Goal: Task Accomplishment & Management: Complete application form

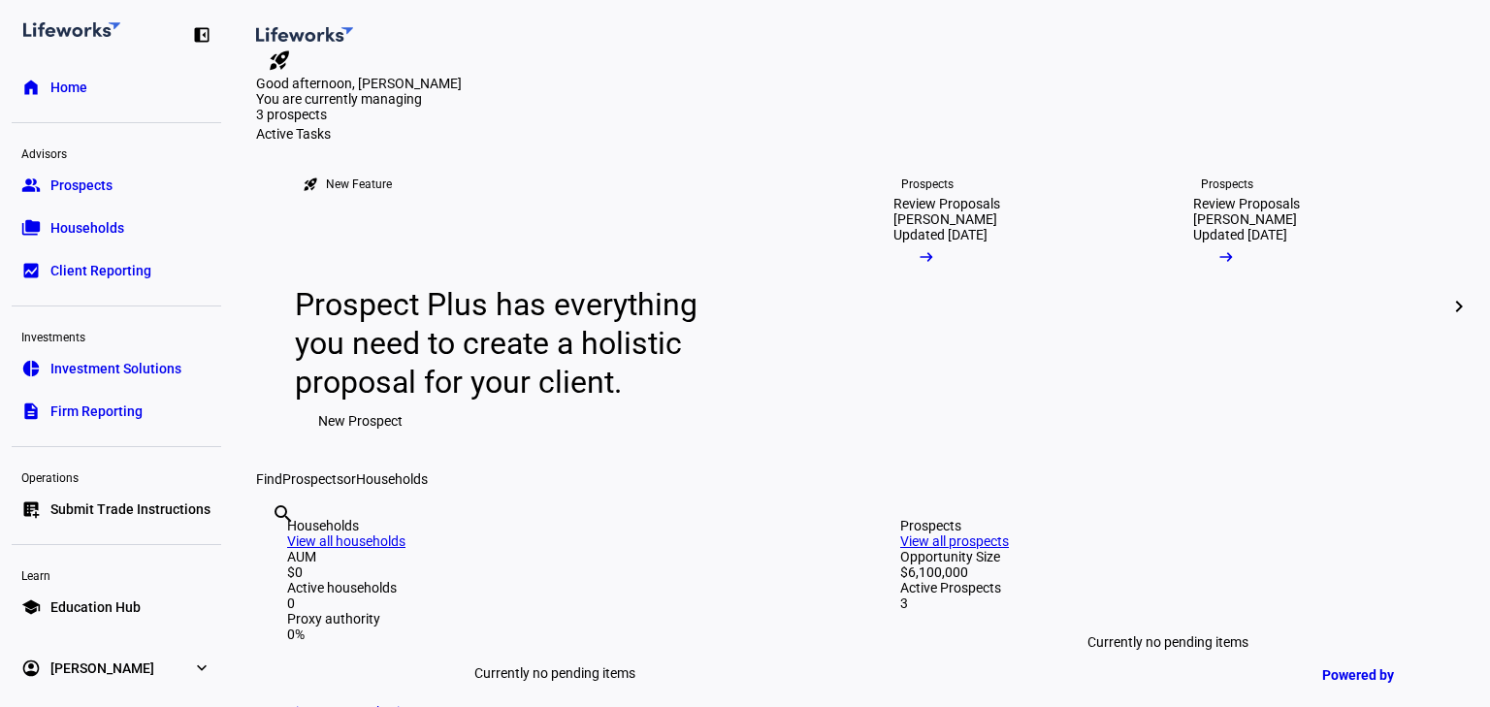
click at [349, 441] on span "New Prospect" at bounding box center [360, 421] width 84 height 39
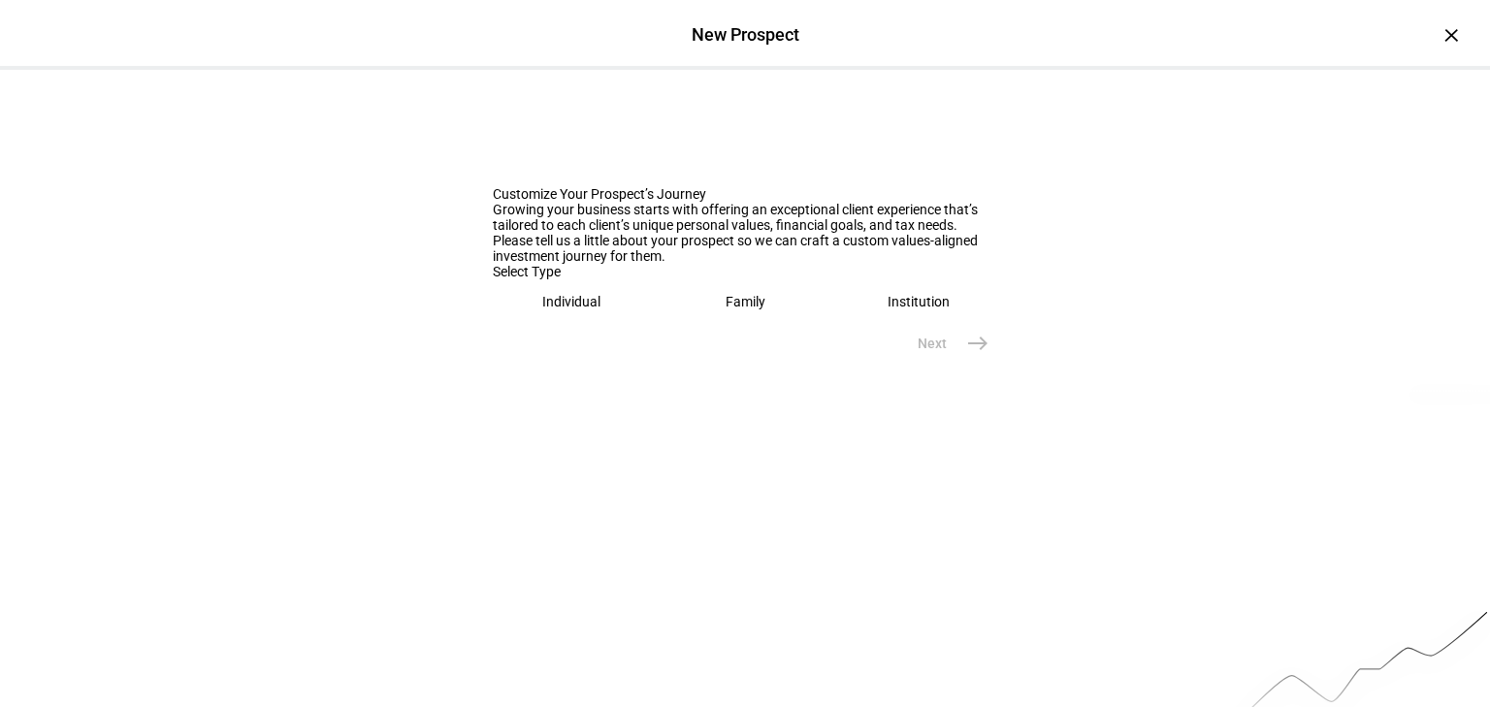
click at [604, 324] on eth-mega-radio-button "Individual" at bounding box center [572, 301] width 158 height 45
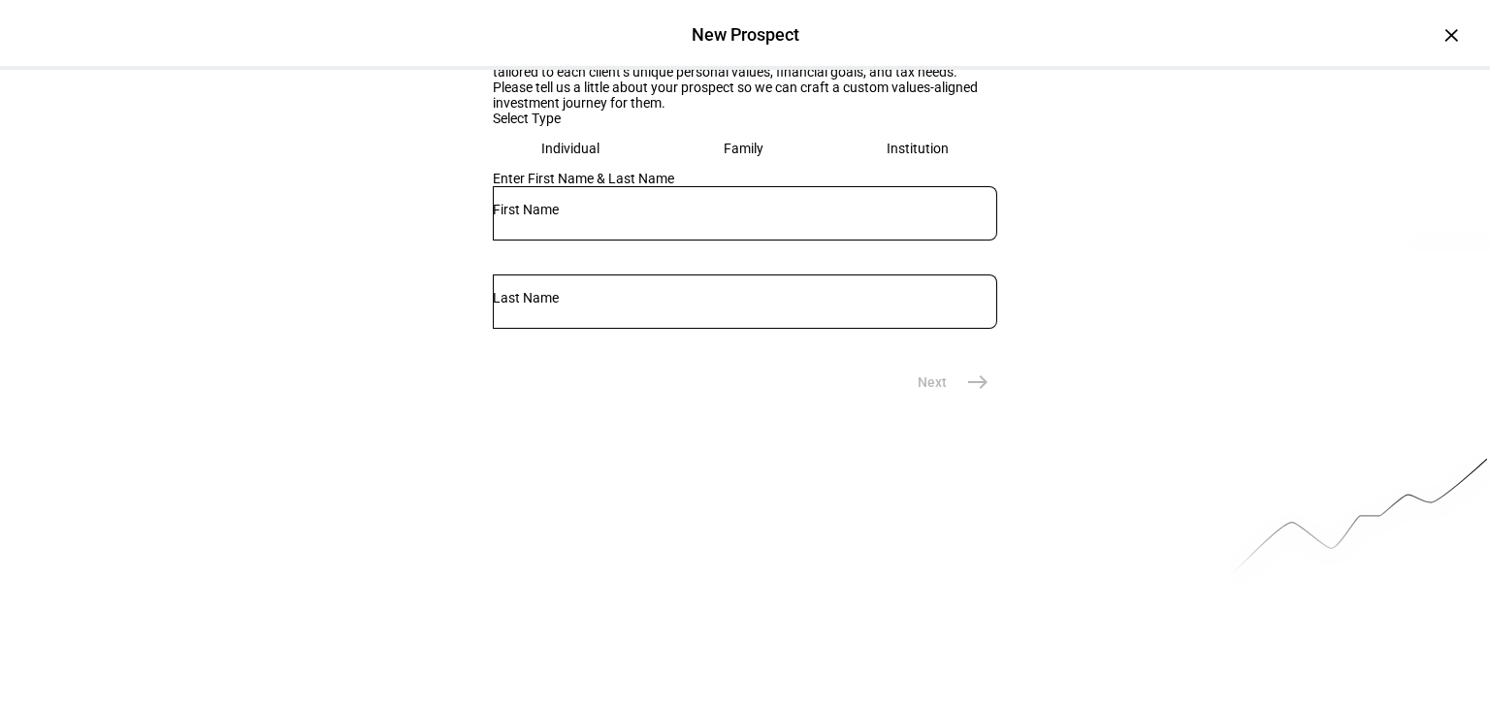
scroll to position [155, 0]
click at [571, 215] on input "text" at bounding box center [745, 208] width 505 height 16
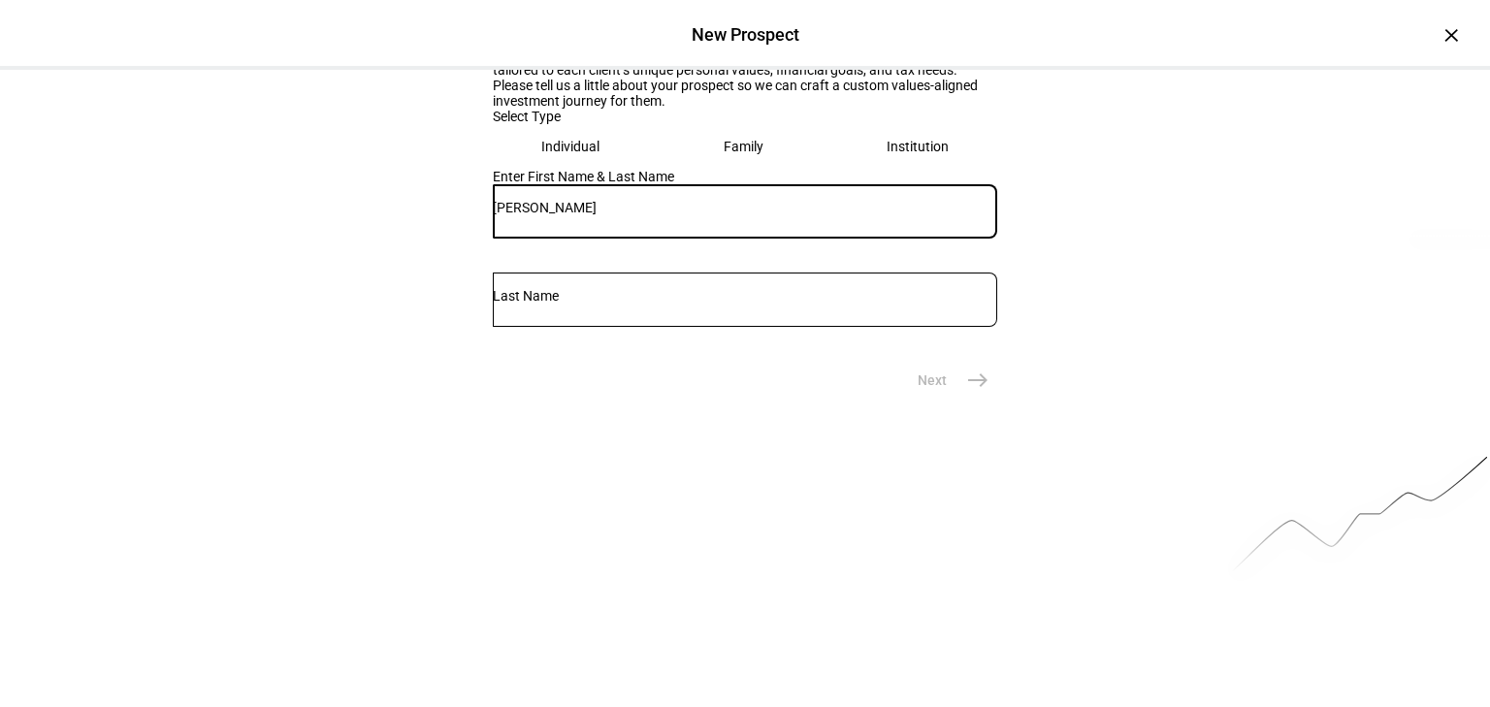
type input "[PERSON_NAME]"
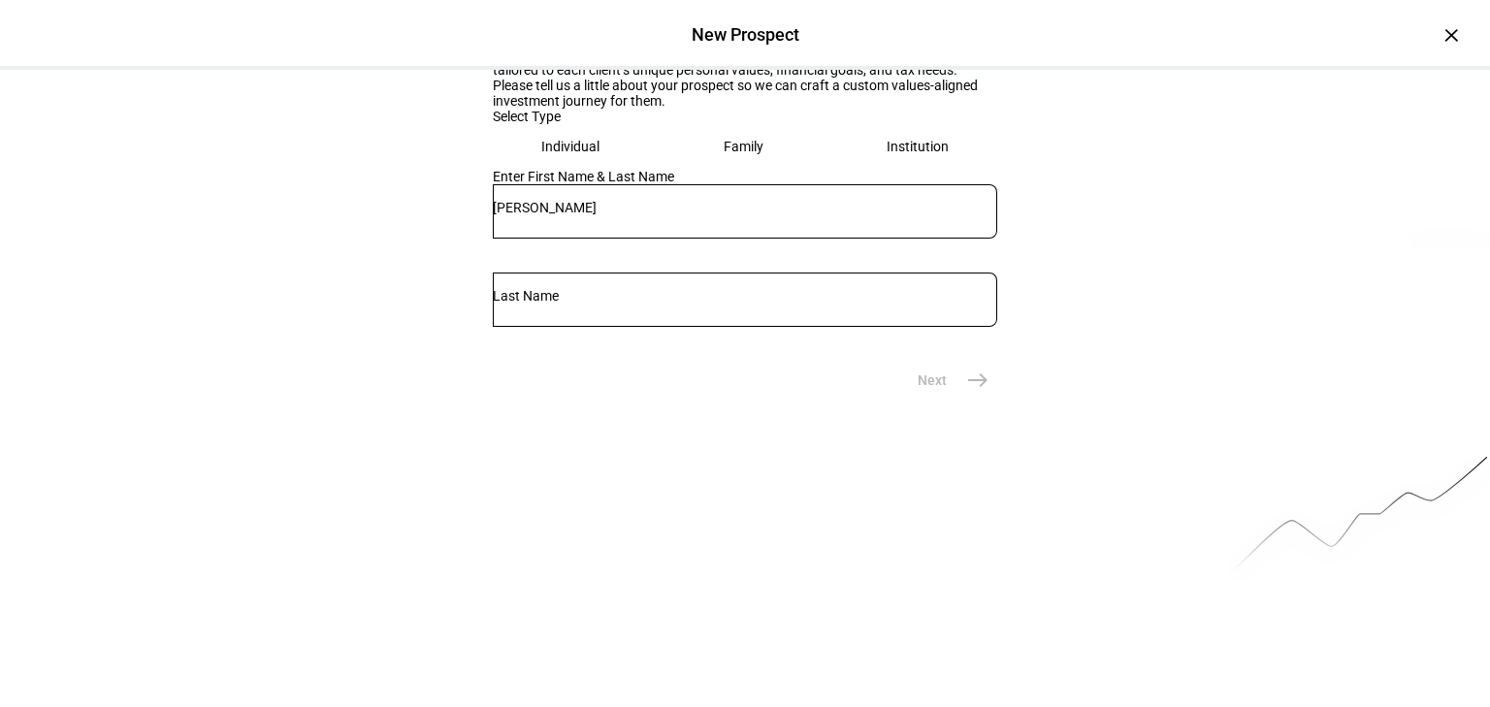
click at [912, 327] on div at bounding box center [745, 300] width 505 height 54
type input "[PERSON_NAME]"
click at [970, 392] on mat-icon "east" at bounding box center [977, 380] width 23 height 23
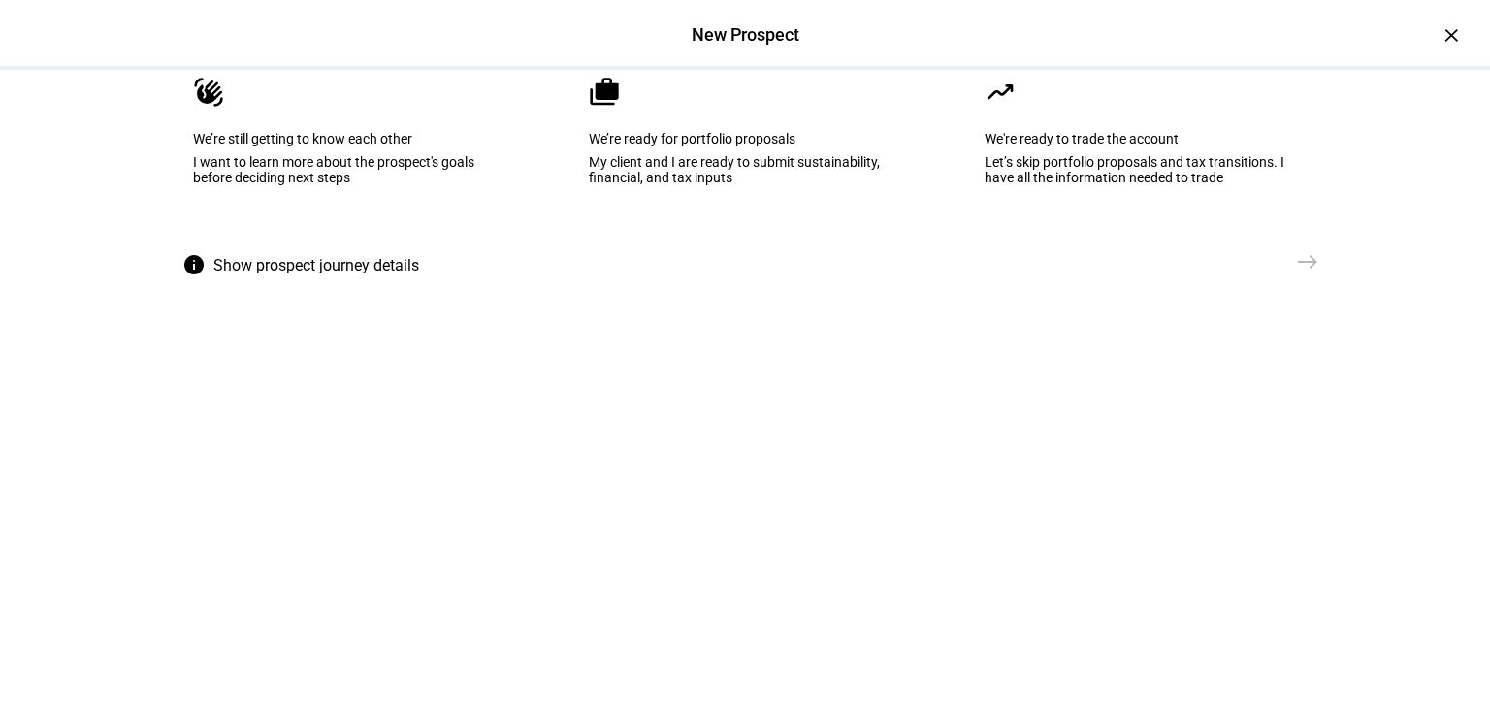
click at [761, 243] on eth-mega-radio-button "cases We’re ready for portfolio proposals My client and I are ready to submit s…" at bounding box center [745, 145] width 373 height 196
click at [1317, 281] on span "east" at bounding box center [1308, 262] width 39 height 39
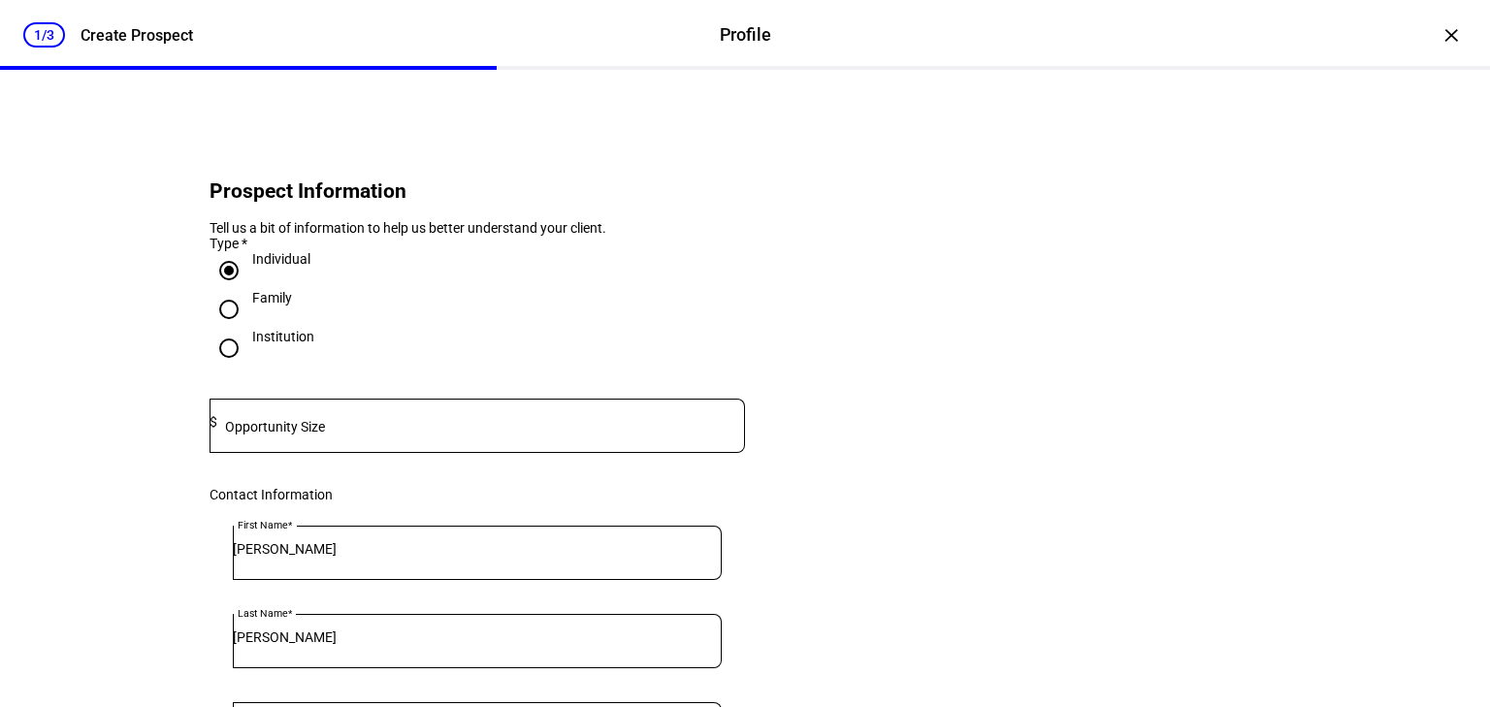
scroll to position [78, 0]
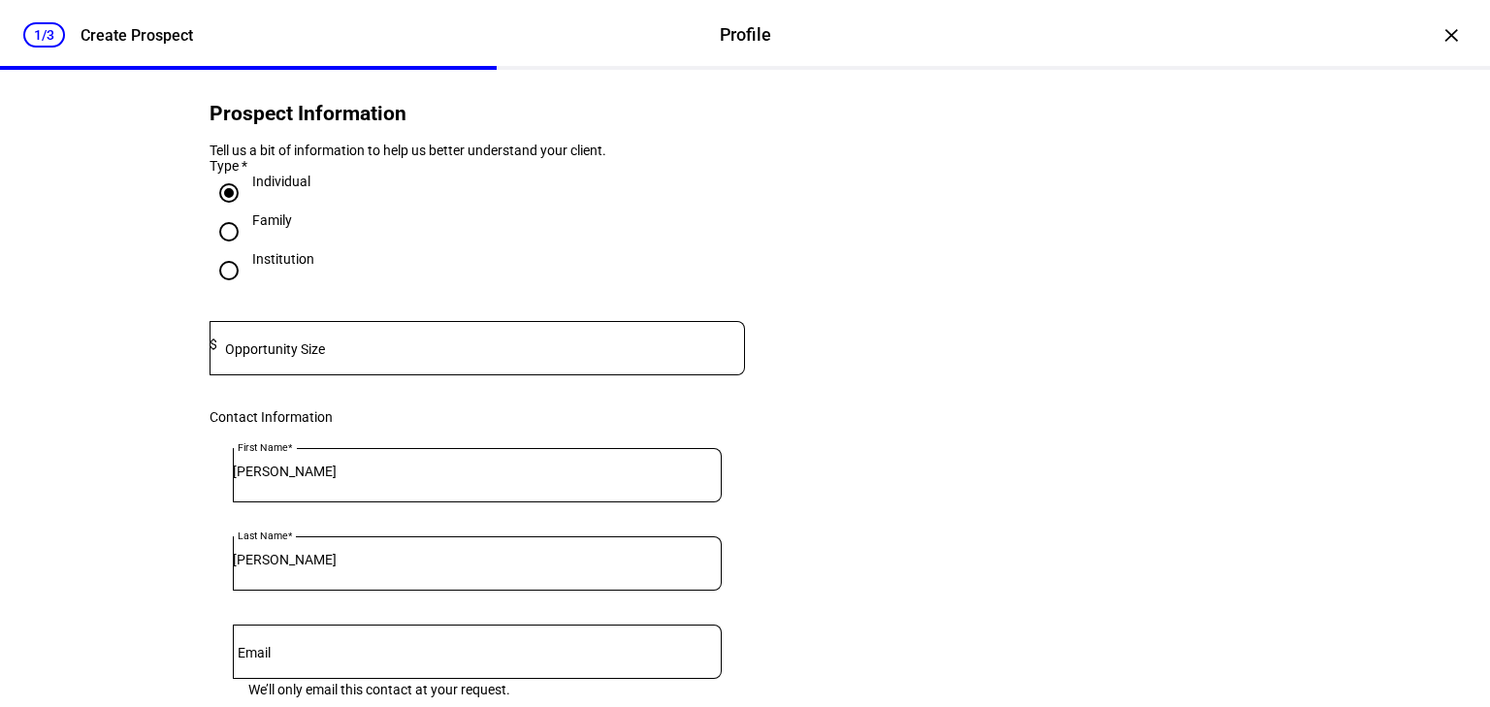
click at [318, 357] on mat-label "Opportunity Size" at bounding box center [275, 350] width 100 height 16
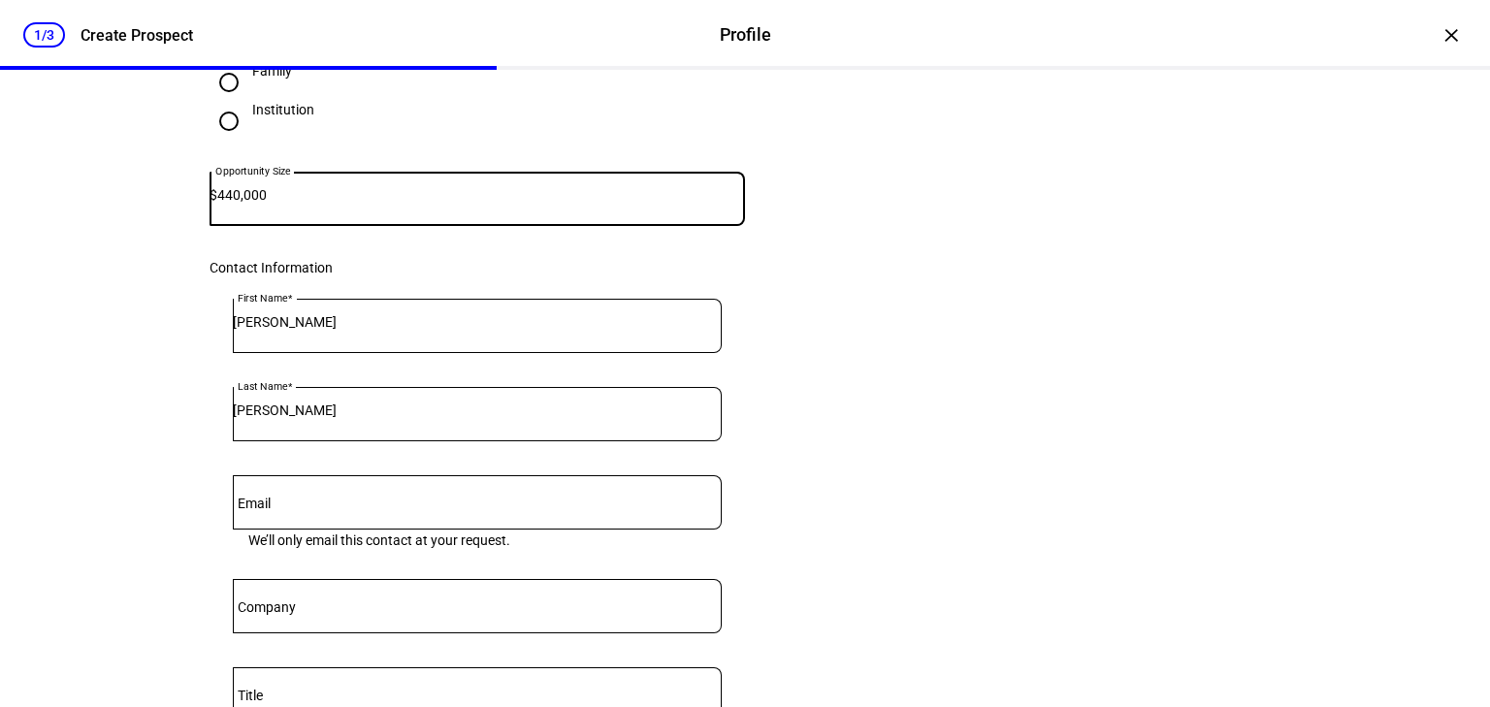
scroll to position [388, 0]
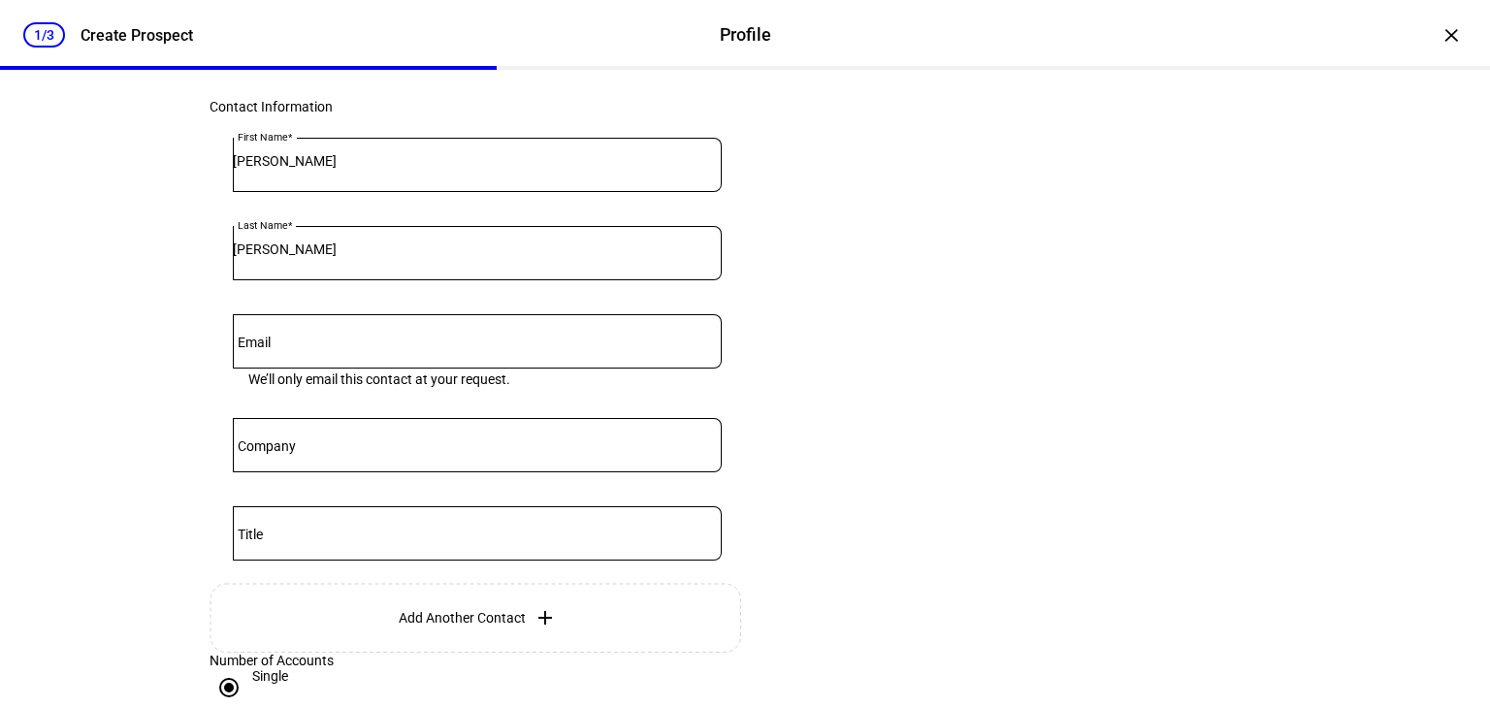
type input "440,000"
click at [327, 369] on div at bounding box center [477, 341] width 489 height 54
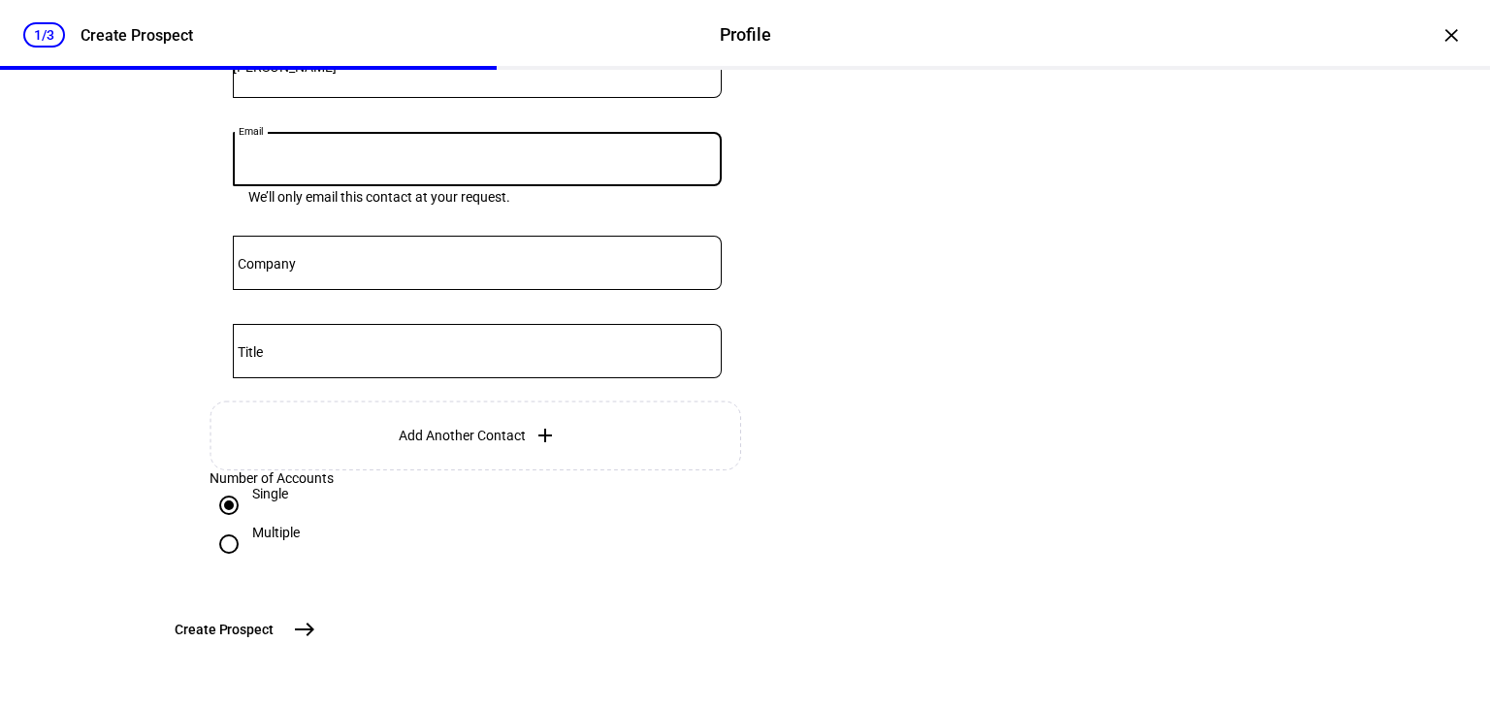
scroll to position [621, 0]
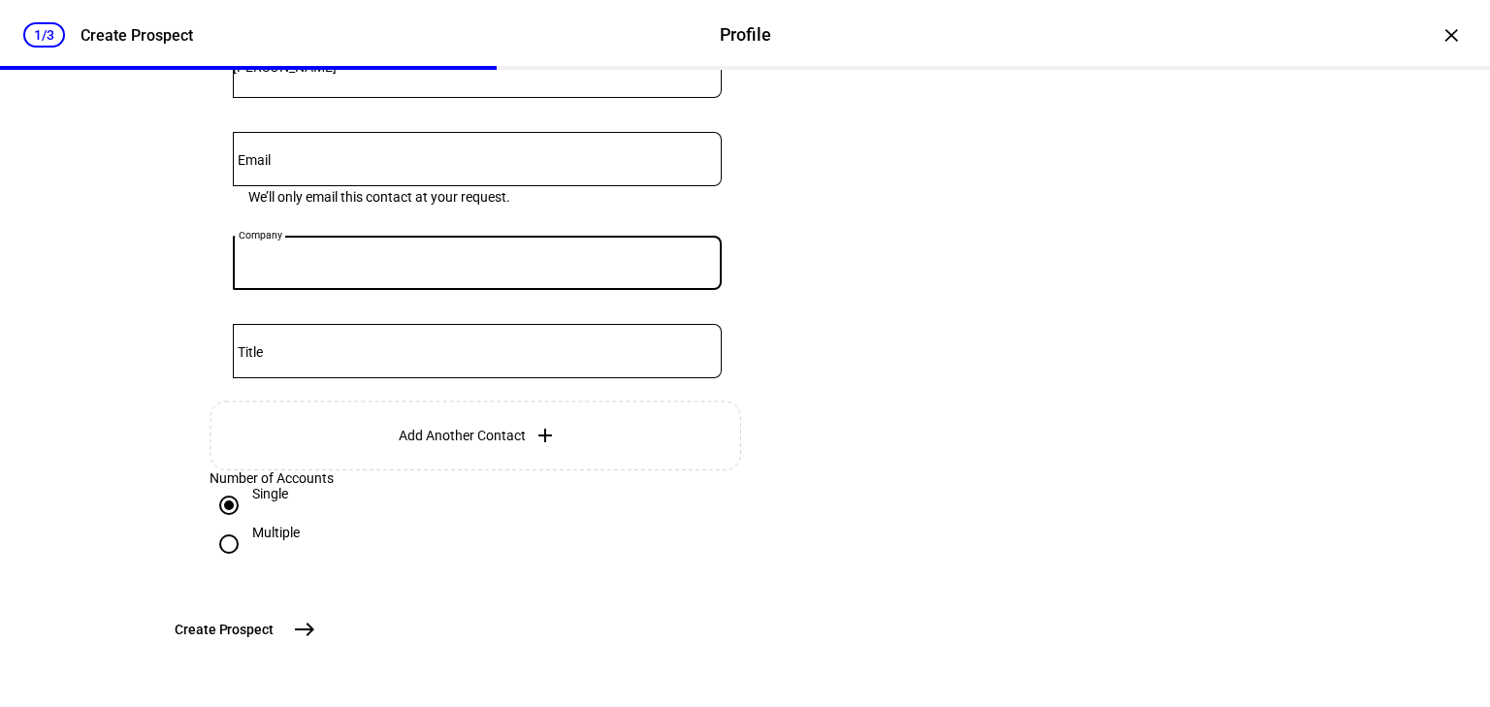
click at [346, 251] on input "Company" at bounding box center [477, 259] width 489 height 16
type input "Sales Force"
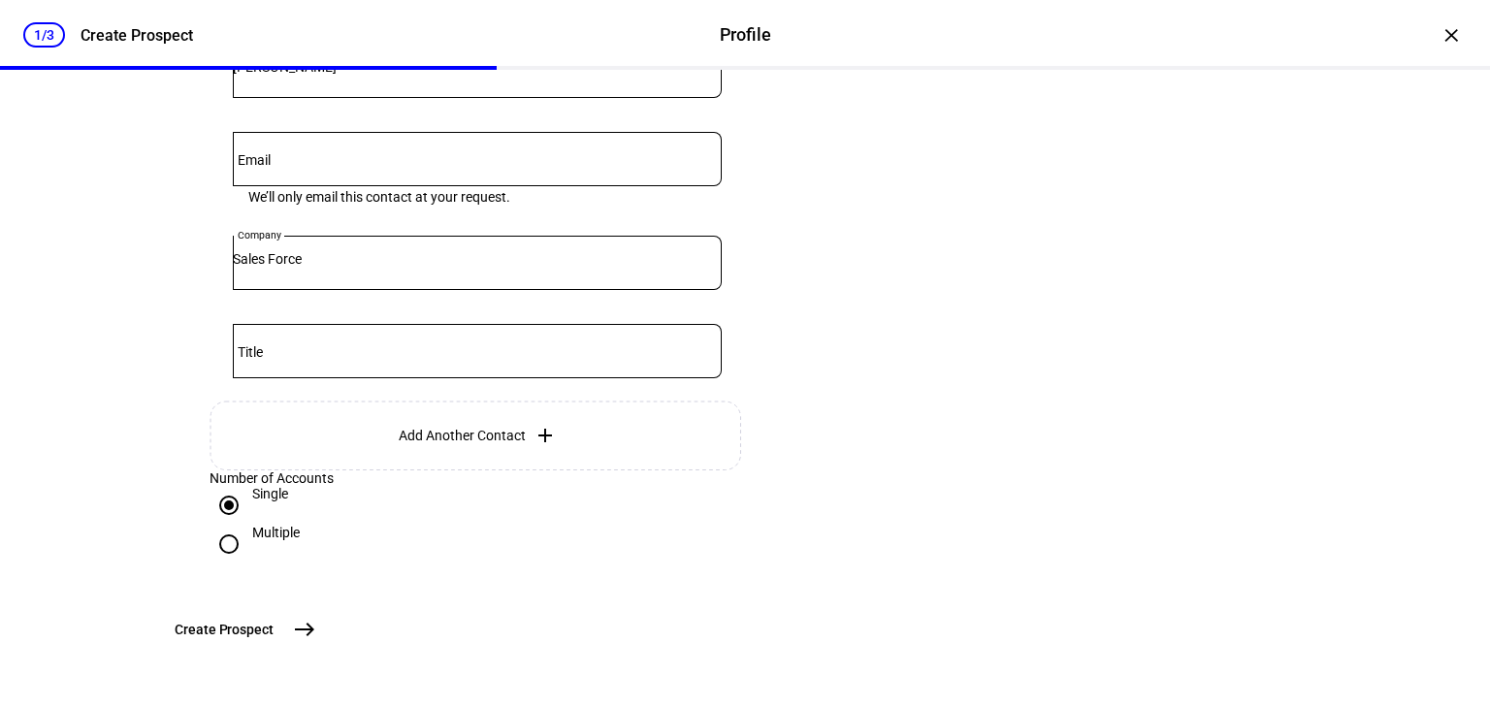
click at [316, 625] on mat-icon "east" at bounding box center [304, 629] width 23 height 23
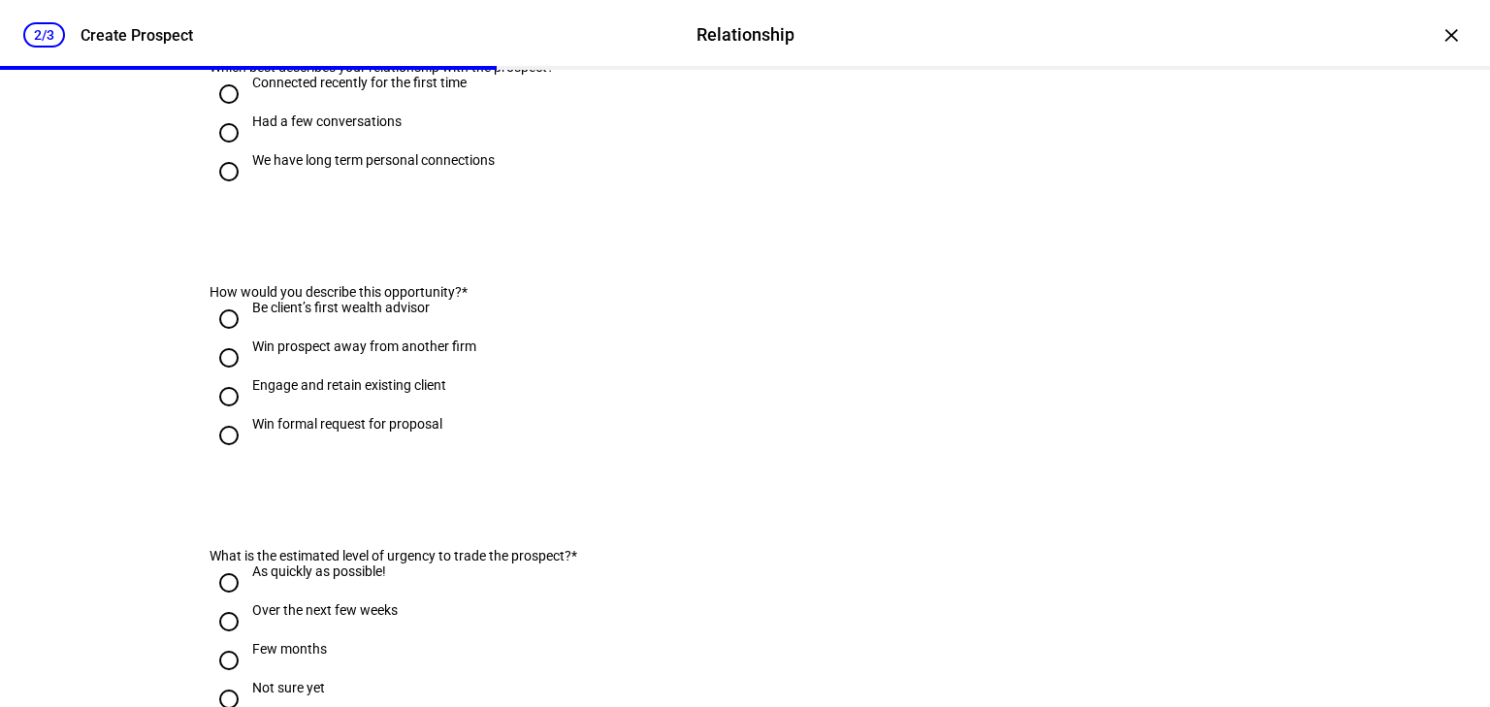
scroll to position [0, 0]
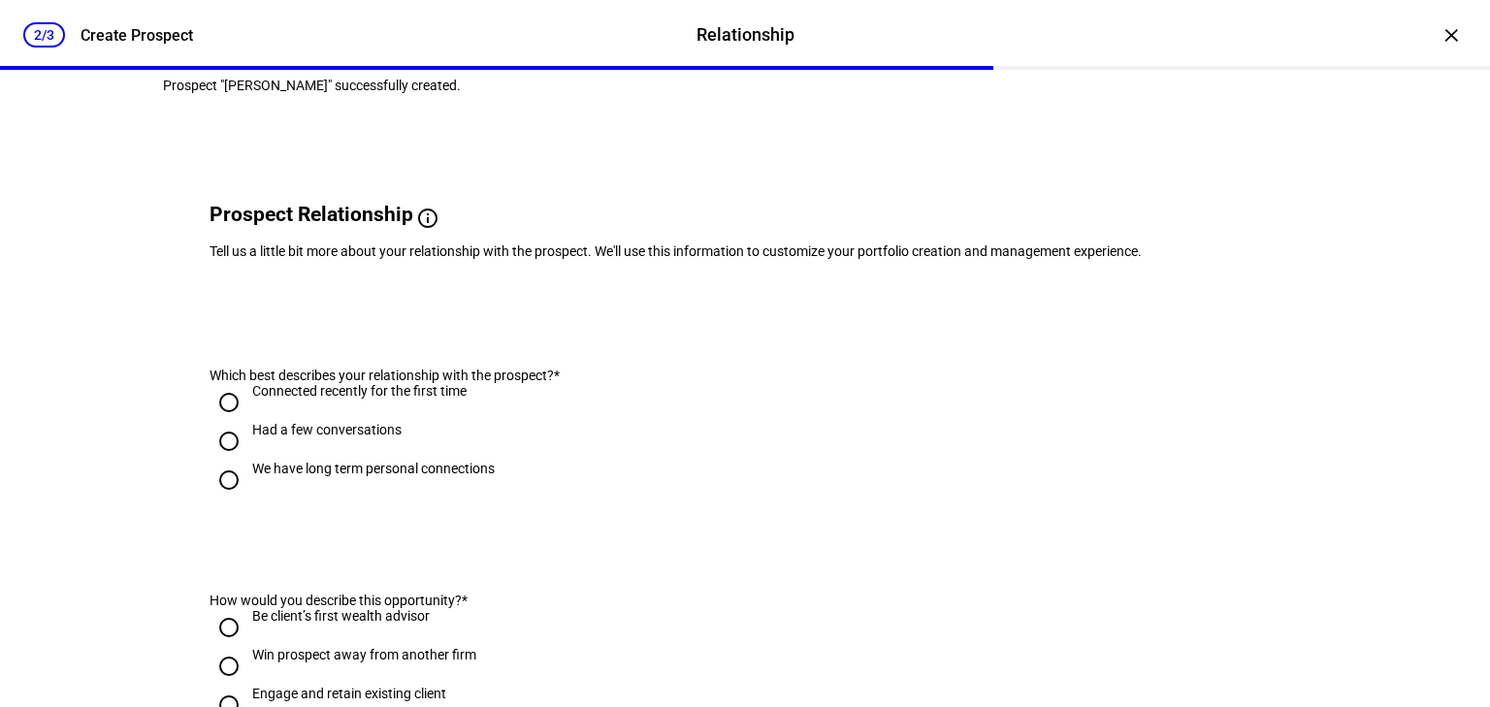
scroll to position [78, 0]
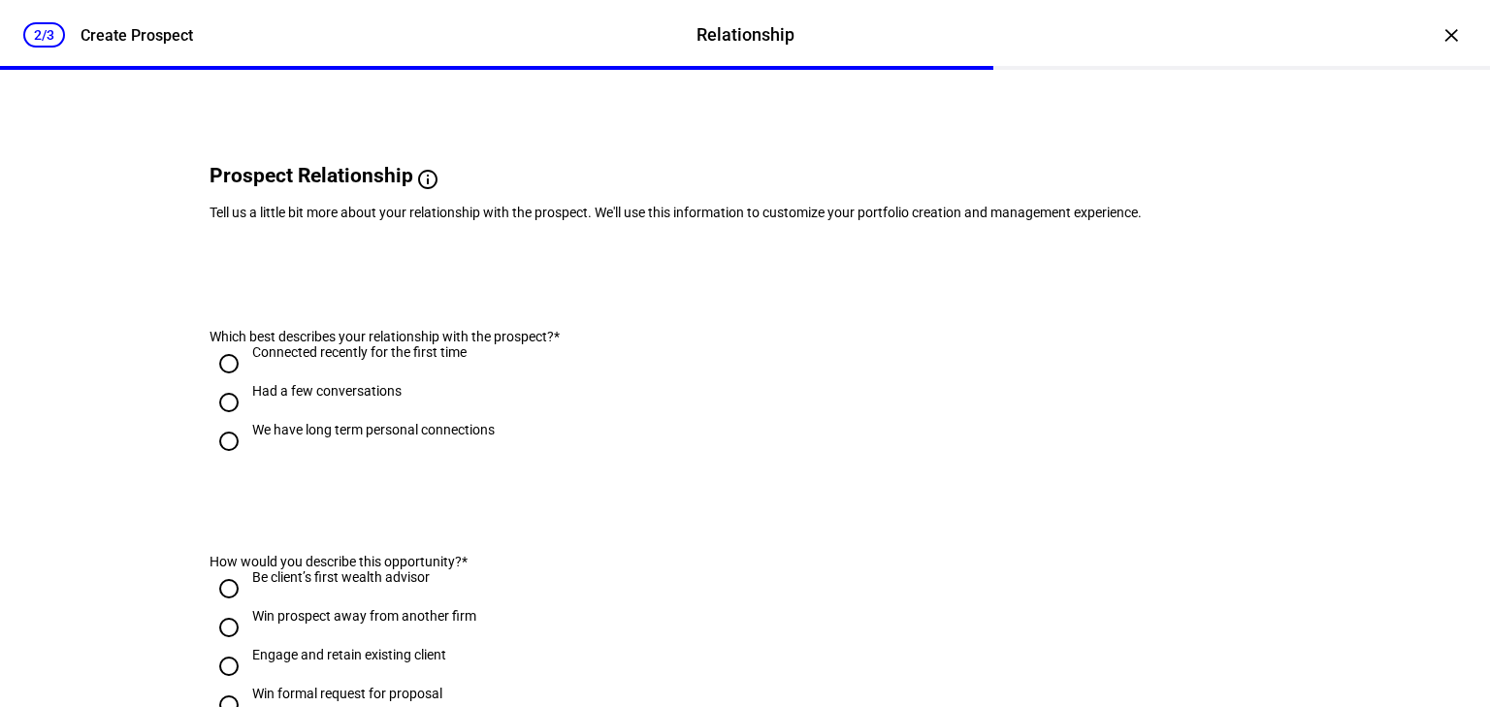
click at [224, 383] on input "Connected recently for the first time" at bounding box center [229, 363] width 39 height 39
radio input "true"
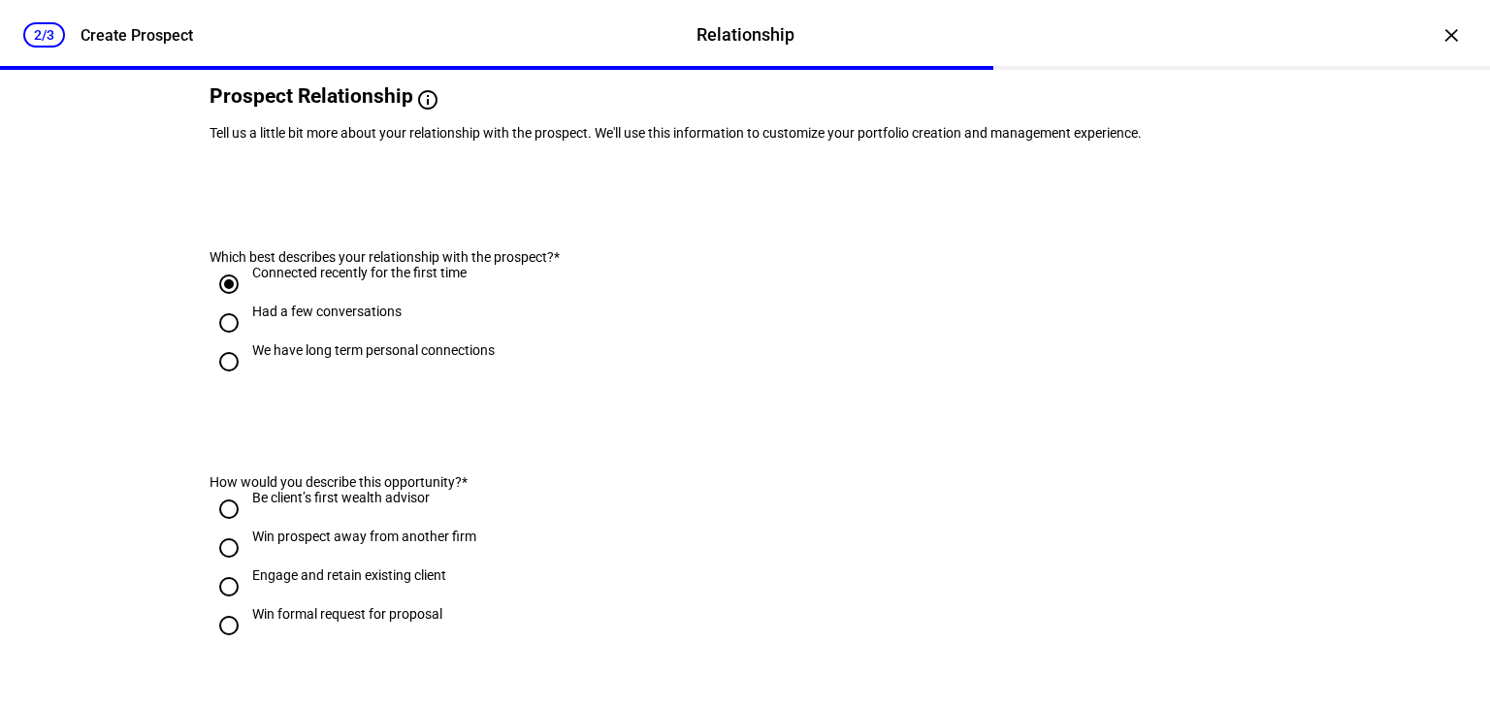
scroll to position [233, 0]
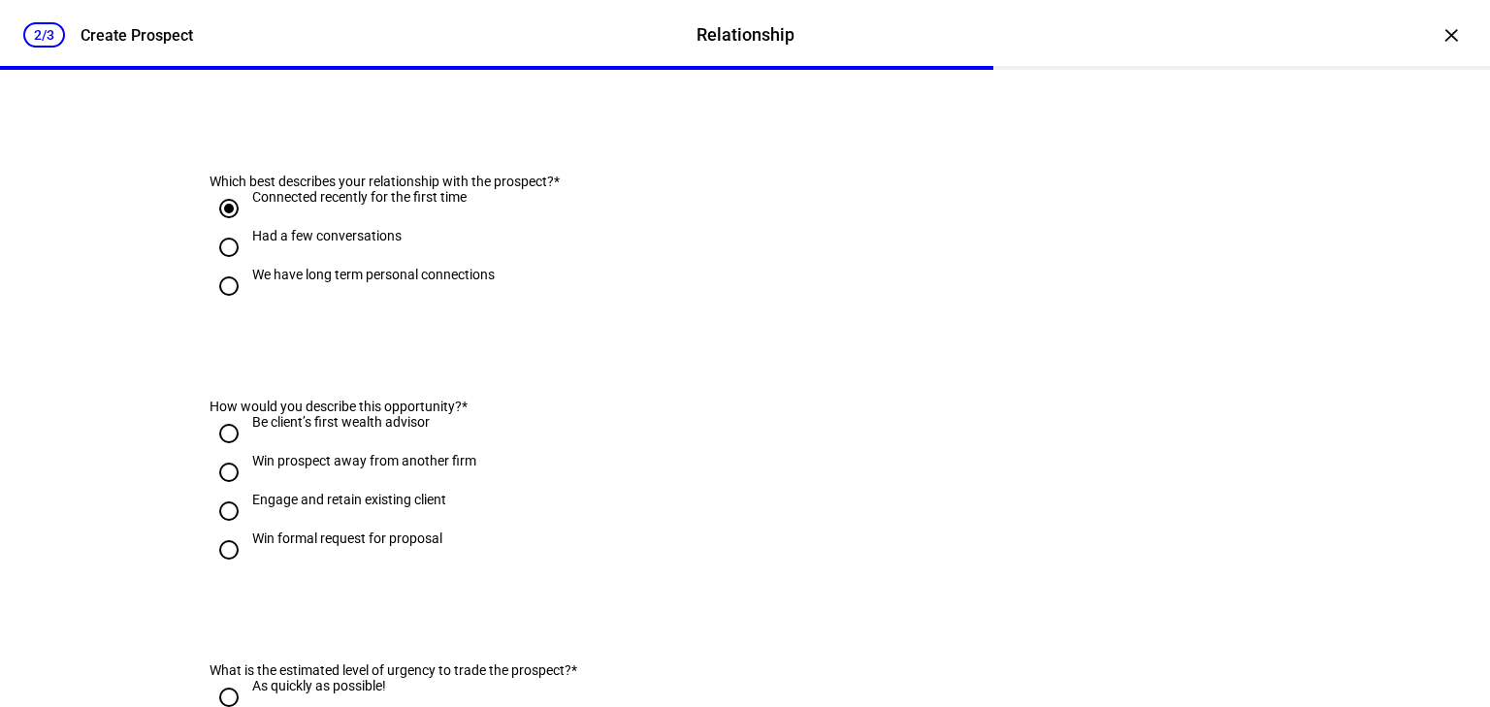
click at [222, 267] on input "Had a few conversations" at bounding box center [229, 247] width 39 height 39
radio input "true"
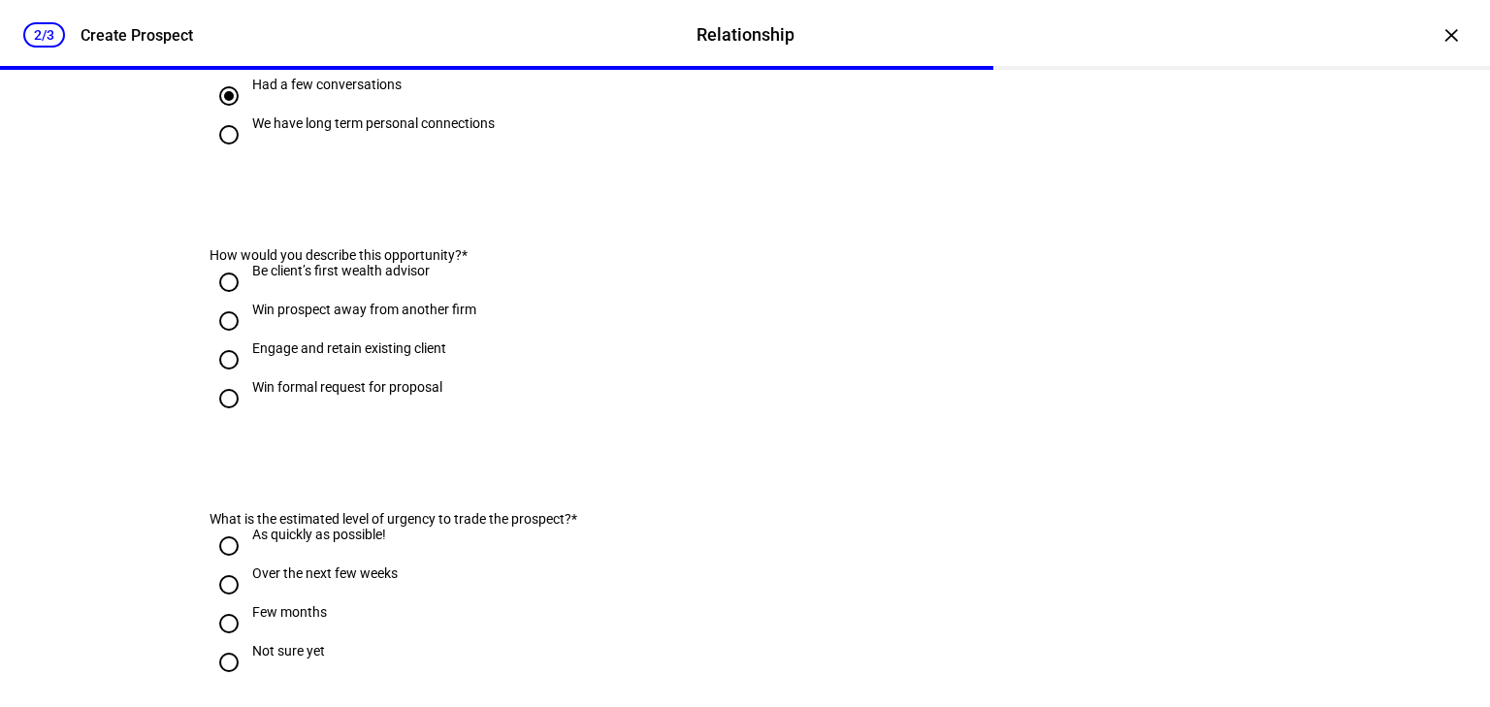
scroll to position [388, 0]
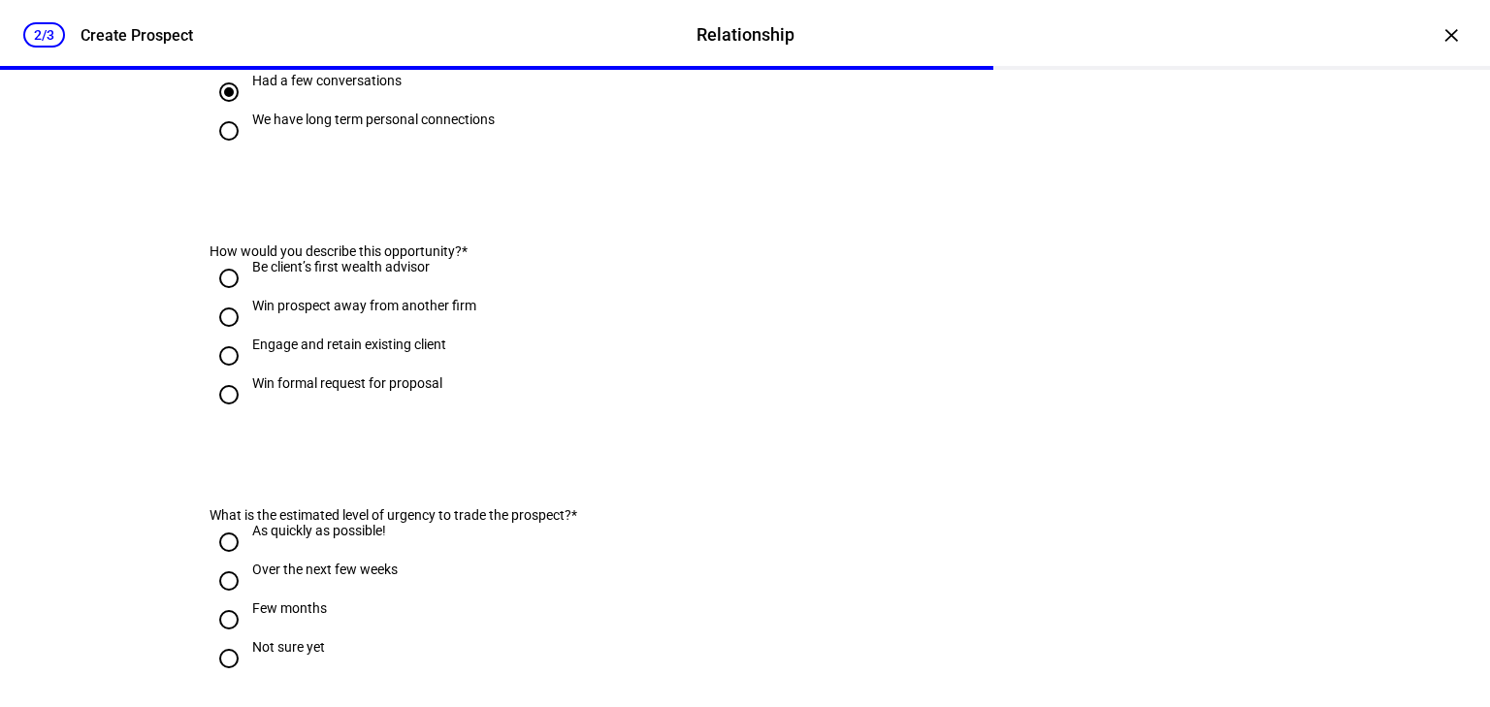
click at [224, 298] on input "Be client’s first wealth advisor" at bounding box center [229, 278] width 39 height 39
radio input "true"
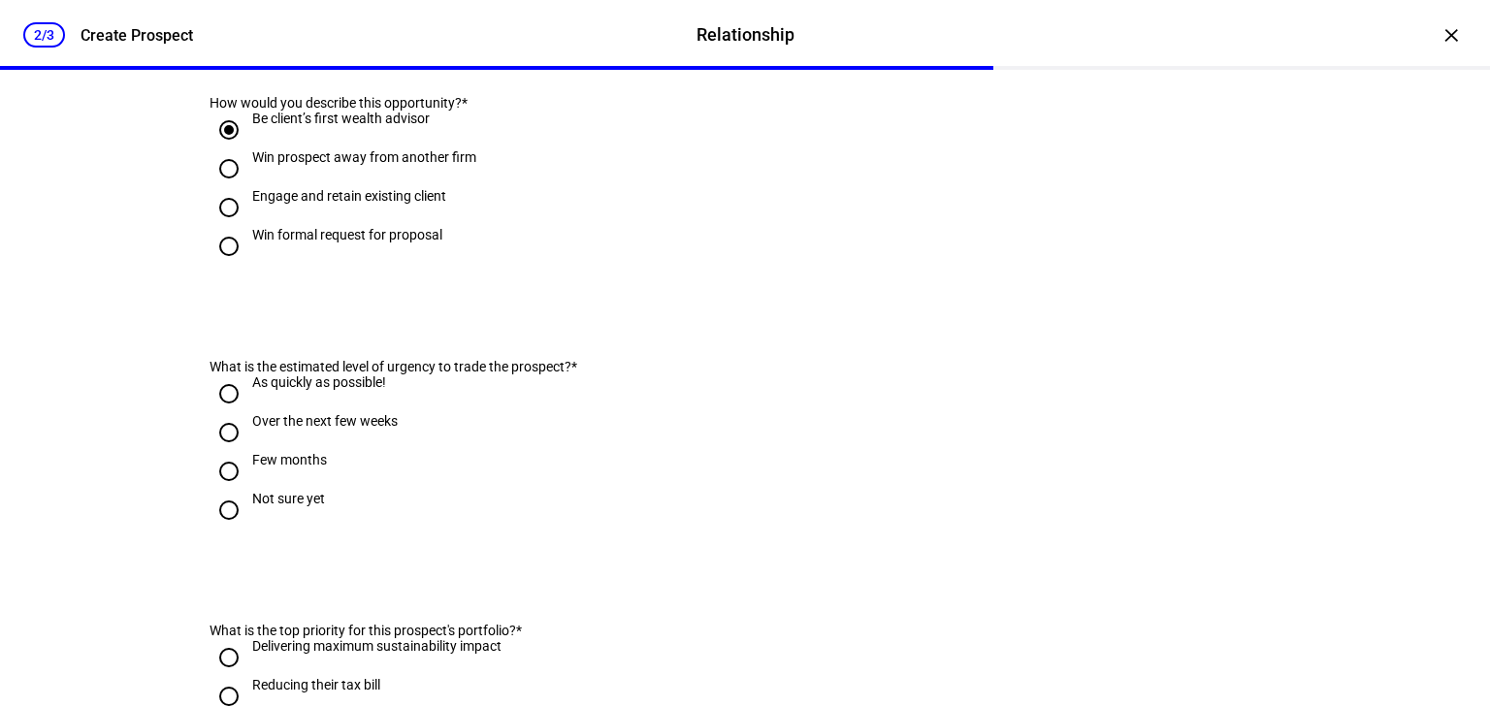
scroll to position [543, 0]
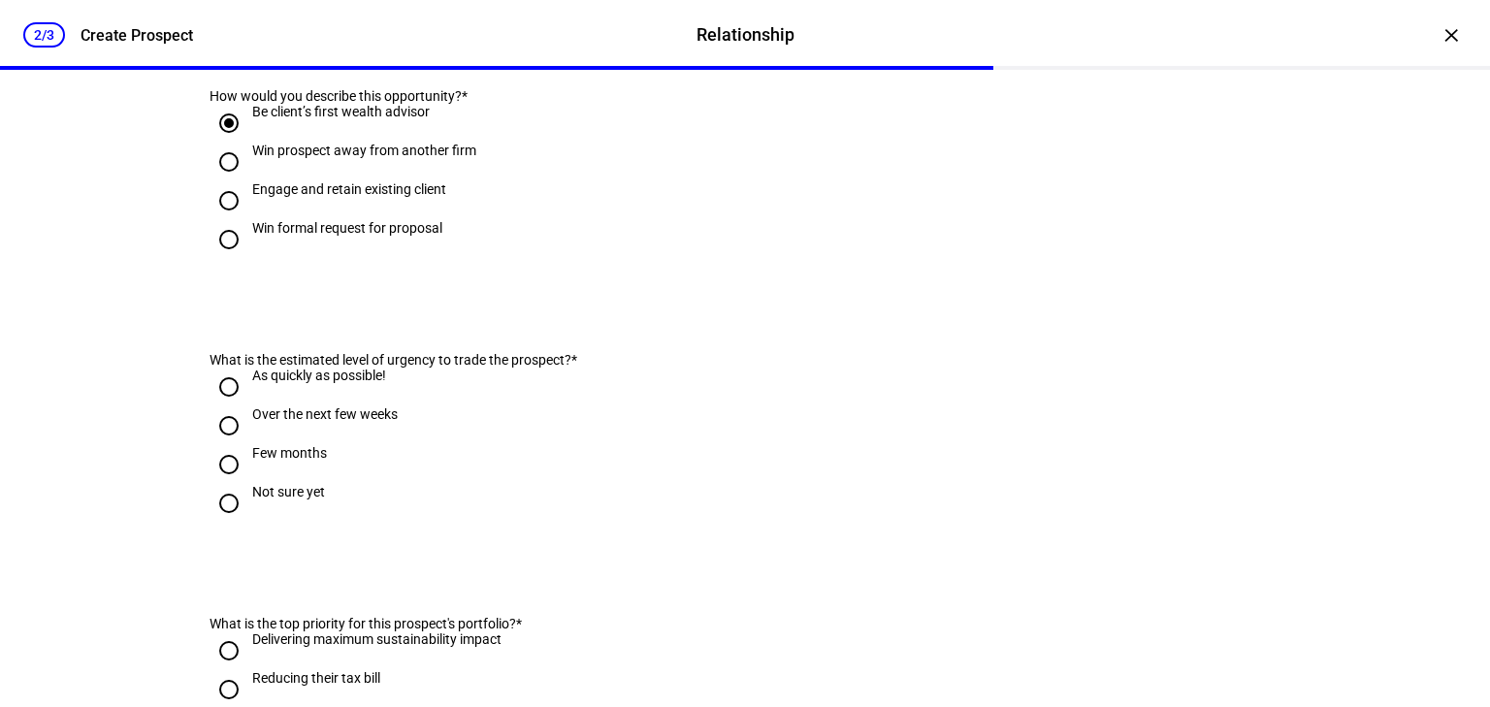
click at [221, 181] on input "Win prospect away from another firm" at bounding box center [229, 162] width 39 height 39
radio input "true"
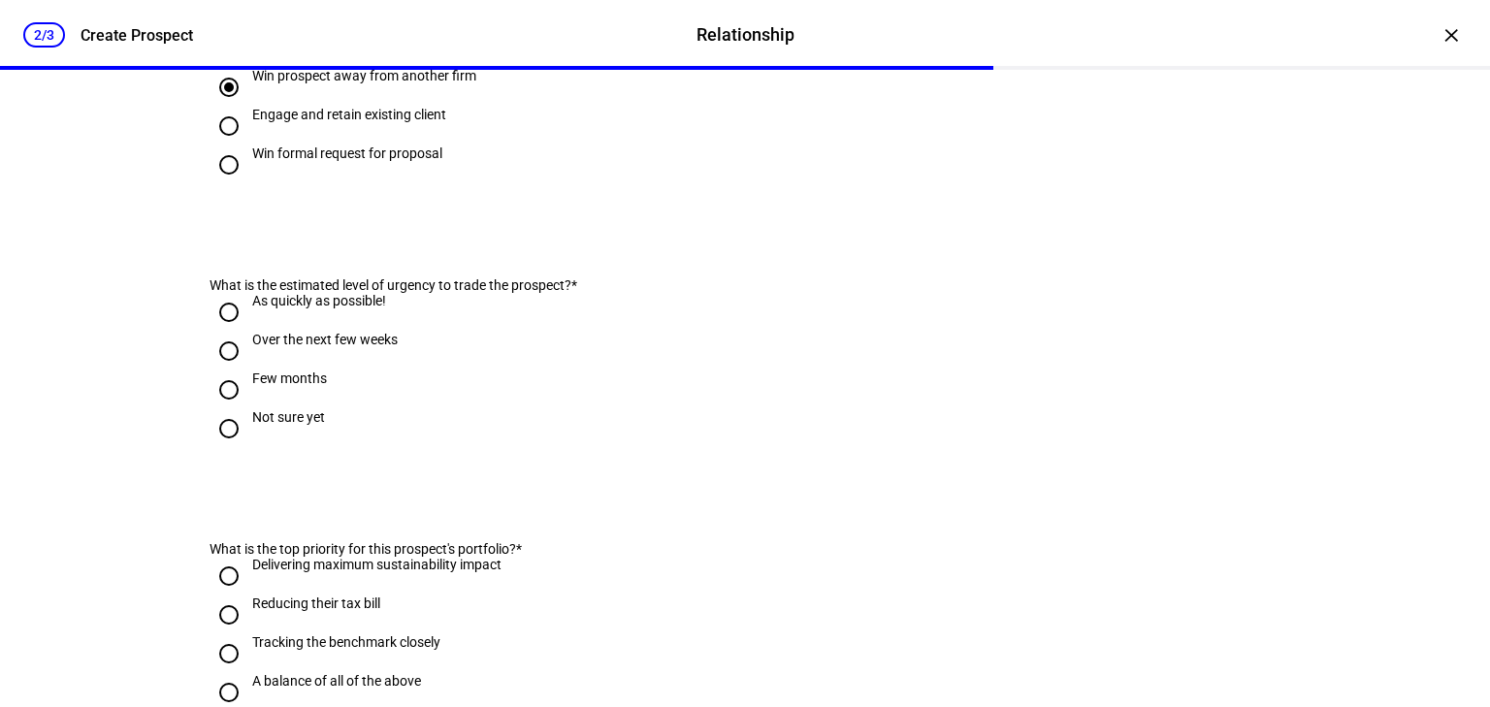
scroll to position [699, 0]
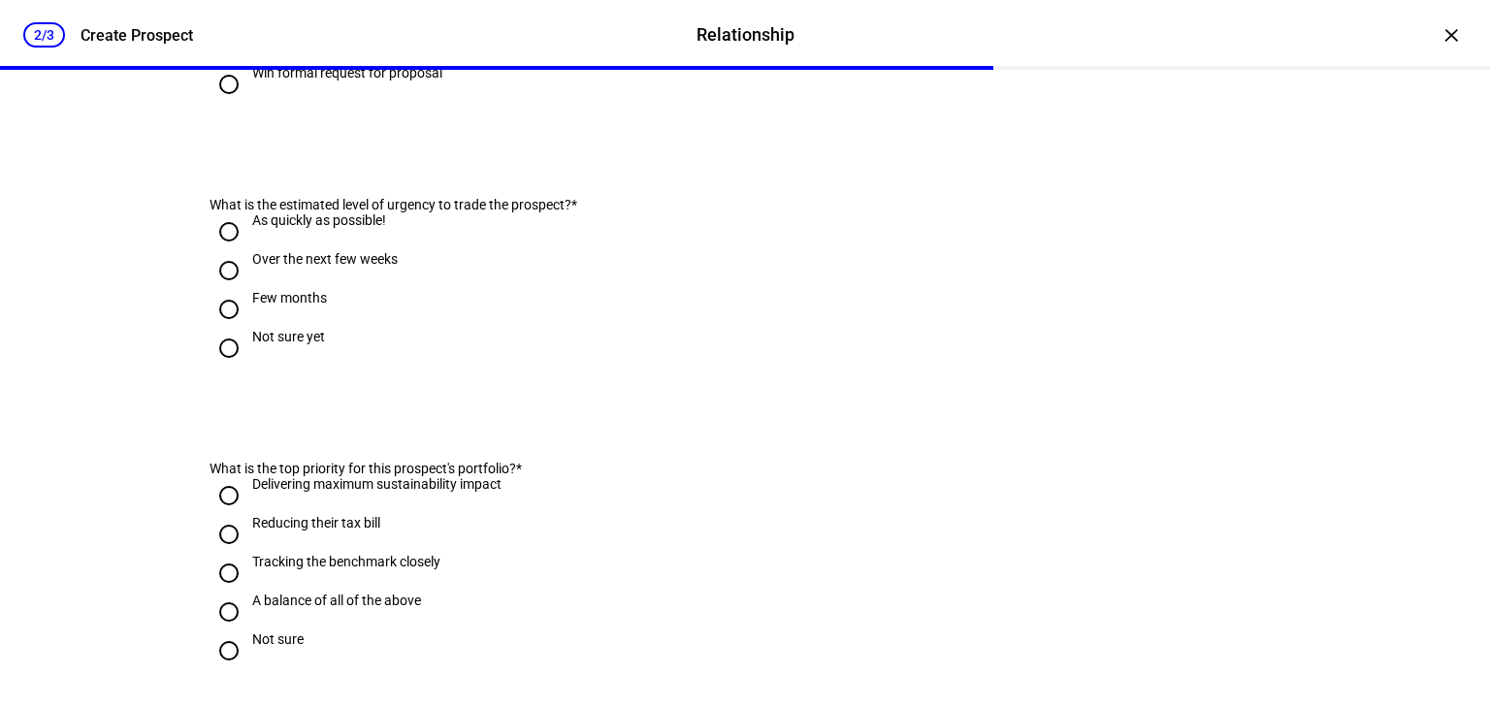
click at [234, 368] on input "Not sure yet" at bounding box center [229, 348] width 39 height 39
radio input "true"
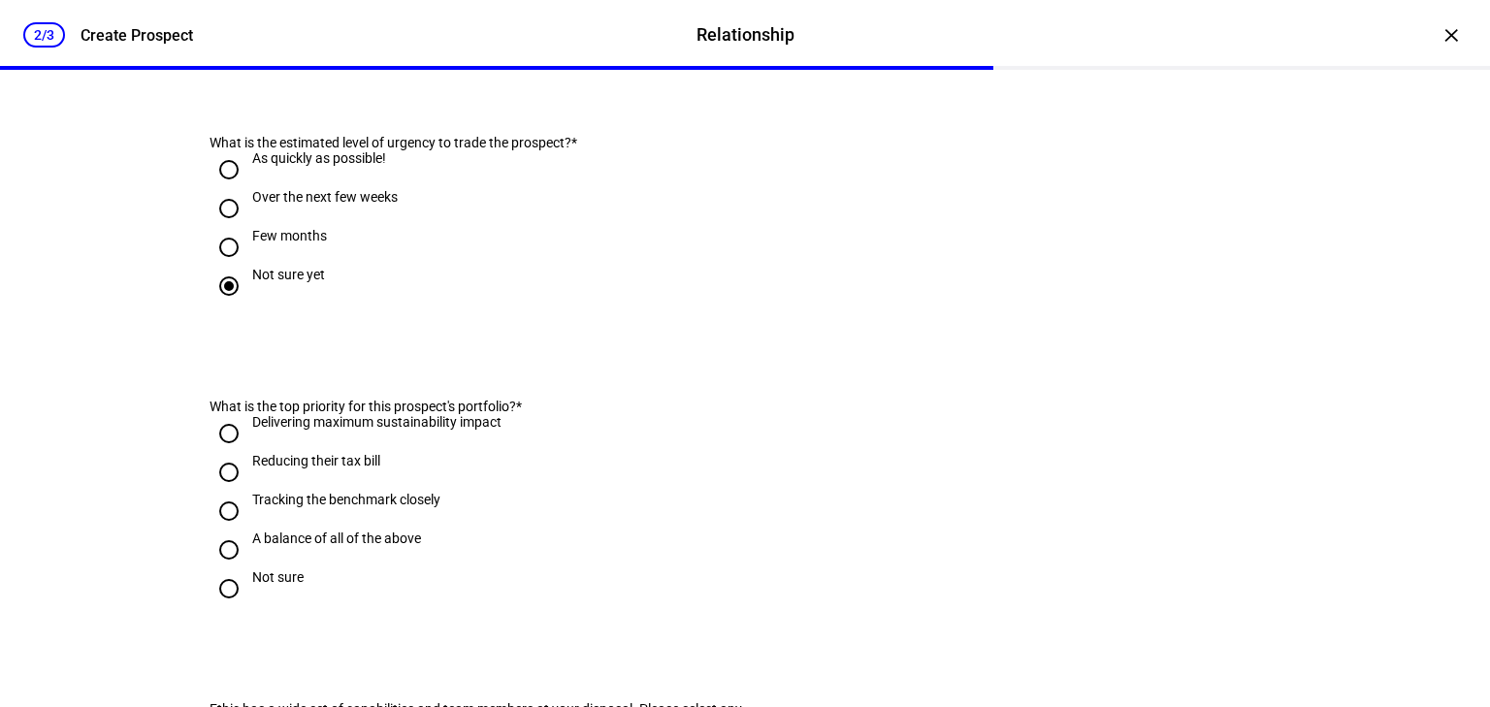
scroll to position [854, 0]
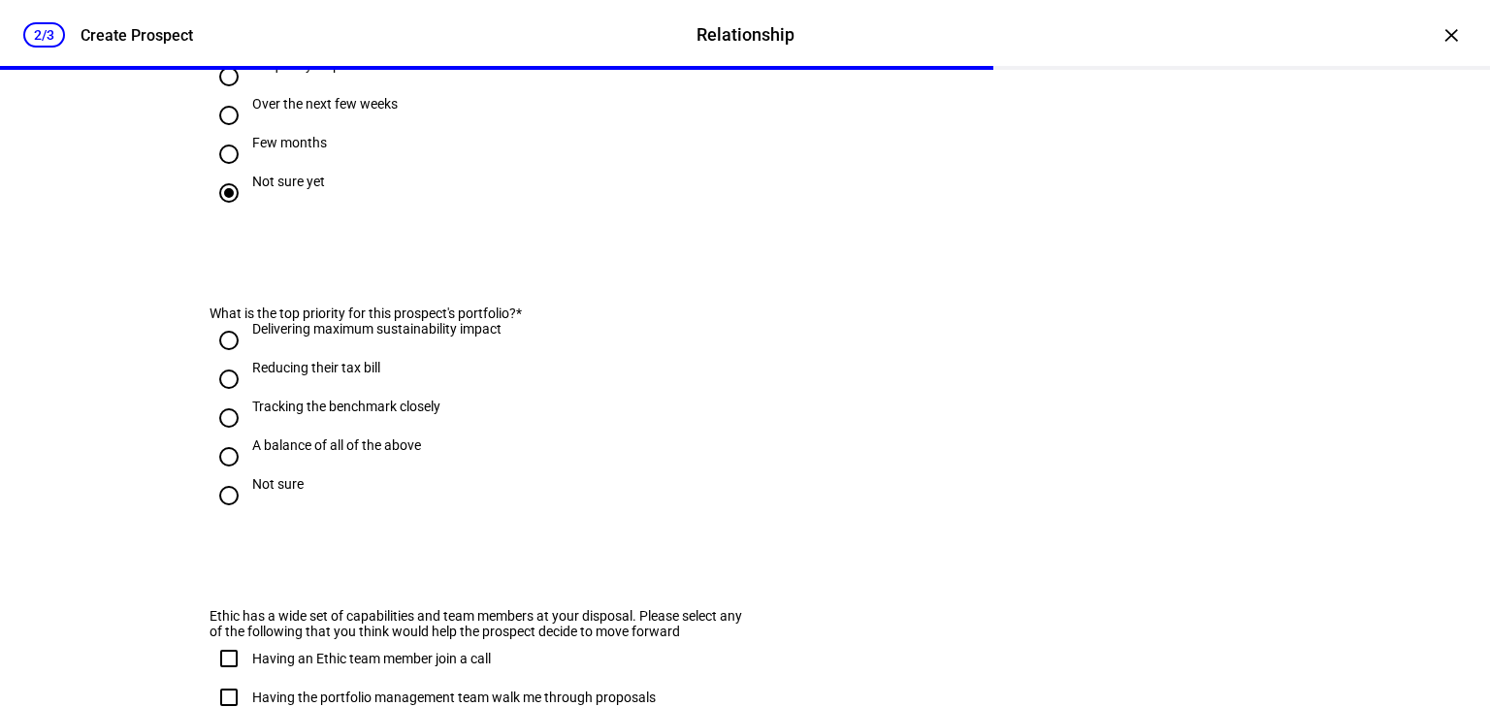
click at [282, 434] on div "Tracking the benchmark closely" at bounding box center [346, 416] width 188 height 35
click at [248, 438] on input "Tracking the benchmark closely" at bounding box center [229, 418] width 39 height 39
radio input "true"
click at [289, 375] on div "Reducing their tax bill" at bounding box center [316, 368] width 128 height 16
click at [248, 399] on input "Reducing their tax bill" at bounding box center [229, 379] width 39 height 39
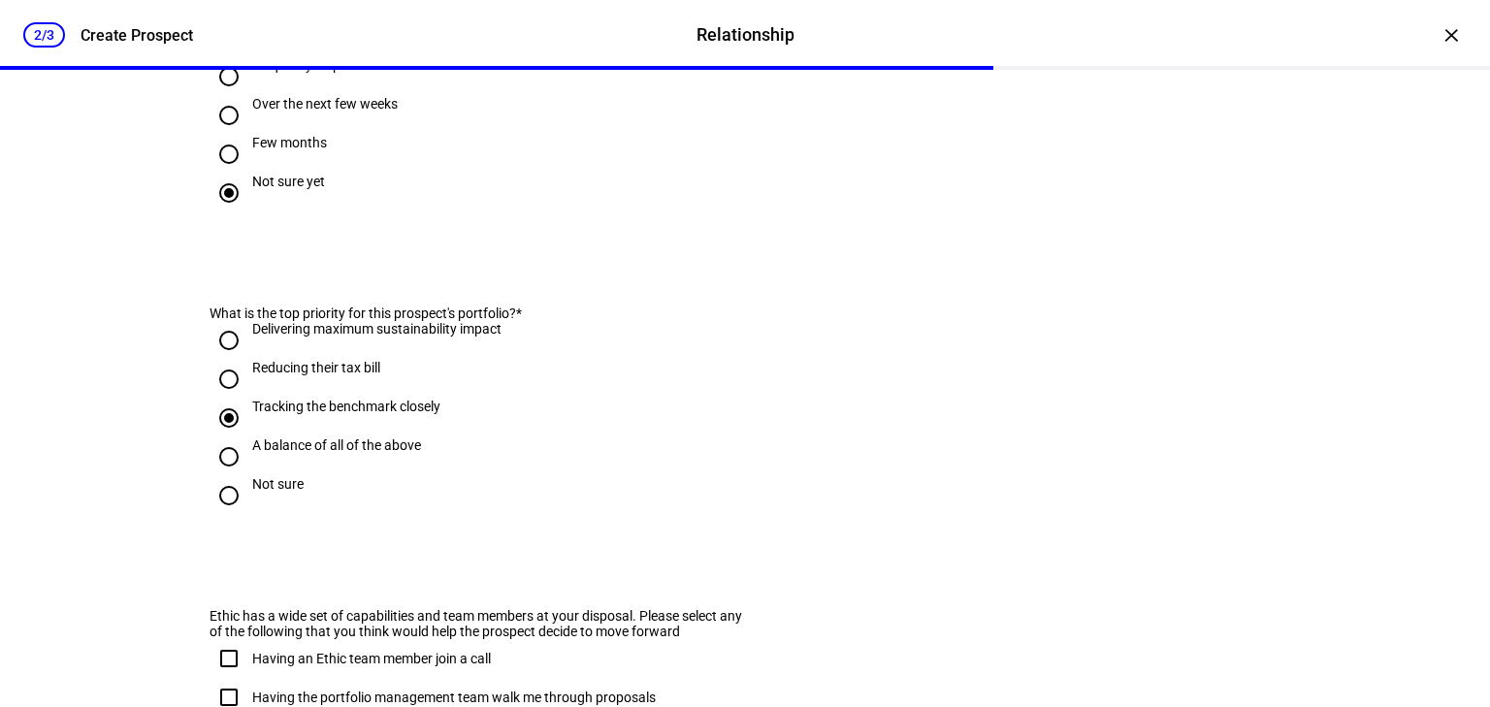
radio input "true"
click at [235, 476] on input "A balance of all of the above" at bounding box center [229, 457] width 39 height 39
radio input "true"
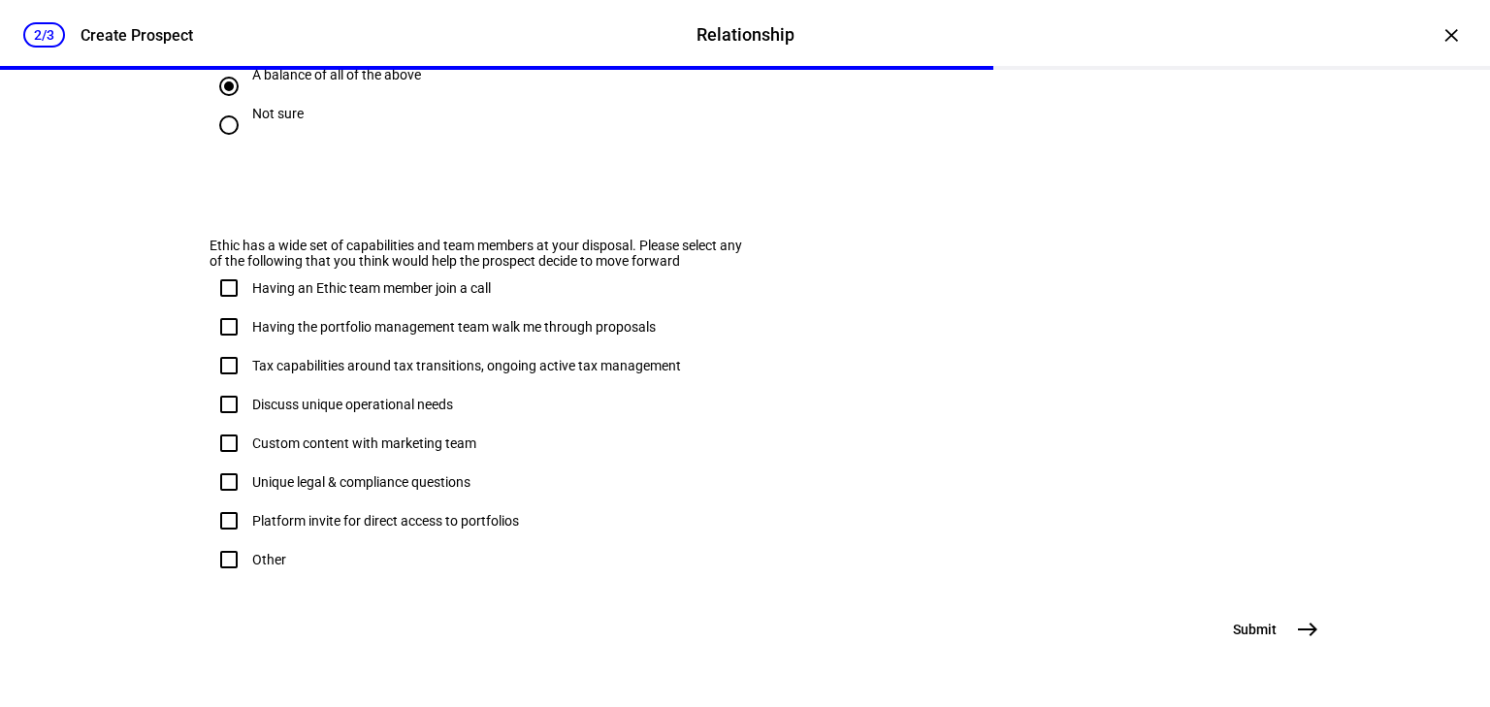
scroll to position [1242, 0]
click at [229, 308] on input "Having an Ethic team member join a call" at bounding box center [229, 288] width 39 height 39
checkbox input "true"
click at [264, 335] on div "Having the portfolio management team walk me through proposals" at bounding box center [454, 327] width 404 height 16
click at [248, 346] on input "Having the portfolio management team walk me through proposals" at bounding box center [229, 327] width 39 height 39
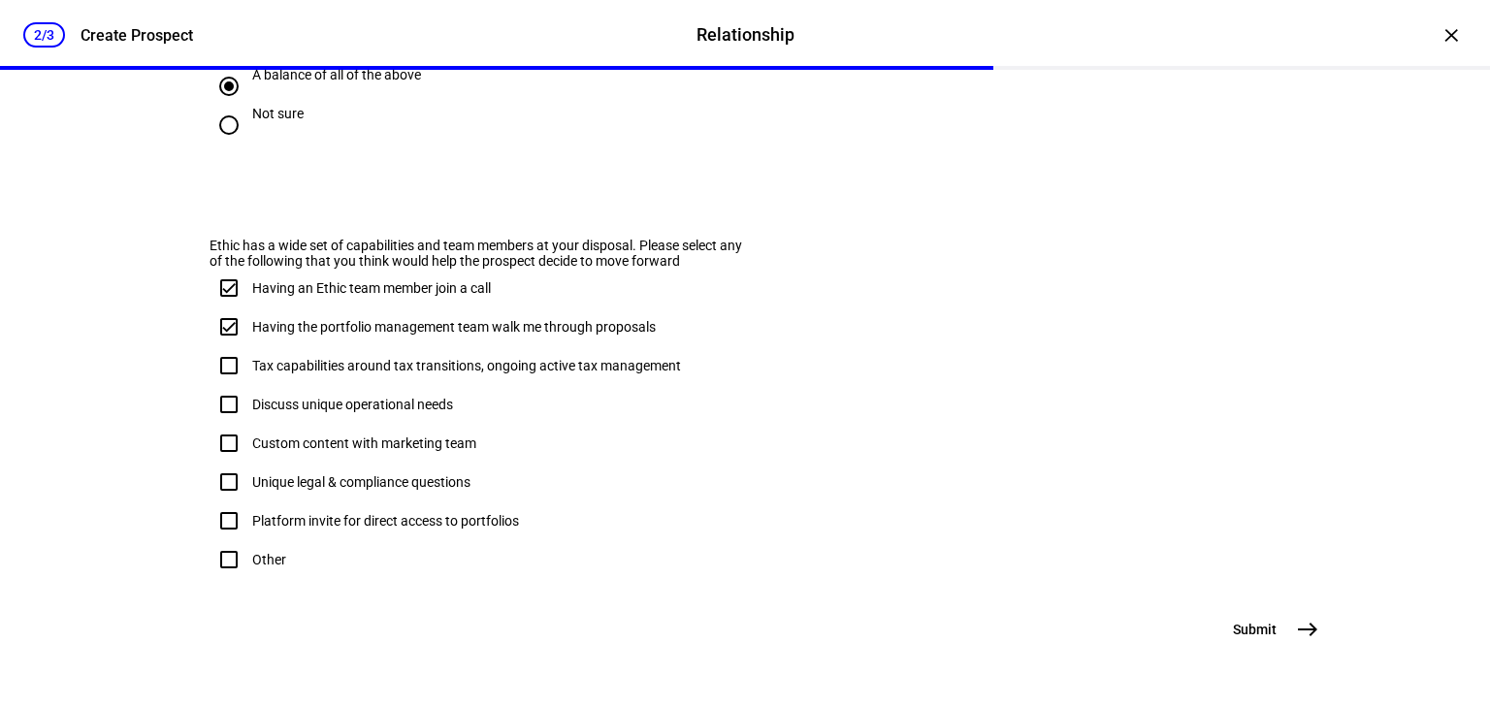
checkbox input "true"
click at [233, 385] on input "Tax capabilities around tax transitions, ongoing active tax management" at bounding box center [229, 365] width 39 height 39
checkbox input "true"
click at [1289, 629] on span "east" at bounding box center [1308, 629] width 39 height 39
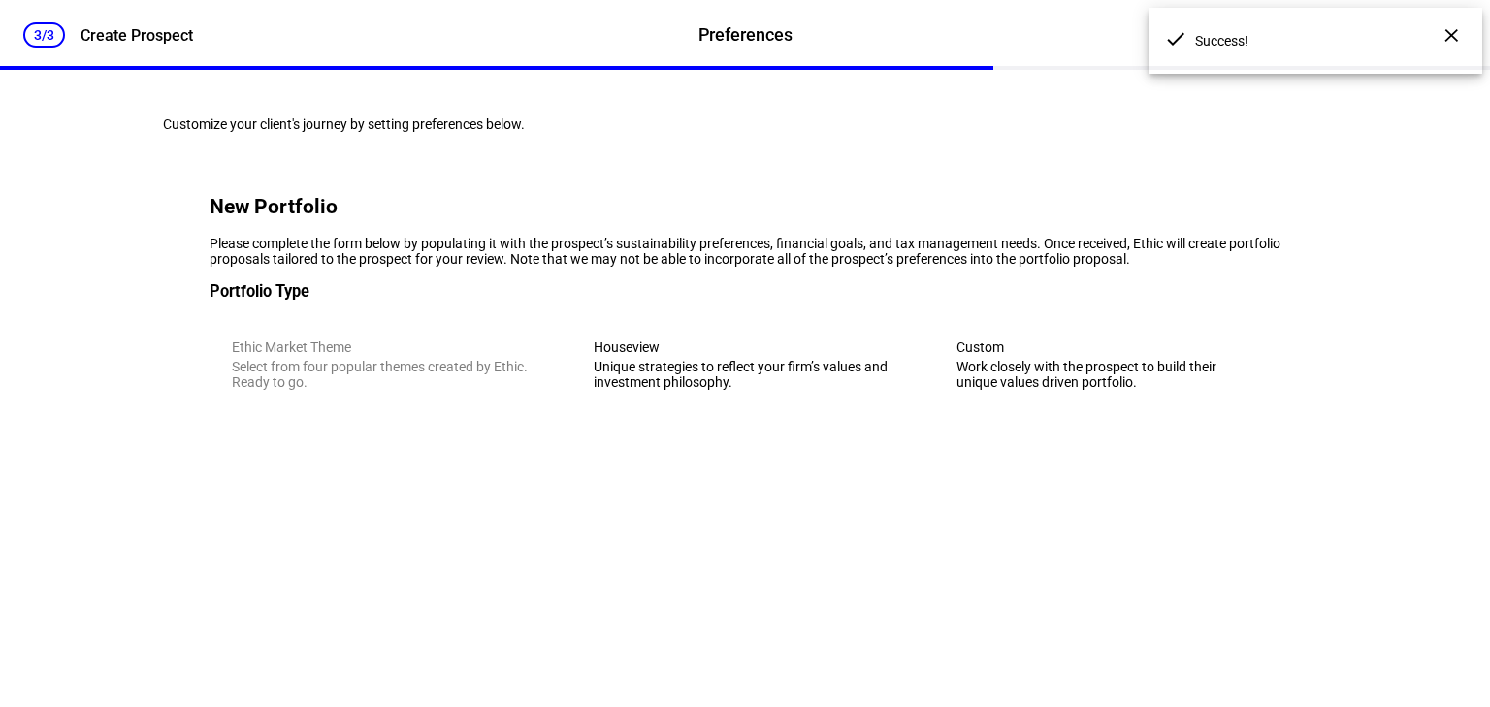
scroll to position [0, 0]
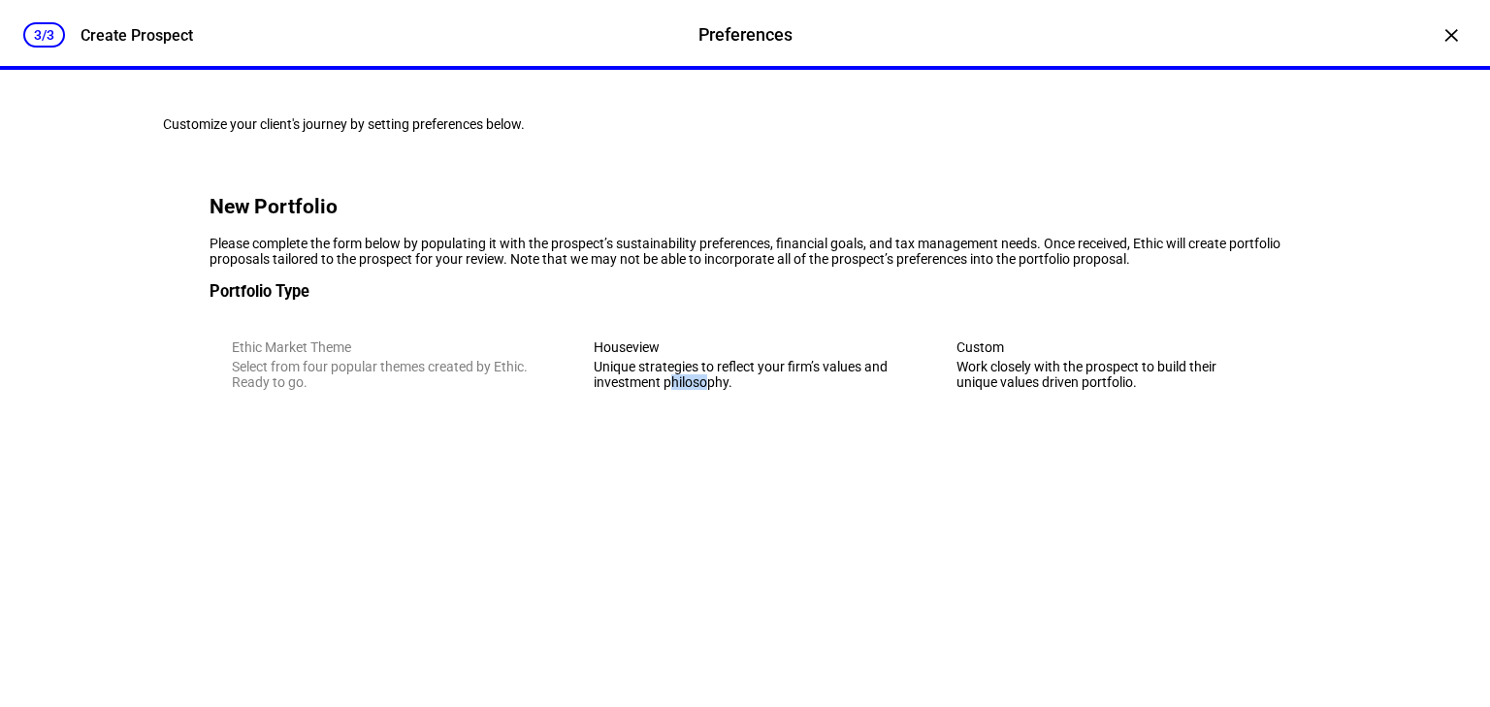
drag, startPoint x: 696, startPoint y: 517, endPoint x: 659, endPoint y: 581, distance: 73.9
click at [659, 459] on eth-form-card "New Portfolio Please complete the form below by populating it with the prospect…" at bounding box center [745, 295] width 1164 height 327
click at [694, 412] on eth-mega-radio-button "Houseview Unique strategies to reflect your firm’s values and investment philos…" at bounding box center [744, 364] width 346 height 95
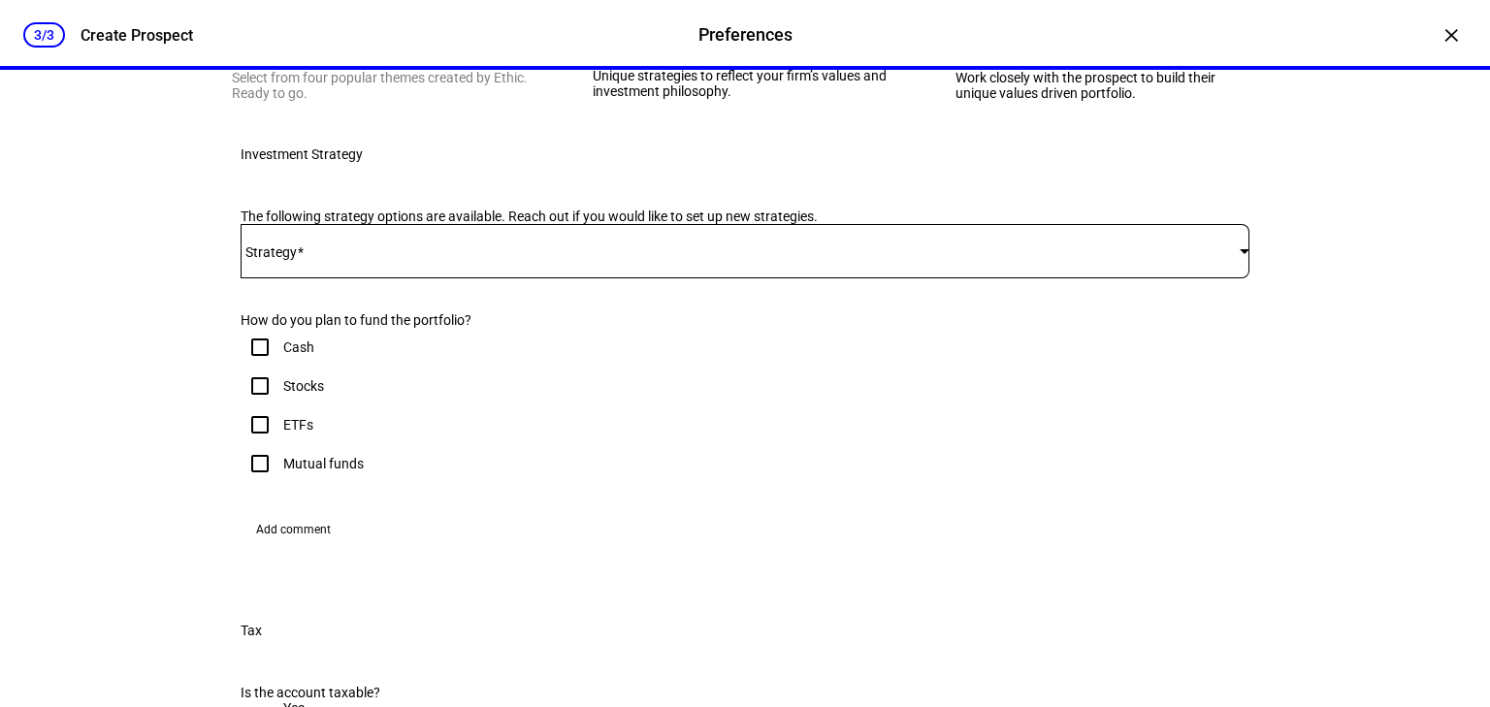
scroll to position [466, 0]
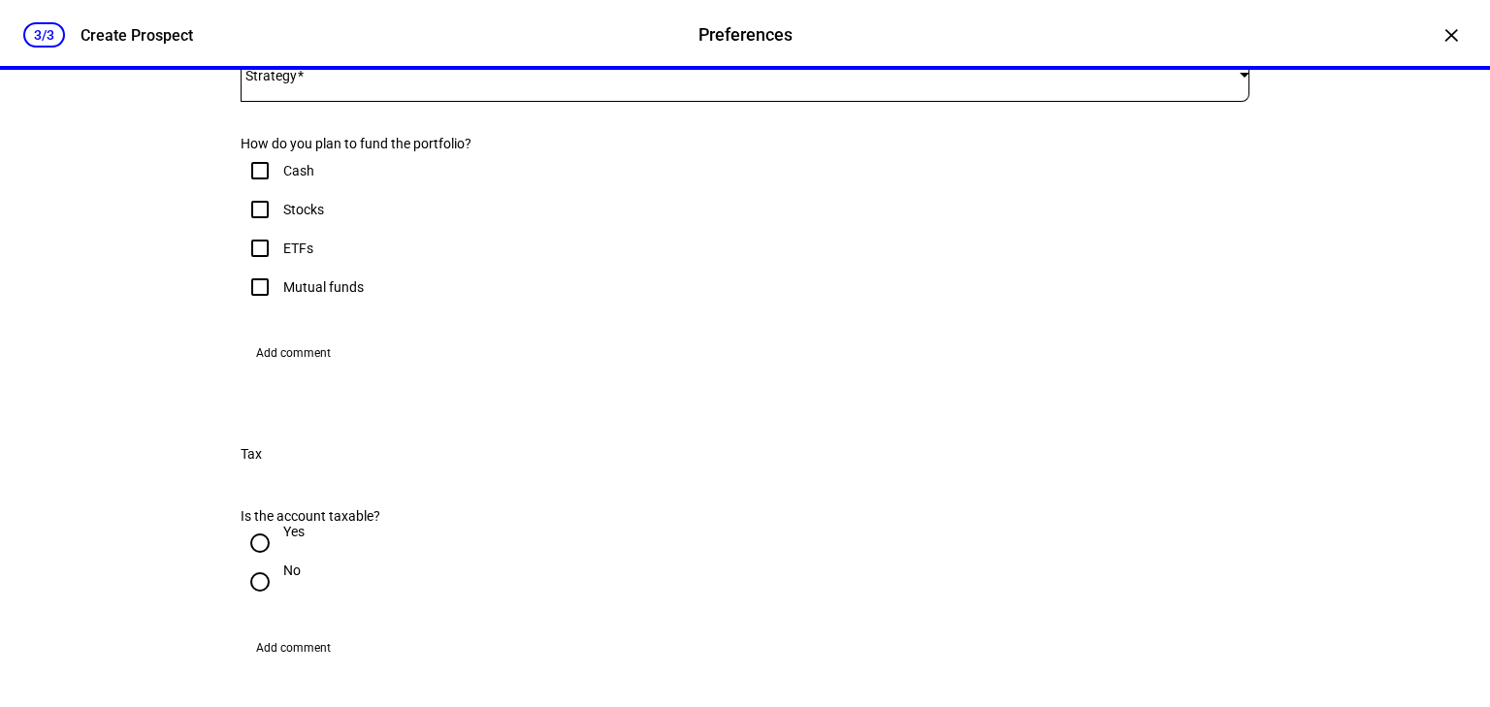
click at [252, 229] on input "Stocks" at bounding box center [260, 209] width 39 height 39
checkbox input "true"
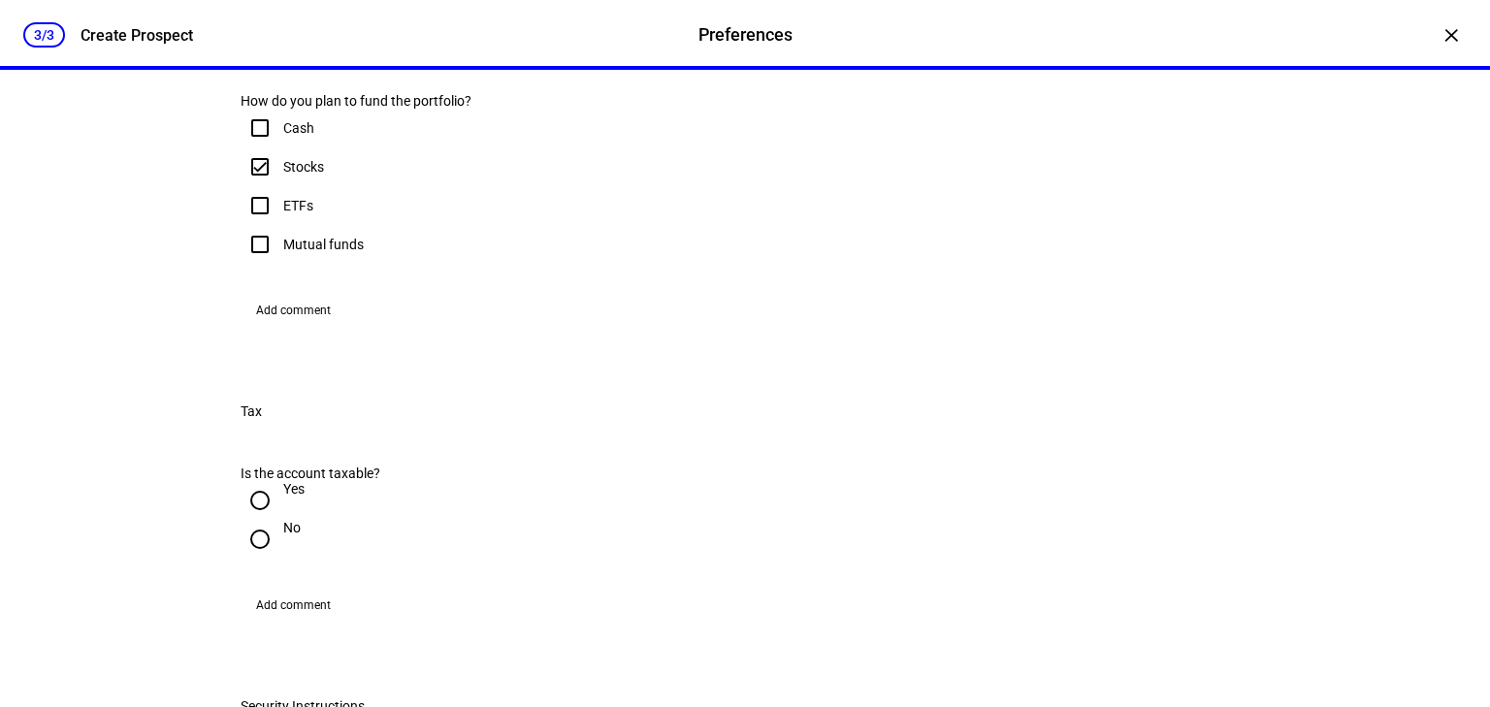
scroll to position [543, 0]
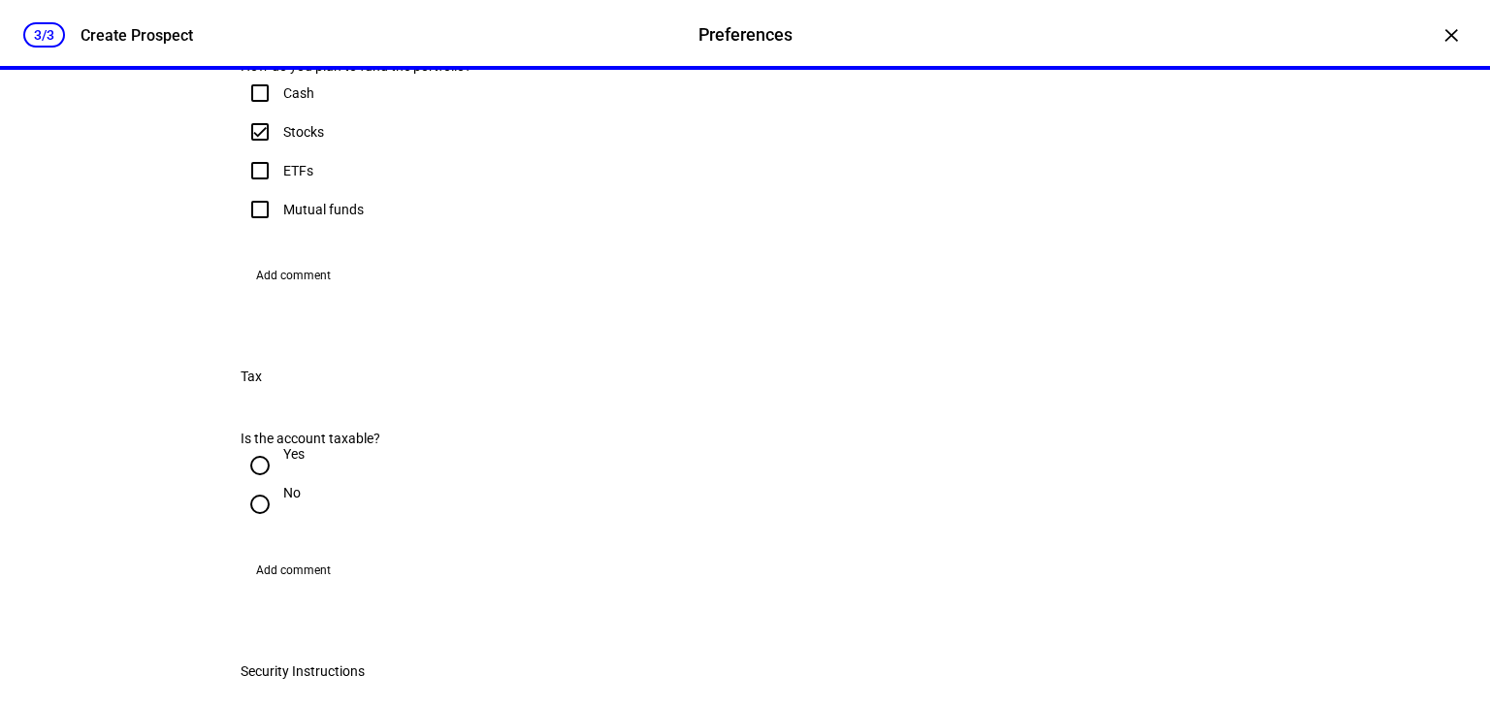
click at [260, 190] on input "ETFs" at bounding box center [260, 170] width 39 height 39
checkbox input "true"
drag, startPoint x: 291, startPoint y: 492, endPoint x: 336, endPoint y: 497, distance: 44.9
click at [291, 291] on span "Add comment" at bounding box center [293, 275] width 75 height 31
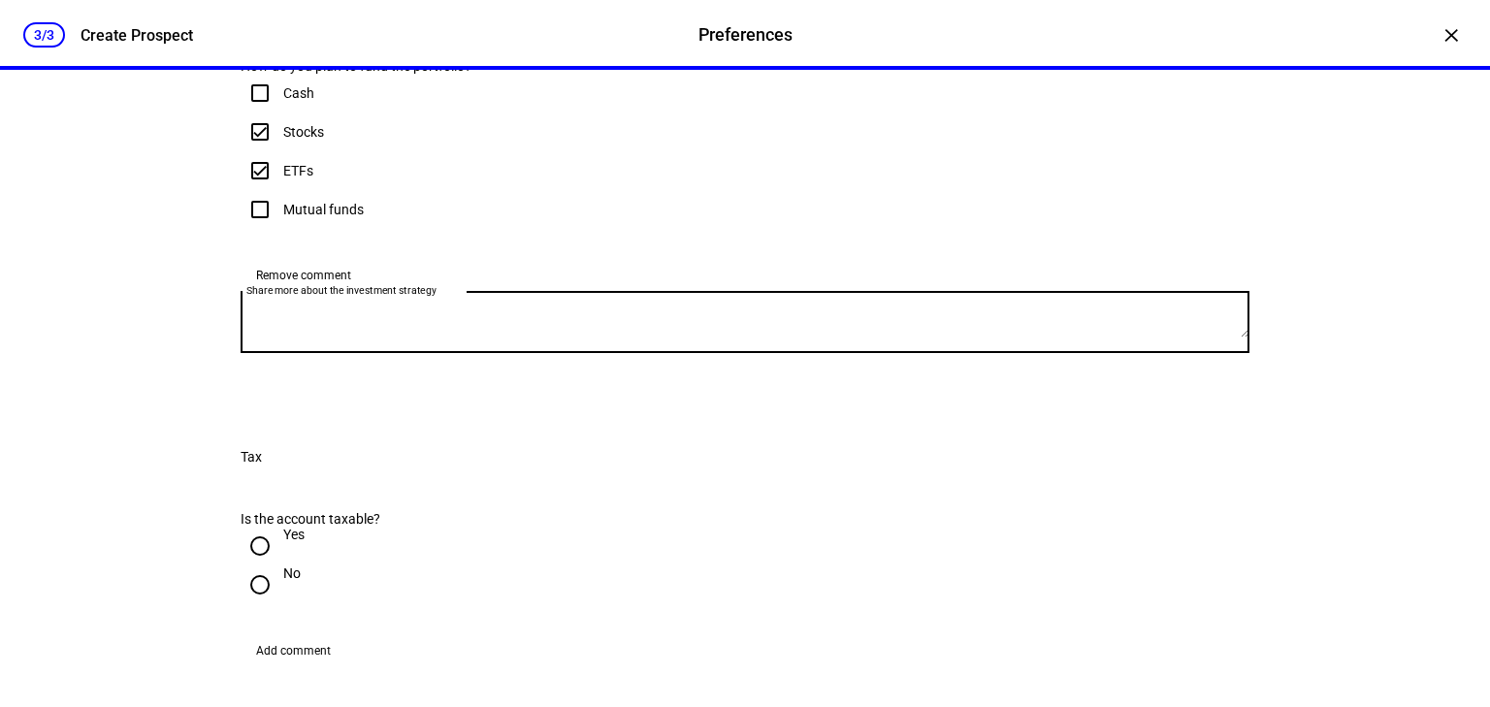
click at [390, 338] on textarea "Share more about the investment strategy" at bounding box center [745, 322] width 1009 height 31
type textarea "I"
type textarea "only 3 etfs"
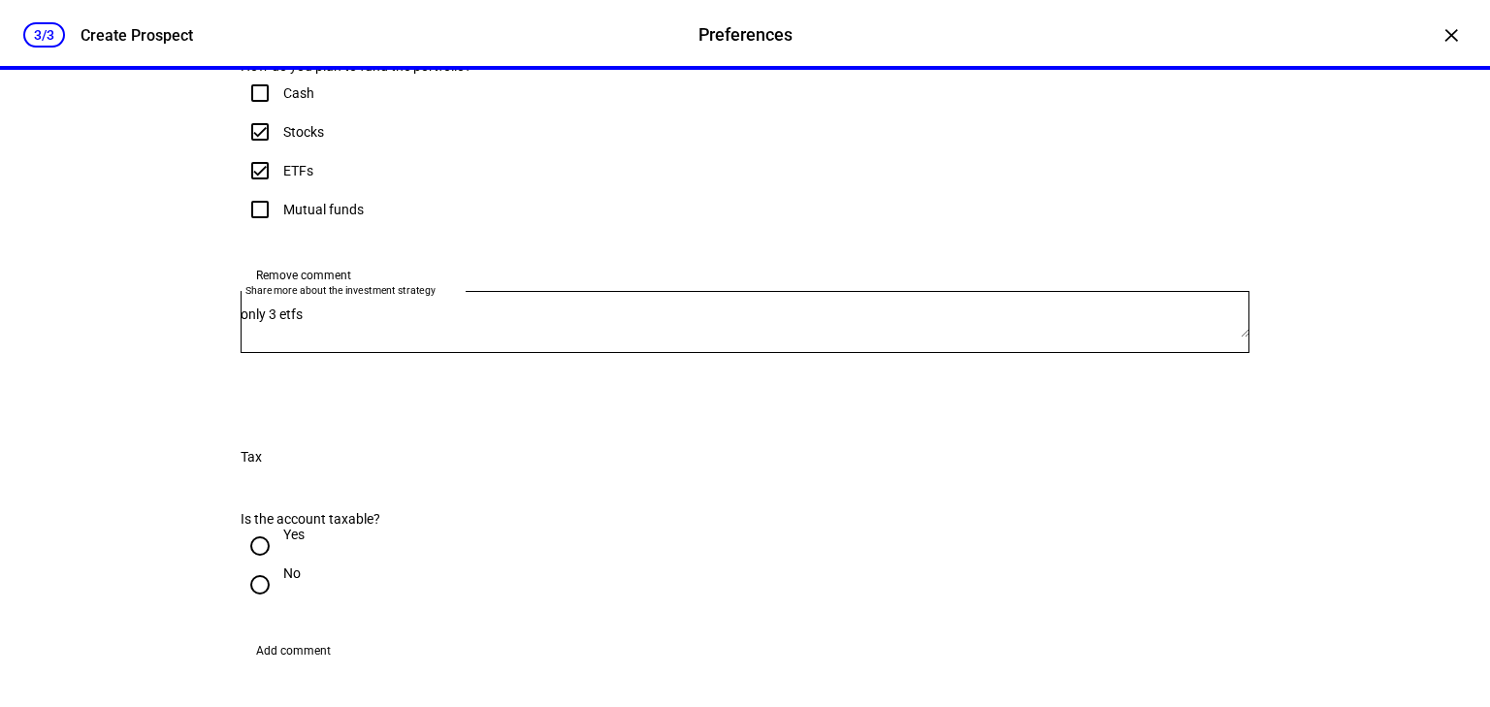
drag, startPoint x: 514, startPoint y: 492, endPoint x: 532, endPoint y: 479, distance: 21.5
click at [526, 291] on div "Remove comment" at bounding box center [745, 275] width 1009 height 31
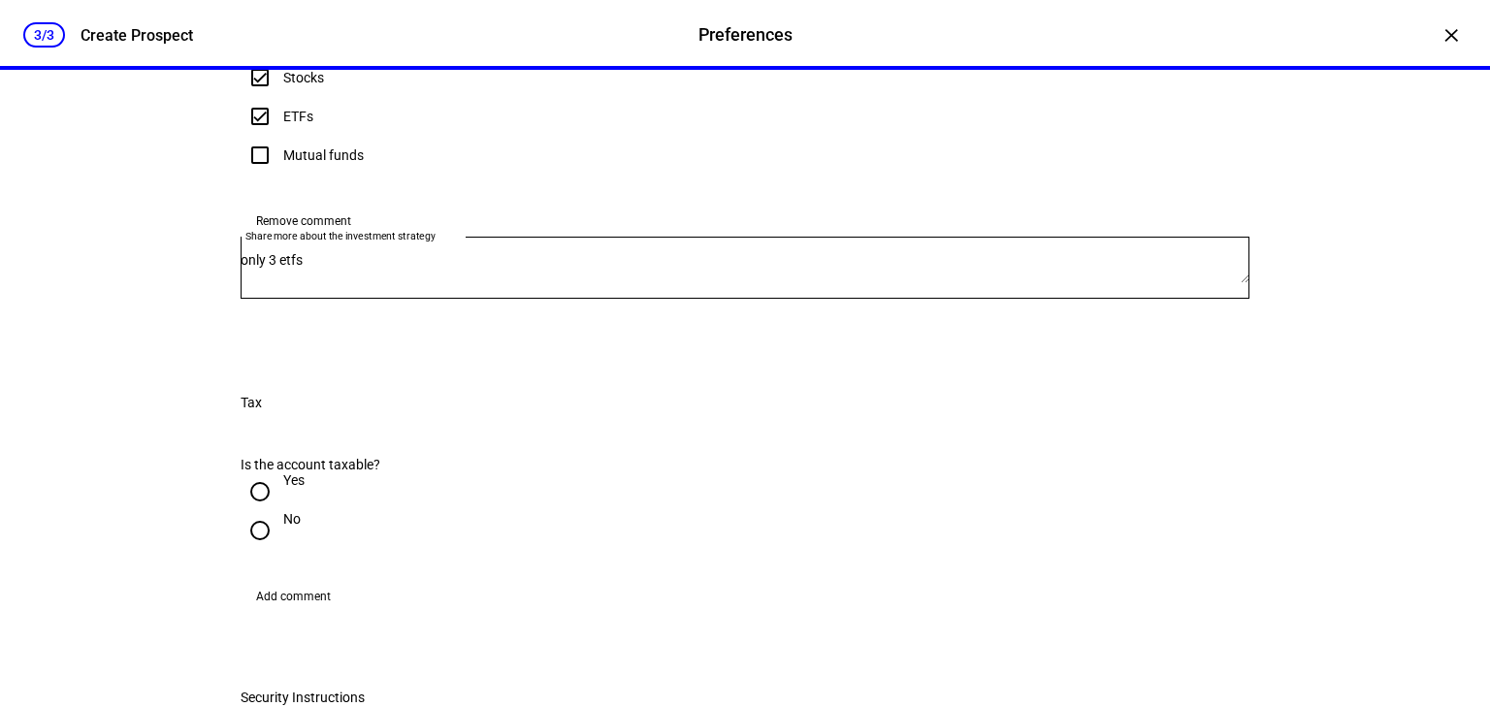
scroll to position [931, 0]
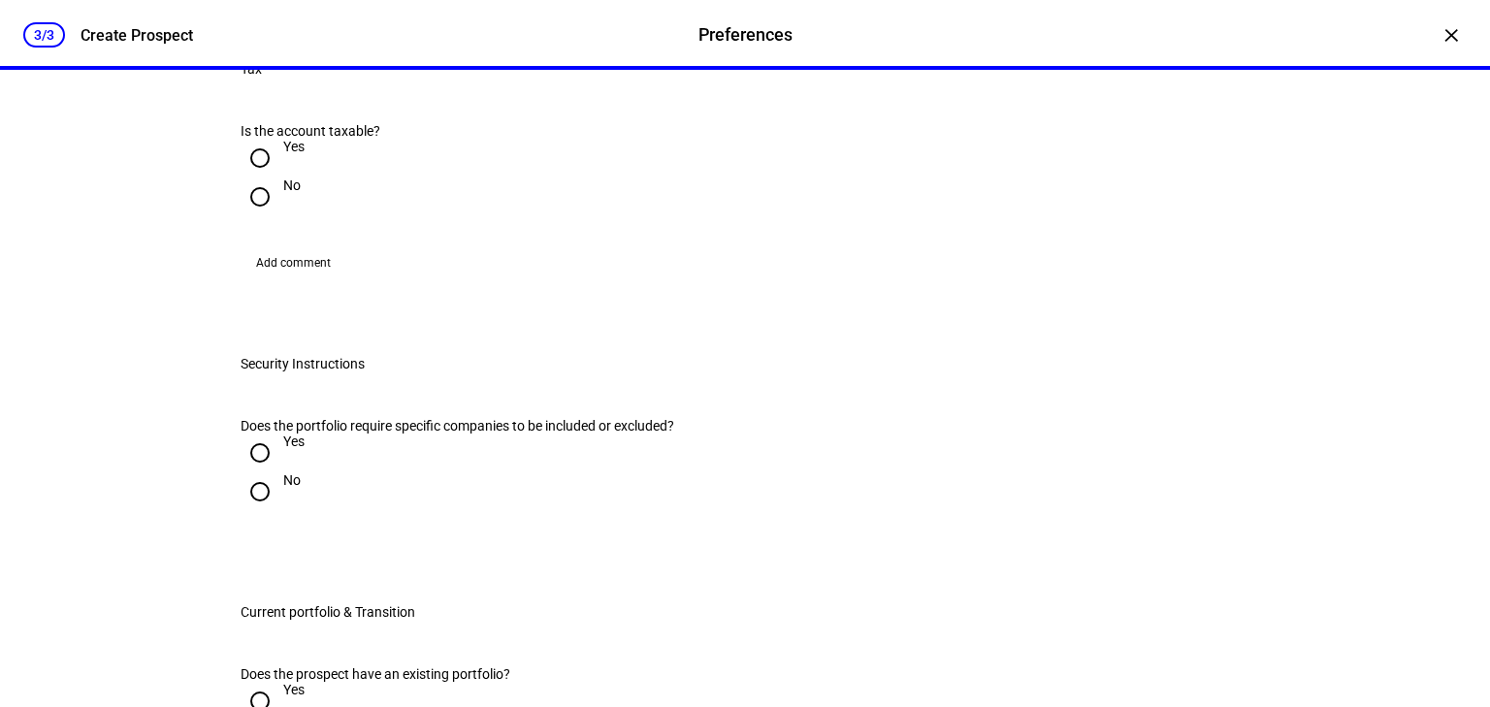
click at [245, 178] on input "Yes" at bounding box center [260, 158] width 39 height 39
radio input "true"
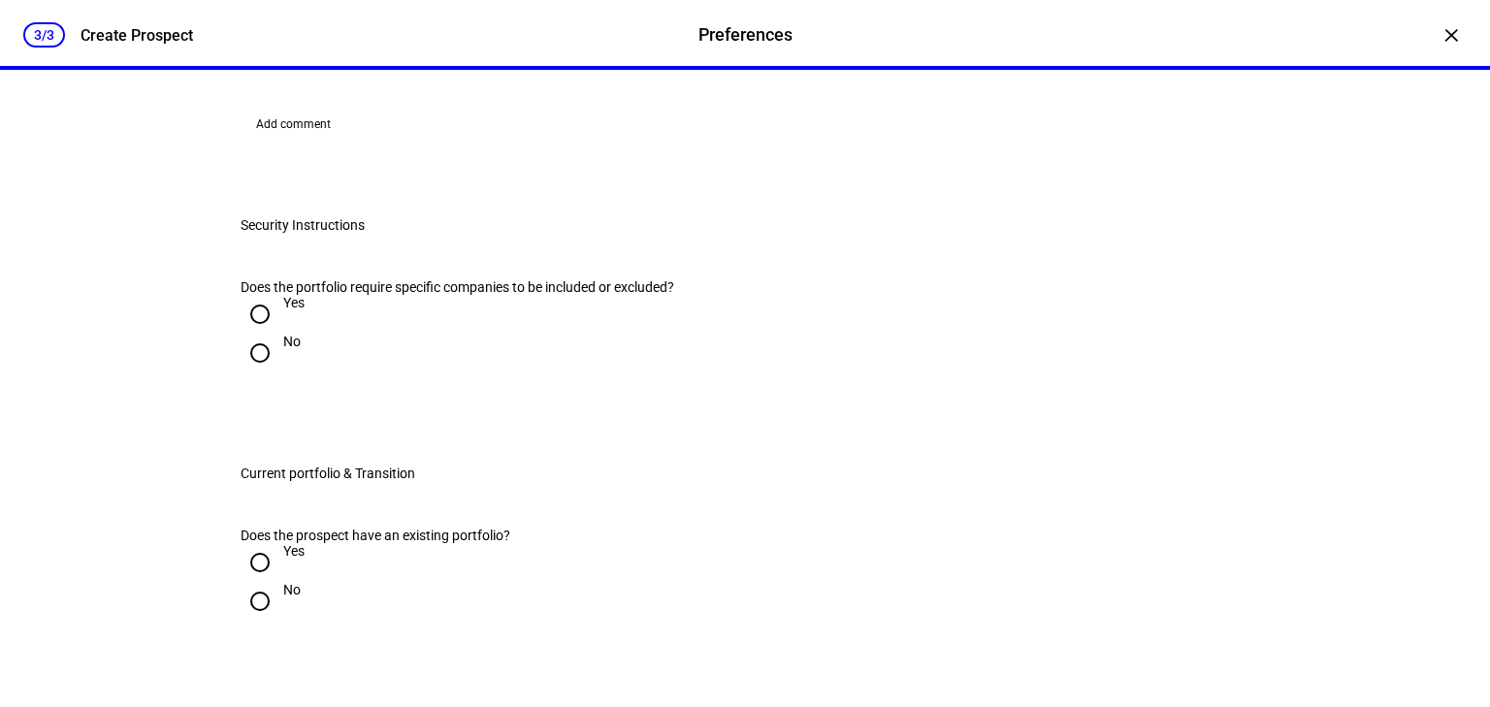
scroll to position [1242, 0]
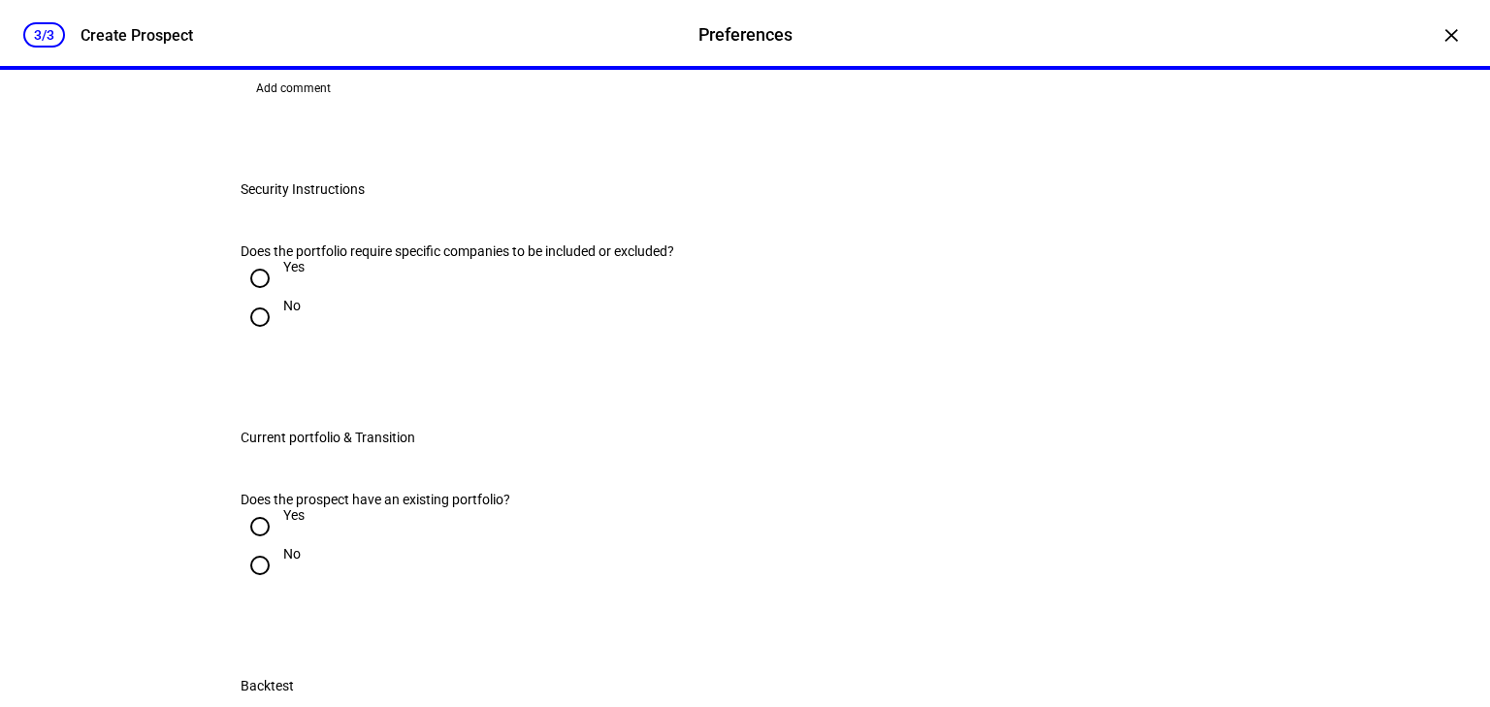
radio input "true"
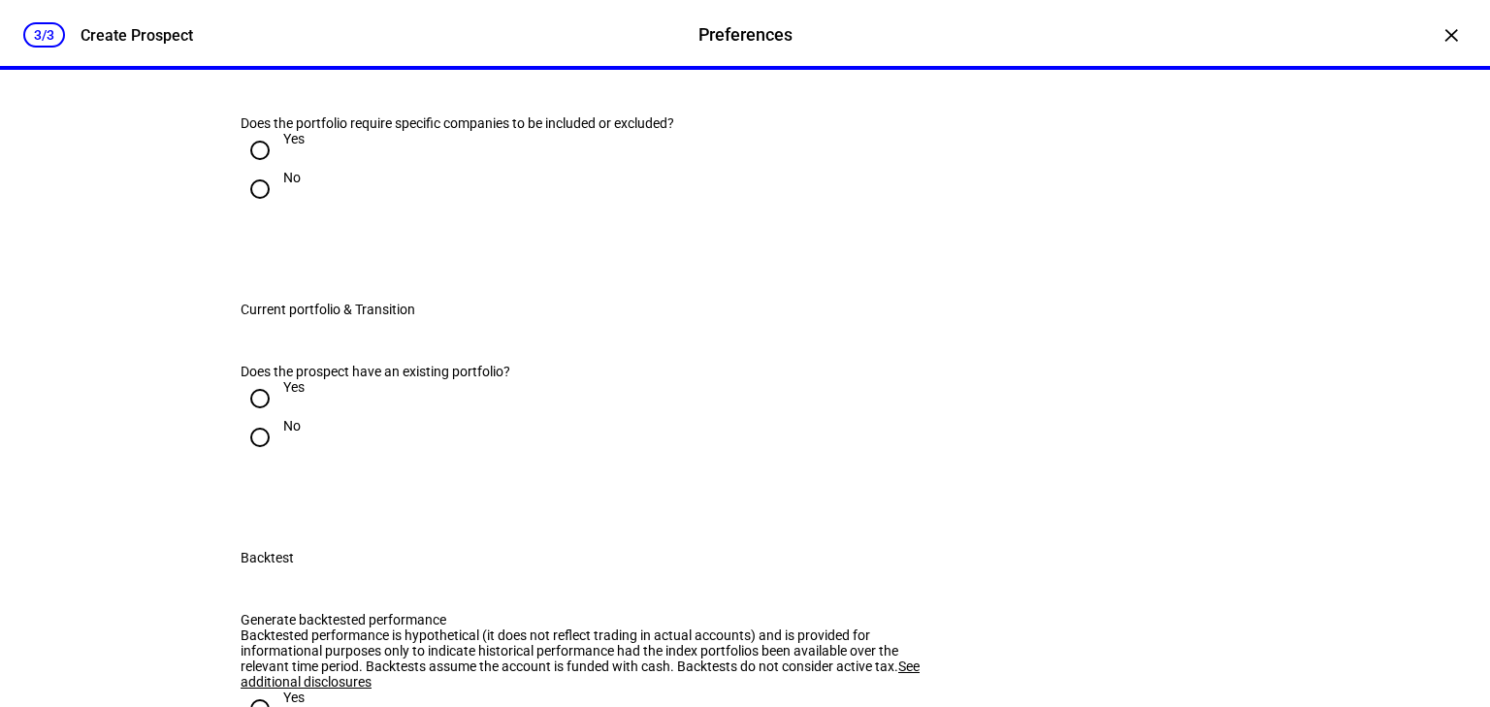
scroll to position [1397, 0]
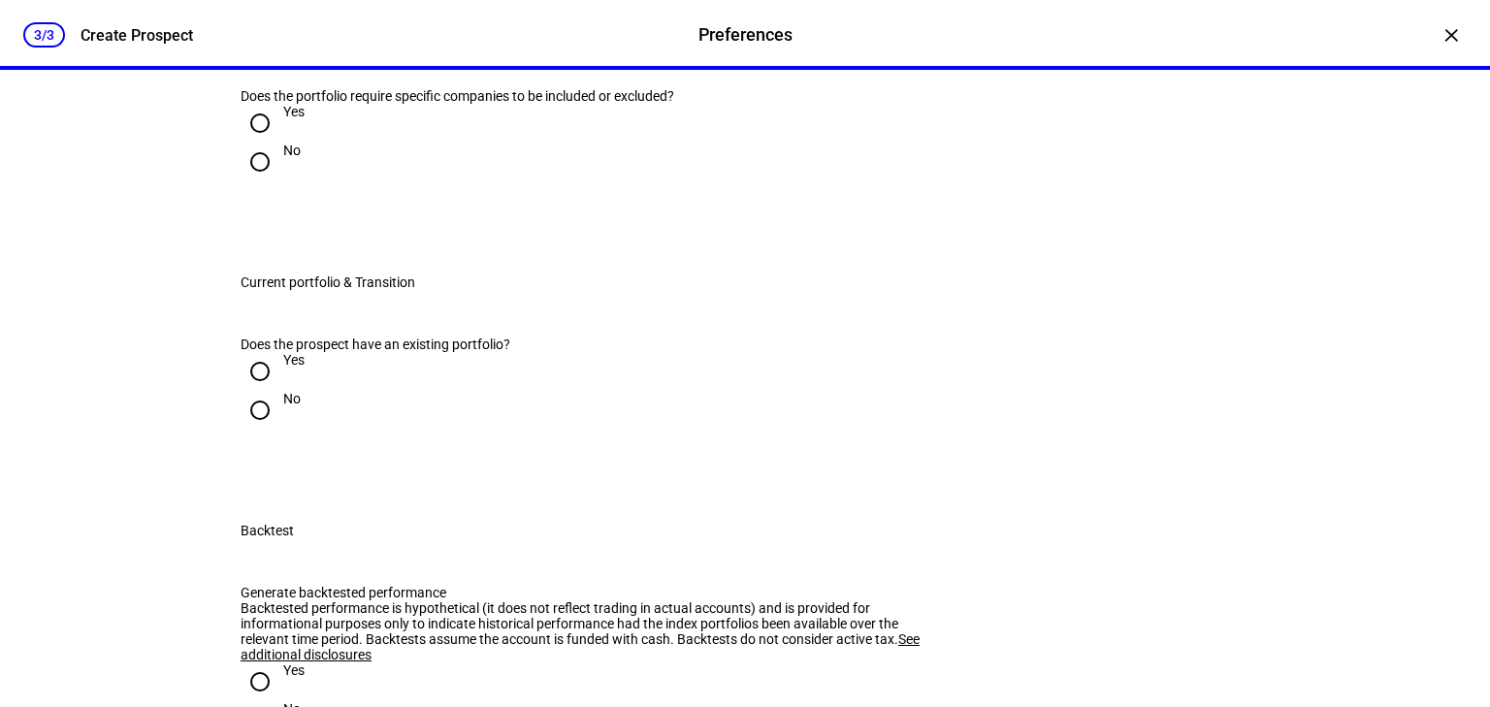
click at [256, 181] on input "No" at bounding box center [260, 162] width 39 height 39
radio input "true"
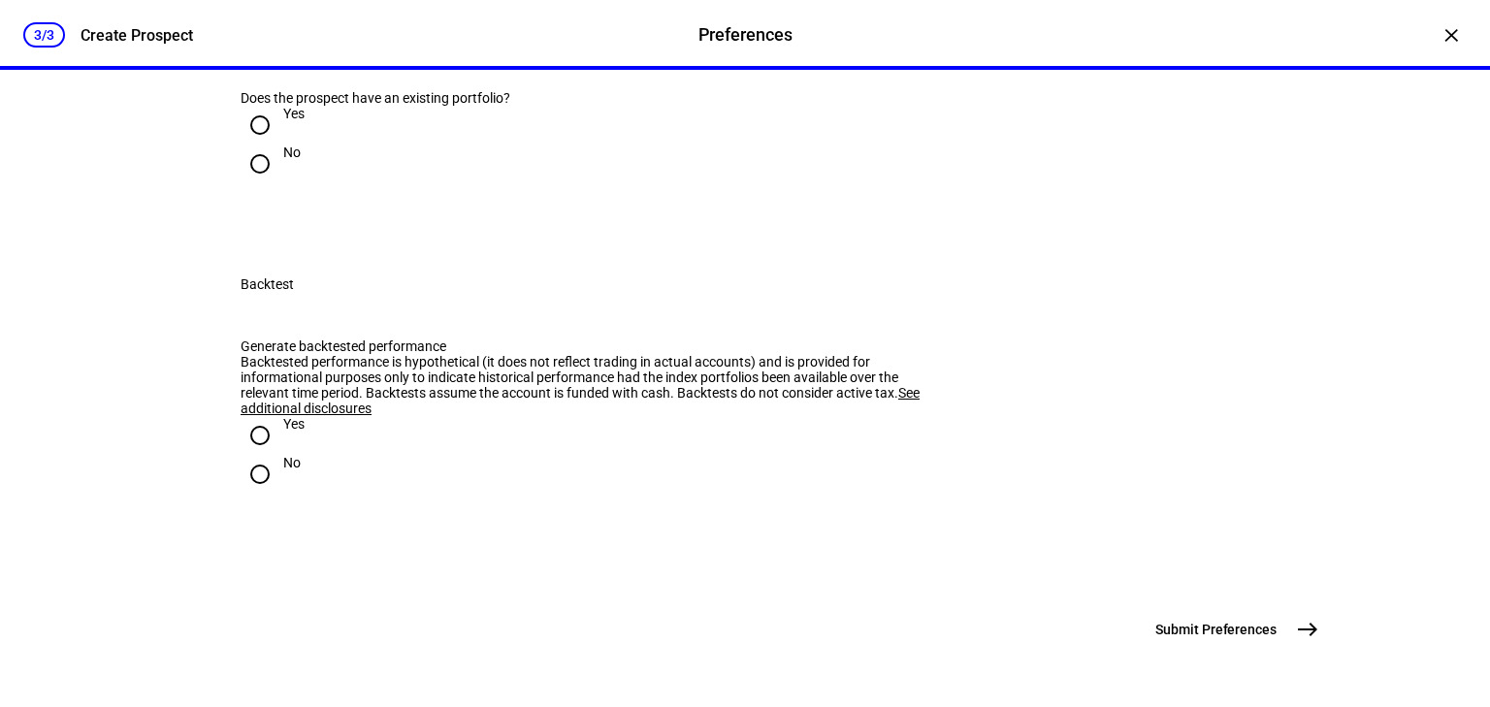
click at [256, 145] on input "Yes" at bounding box center [260, 125] width 39 height 39
radio input "true"
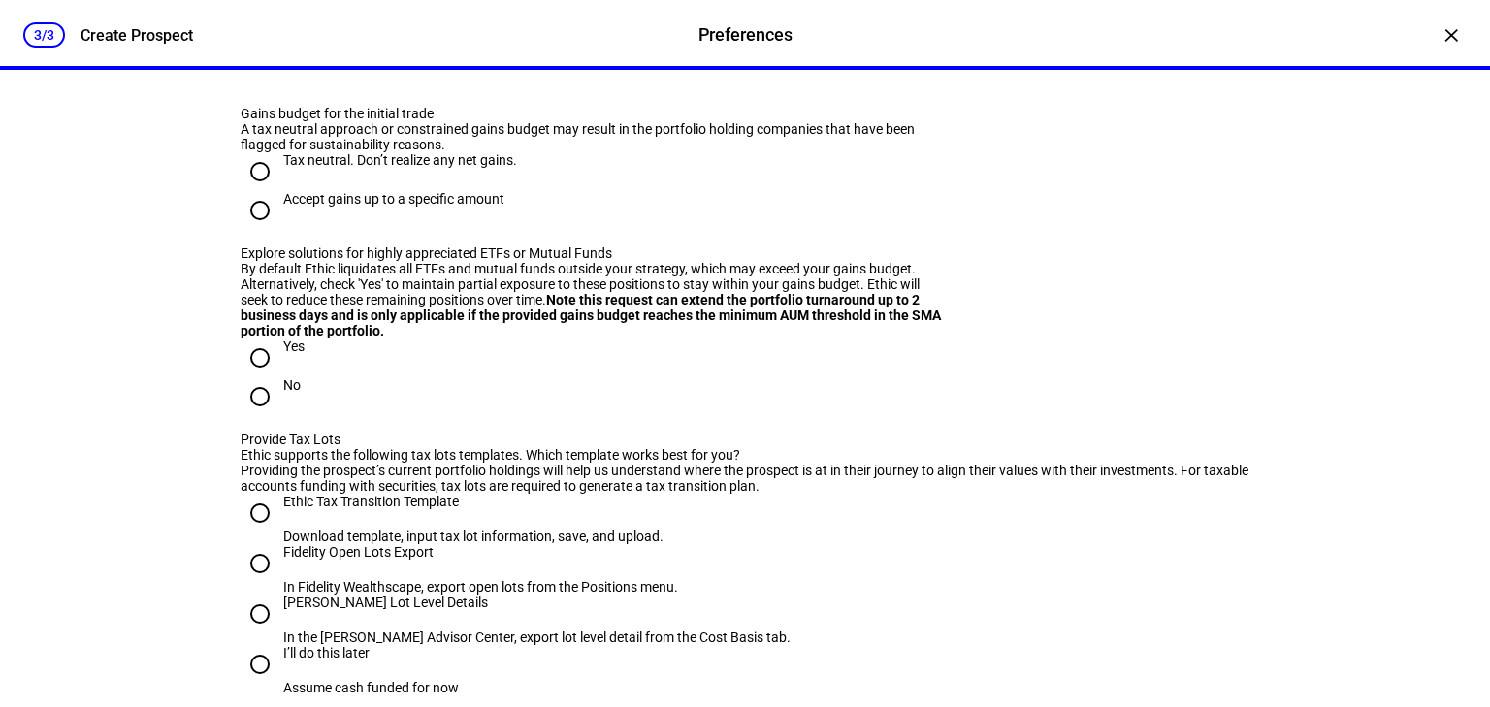
scroll to position [1863, 0]
click at [247, 73] on input "No" at bounding box center [260, 53] width 39 height 39
radio input "true"
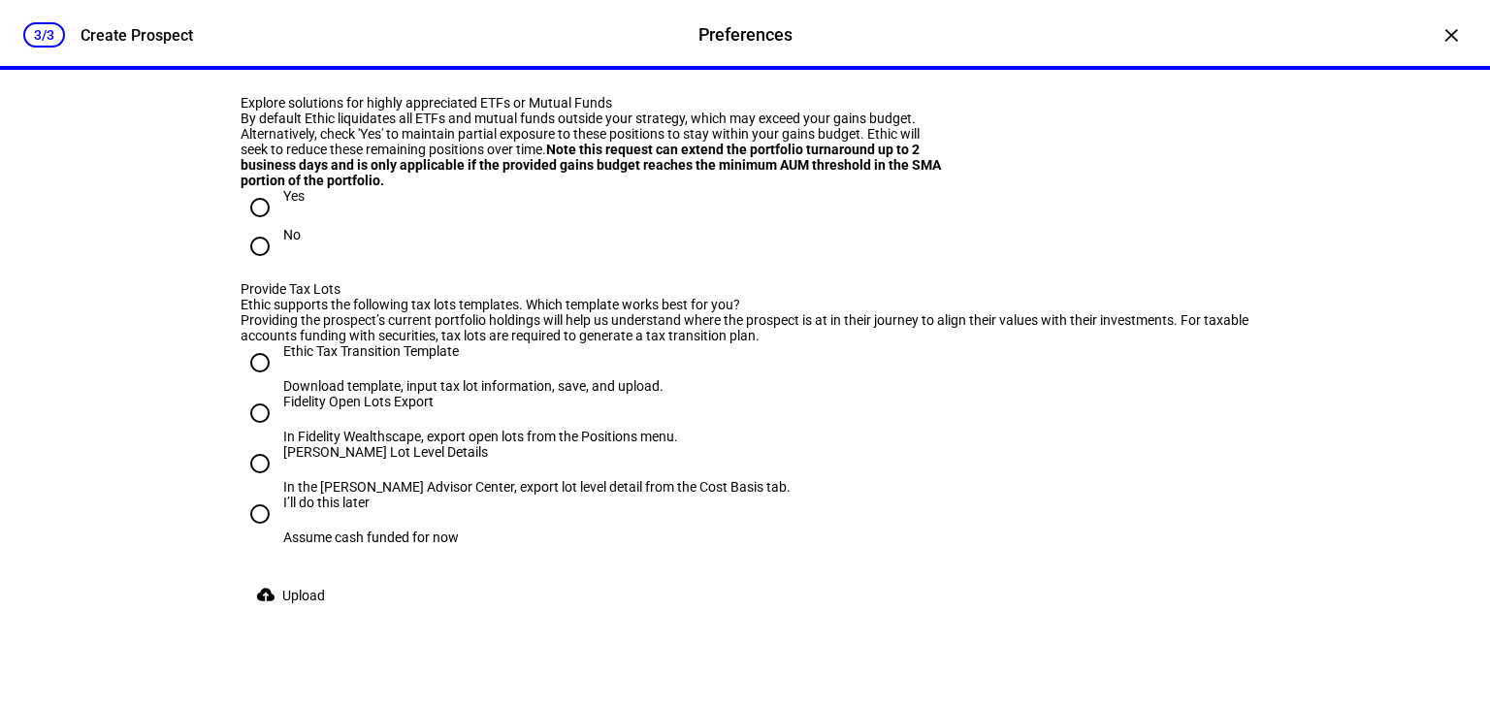
scroll to position [2018, 0]
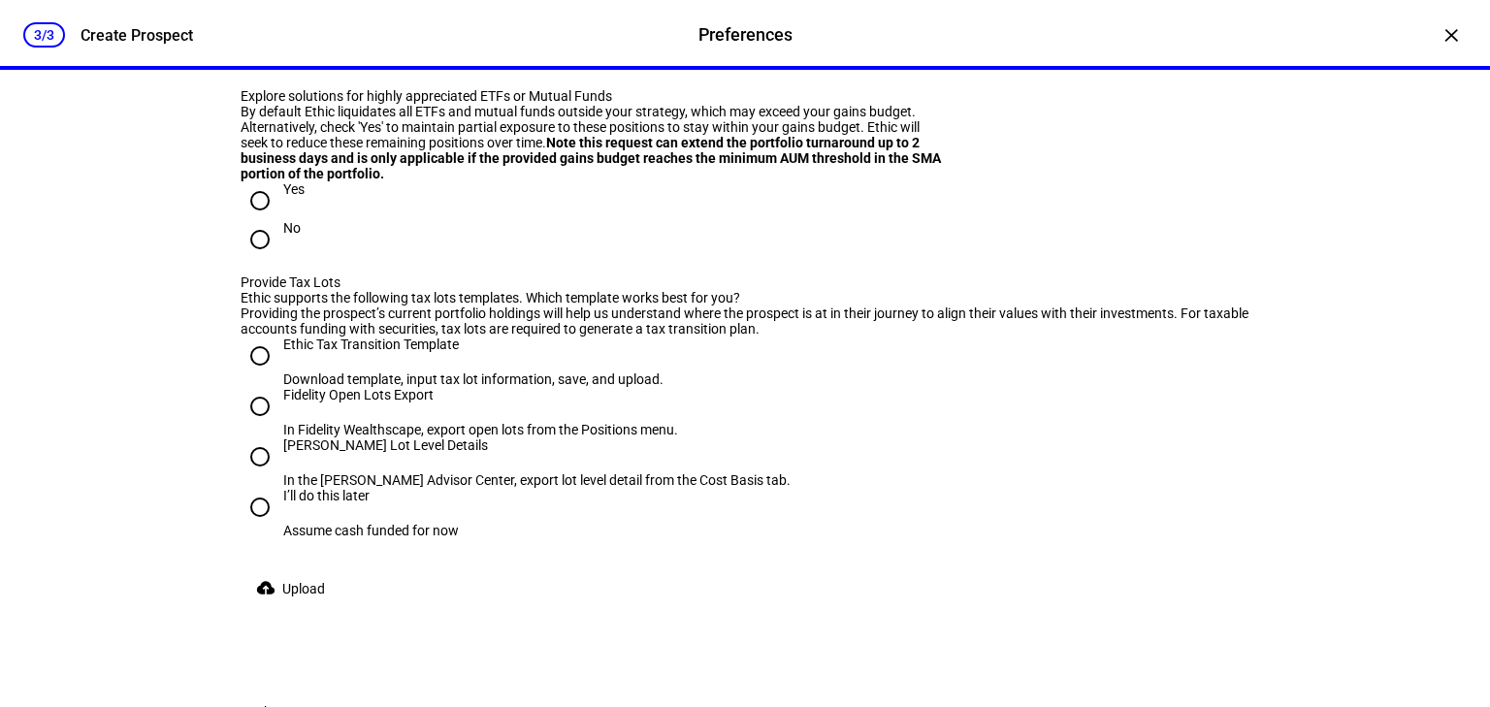
click at [252, 34] on input "Tax neutral. Don’t realize any net gains." at bounding box center [260, 14] width 39 height 39
radio input "true"
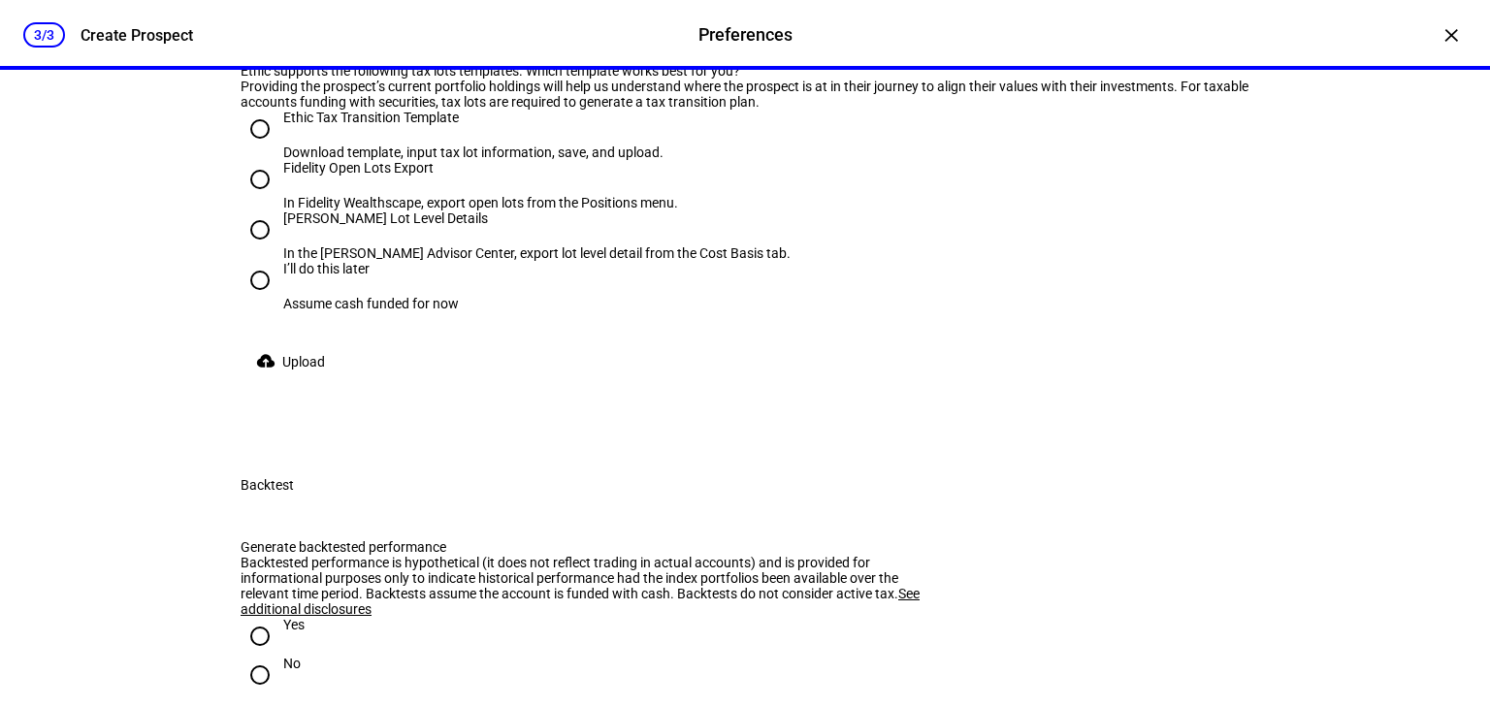
scroll to position [2251, 0]
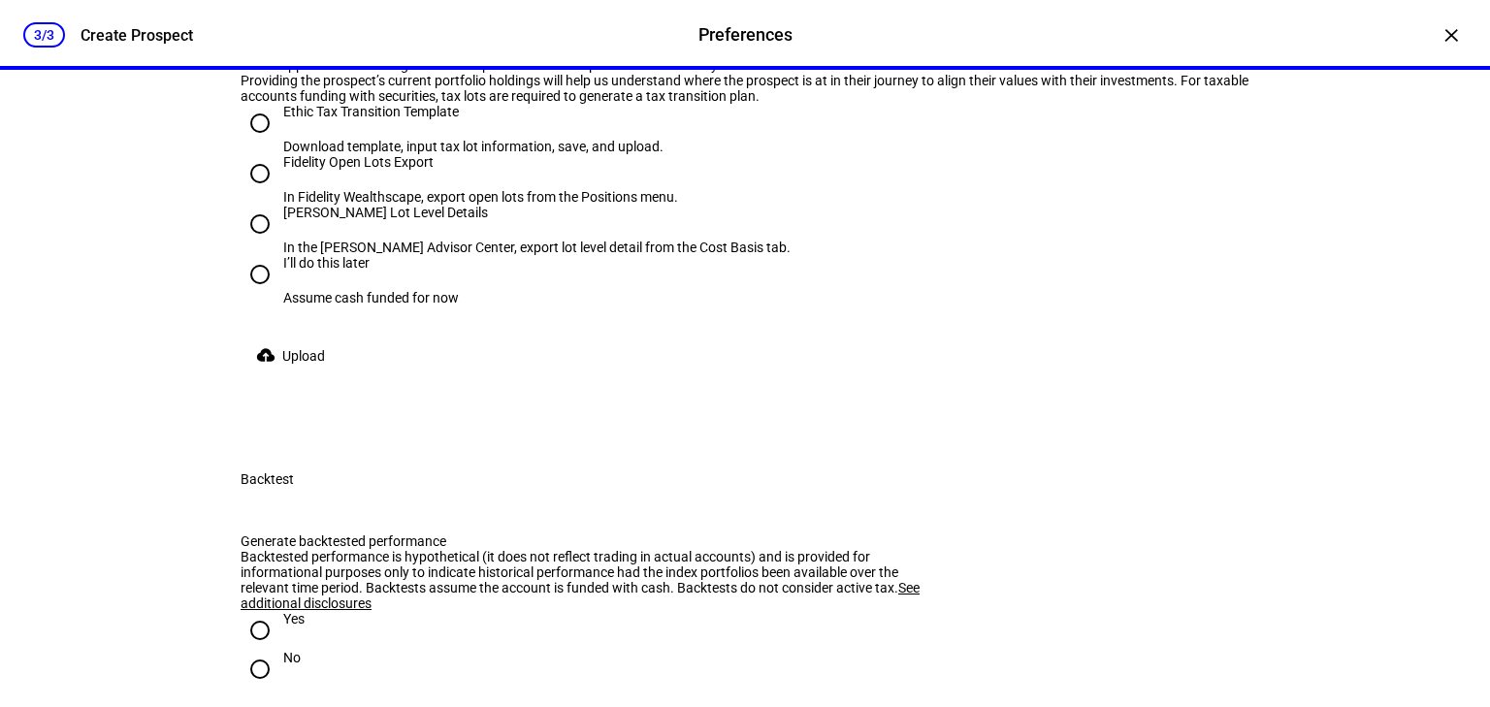
click at [237, 30] on div at bounding box center [260, 7] width 47 height 47
radio input "true"
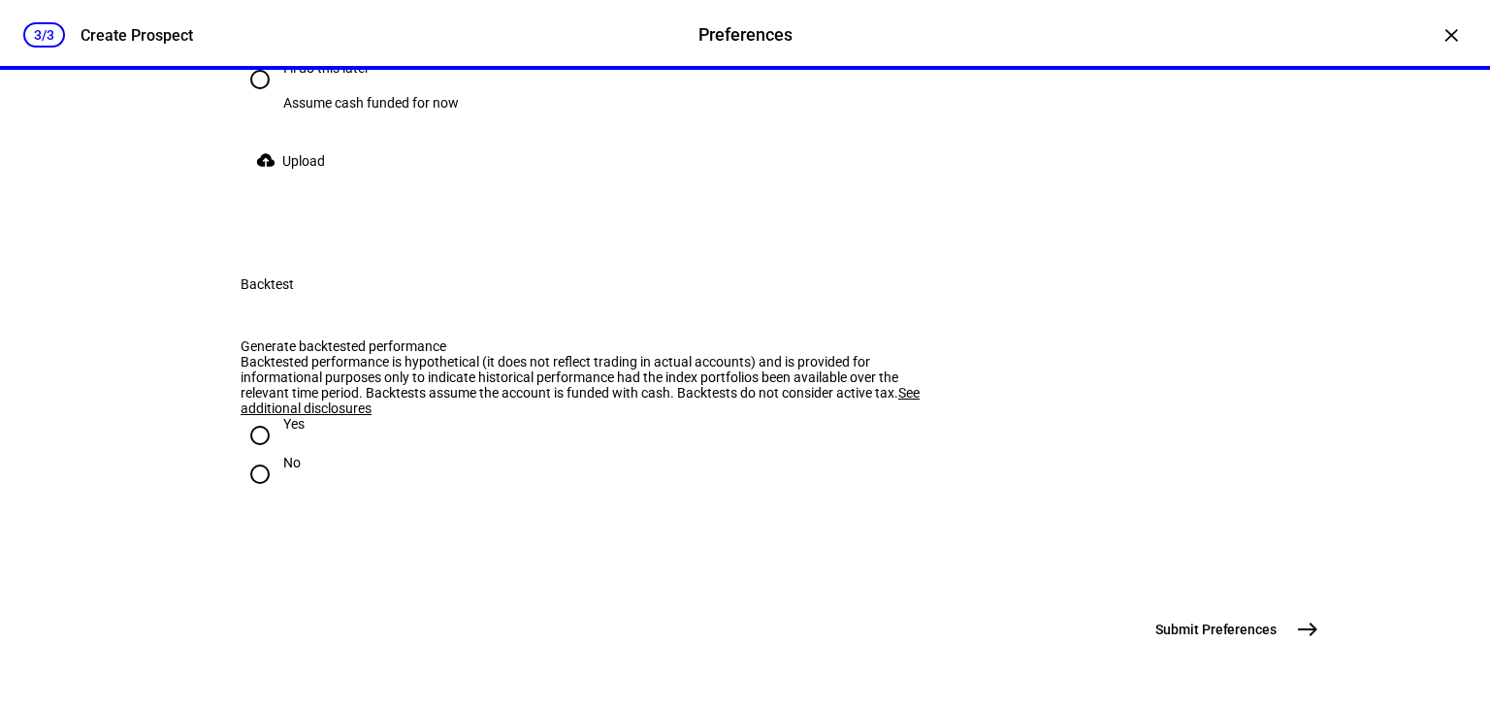
scroll to position [2562, 0]
radio input "true"
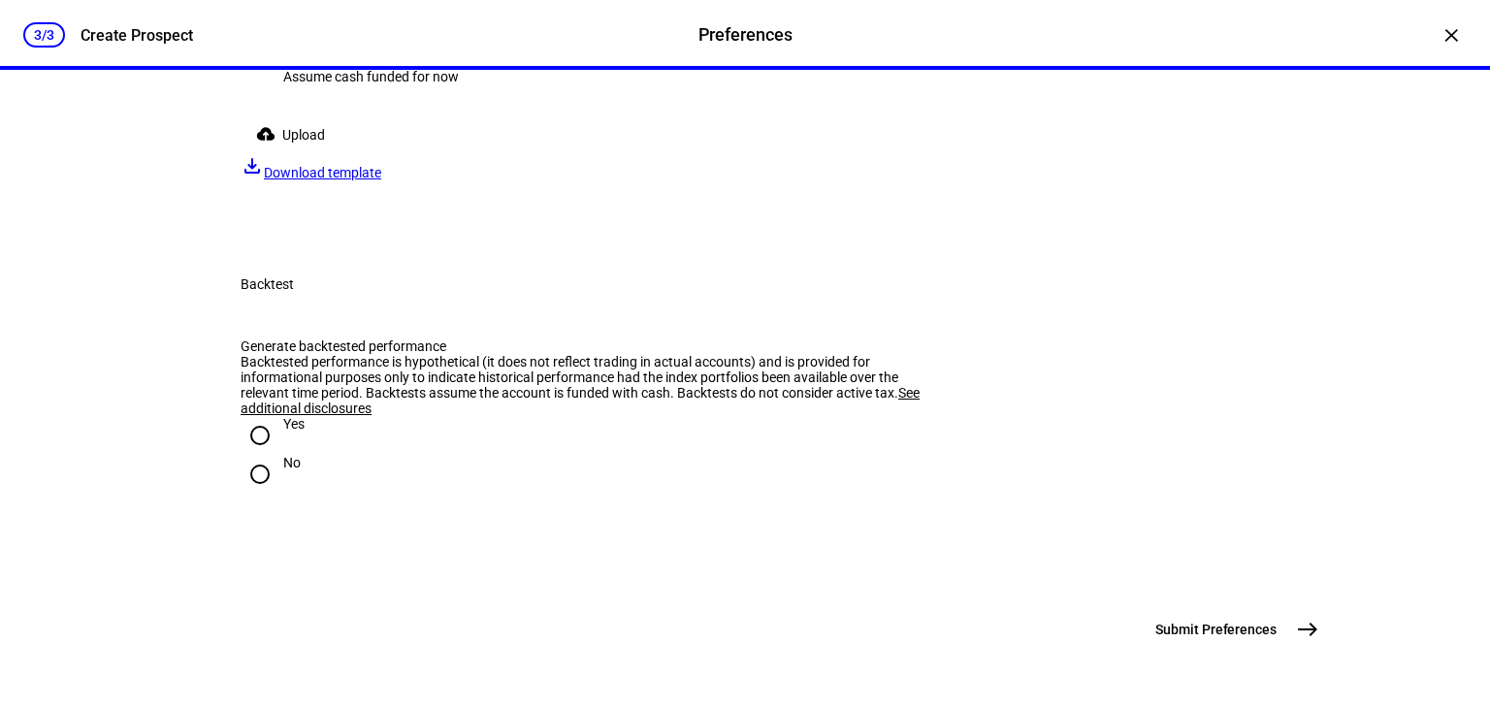
click at [294, 154] on span "Upload" at bounding box center [303, 134] width 43 height 39
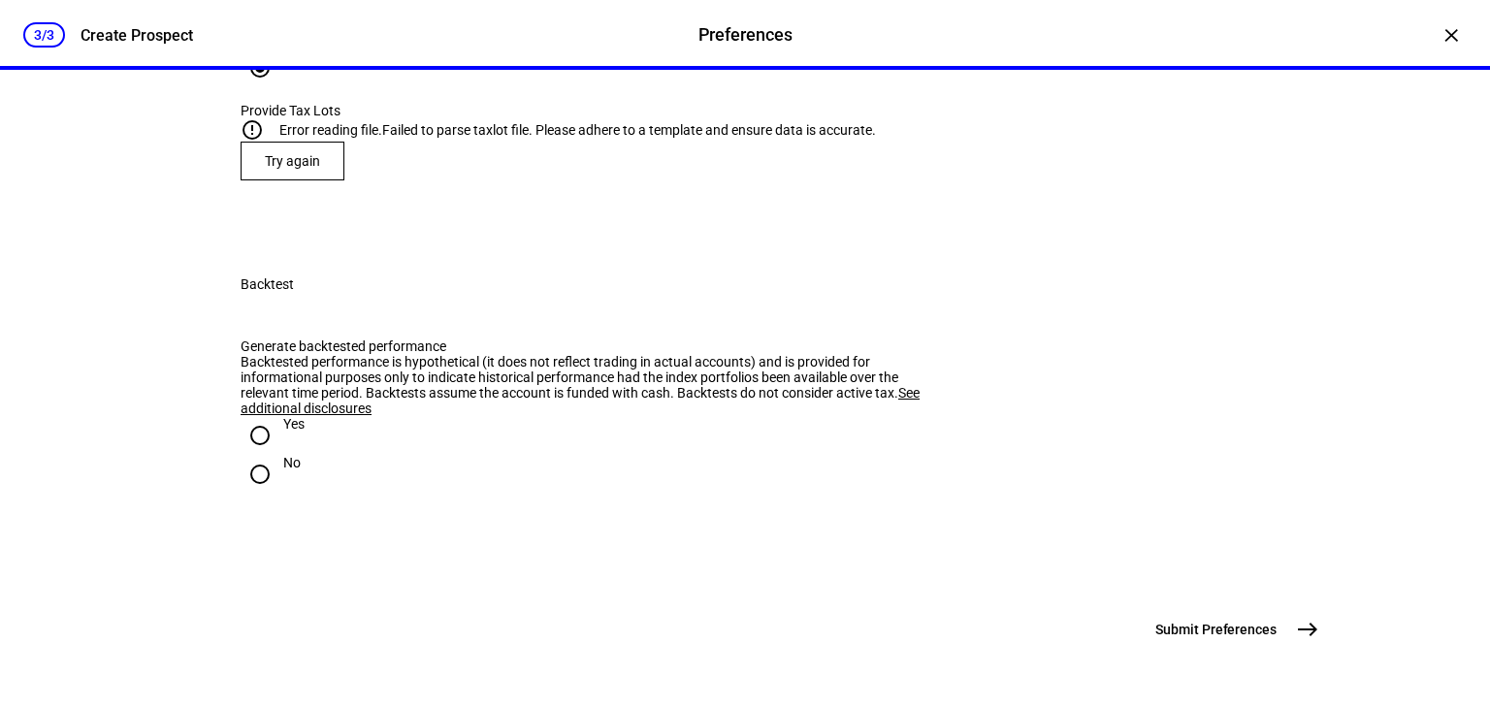
scroll to position [2484, 0]
click at [277, 169] on span "Try again" at bounding box center [292, 161] width 55 height 16
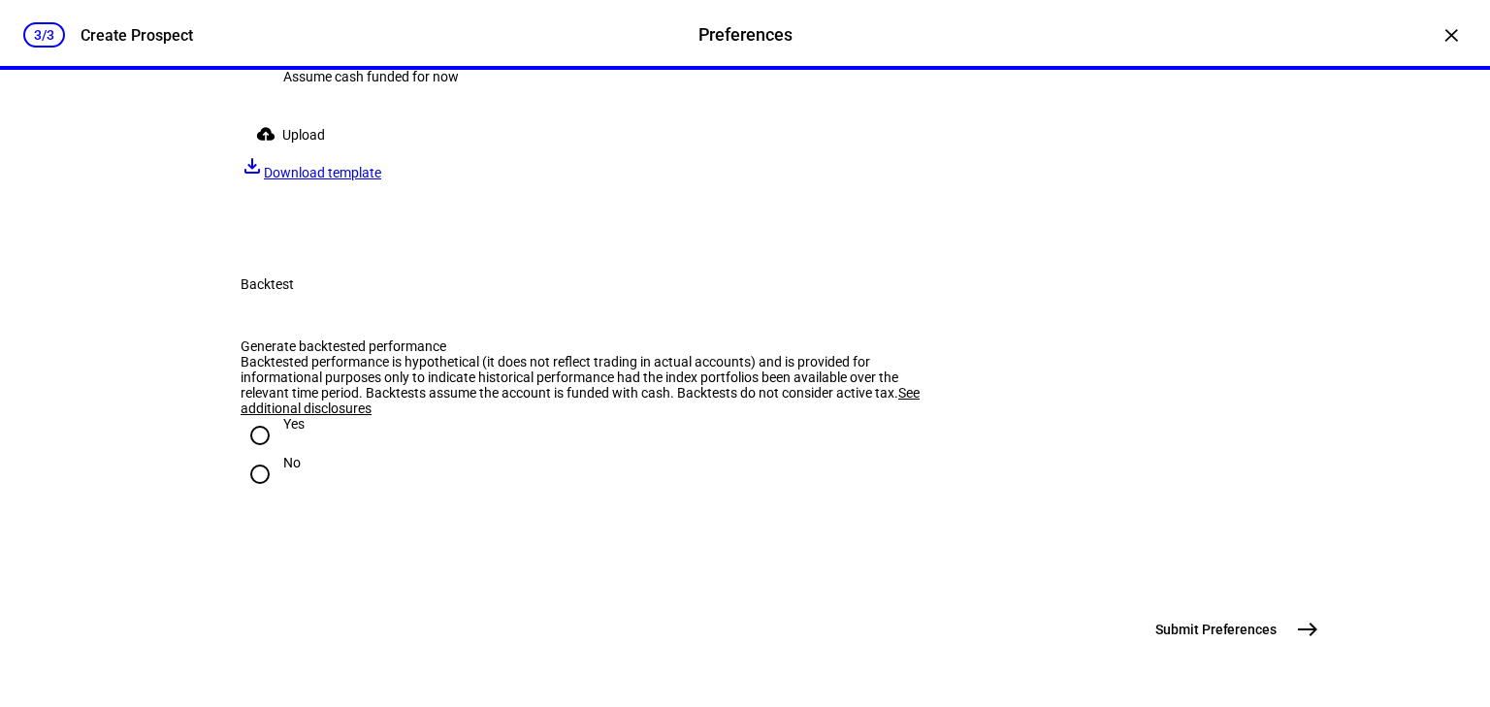
click at [287, 154] on span "Upload" at bounding box center [303, 134] width 43 height 39
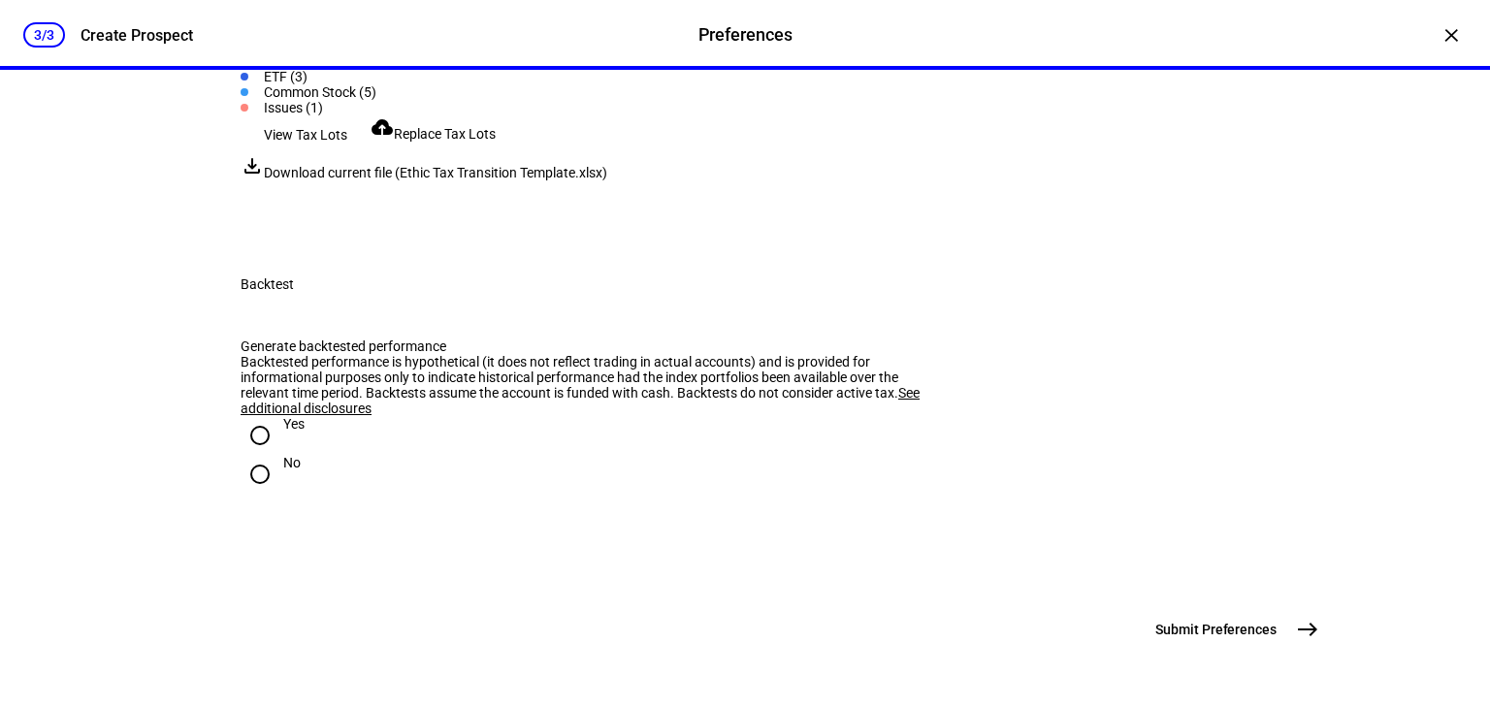
scroll to position [2329, 0]
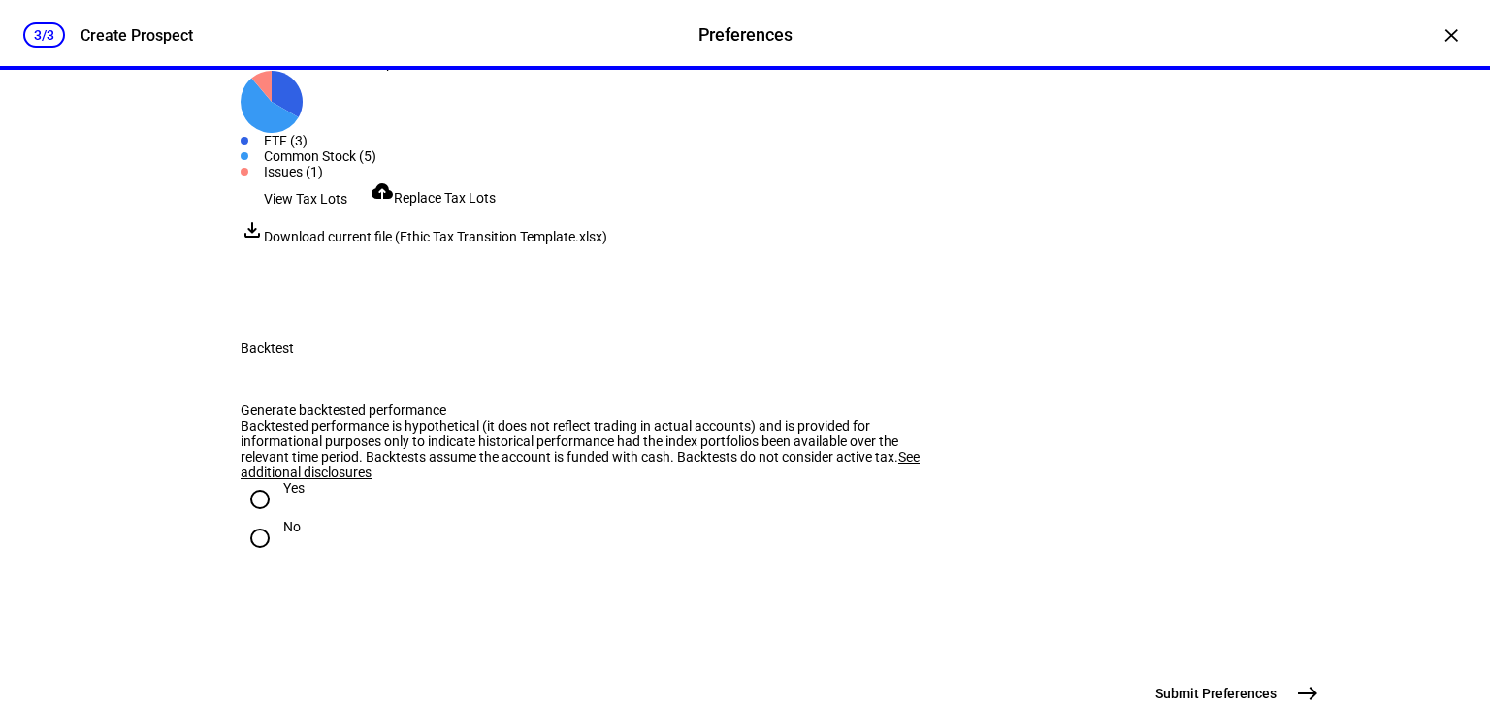
scroll to position [2247, 0]
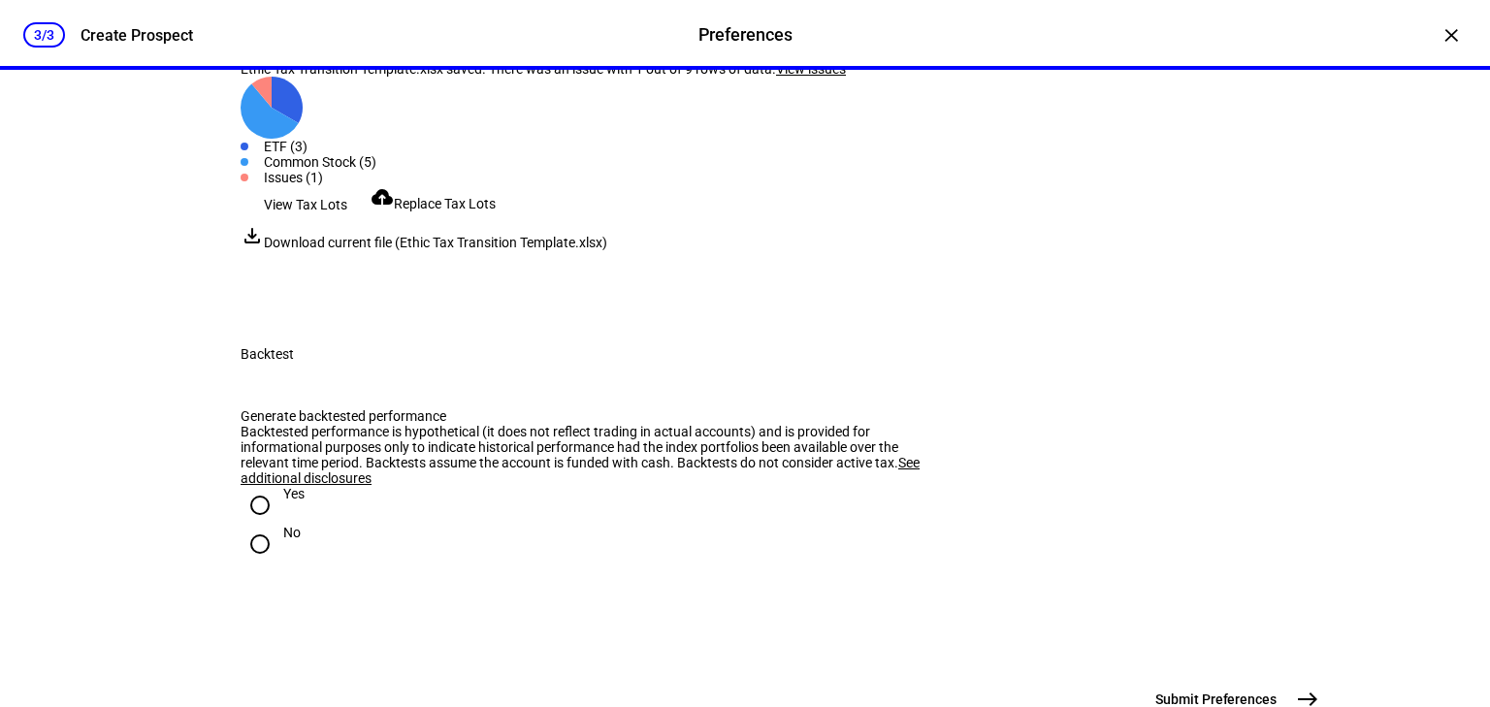
click at [408, 61] on div "Provide Tax Lots" at bounding box center [594, 54] width 706 height 16
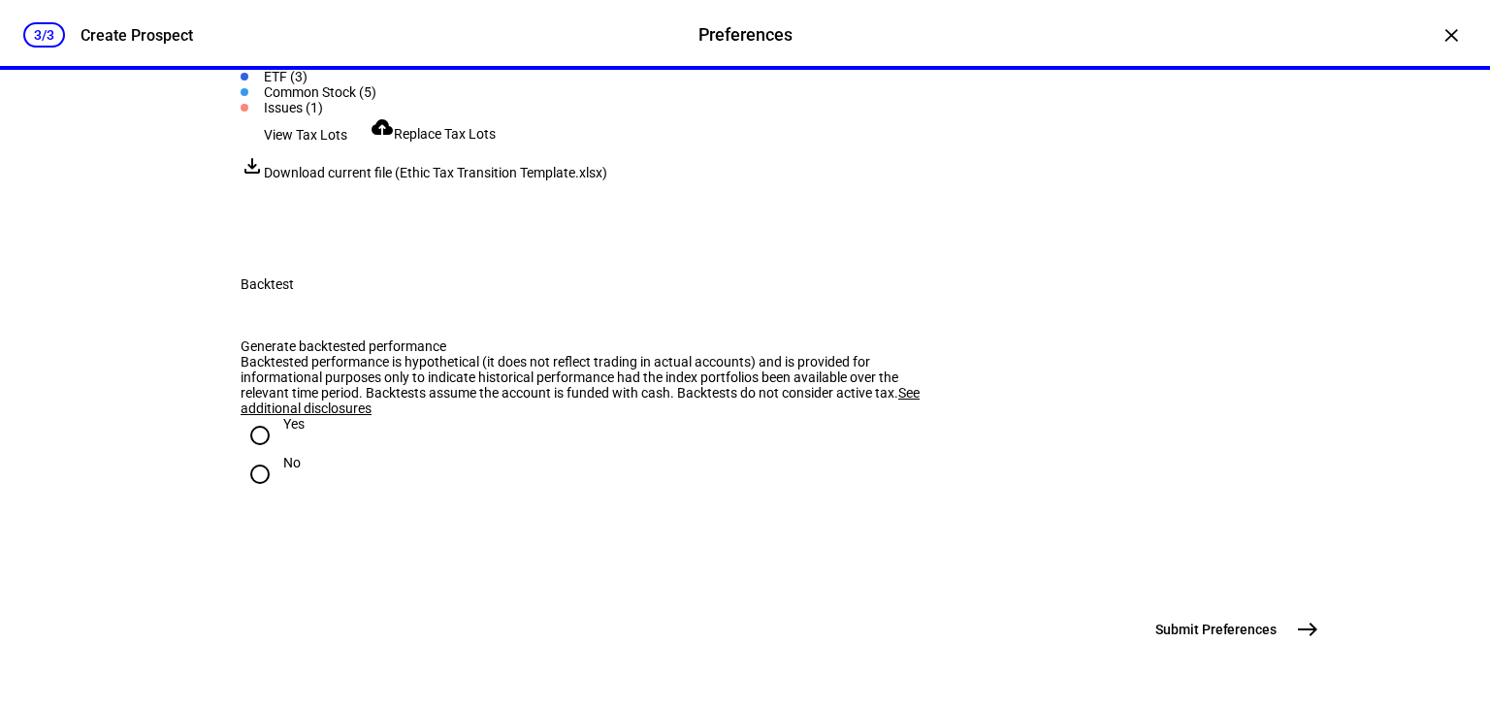
scroll to position [2480, 0]
click at [272, 68] on icon at bounding box center [270, 41] width 58 height 54
click at [268, 68] on icon at bounding box center [270, 41] width 58 height 54
click at [266, 68] on icon at bounding box center [270, 41] width 58 height 54
drag, startPoint x: 816, startPoint y: 162, endPoint x: 674, endPoint y: 245, distance: 164.4
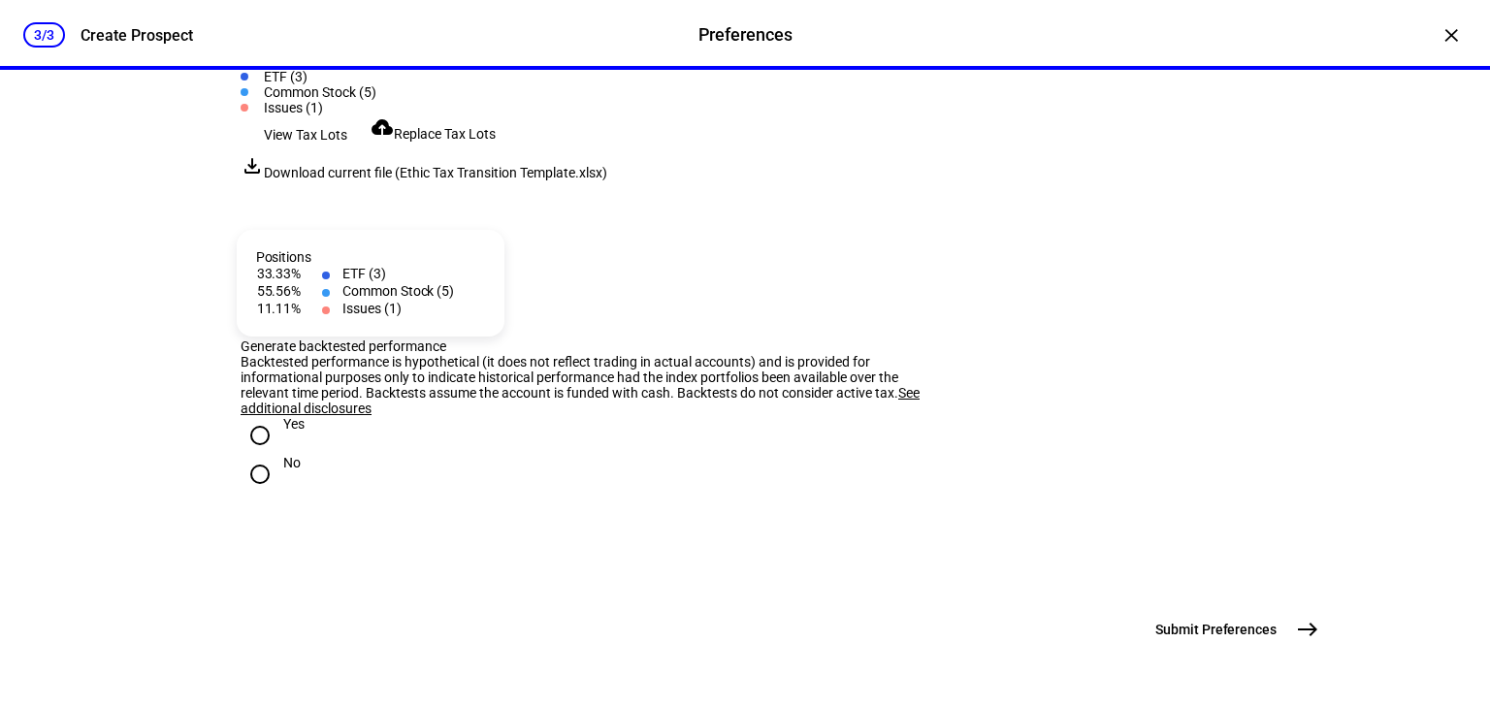
radio input "true"
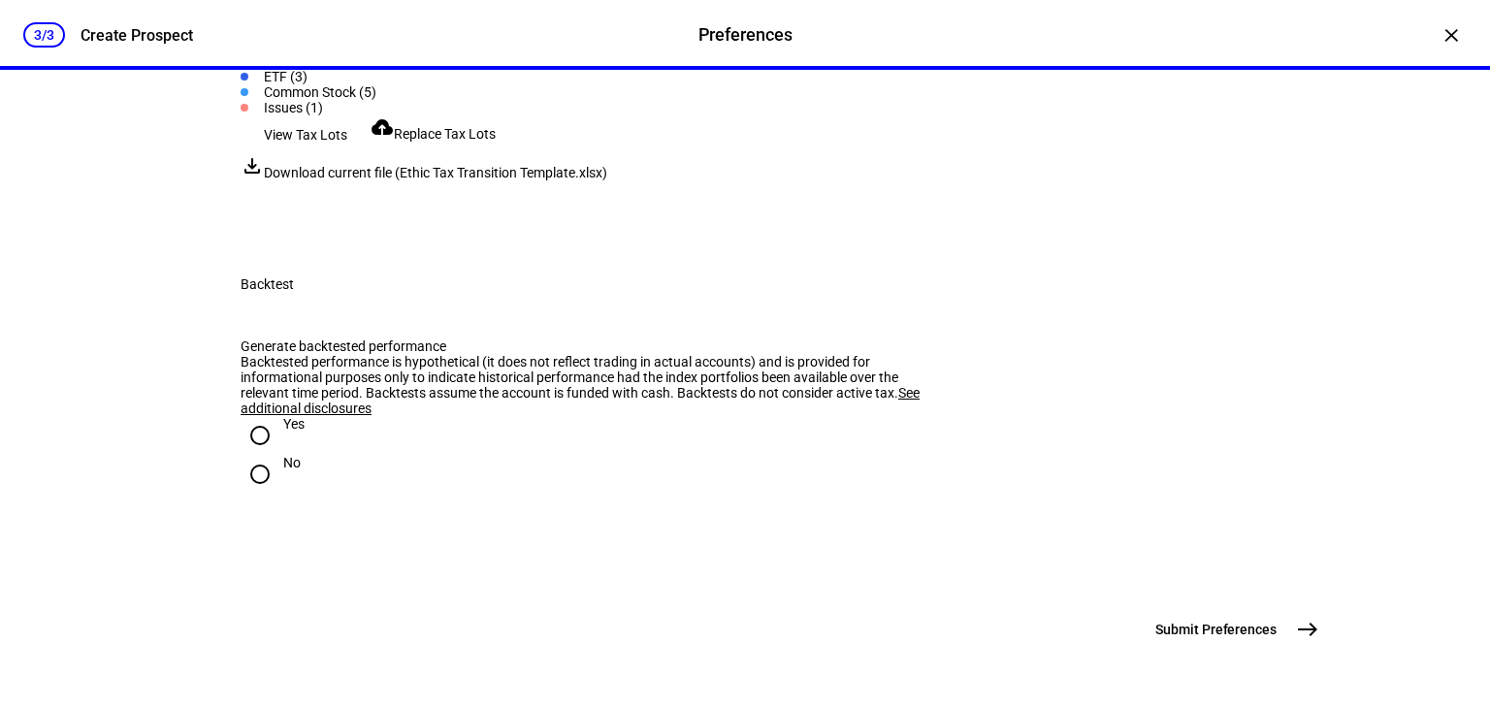
radio input "true"
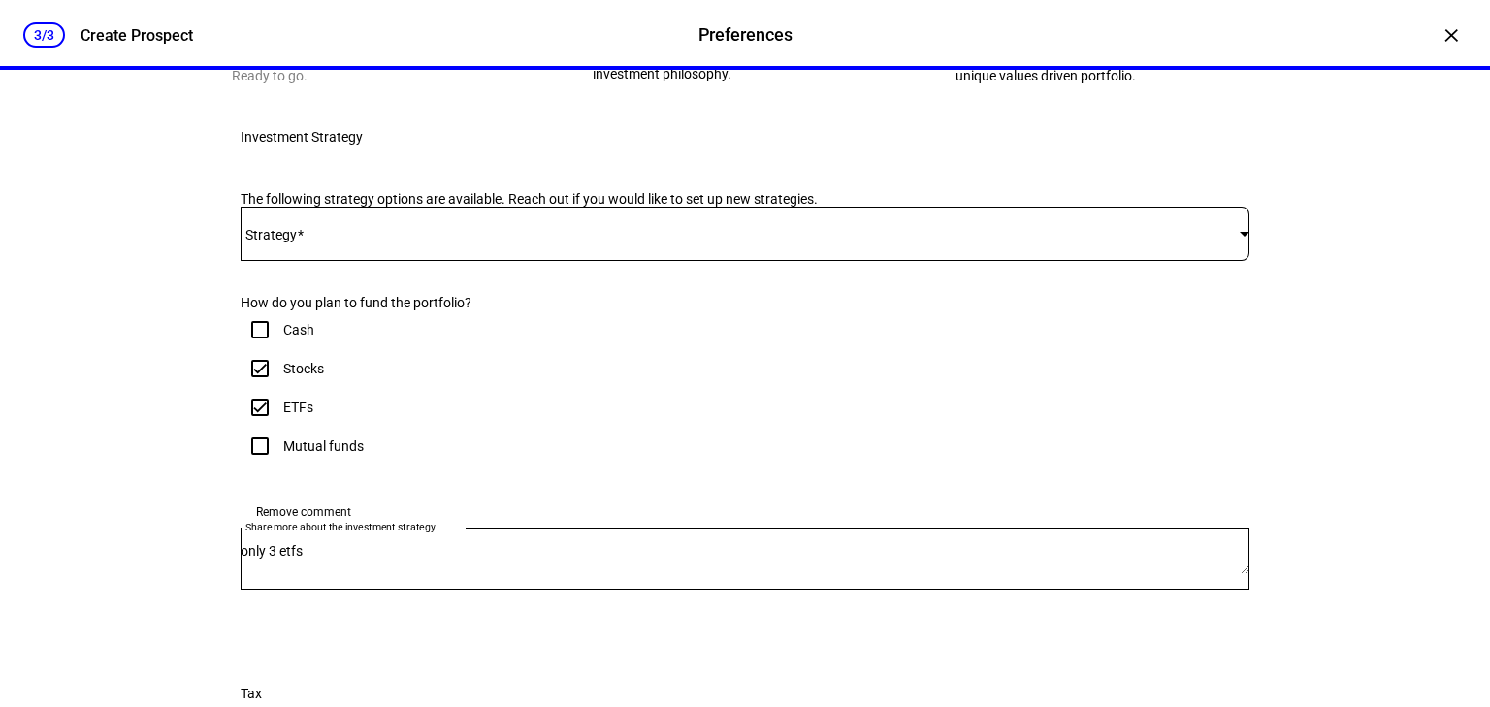
scroll to position [0, 0]
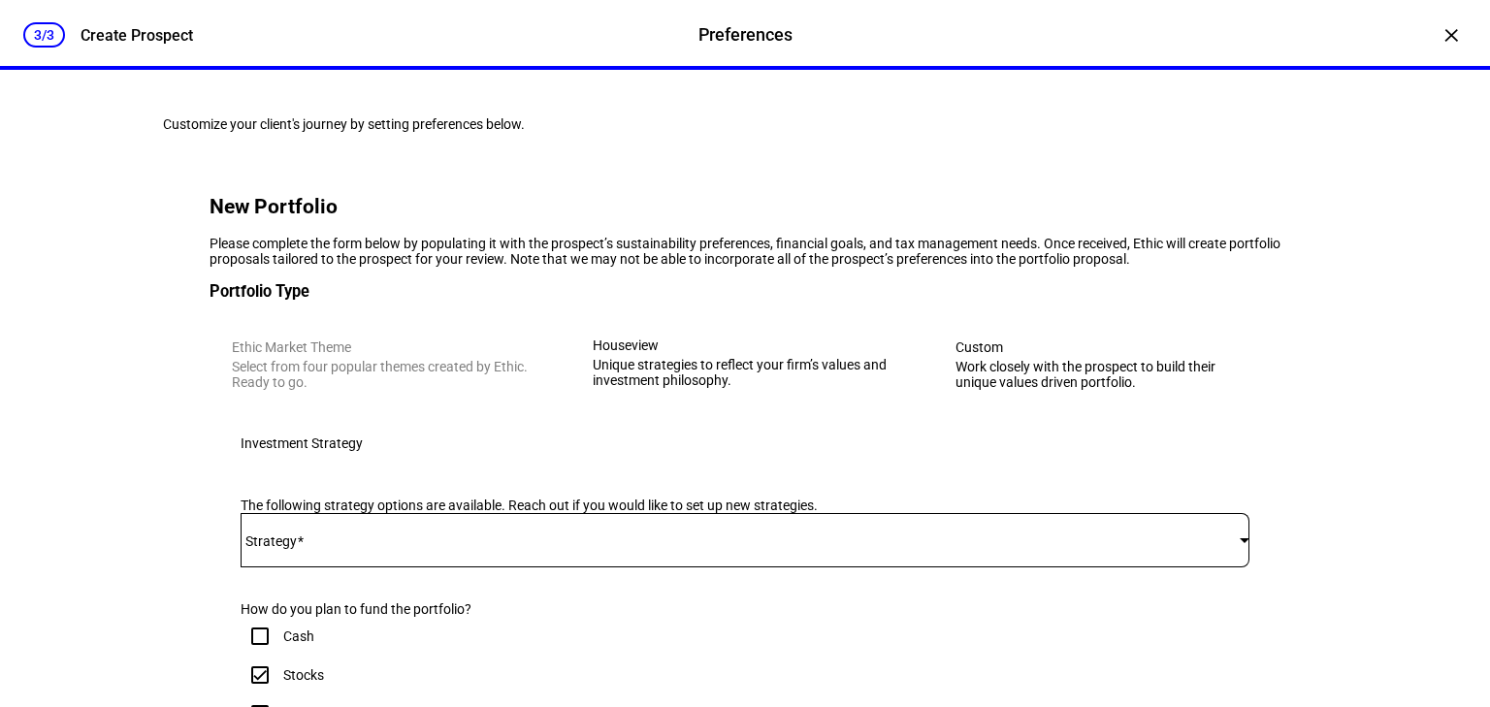
click at [1429, 49] on eth-stepper-header "3/3 Create Prospect Preferences Preferences Create Prospect" at bounding box center [745, 35] width 1490 height 70
click at [1447, 42] on div "×" at bounding box center [1451, 34] width 31 height 31
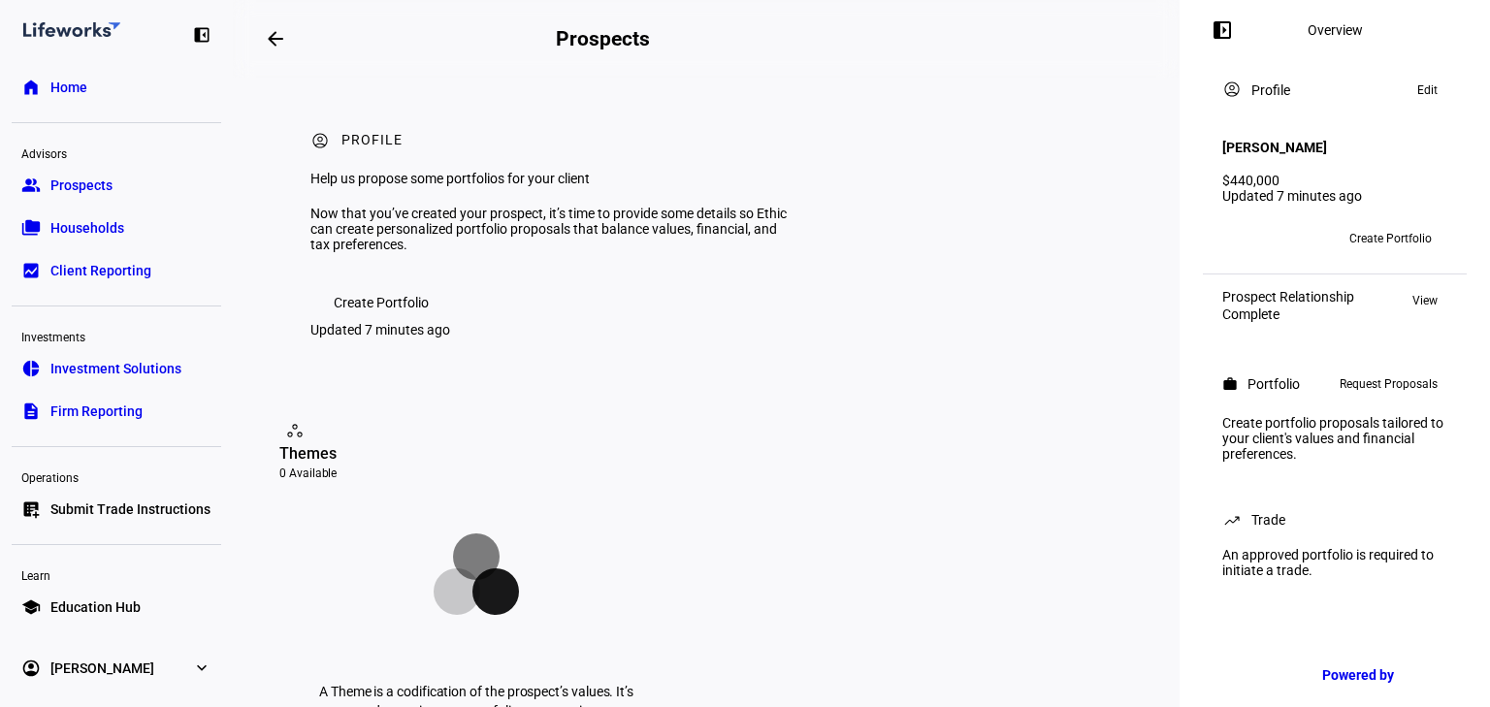
click at [1333, 173] on div "$440,000" at bounding box center [1335, 181] width 225 height 16
click at [1415, 99] on span at bounding box center [1428, 90] width 40 height 23
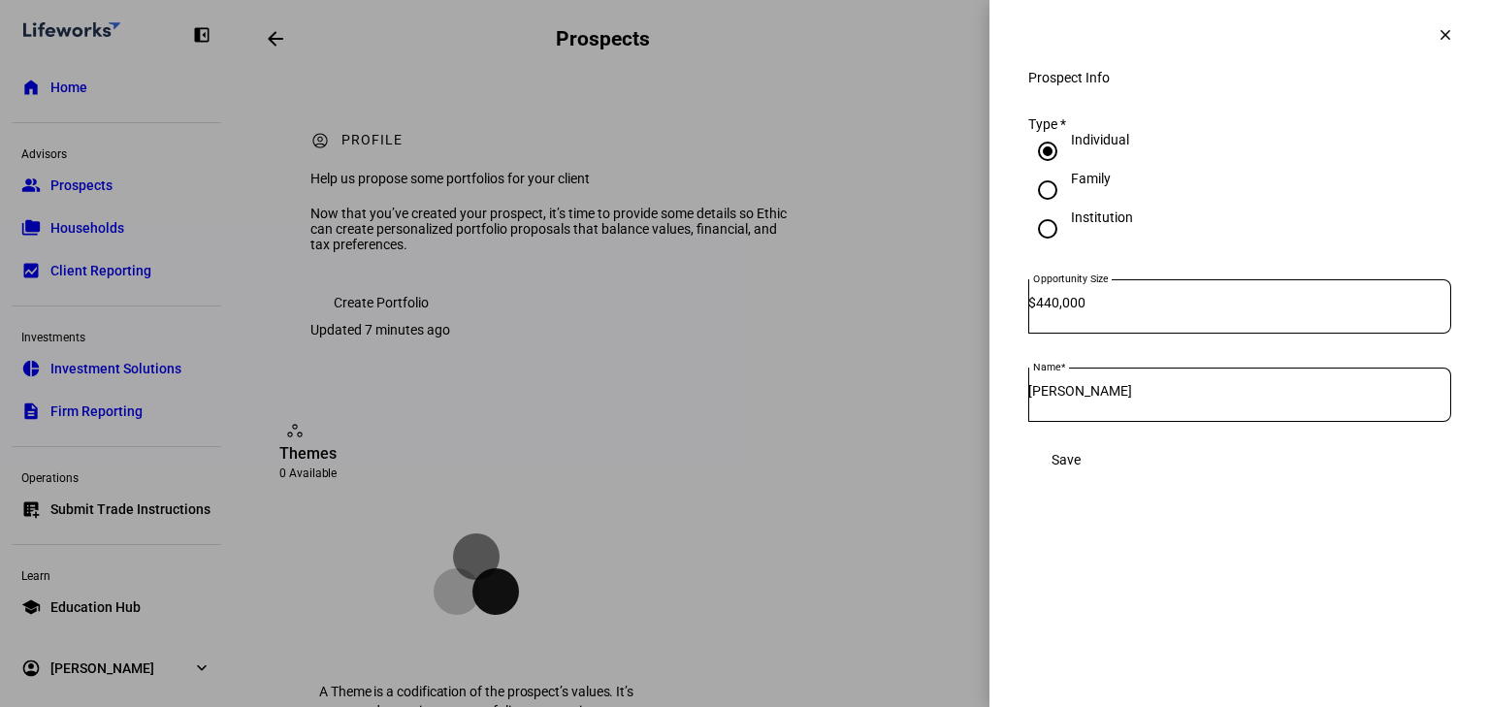
click at [1081, 468] on span "Save" at bounding box center [1066, 460] width 29 height 16
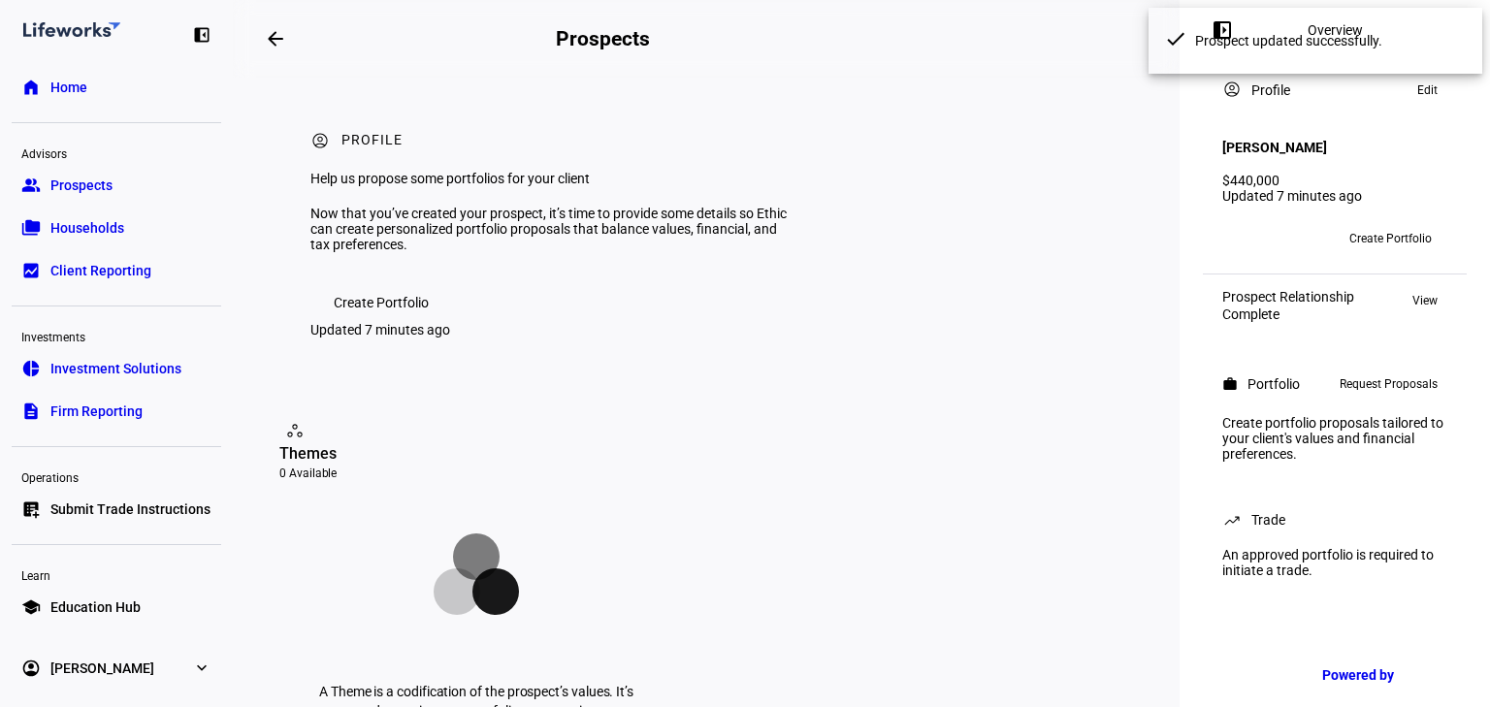
click at [1424, 97] on span "Edit" at bounding box center [1428, 90] width 20 height 23
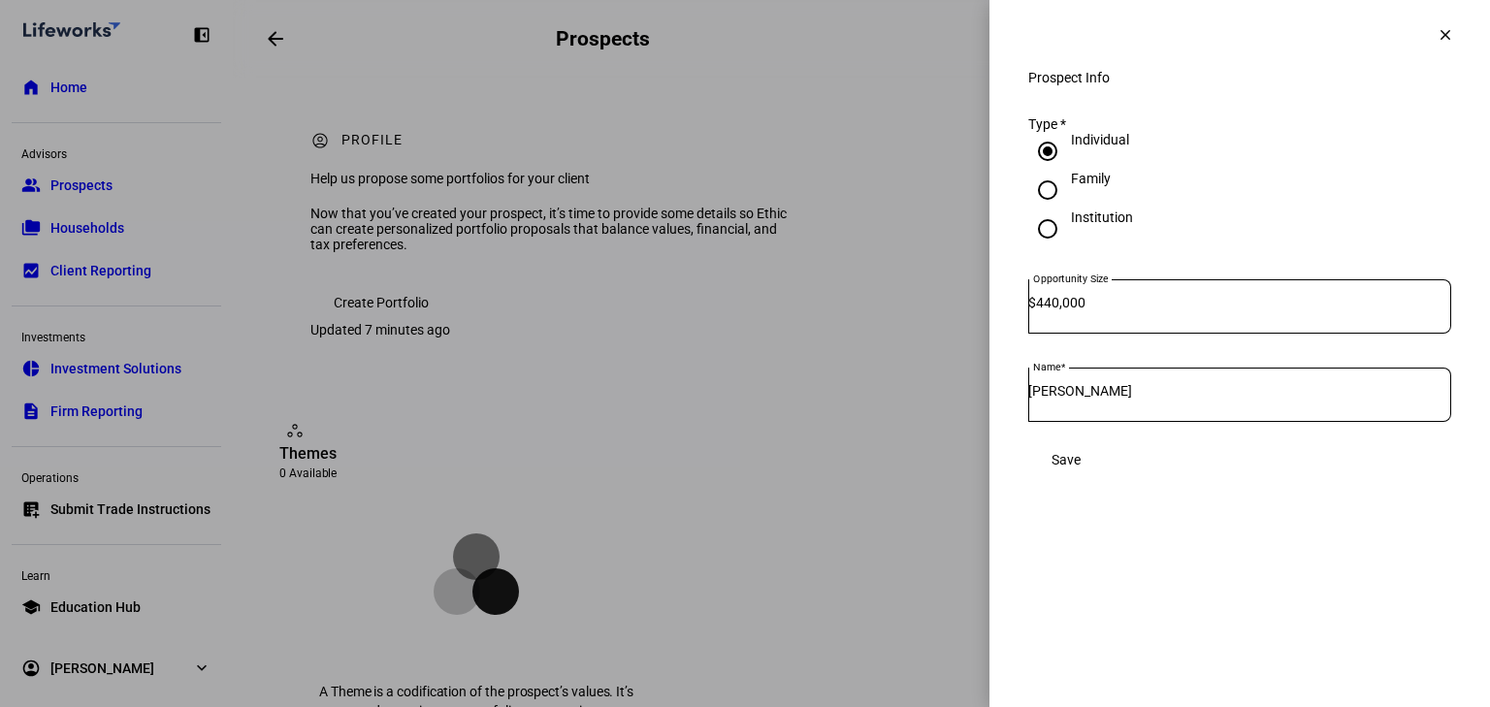
click at [1104, 473] on span at bounding box center [1066, 460] width 76 height 39
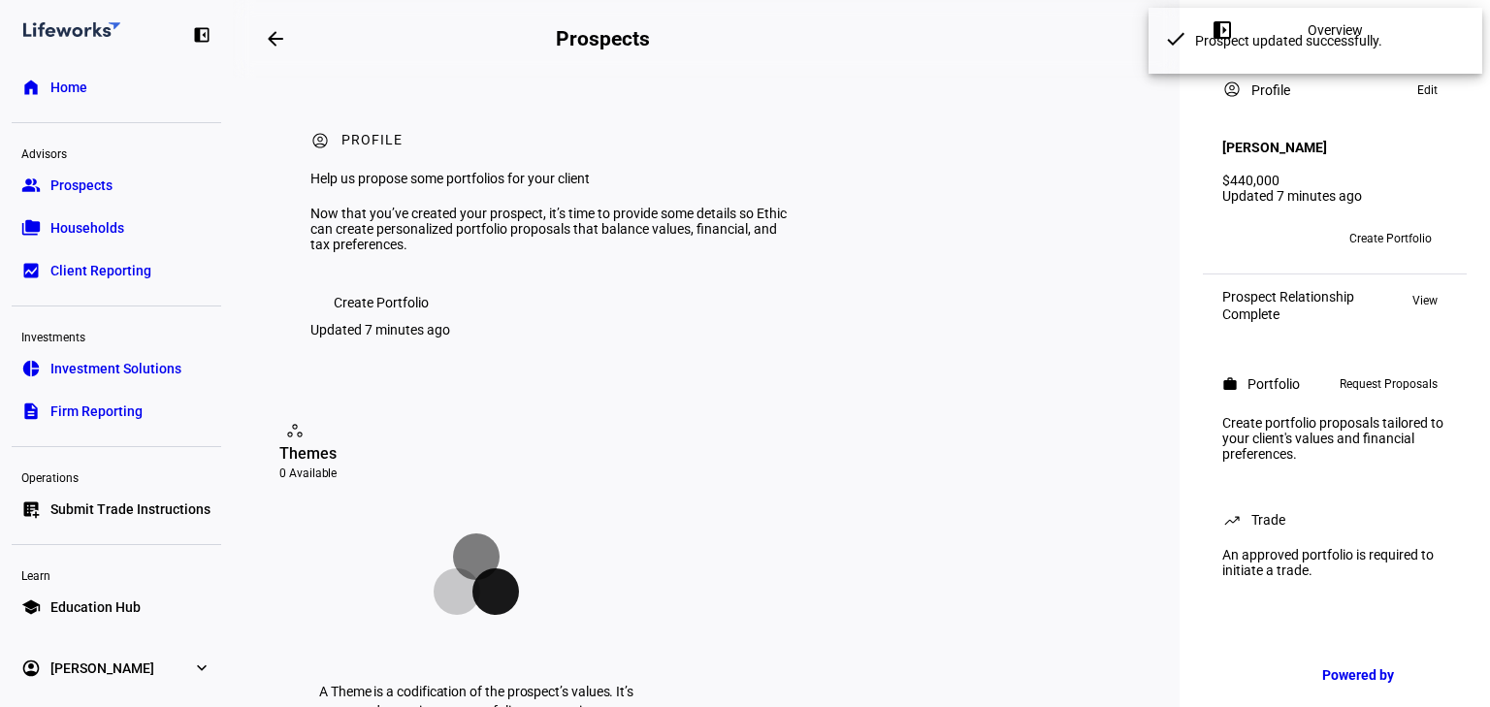
click at [1427, 230] on button "Create Portfolio" at bounding box center [1391, 238] width 114 height 31
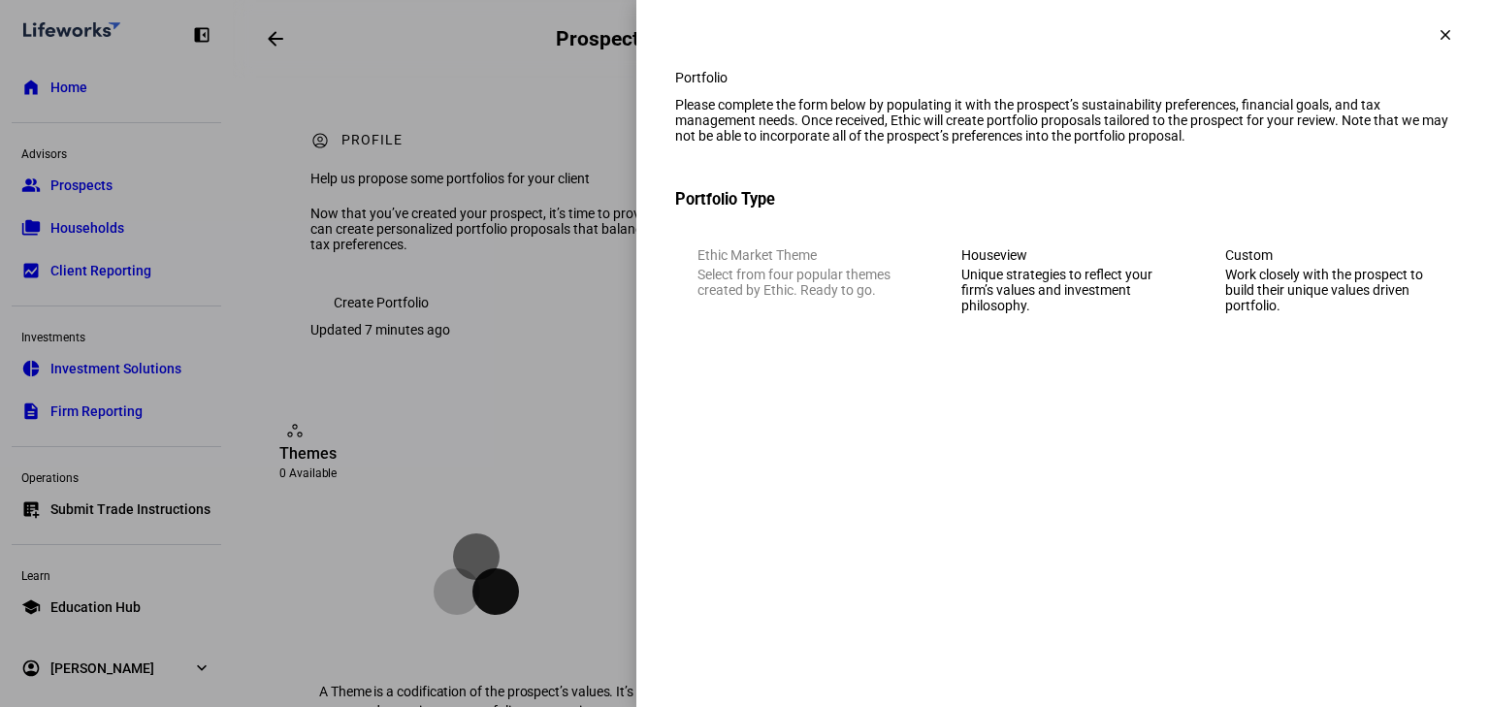
drag, startPoint x: 1040, startPoint y: 345, endPoint x: 1147, endPoint y: 396, distance: 118.1
click at [1044, 313] on div "Unique strategies to reflect your firm’s values and investment philosophy." at bounding box center [1064, 290] width 204 height 47
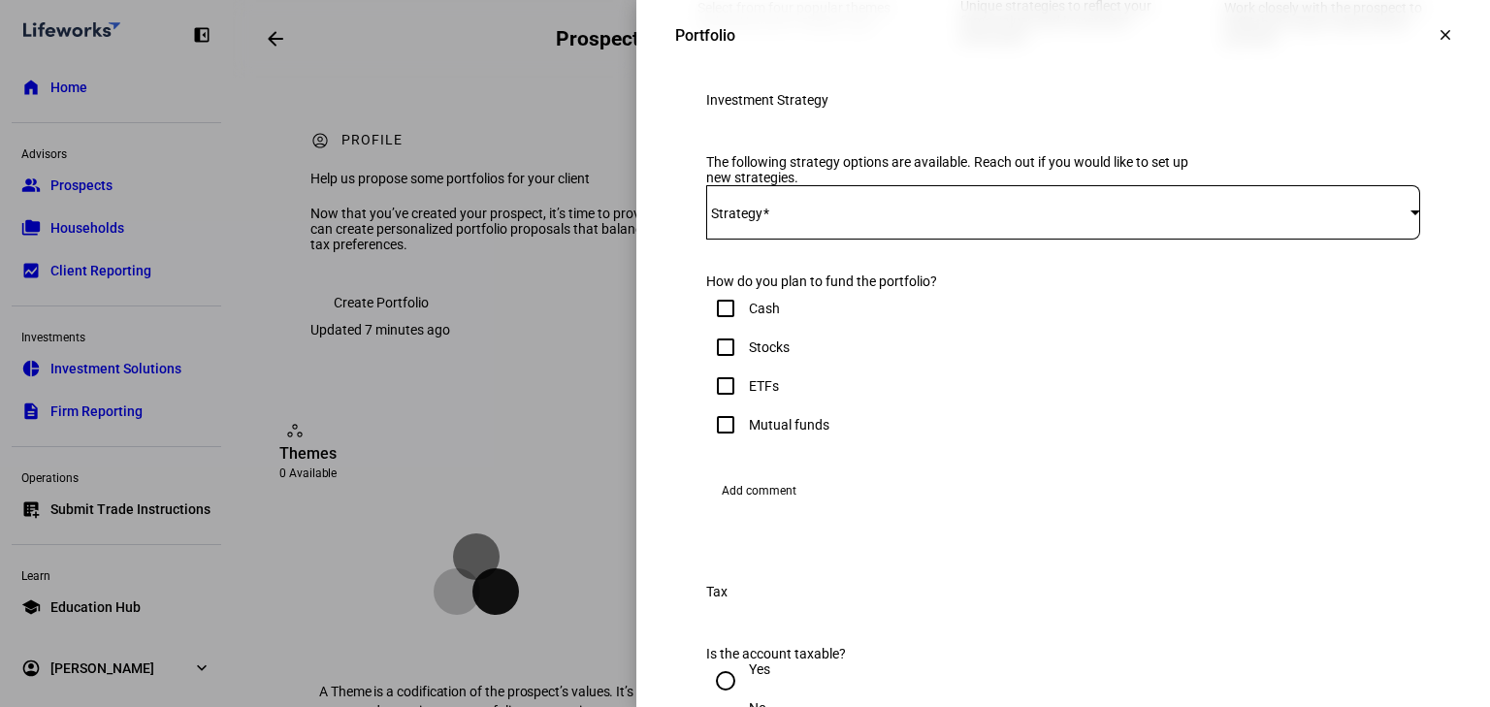
scroll to position [233, 0]
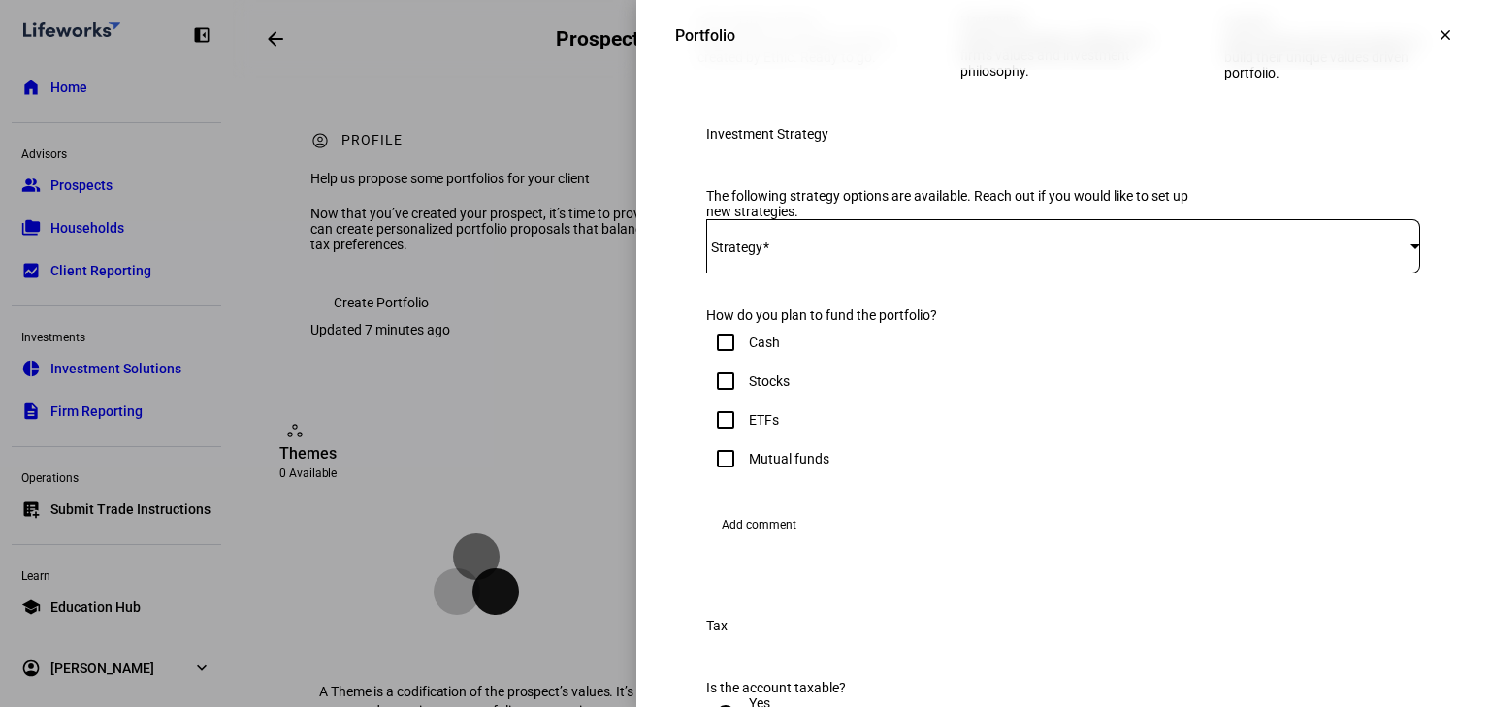
drag, startPoint x: 715, startPoint y: 467, endPoint x: 717, endPoint y: 494, distance: 27.2
click at [715, 362] on input "Cash" at bounding box center [725, 342] width 39 height 39
checkbox input "true"
click at [719, 401] on input "Stocks" at bounding box center [725, 381] width 39 height 39
checkbox input "true"
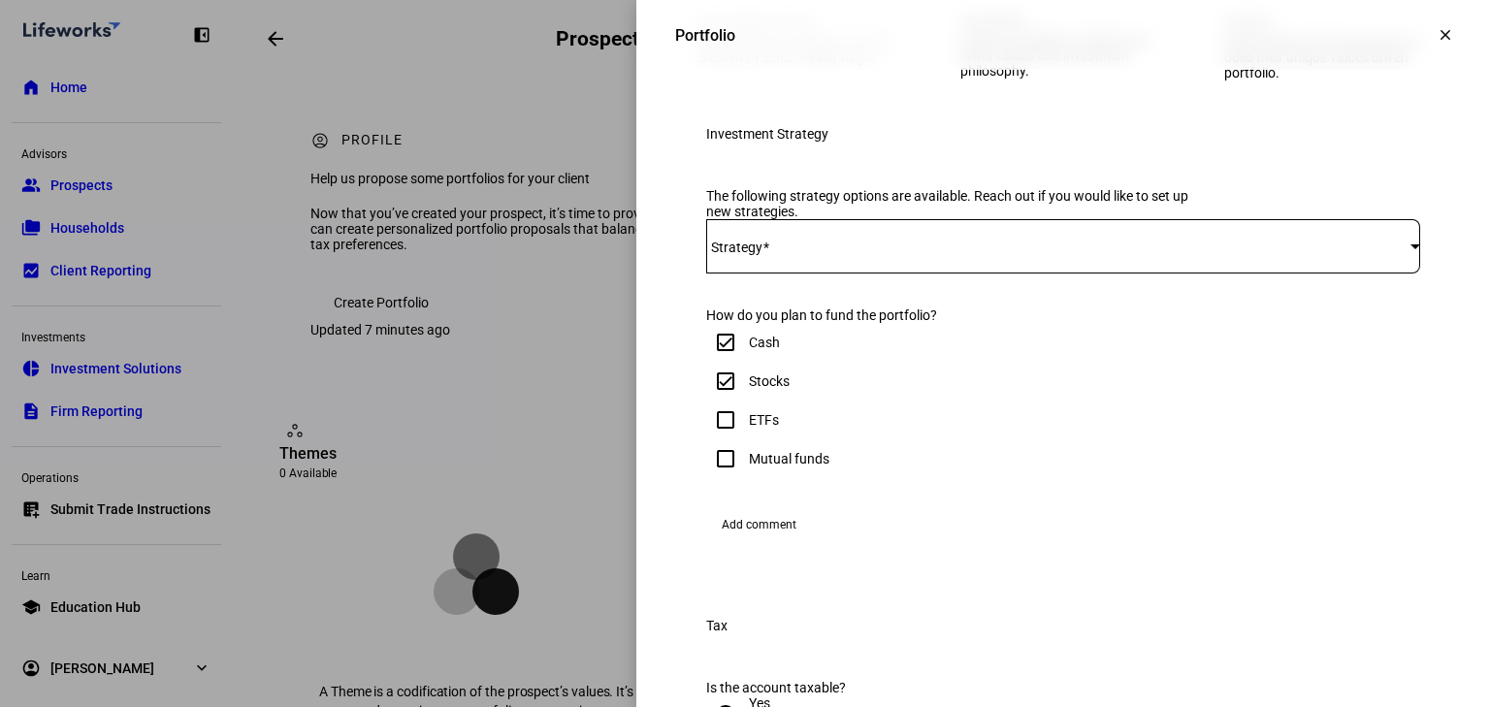
click at [718, 362] on input "Cash" at bounding box center [725, 342] width 39 height 39
checkbox input "false"
click at [724, 440] on input "ETFs" at bounding box center [725, 420] width 39 height 39
checkbox input "true"
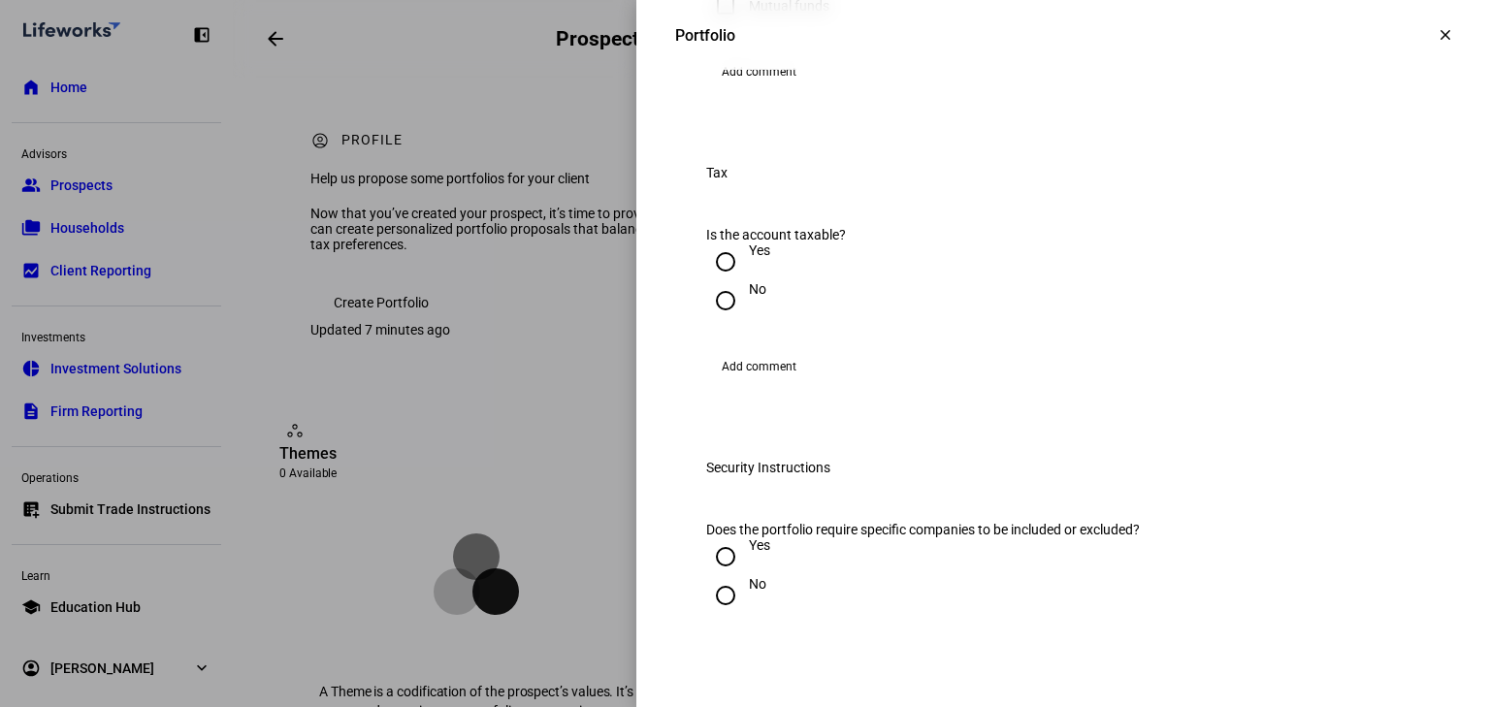
scroll to position [776, 0]
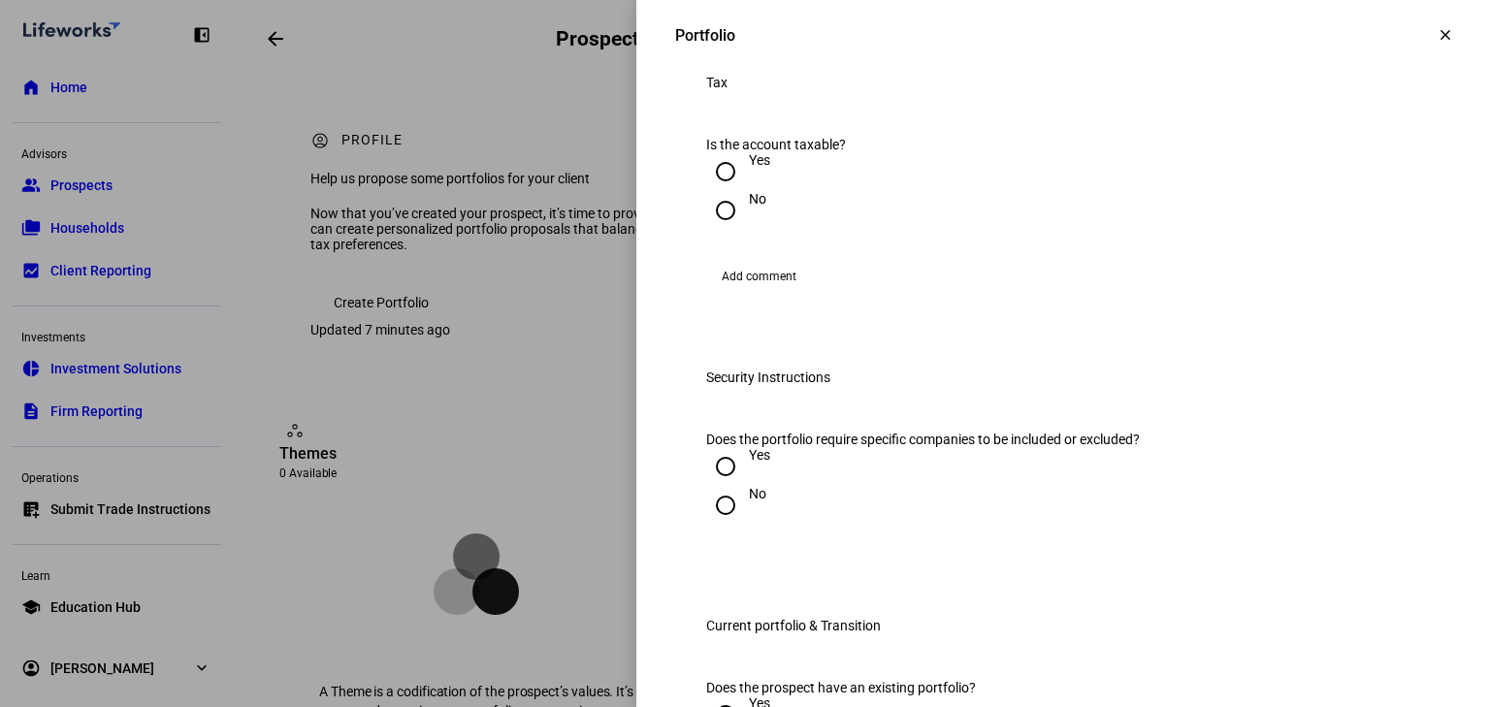
click at [718, 191] on input "Yes" at bounding box center [725, 171] width 39 height 39
radio input "true"
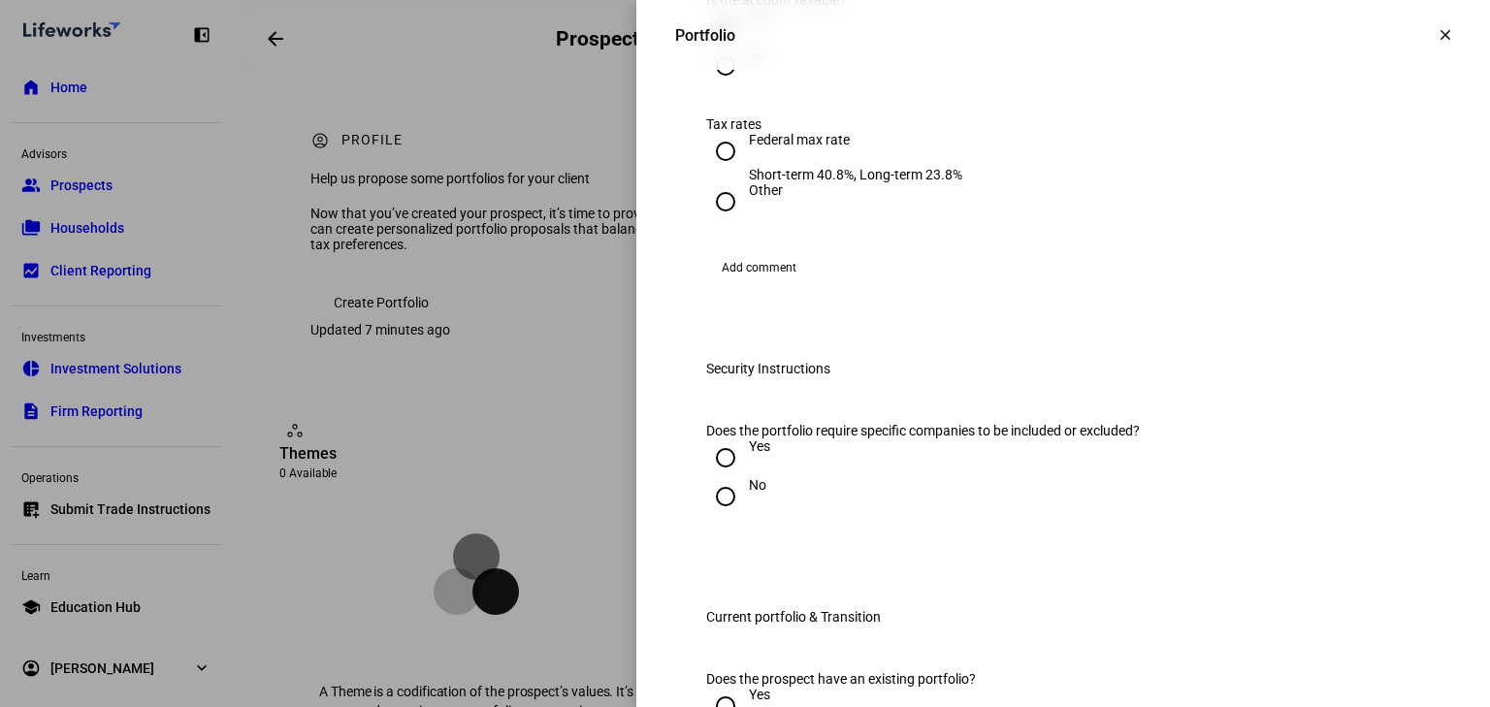
scroll to position [931, 0]
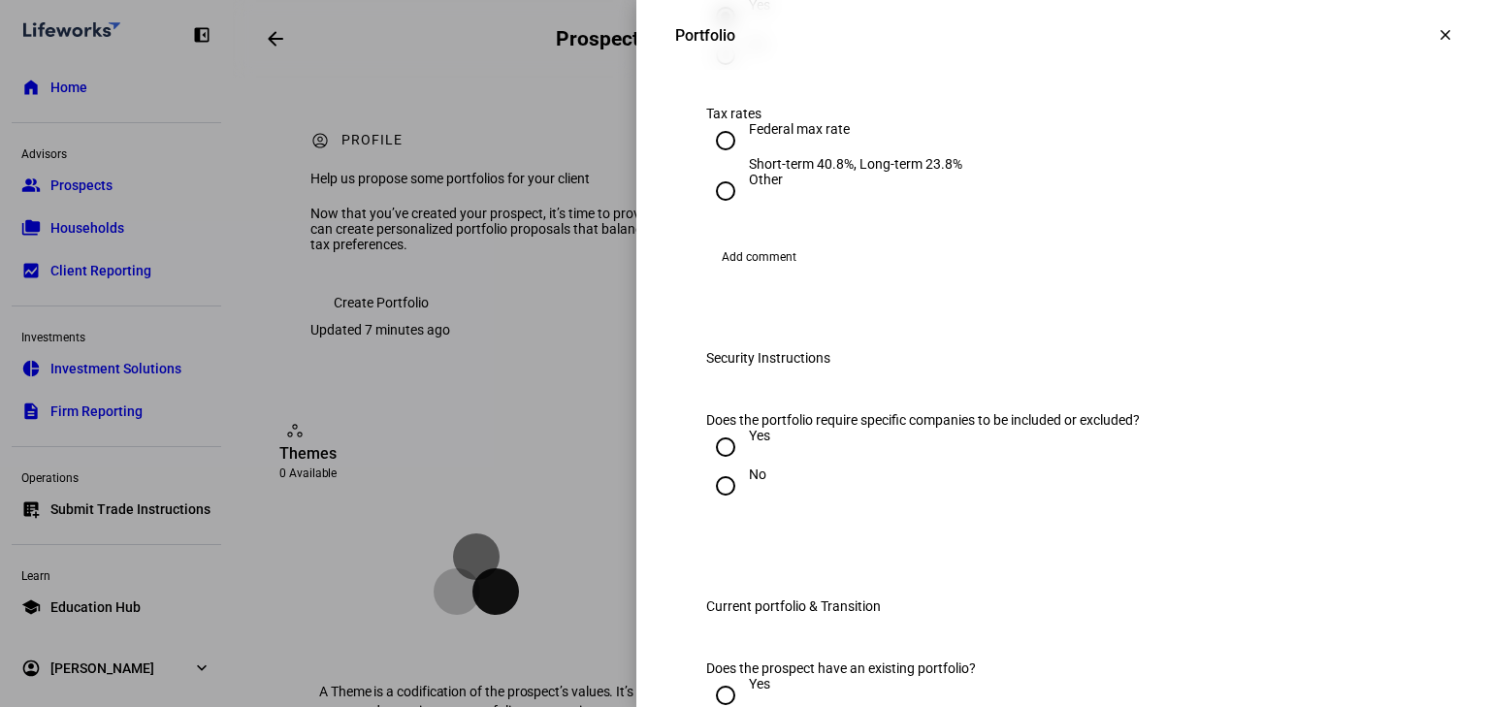
click at [718, 160] on input "Federal max rate Short-term 40.8%, Long-term 23.8%" at bounding box center [725, 140] width 39 height 39
radio input "true"
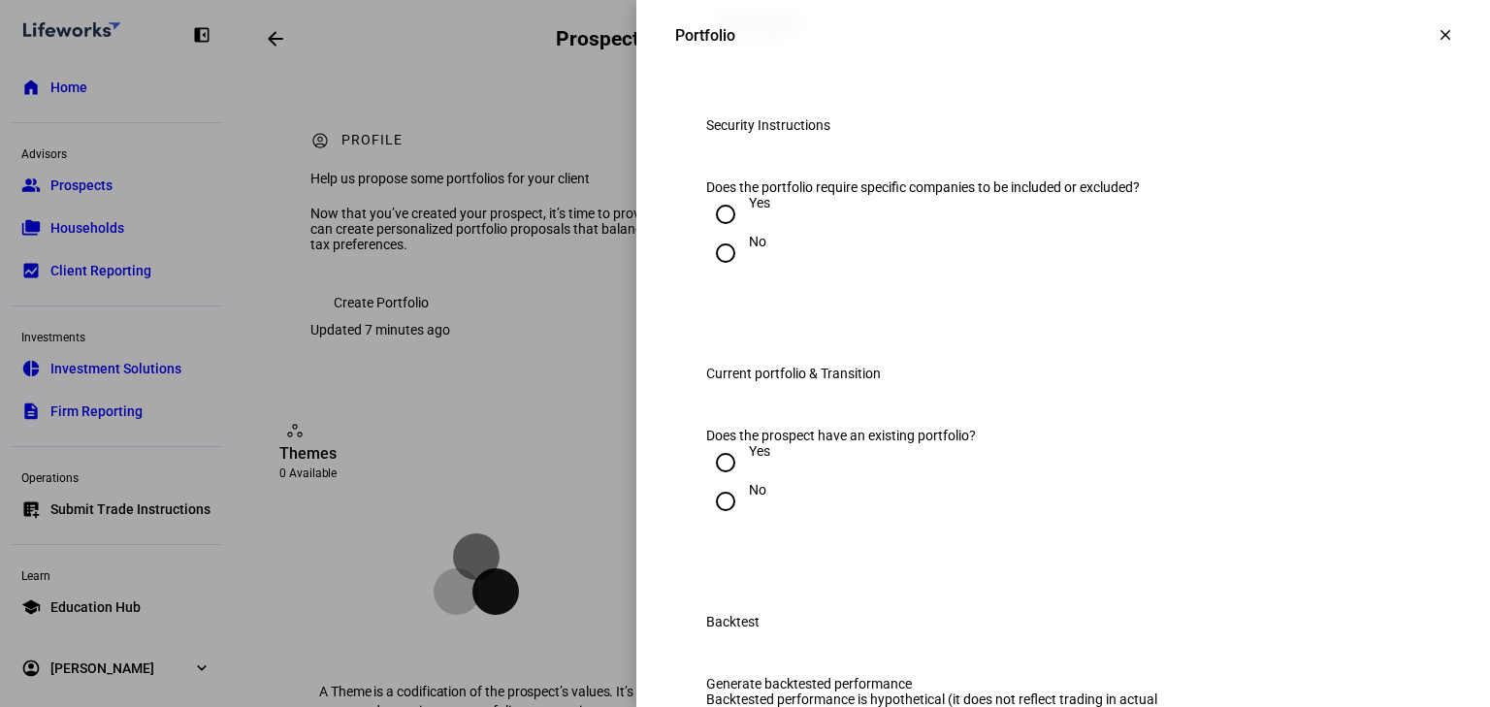
drag, startPoint x: 708, startPoint y: 460, endPoint x: 718, endPoint y: 454, distance: 11.3
click at [718, 273] on input "No" at bounding box center [725, 253] width 39 height 39
radio input "true"
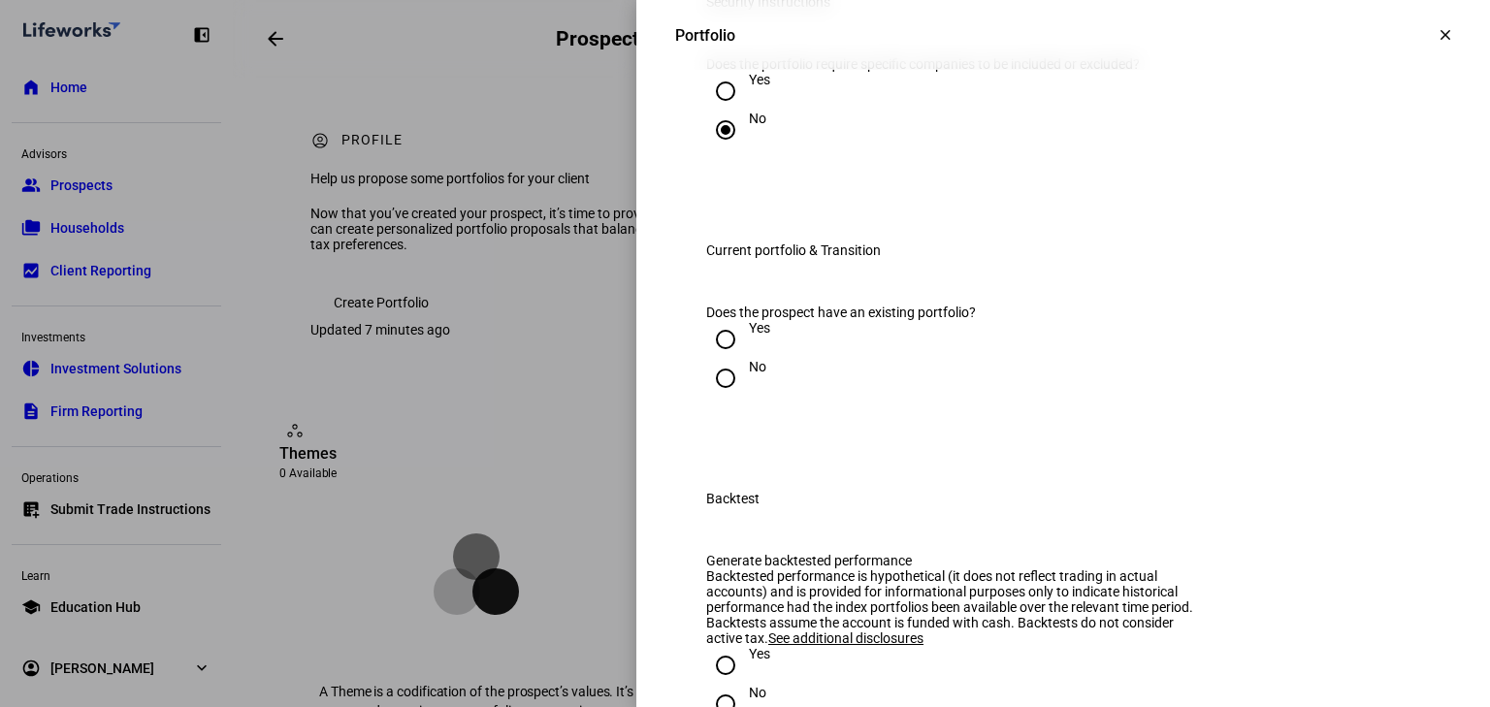
scroll to position [1475, 0]
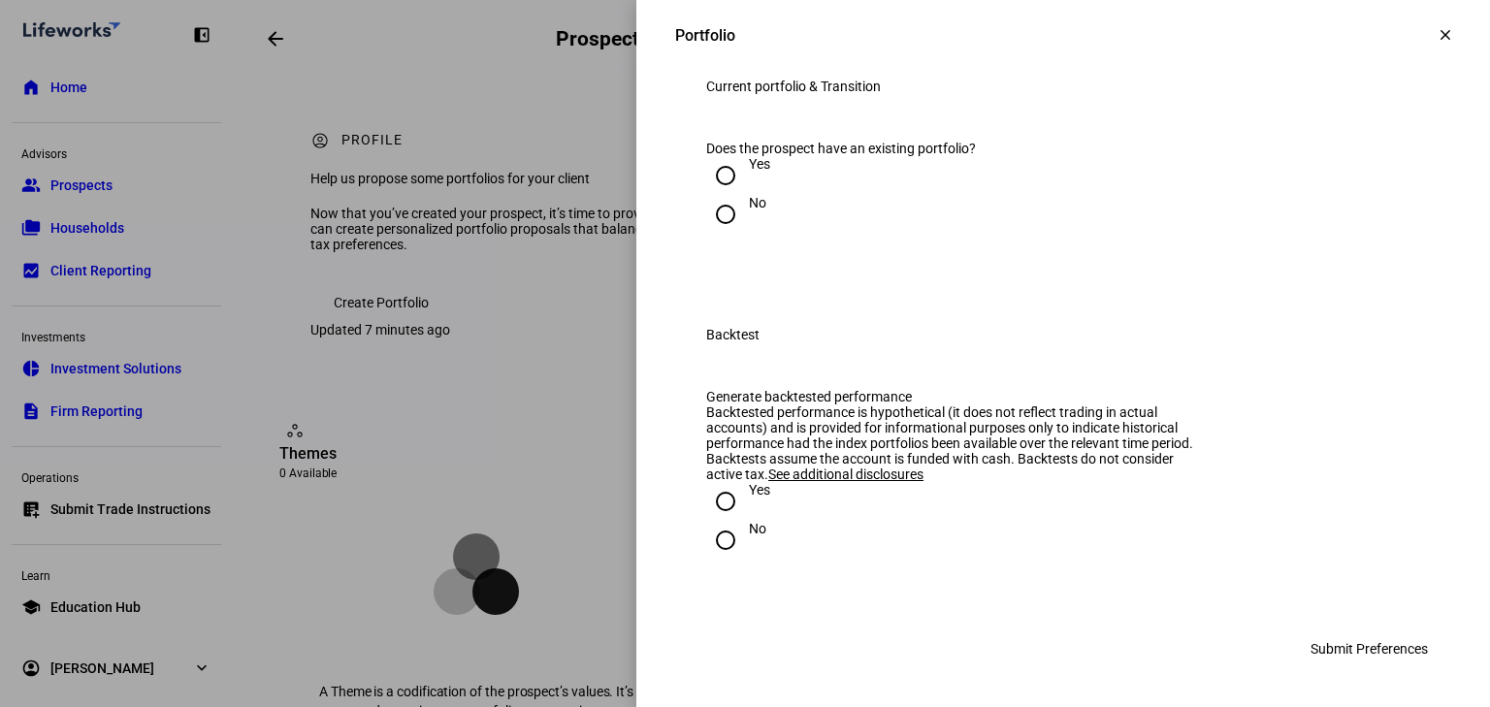
click at [730, 199] on div at bounding box center [725, 175] width 47 height 47
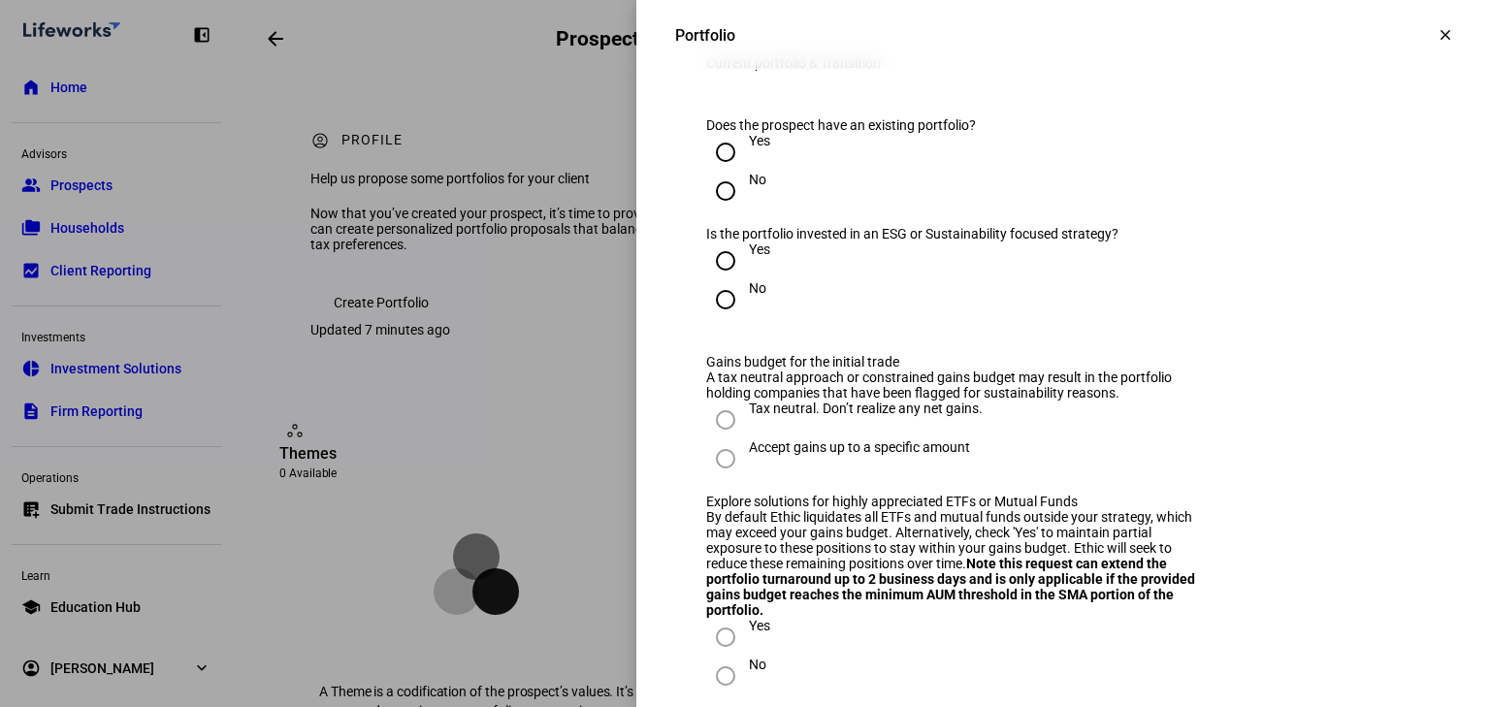
radio input "true"
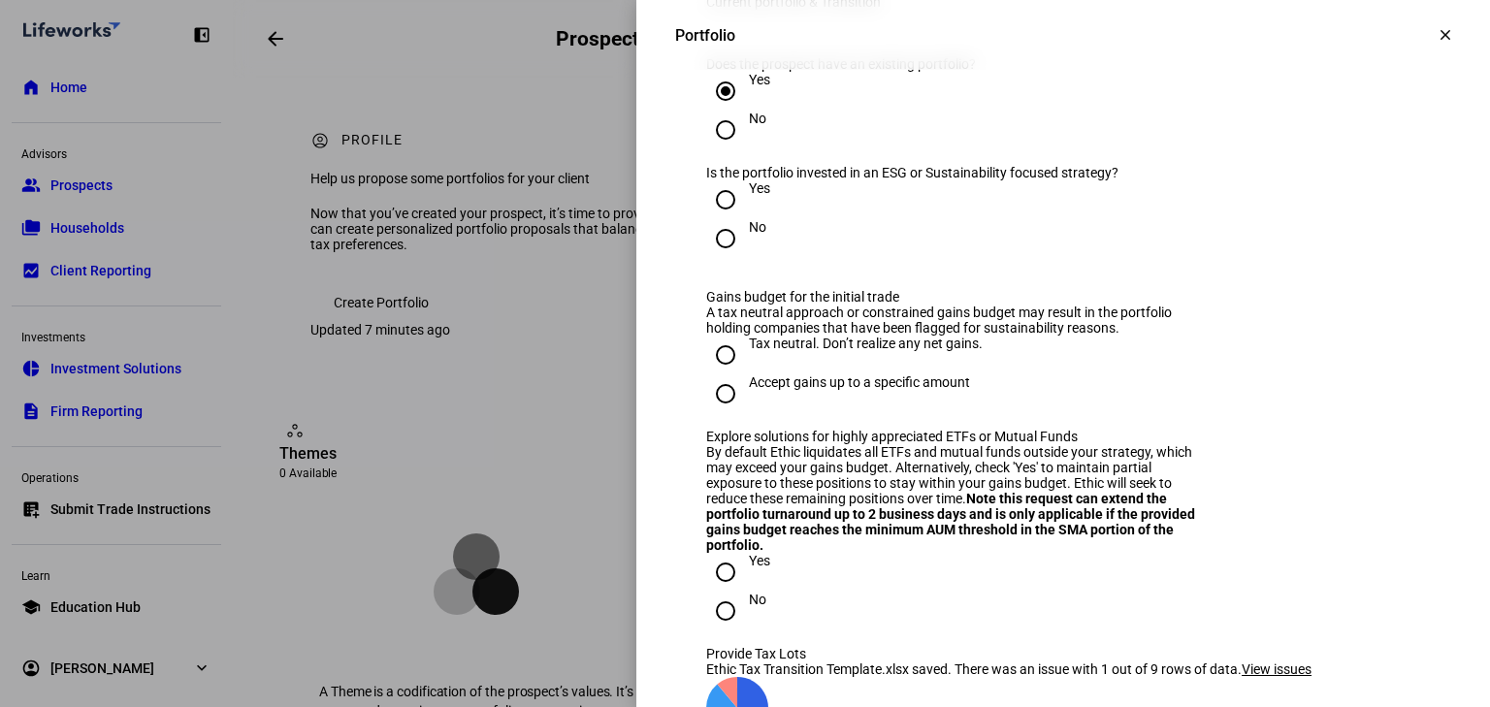
scroll to position [1630, 0]
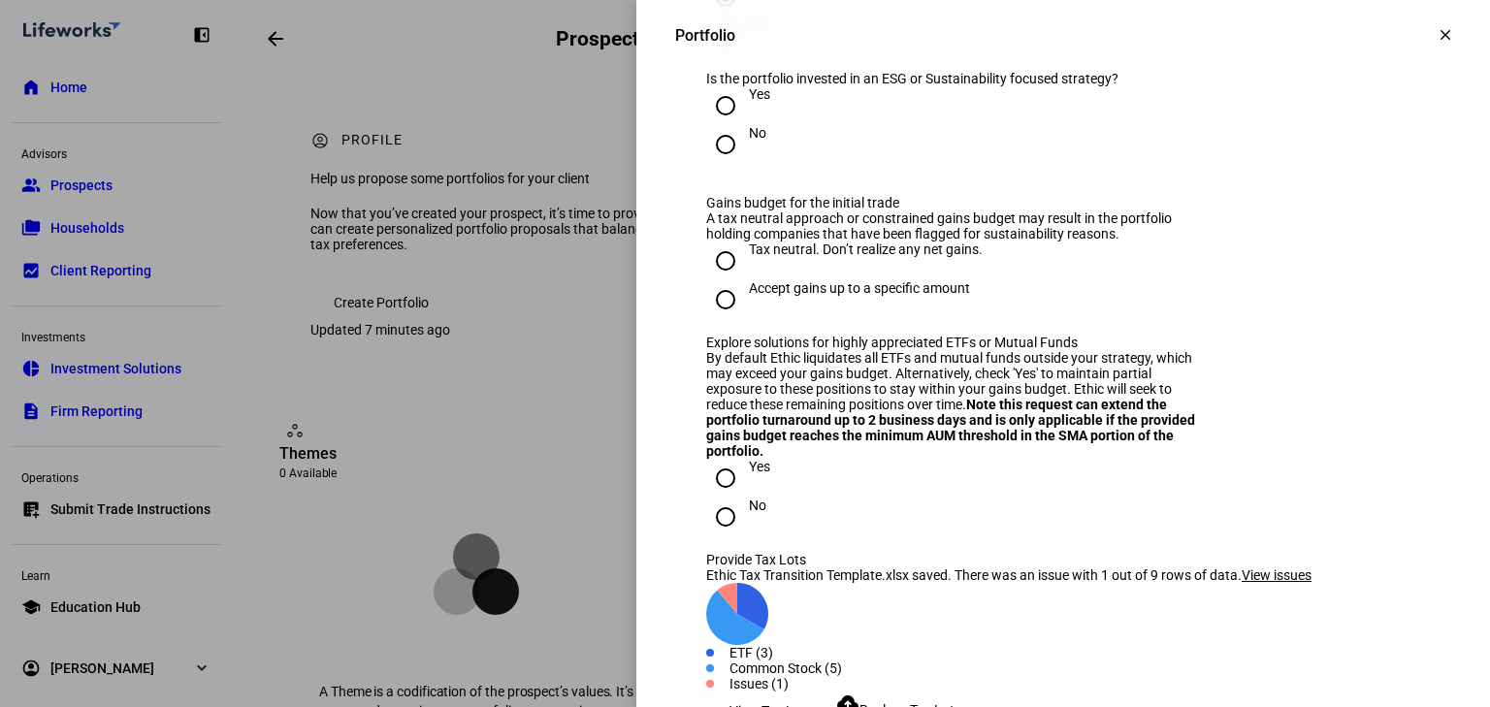
click at [730, 164] on input "No" at bounding box center [725, 144] width 39 height 39
radio input "true"
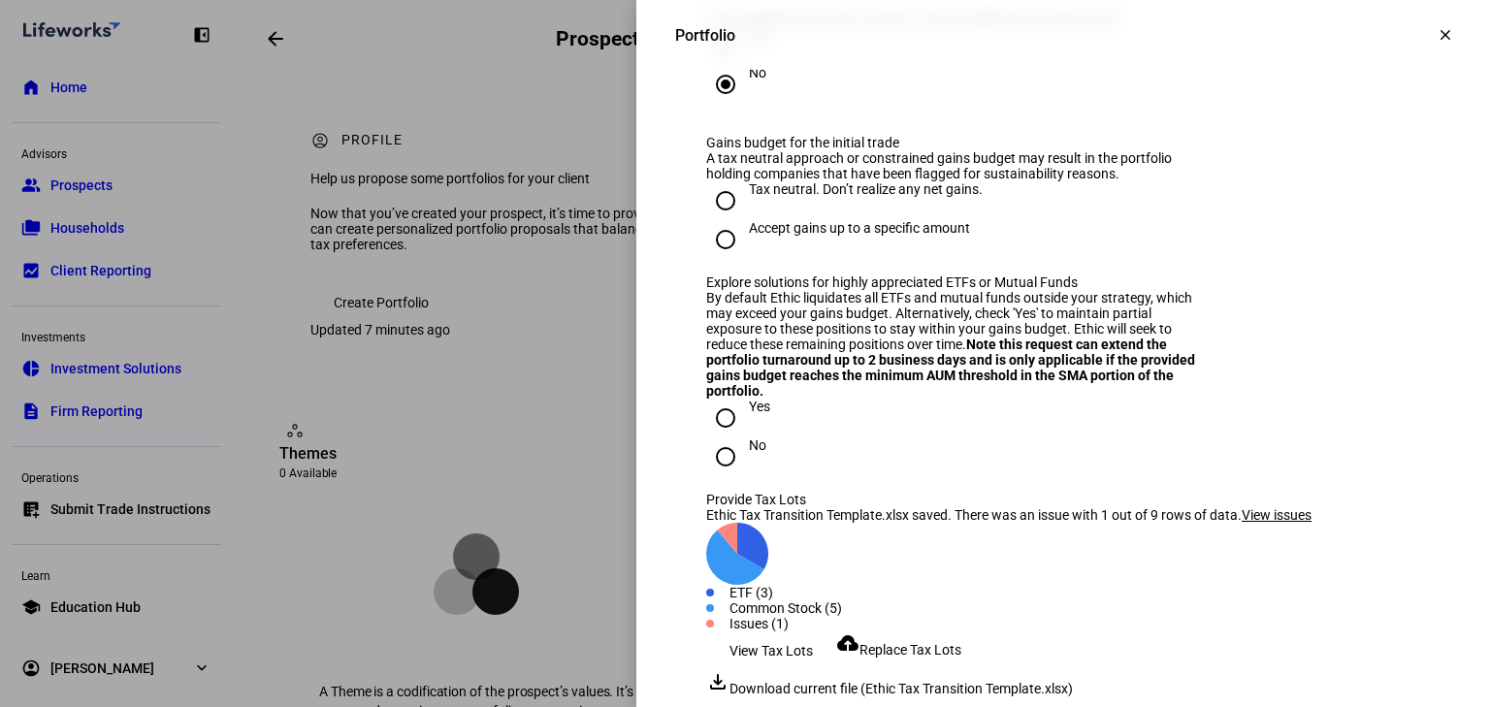
scroll to position [1785, 0]
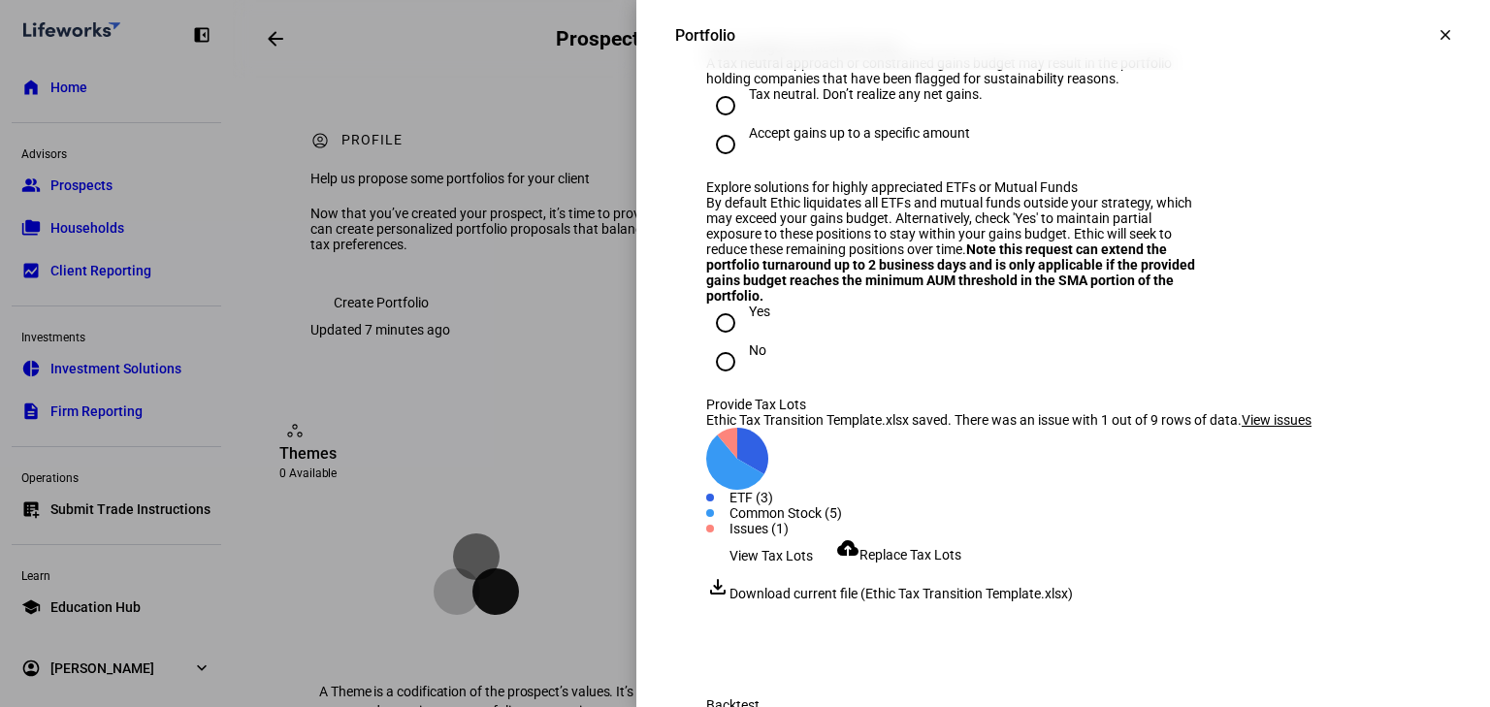
click at [722, 125] on input "Tax neutral. Don’t realize any net gains." at bounding box center [725, 105] width 39 height 39
radio input "true"
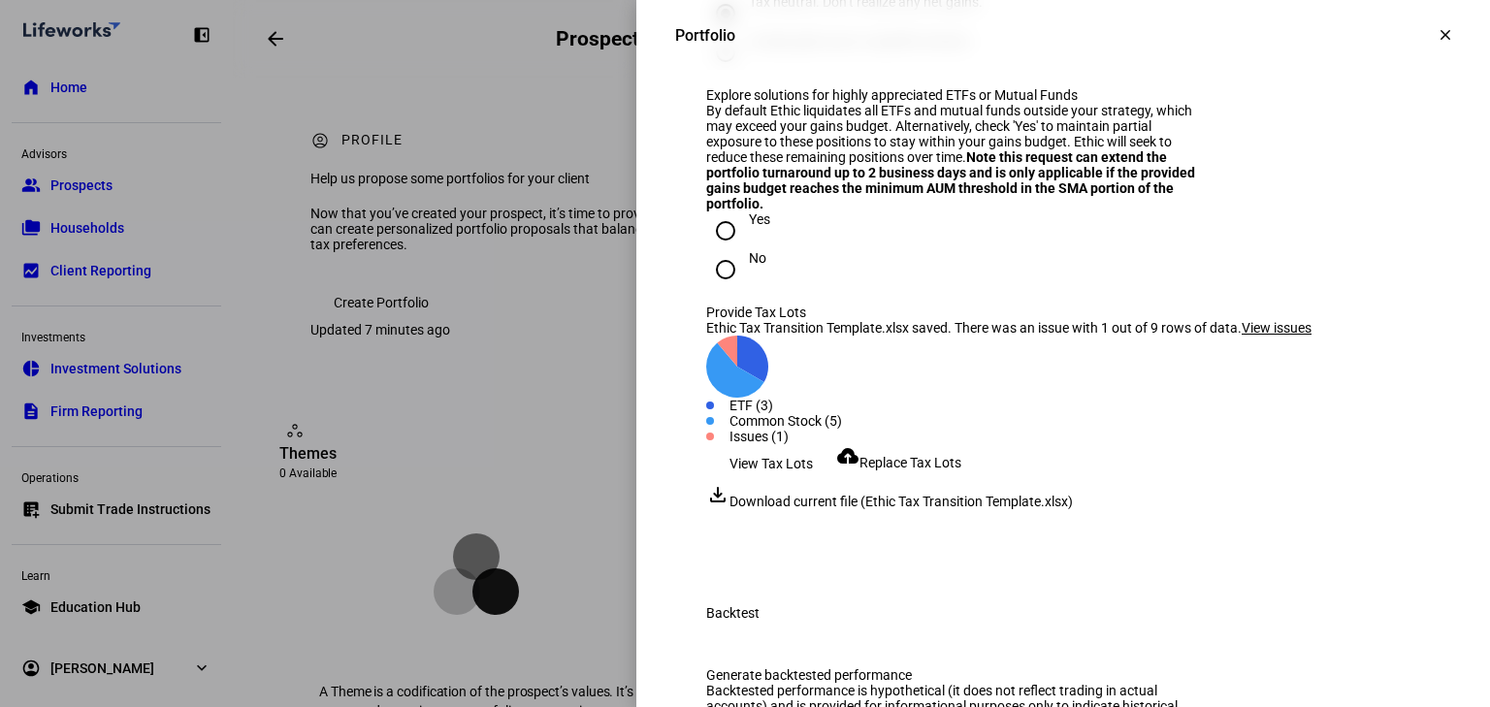
scroll to position [2018, 0]
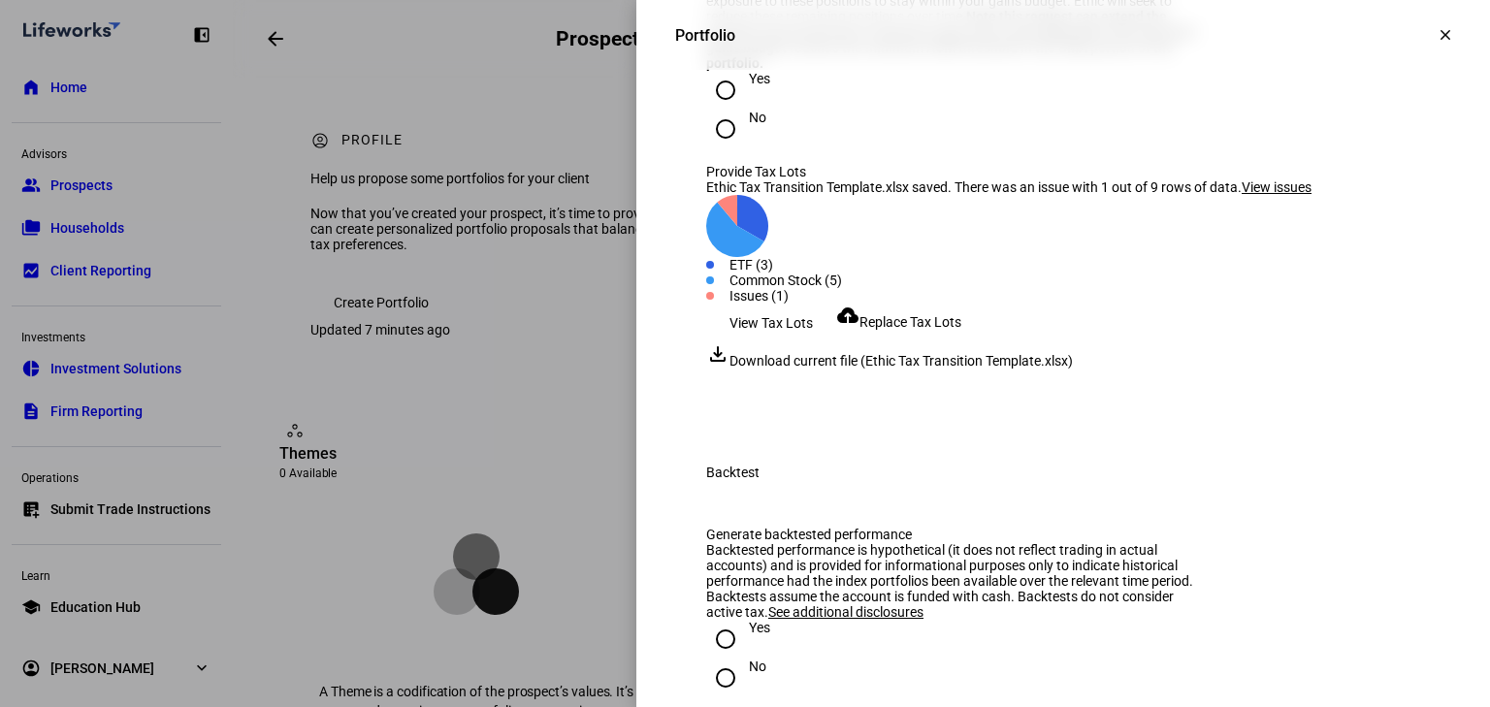
click at [716, 148] on input "No" at bounding box center [725, 129] width 39 height 39
radio input "true"
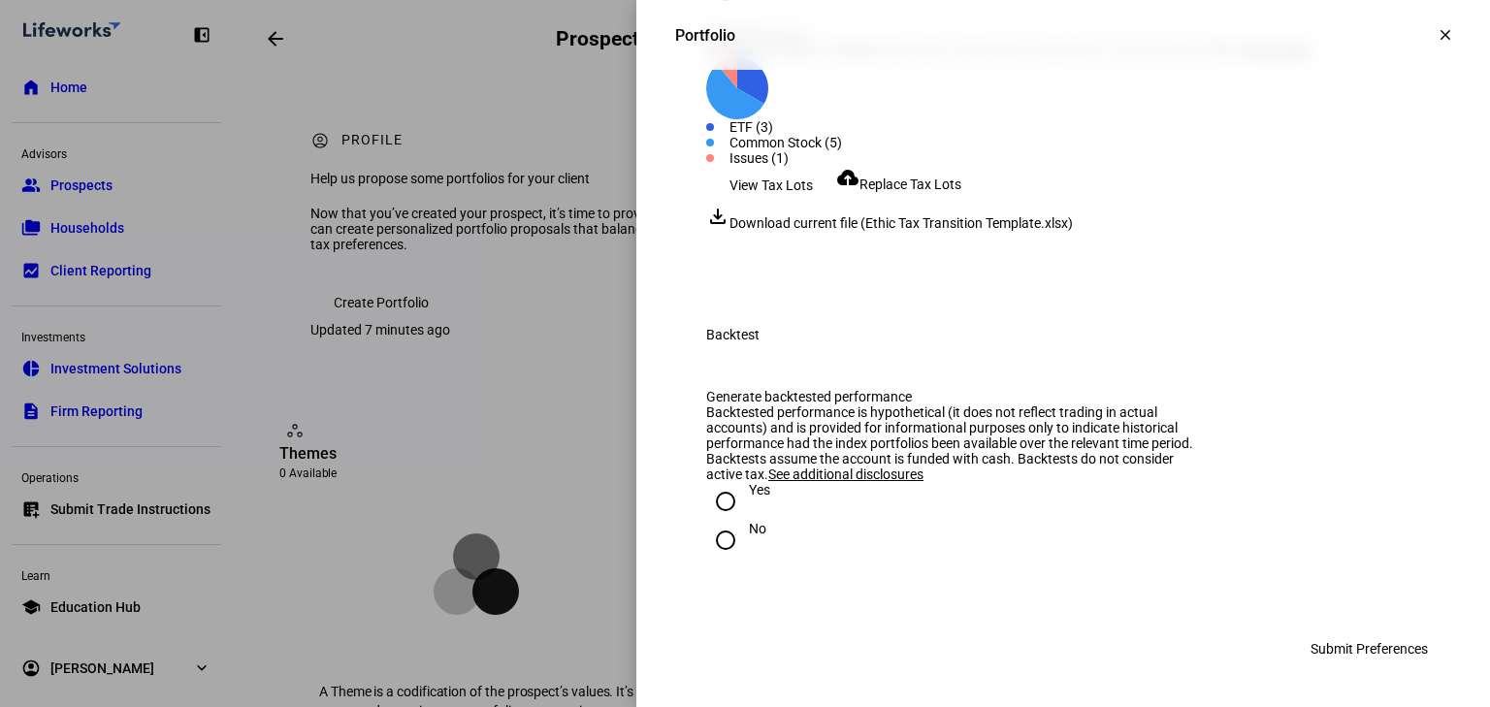
scroll to position [2170, 0]
click at [904, 192] on span "Replace Tax Lots" at bounding box center [911, 185] width 102 height 16
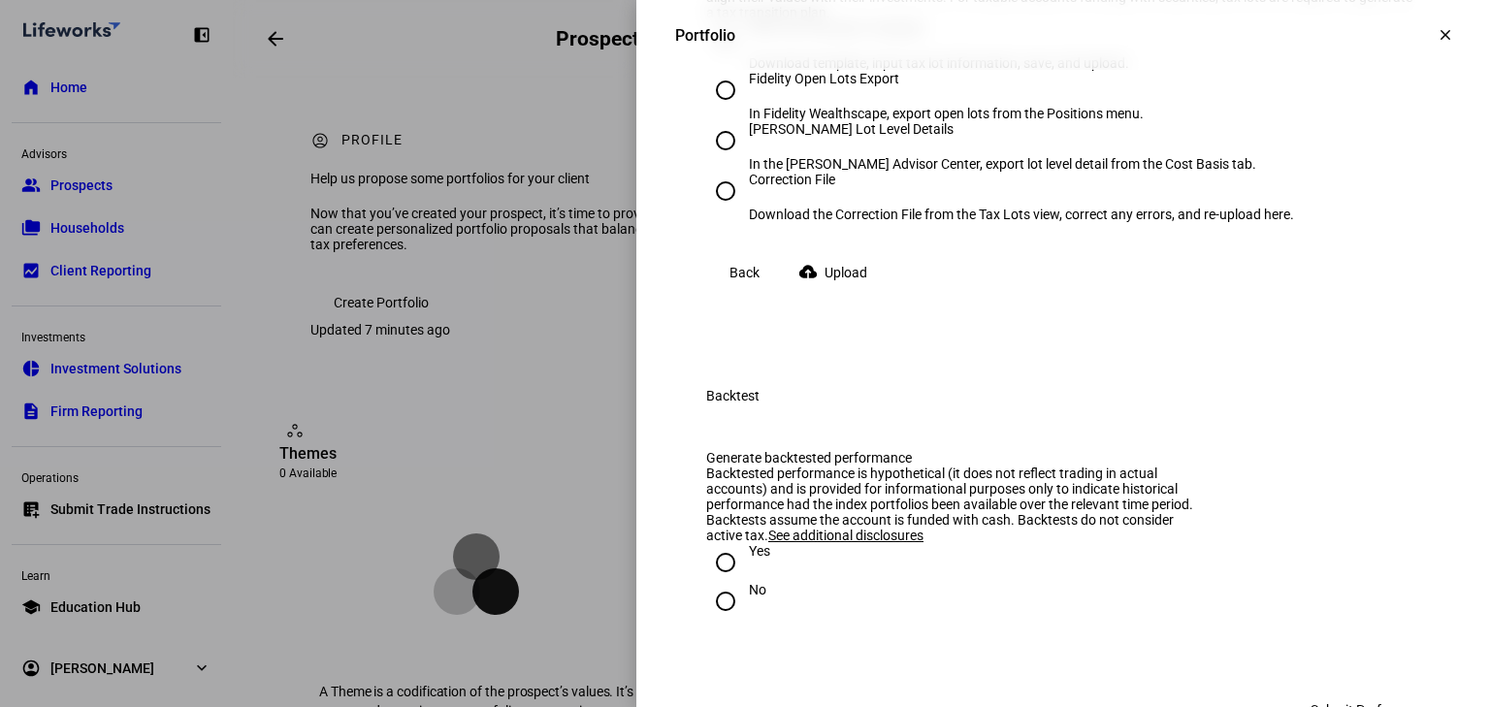
scroll to position [2325, 0]
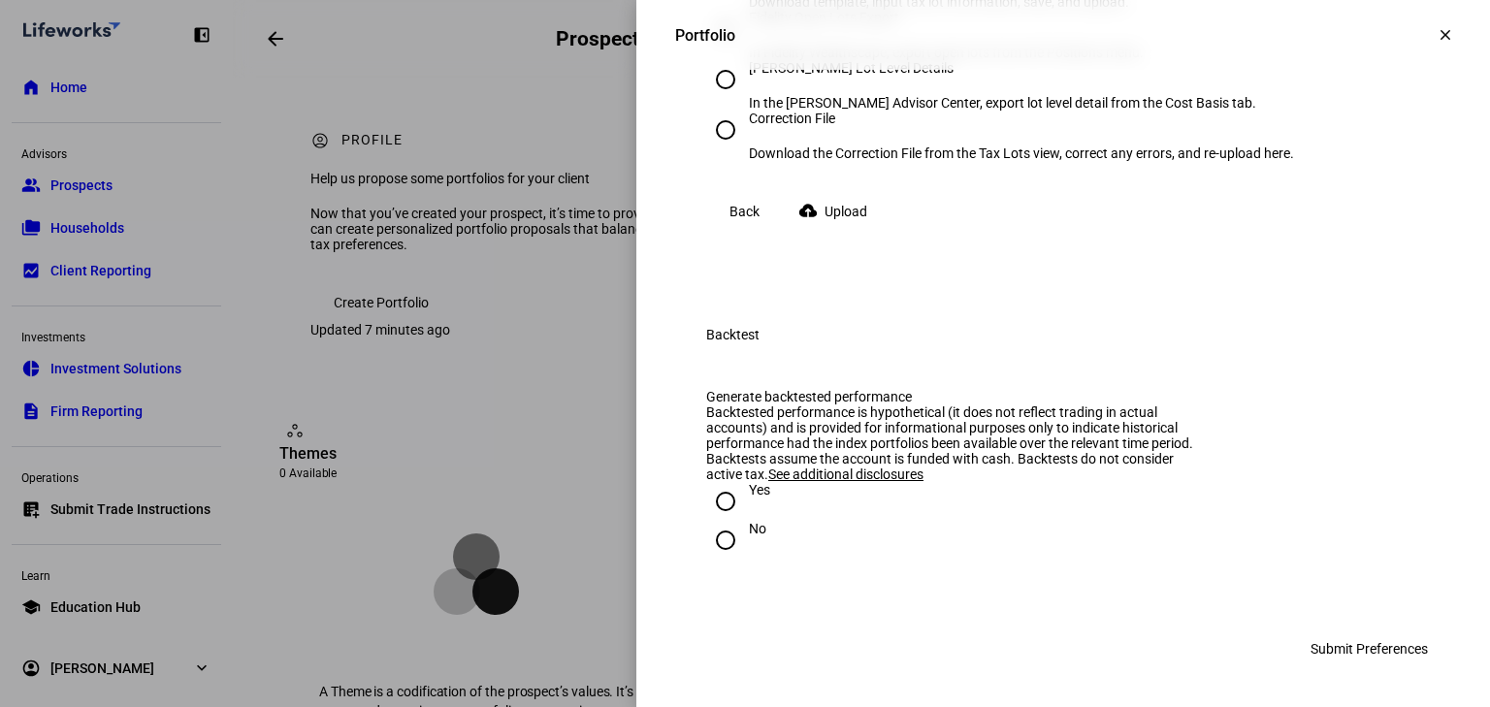
radio input "true"
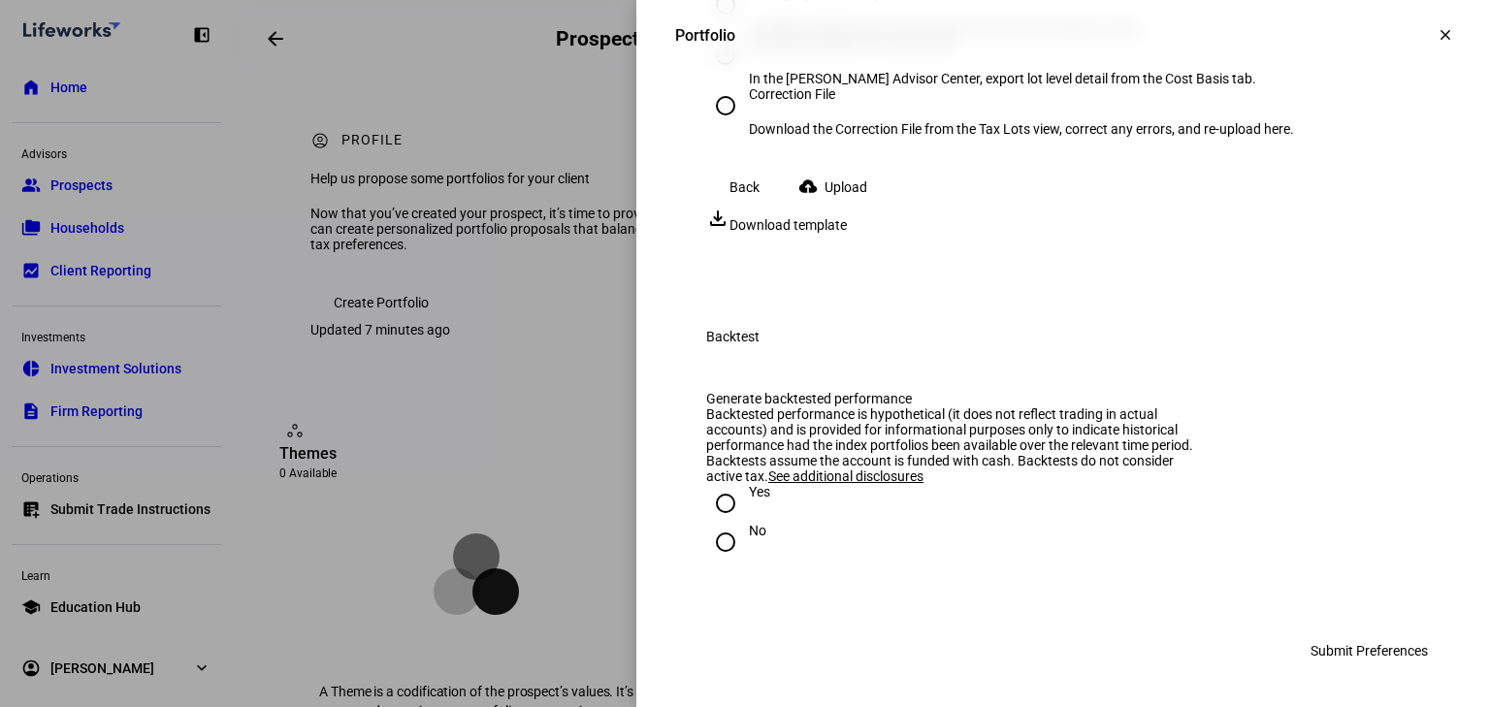
click at [854, 207] on span "Upload" at bounding box center [846, 187] width 43 height 39
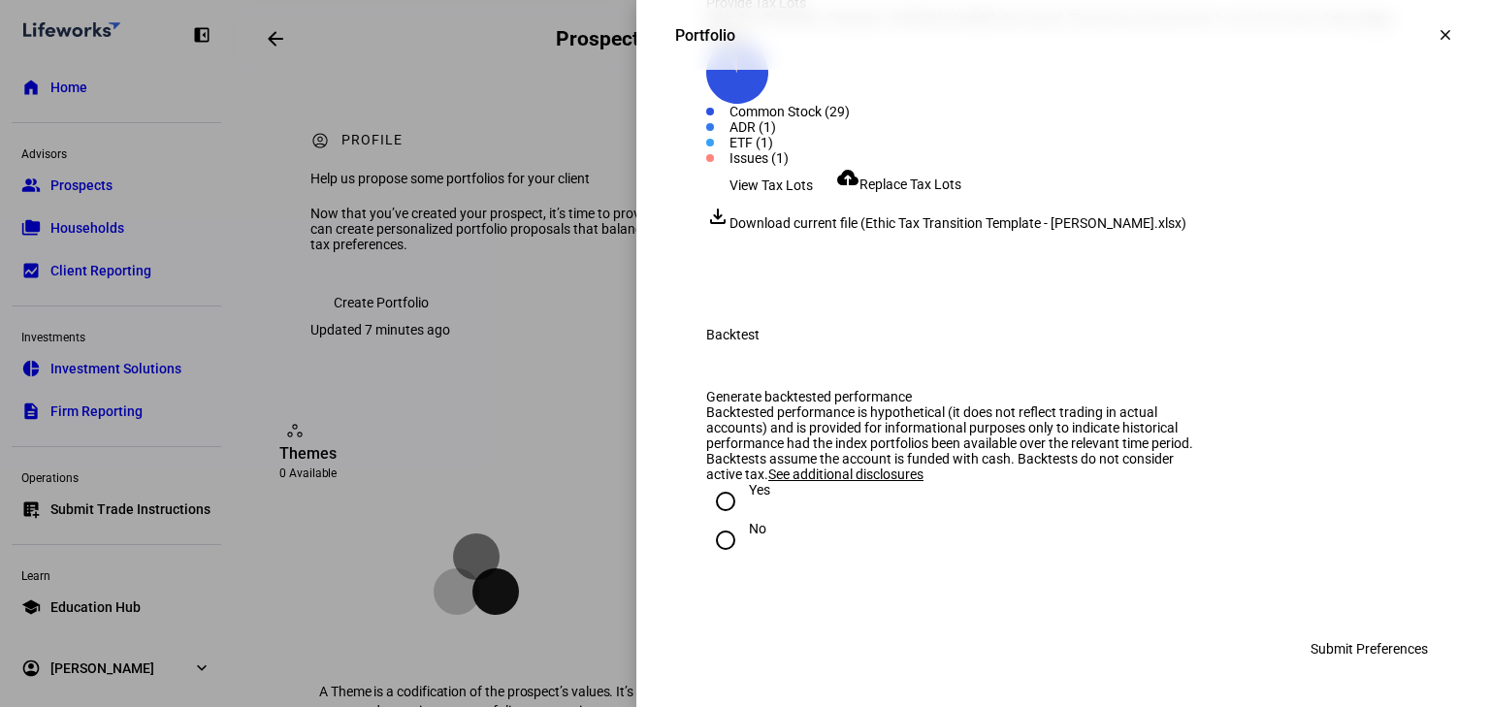
scroll to position [2558, 0]
click at [722, 521] on input "Yes" at bounding box center [725, 501] width 39 height 39
radio input "true"
click at [1320, 669] on span "Submit Preferences" at bounding box center [1369, 649] width 117 height 39
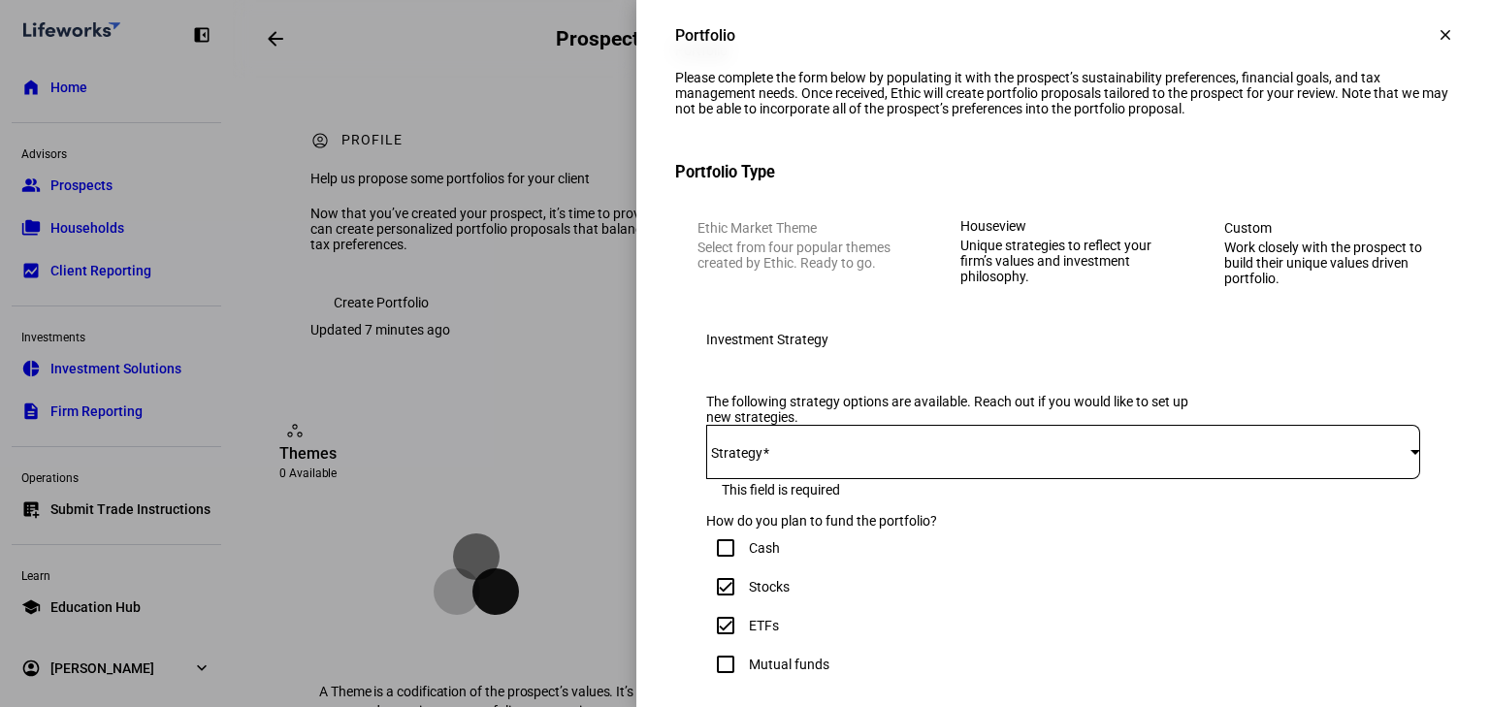
scroll to position [182, 0]
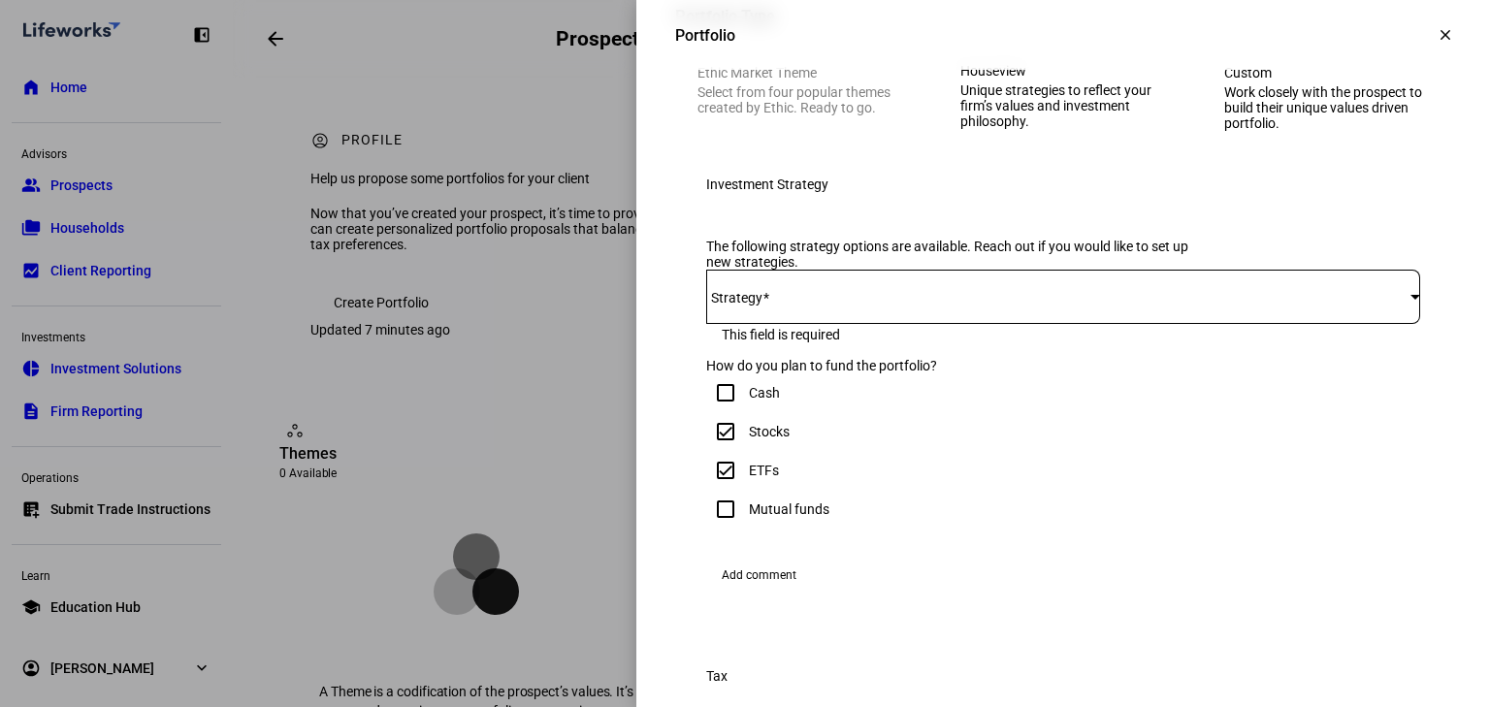
click at [780, 305] on span at bounding box center [1058, 297] width 704 height 16
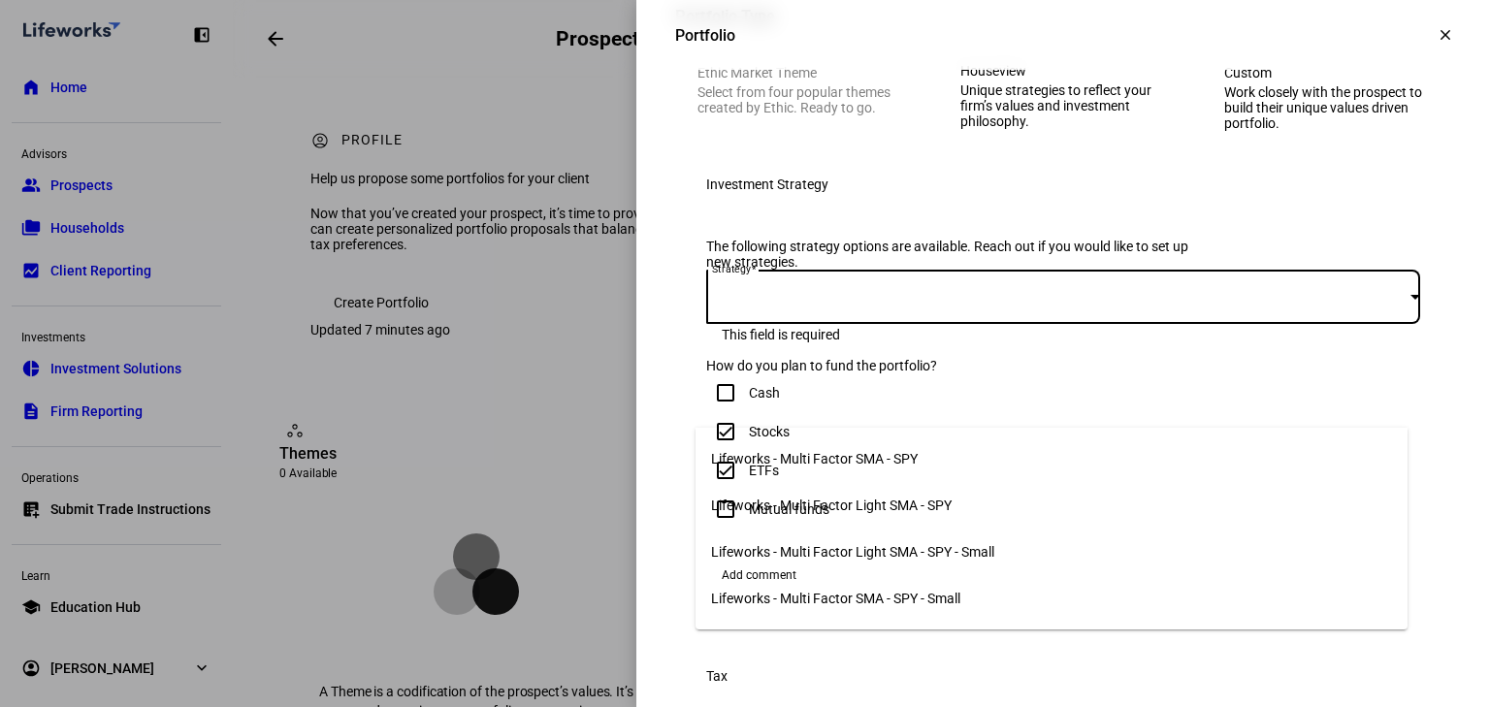
click at [803, 456] on span "Lifeworks - Multi Factor SMA - SPY" at bounding box center [814, 459] width 207 height 16
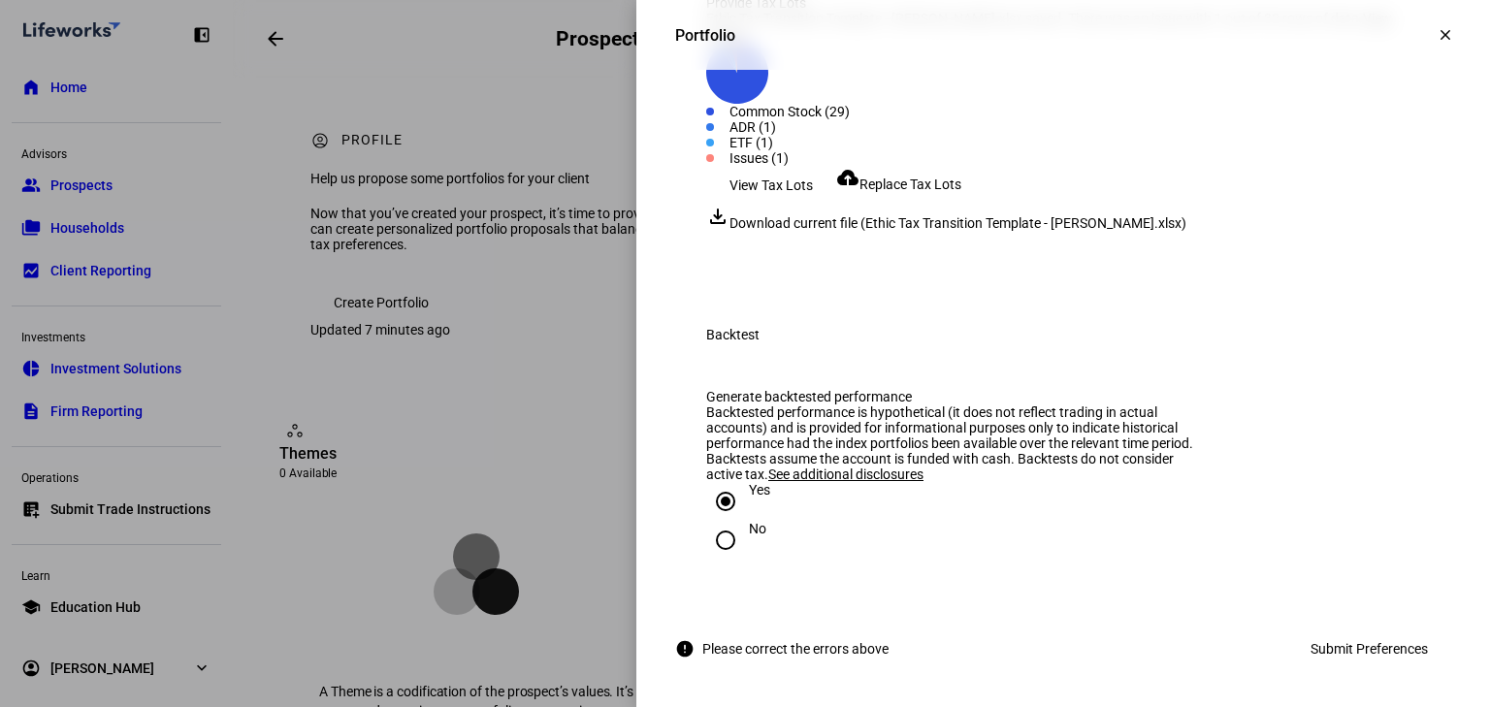
scroll to position [2813, 0]
click at [1347, 658] on span "Submit Preferences" at bounding box center [1369, 649] width 117 height 39
click at [1321, 653] on span "Submit Preferences" at bounding box center [1369, 649] width 117 height 39
click at [924, 192] on span "Replace Tax Lots" at bounding box center [911, 185] width 102 height 16
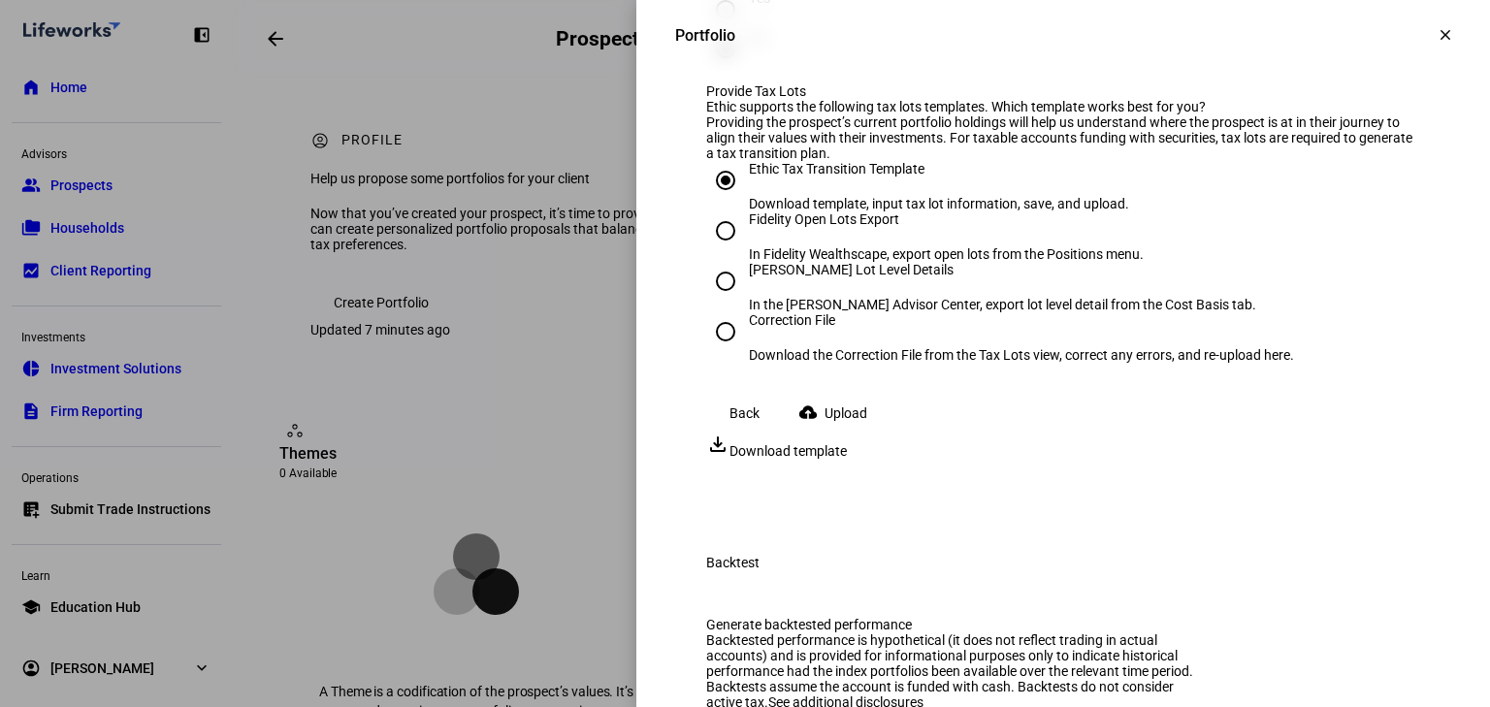
scroll to position [2658, 0]
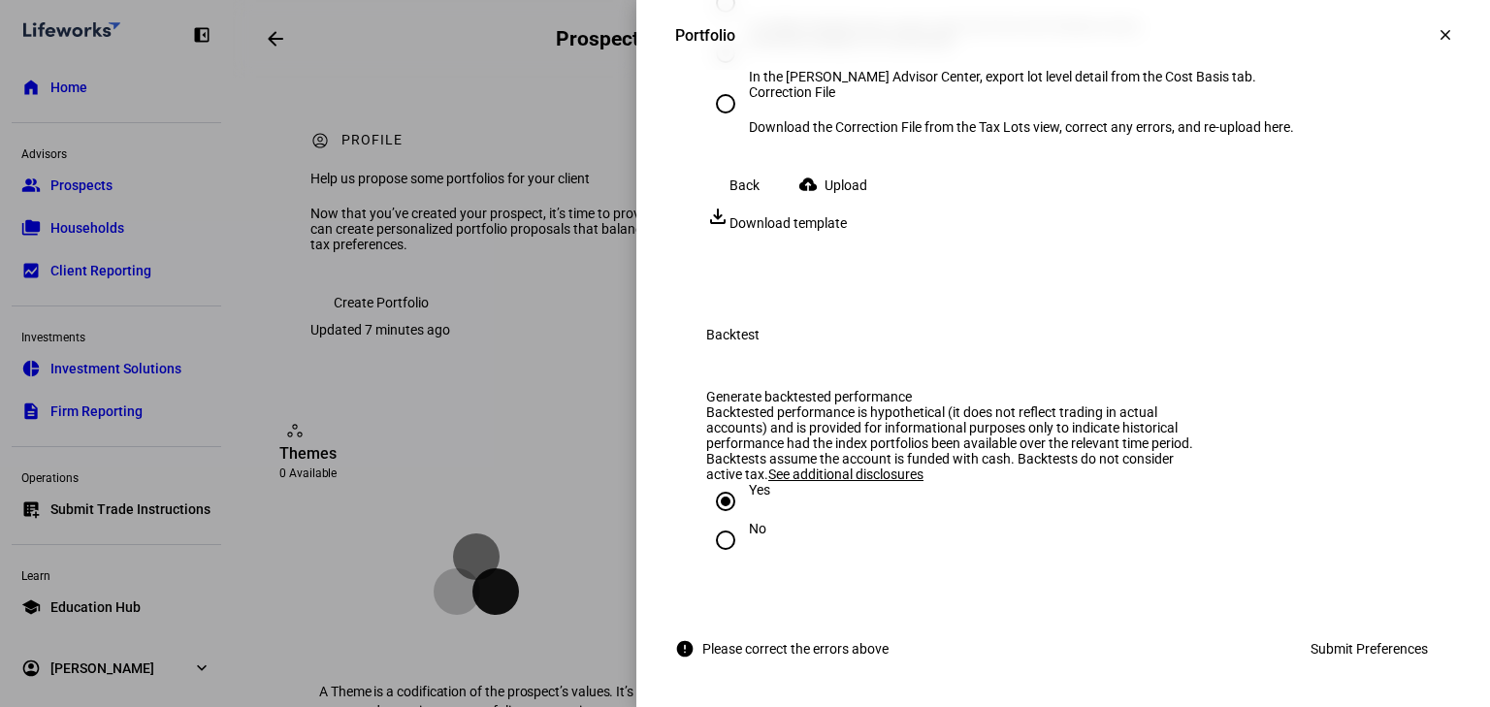
click at [841, 205] on span "Upload" at bounding box center [846, 185] width 43 height 39
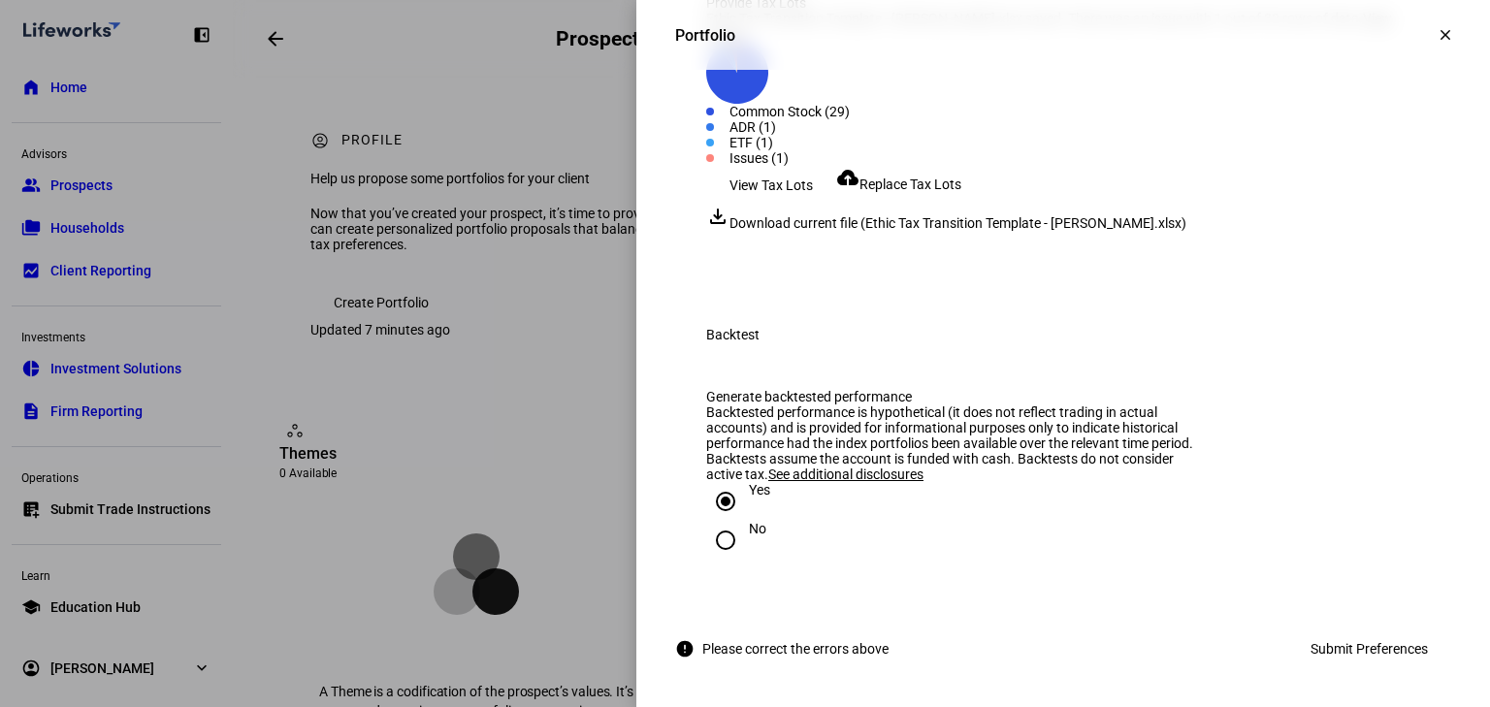
scroll to position [2417, 0]
click at [899, 192] on span "Replace Tax Lots" at bounding box center [911, 185] width 102 height 16
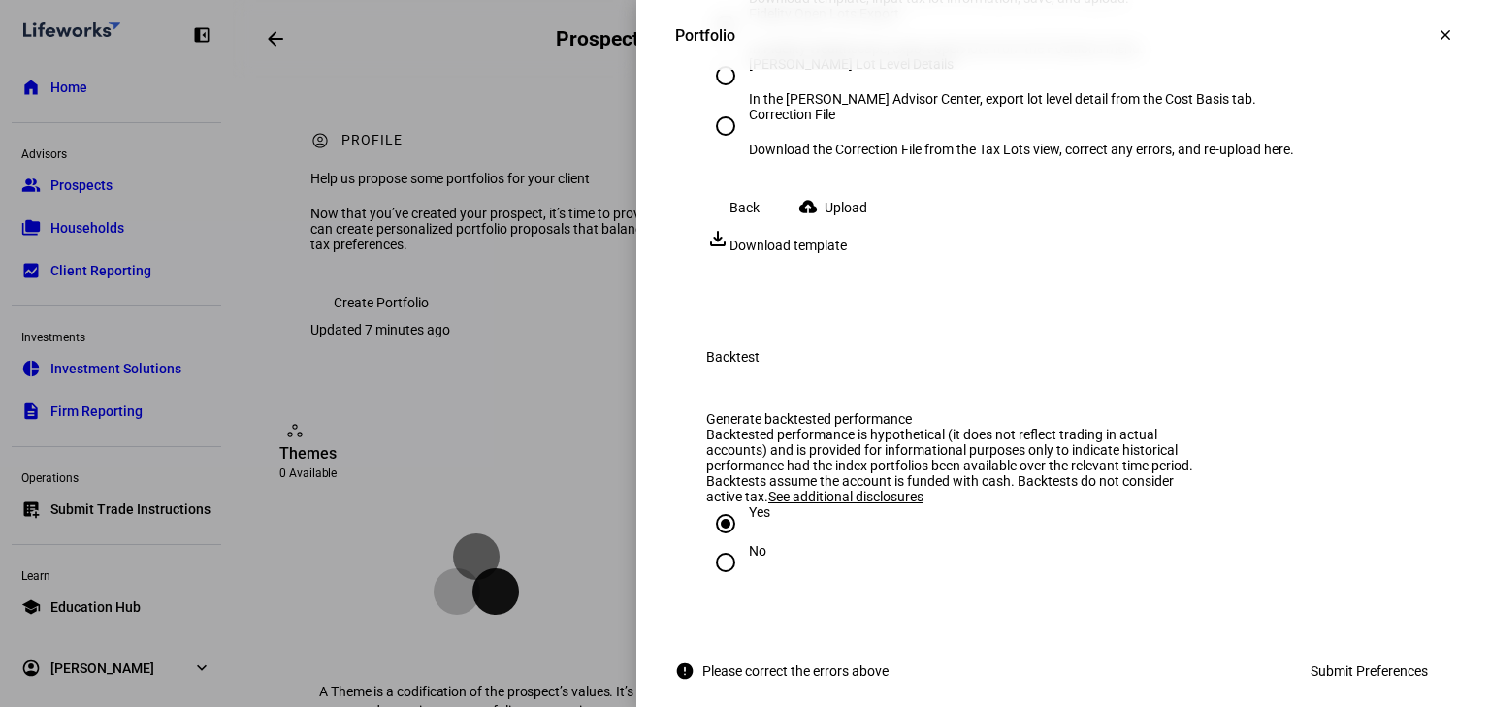
scroll to position [2572, 0]
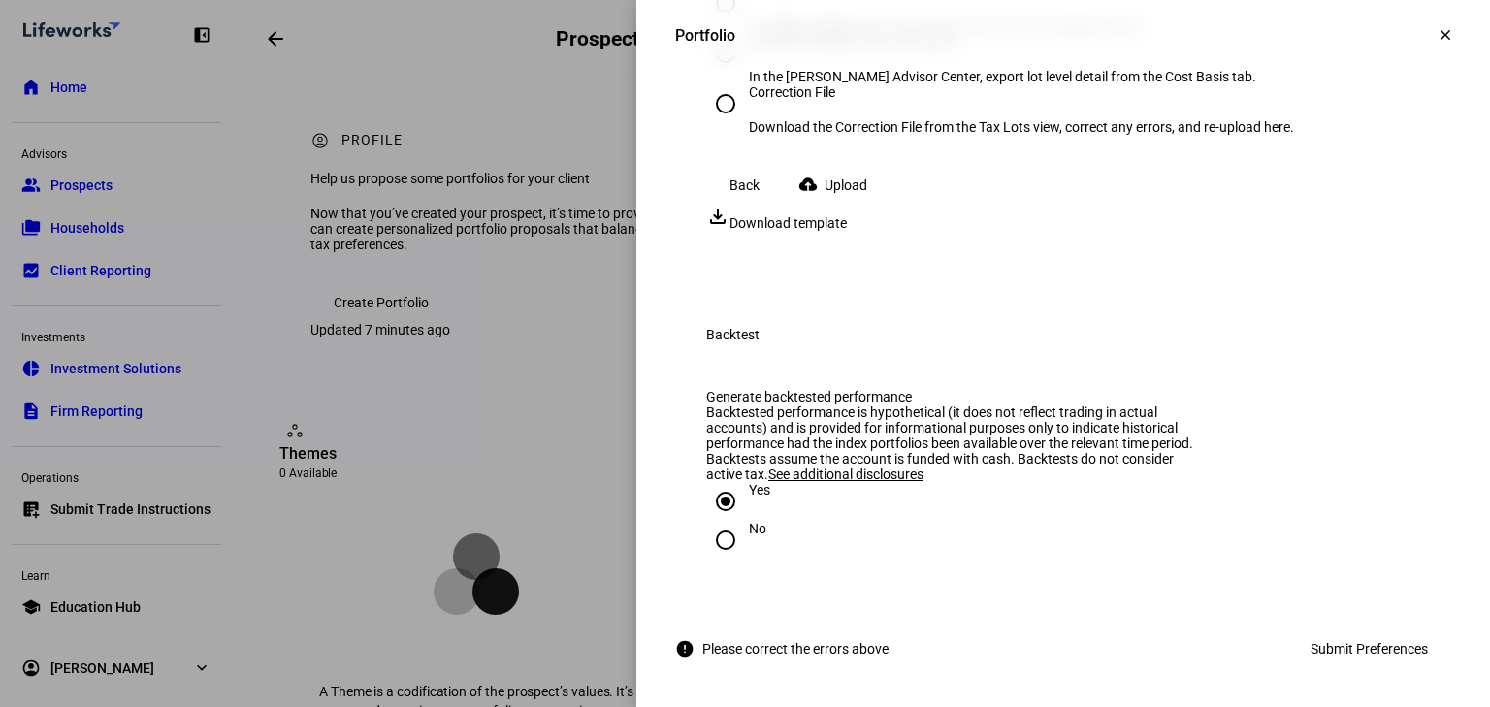
click at [847, 231] on span "Download template" at bounding box center [788, 223] width 117 height 16
click at [881, 205] on span at bounding box center [837, 185] width 108 height 39
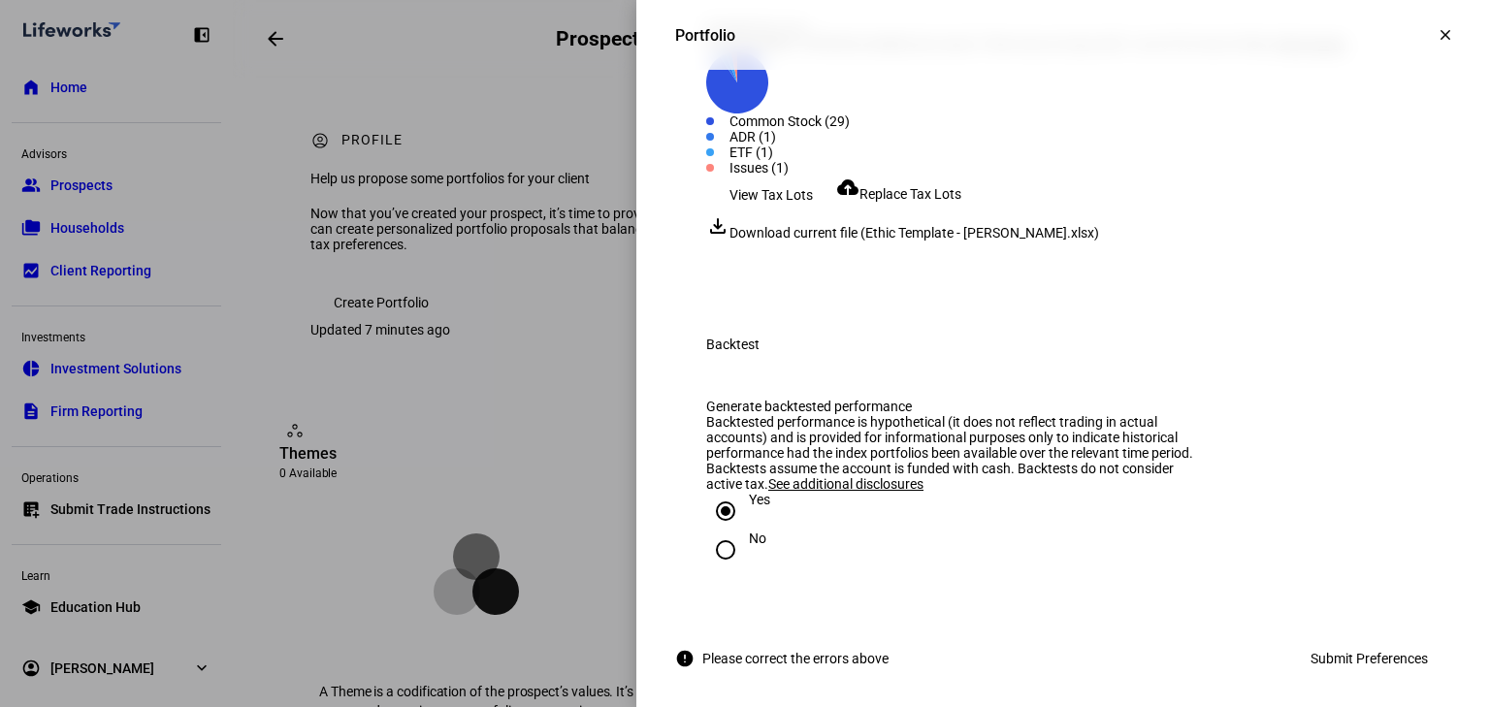
scroll to position [2339, 0]
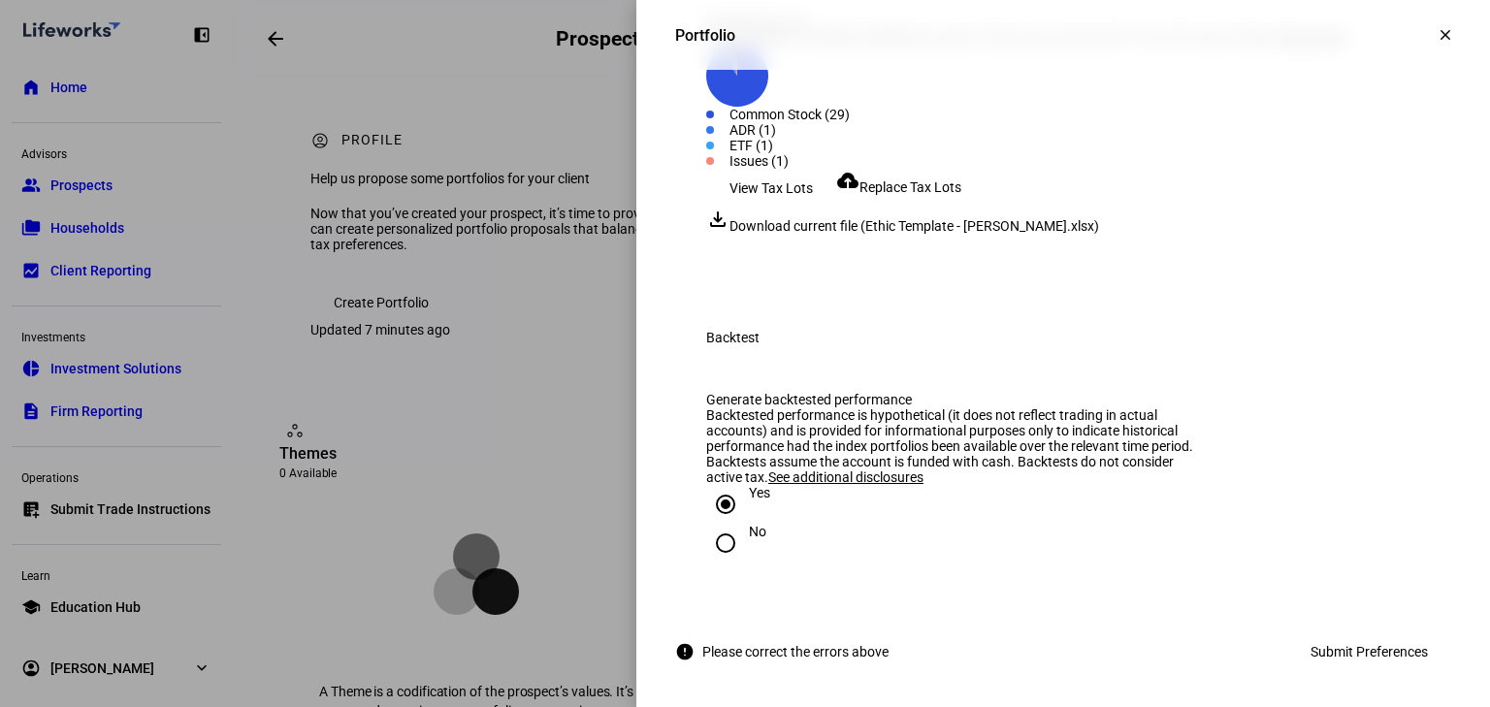
click at [1304, 45] on span "View issues" at bounding box center [1311, 37] width 70 height 16
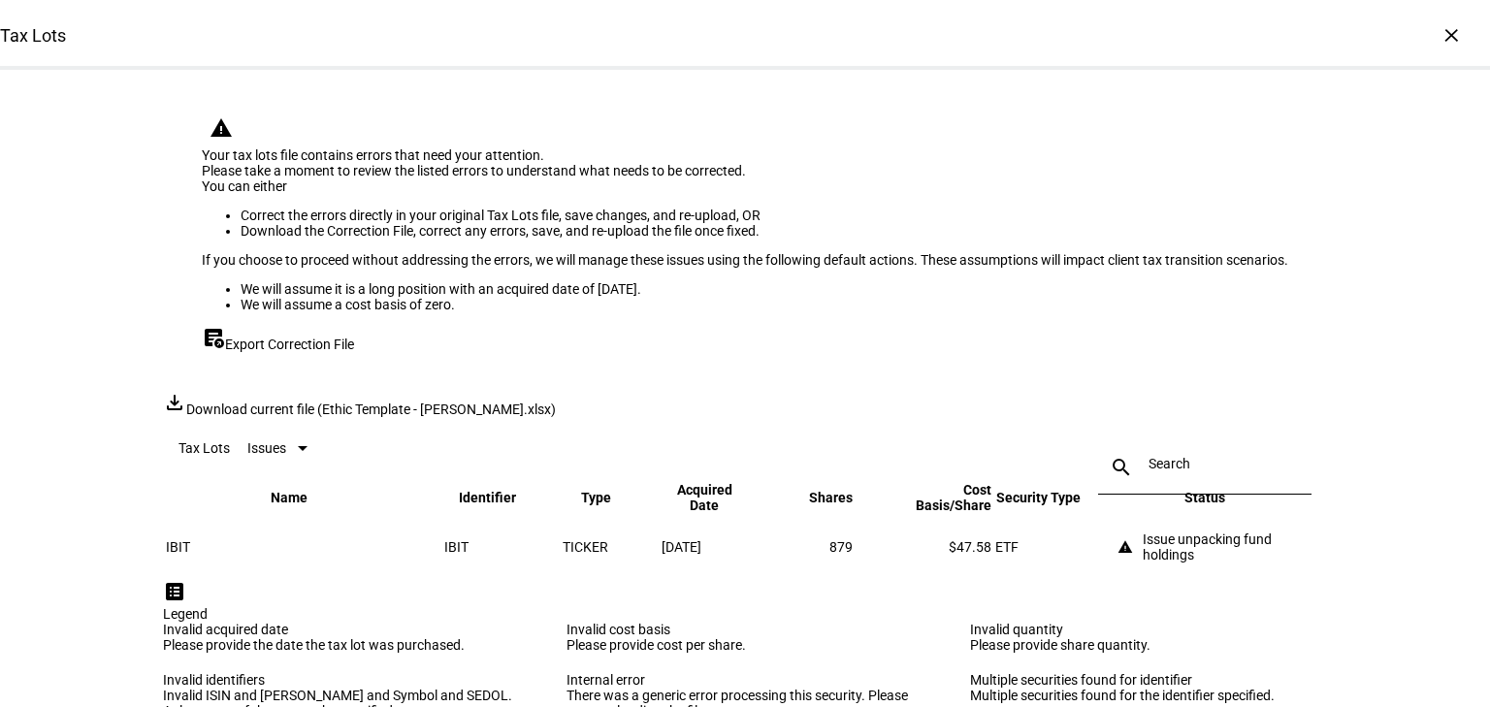
click at [303, 352] on span "Export Correction File" at bounding box center [289, 345] width 129 height 16
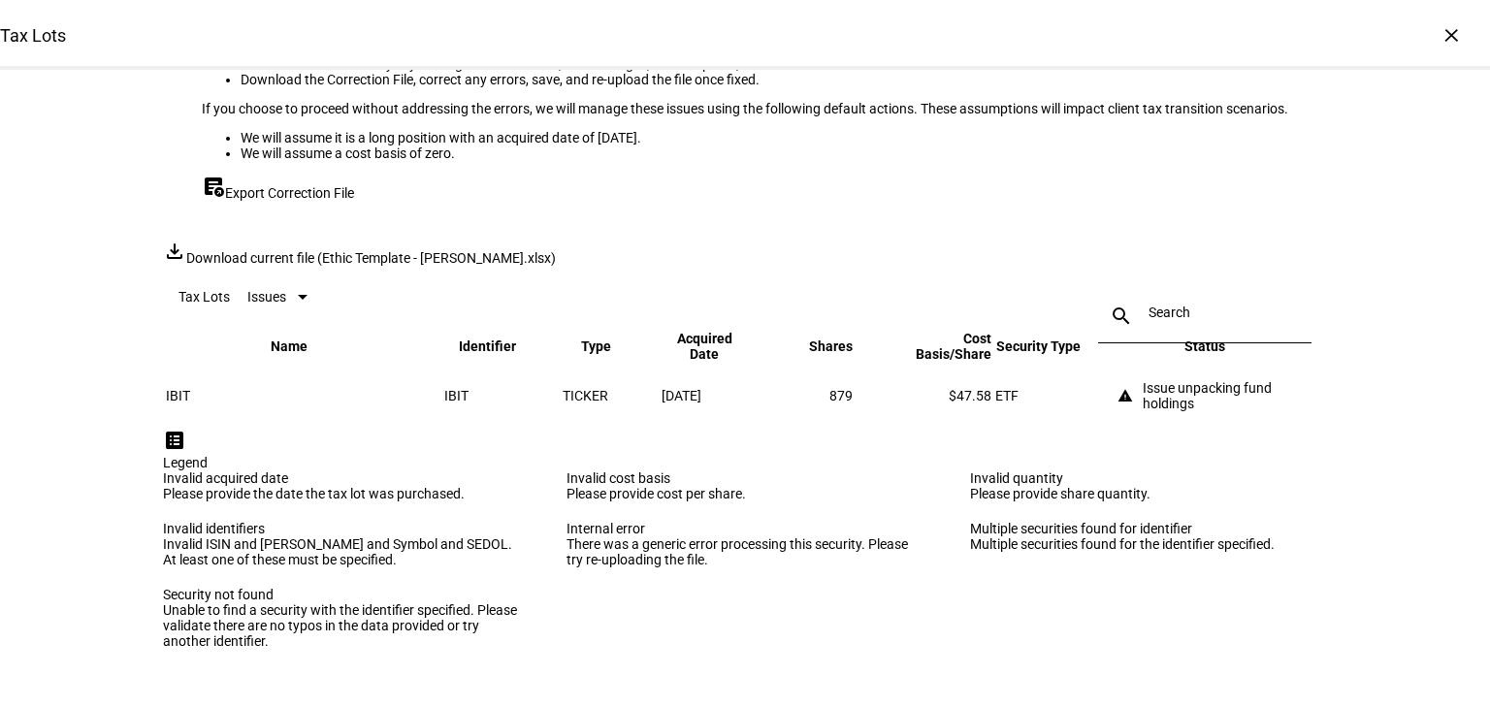
scroll to position [358, 0]
click at [1436, 39] on div "×" at bounding box center [1451, 34] width 31 height 31
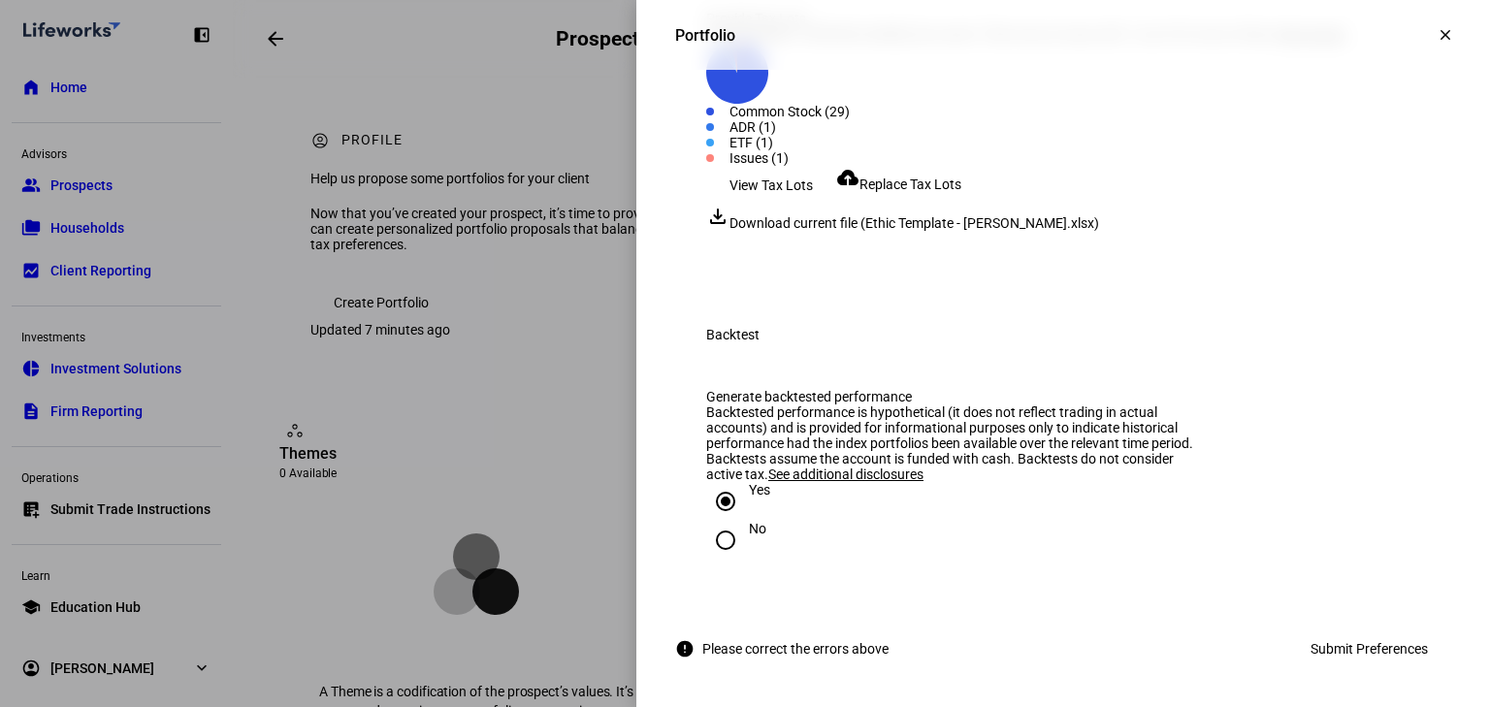
scroll to position [2486, 0]
click at [930, 192] on span "Replace Tax Lots" at bounding box center [911, 185] width 102 height 16
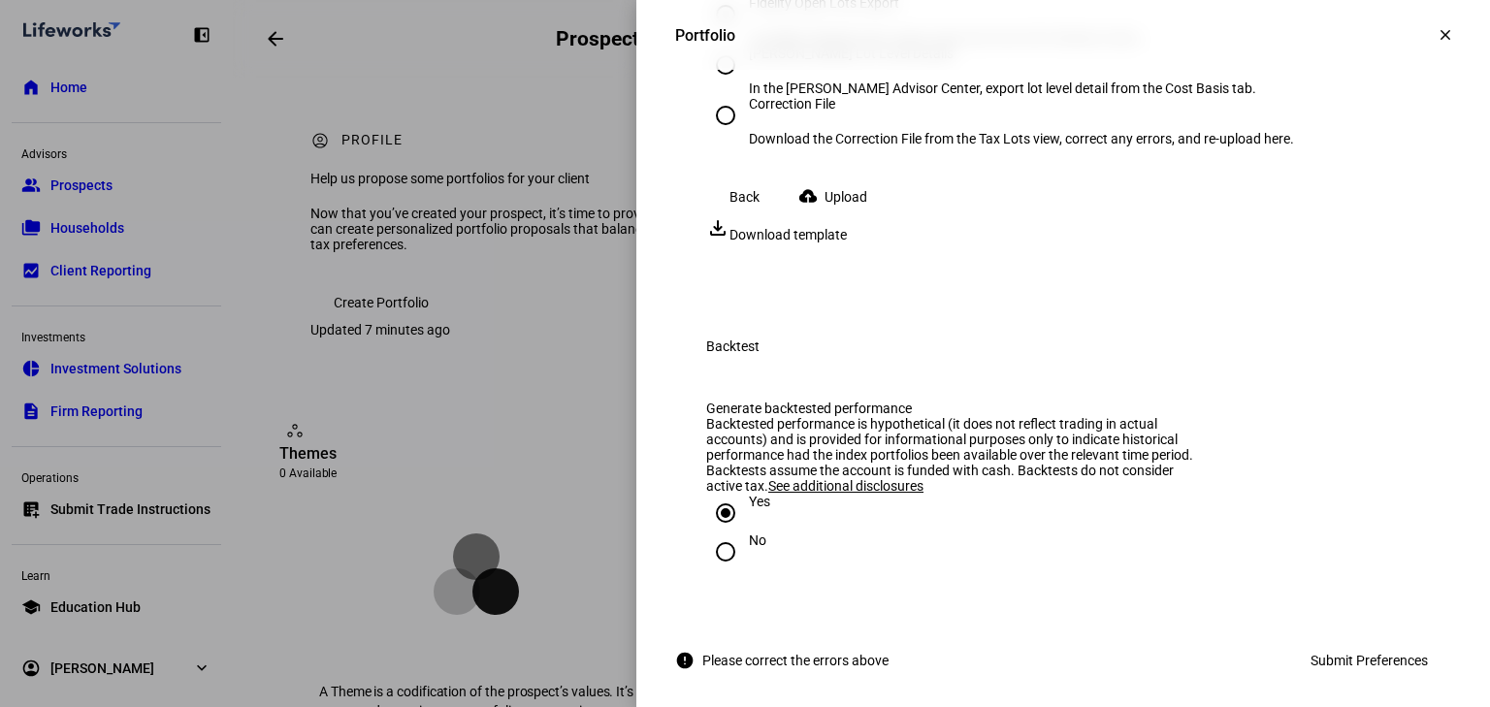
click at [850, 216] on span "Upload" at bounding box center [846, 197] width 43 height 39
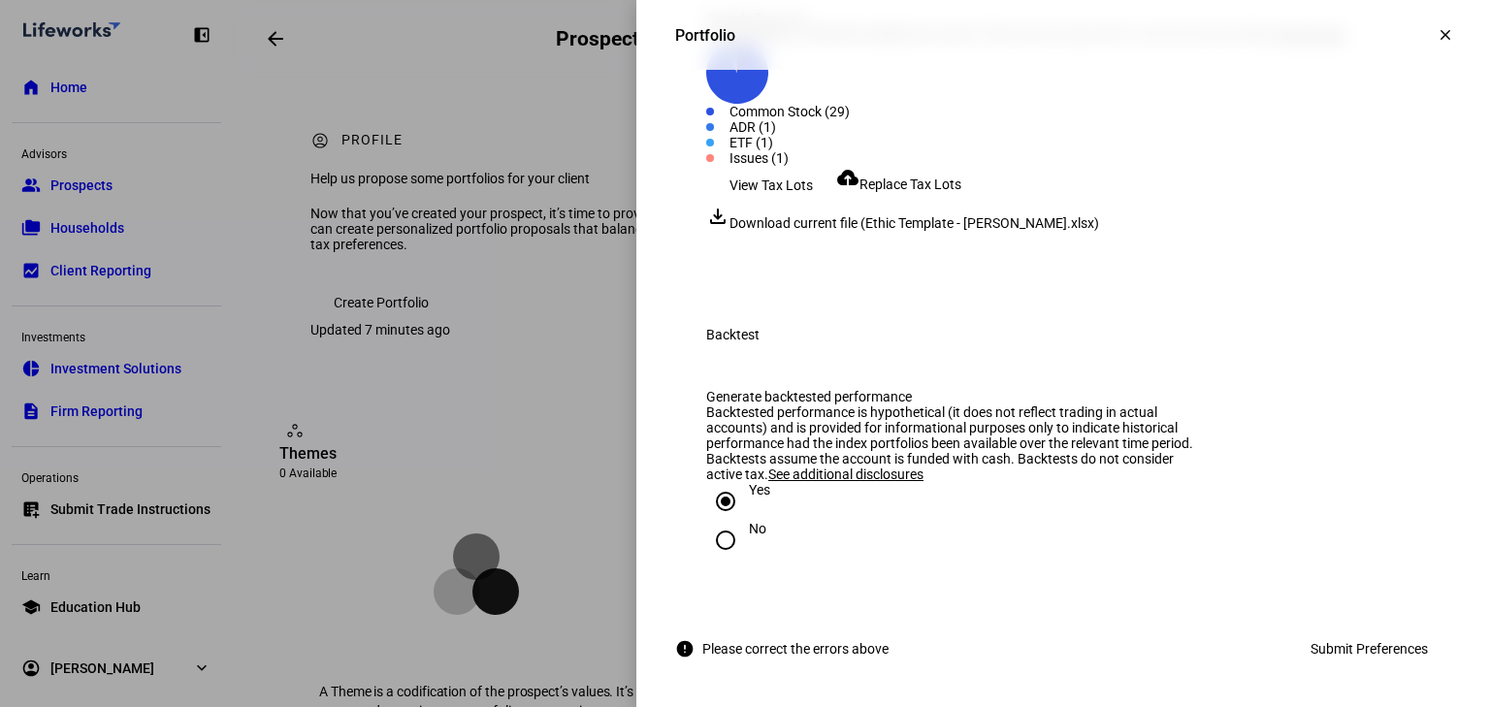
drag, startPoint x: 1243, startPoint y: 362, endPoint x: 1232, endPoint y: 366, distance: 11.4
click at [1242, 166] on div "Created with Highcharts 9.1.2 Common Stock (29) ADR (1) ETF (1) Issues (1)" at bounding box center [1063, 104] width 714 height 124
click at [1333, 647] on span "Submit Preferences" at bounding box center [1369, 649] width 117 height 39
click at [1322, 644] on span "Submit Preferences" at bounding box center [1369, 649] width 117 height 39
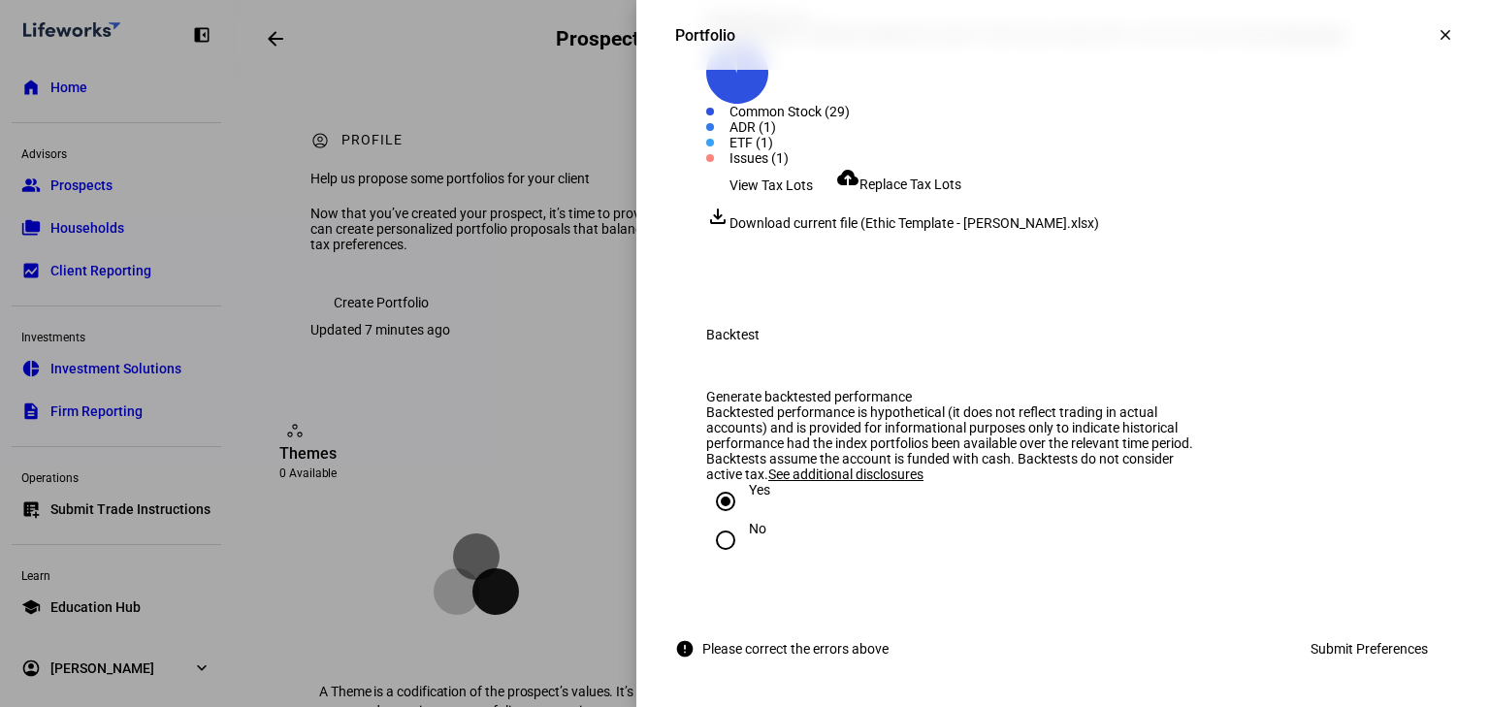
click at [1322, 644] on span "Submit Preferences" at bounding box center [1369, 649] width 117 height 39
drag, startPoint x: 1322, startPoint y: 644, endPoint x: 1126, endPoint y: 502, distance: 242.4
click at [1316, 640] on span "Submit Preferences" at bounding box center [1369, 649] width 117 height 39
click at [1325, 42] on span "View issues" at bounding box center [1311, 34] width 70 height 16
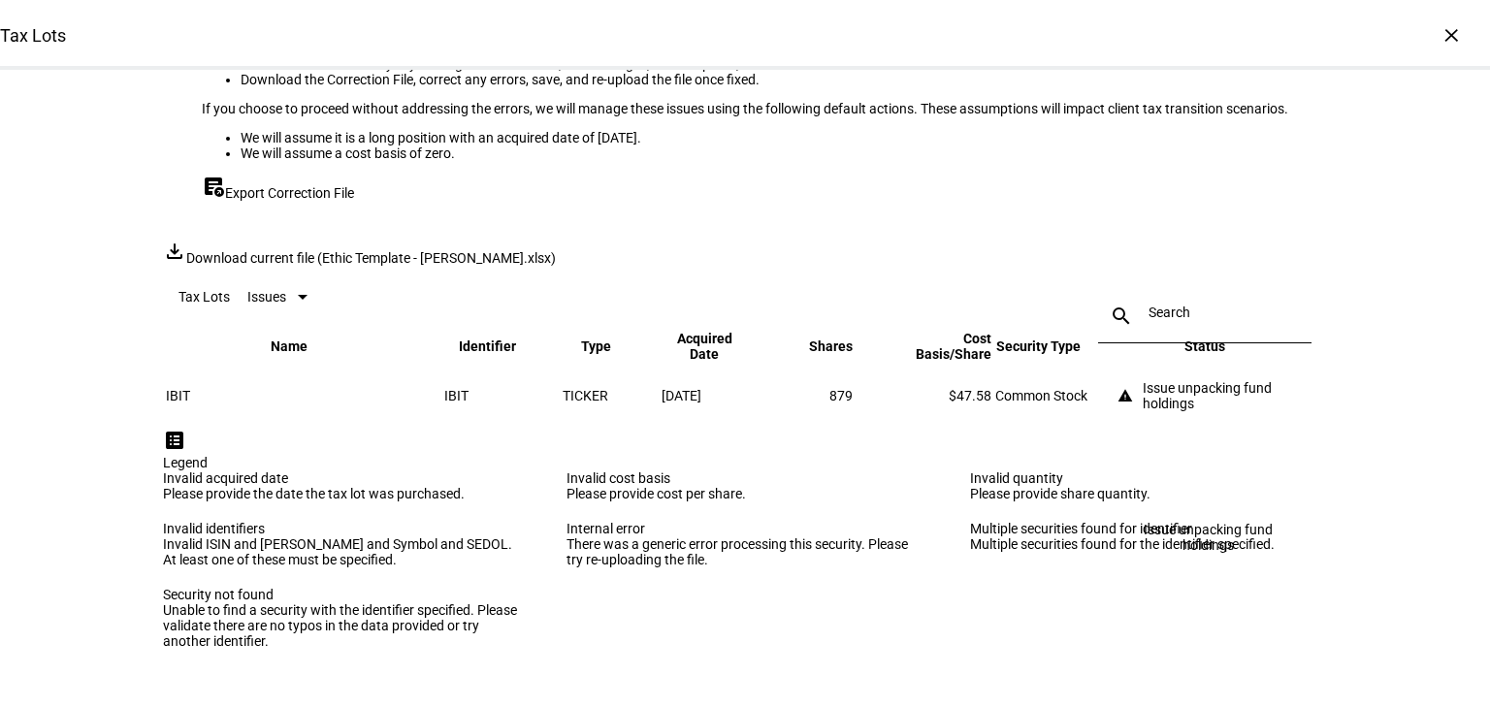
scroll to position [358, 0]
click at [1118, 388] on mat-icon "warning" at bounding box center [1126, 396] width 16 height 16
click at [1143, 380] on div "Issue unpacking fund holdings" at bounding box center [1233, 395] width 181 height 31
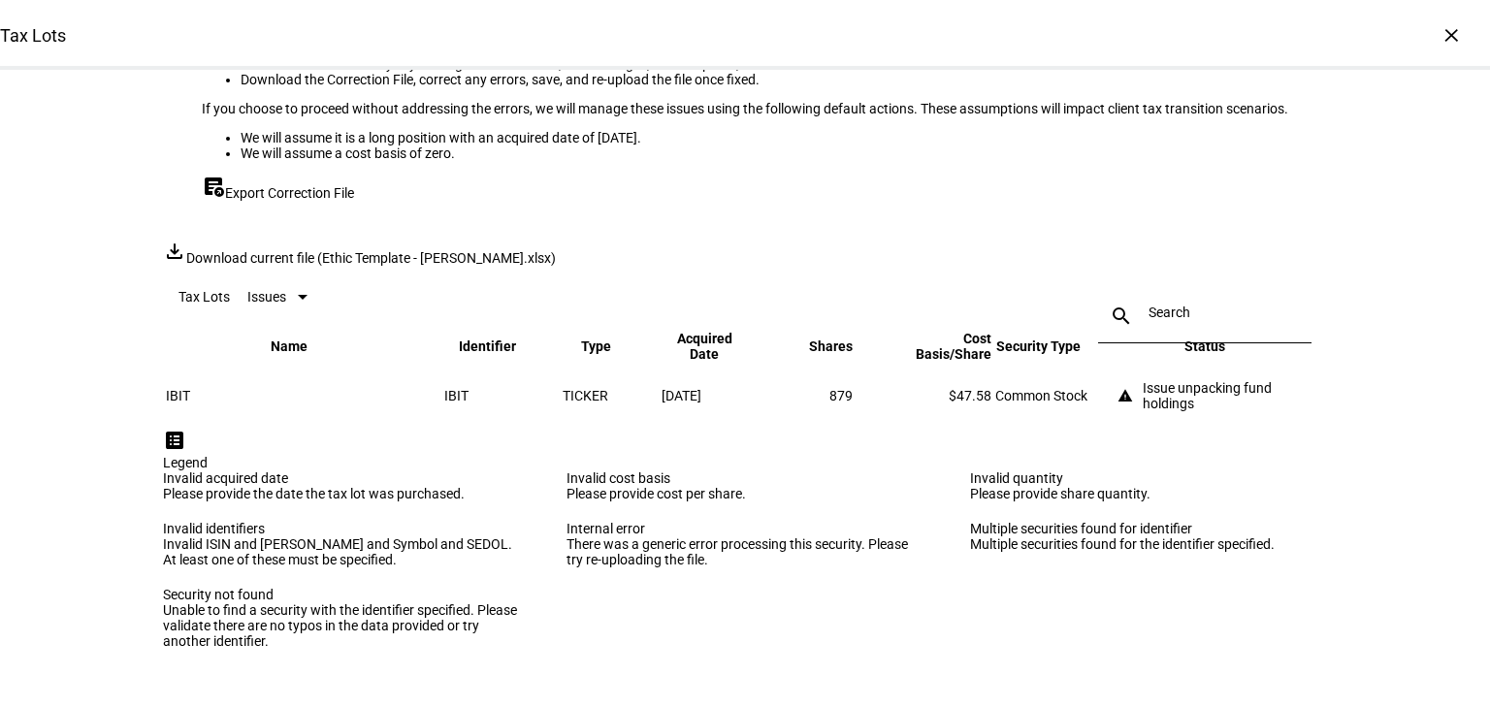
click at [890, 552] on div "There was a generic error processing this security. Please try re-uploading the…" at bounding box center [745, 552] width 357 height 31
click at [1164, 380] on div "Issue unpacking fund holdings" at bounding box center [1233, 395] width 181 height 31
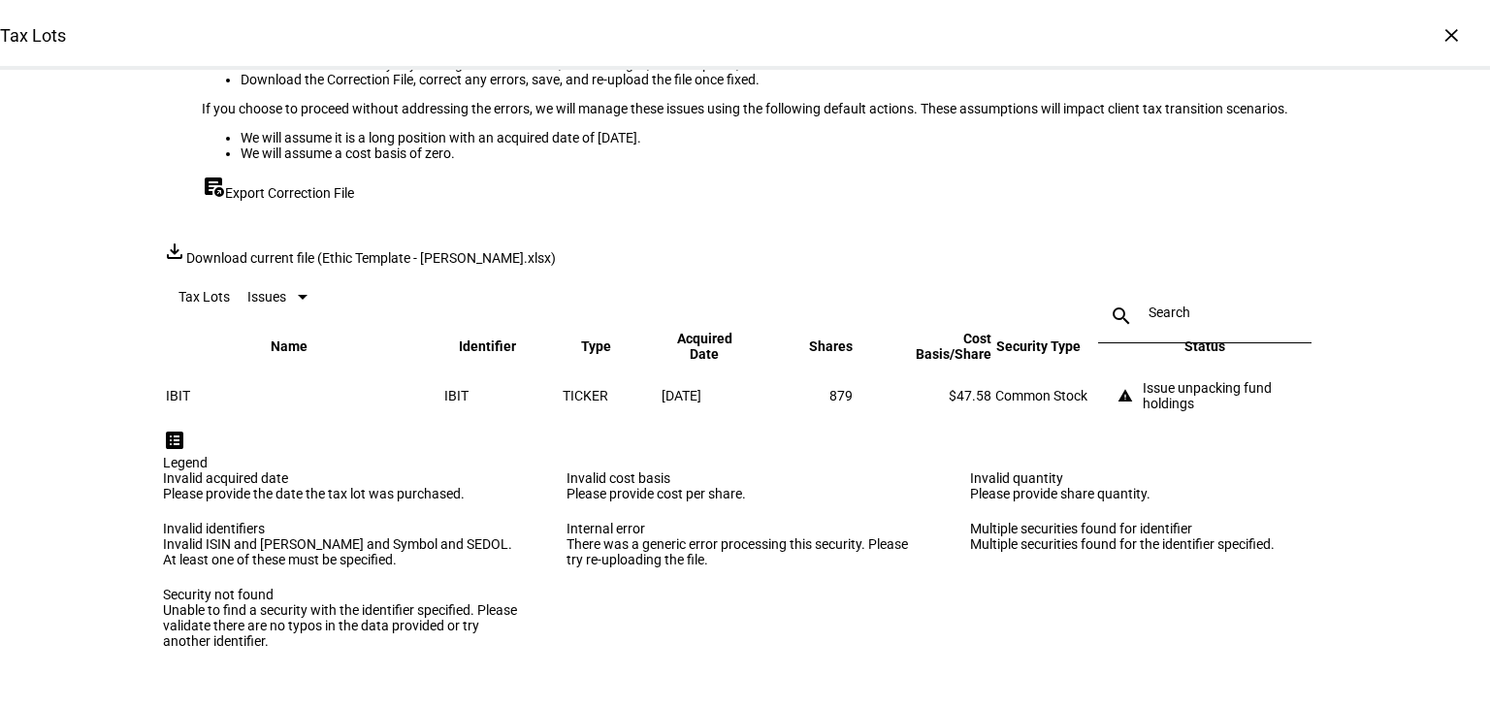
click at [1005, 405] on div "warning Your tax lots file contains errors that need your attention. Please tak…" at bounding box center [745, 283] width 1164 height 731
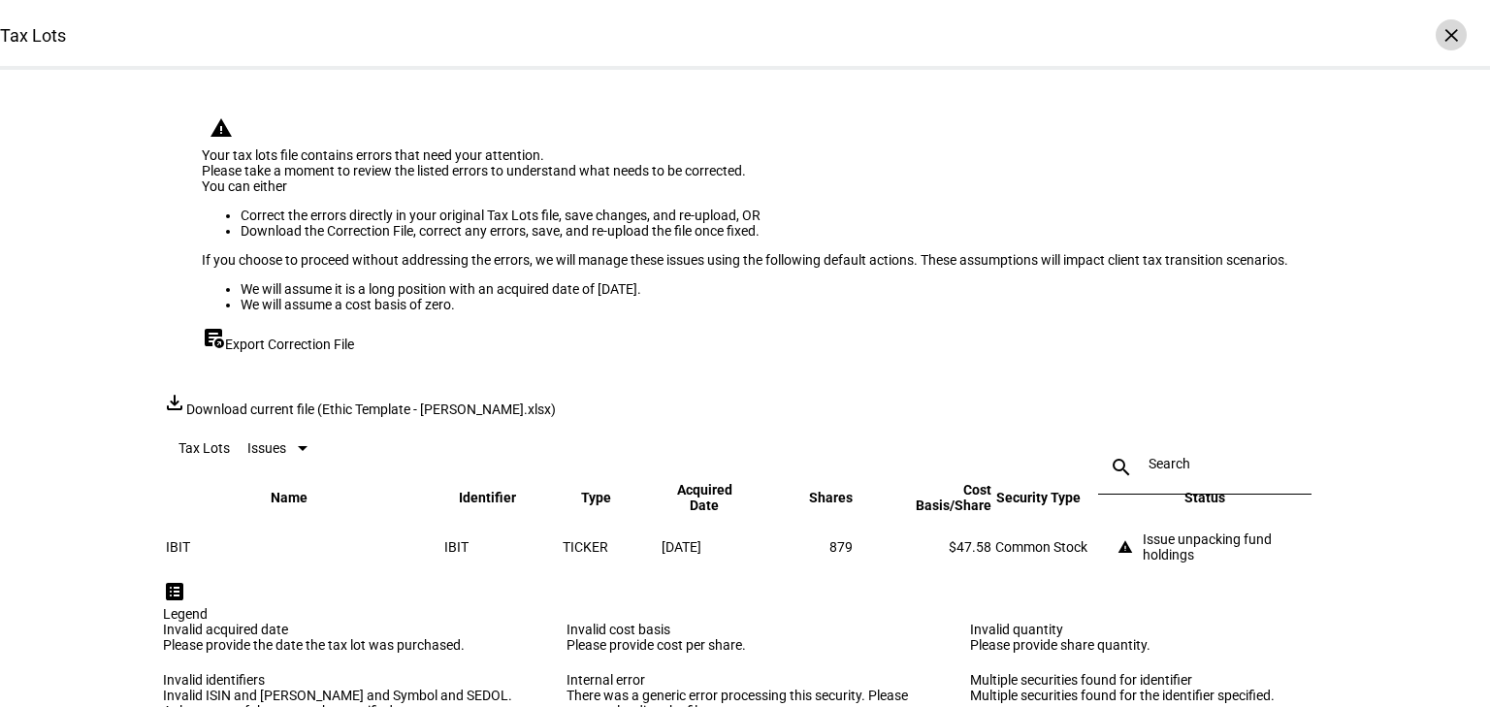
click at [1439, 46] on div "×" at bounding box center [1451, 34] width 31 height 31
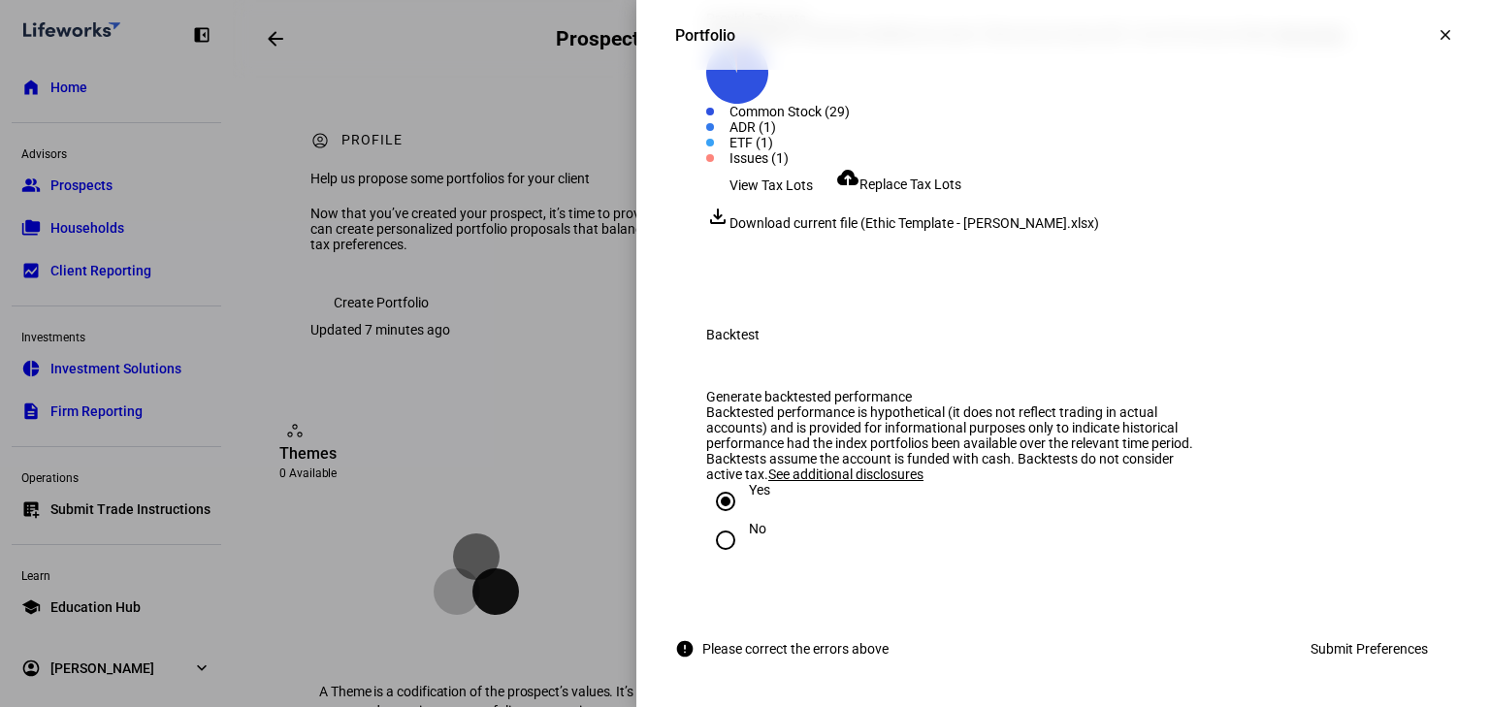
click at [953, 192] on span "Replace Tax Lots" at bounding box center [911, 185] width 102 height 16
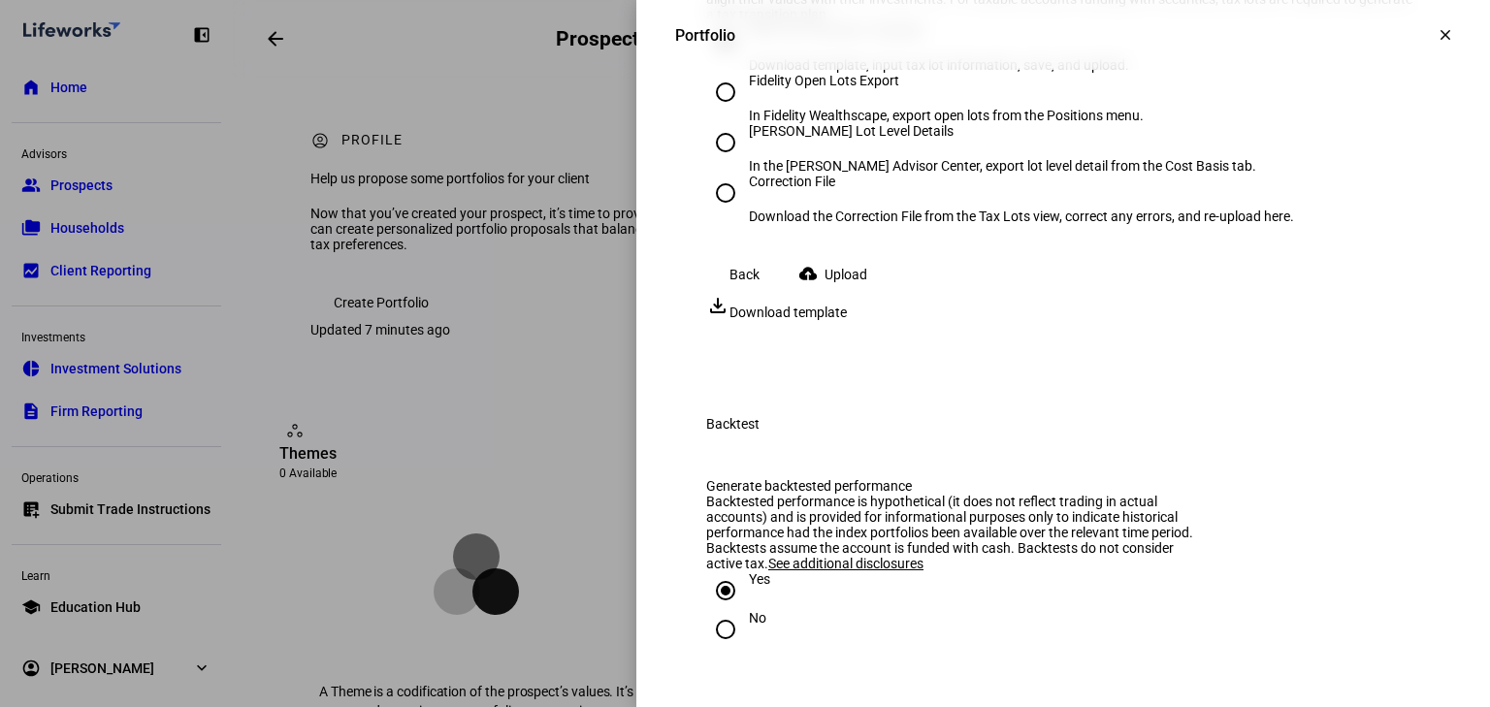
scroll to position [2563, 0]
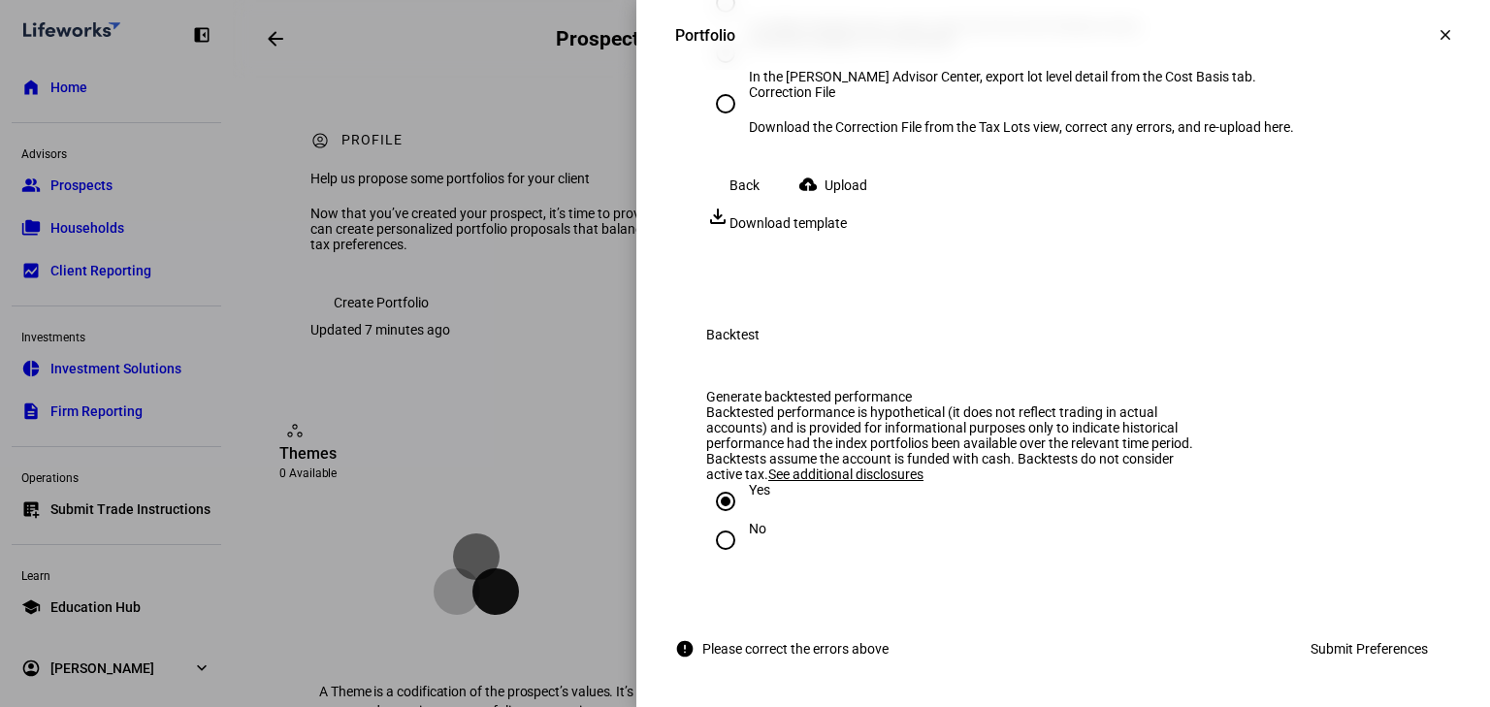
click at [827, 205] on button "cloud_upload Upload" at bounding box center [837, 185] width 108 height 39
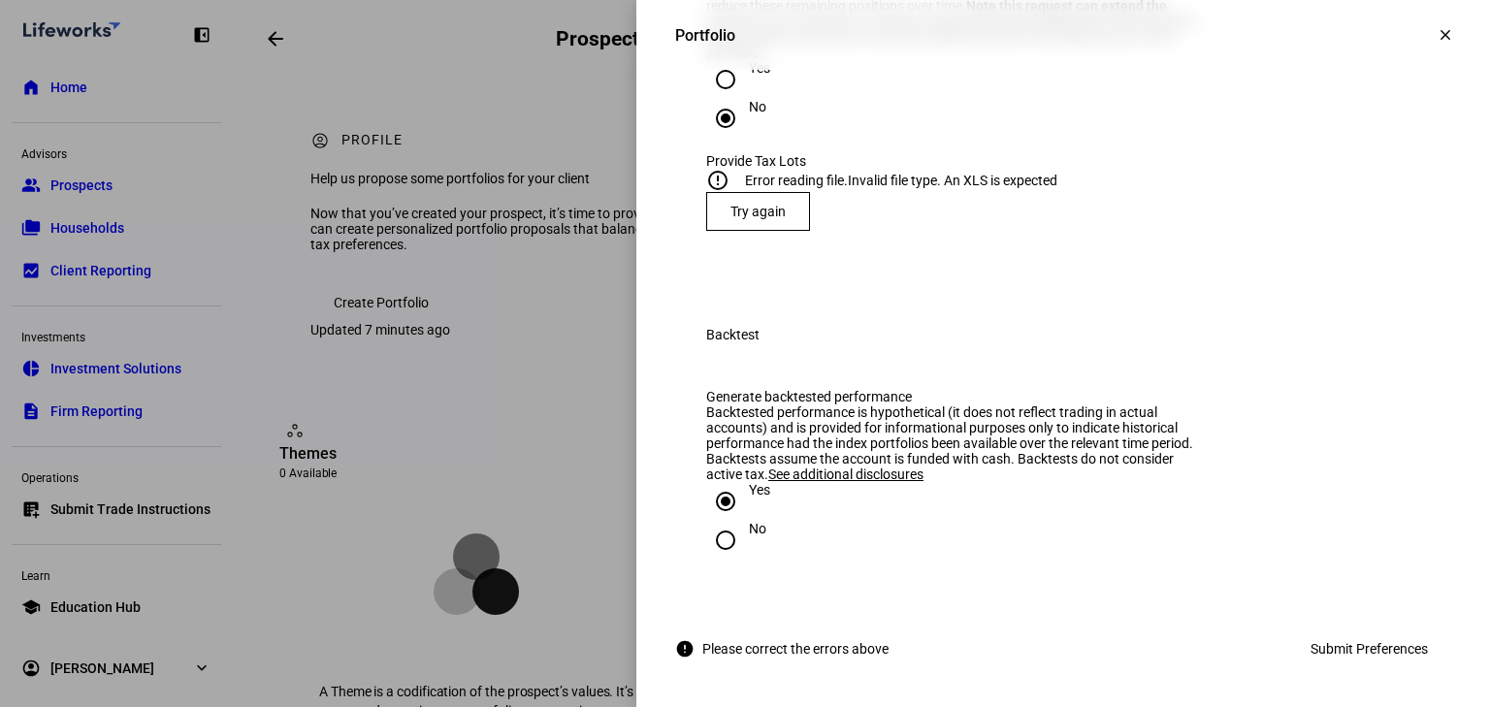
scroll to position [2253, 0]
click at [768, 219] on span "Try again" at bounding box center [758, 212] width 55 height 16
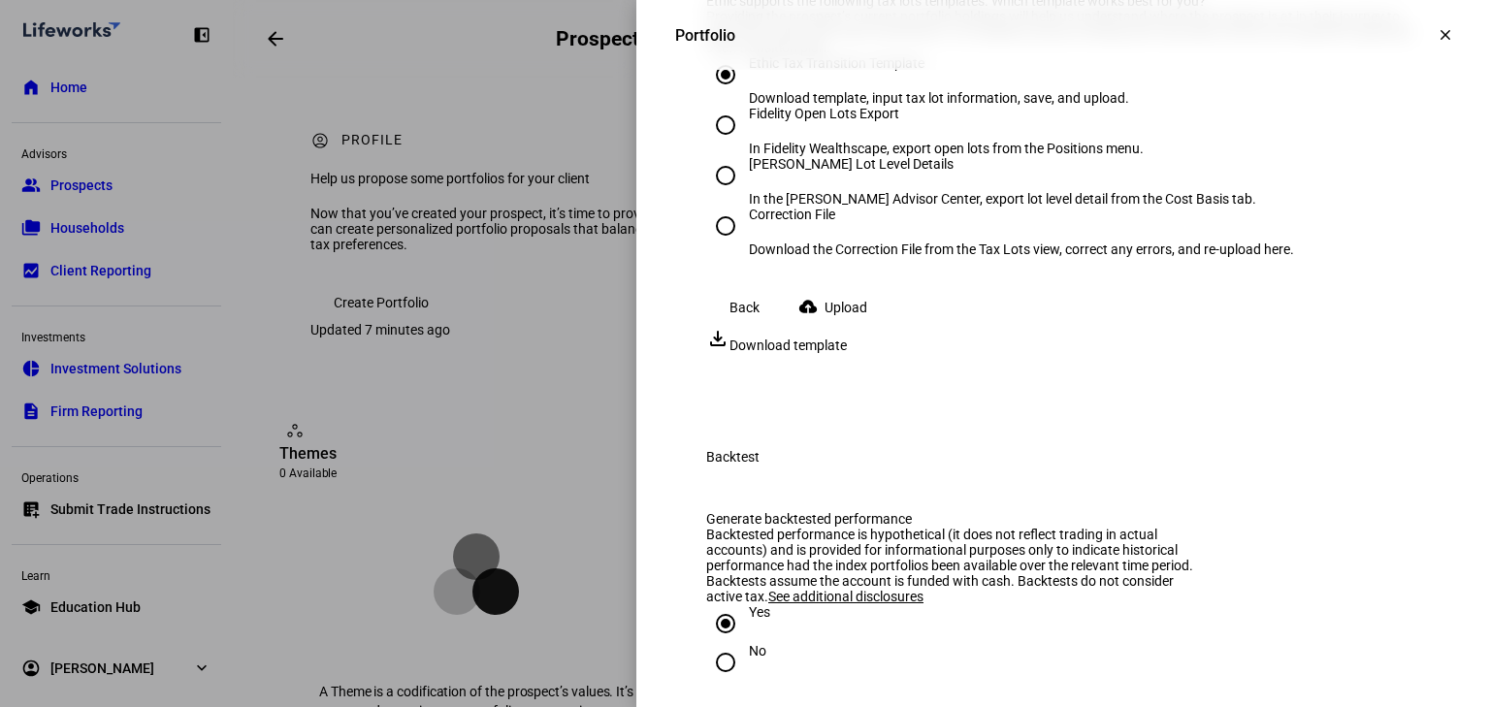
scroll to position [2641, 0]
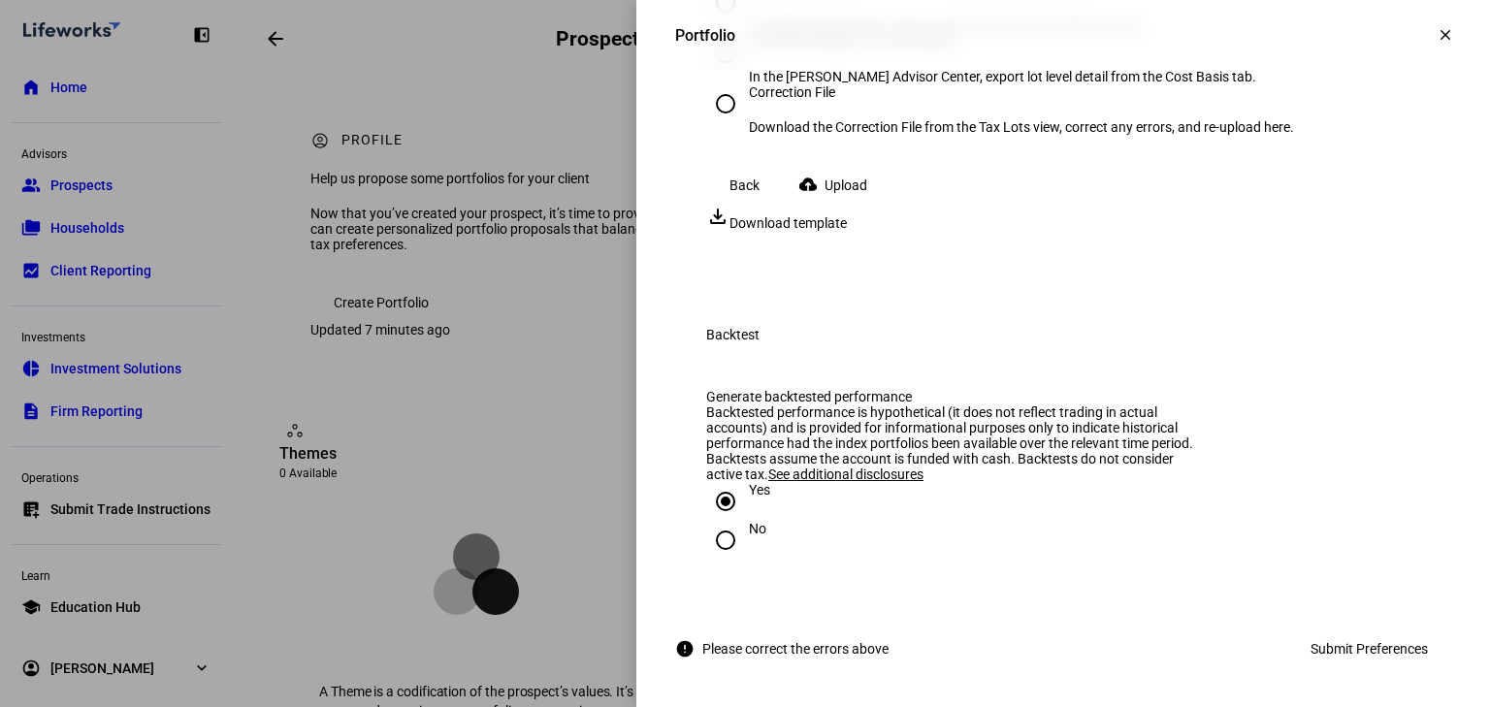
click at [710, 123] on input "Correction File Download the Correction File from the Tax Lots view, correct an…" at bounding box center [725, 103] width 39 height 39
radio input "true"
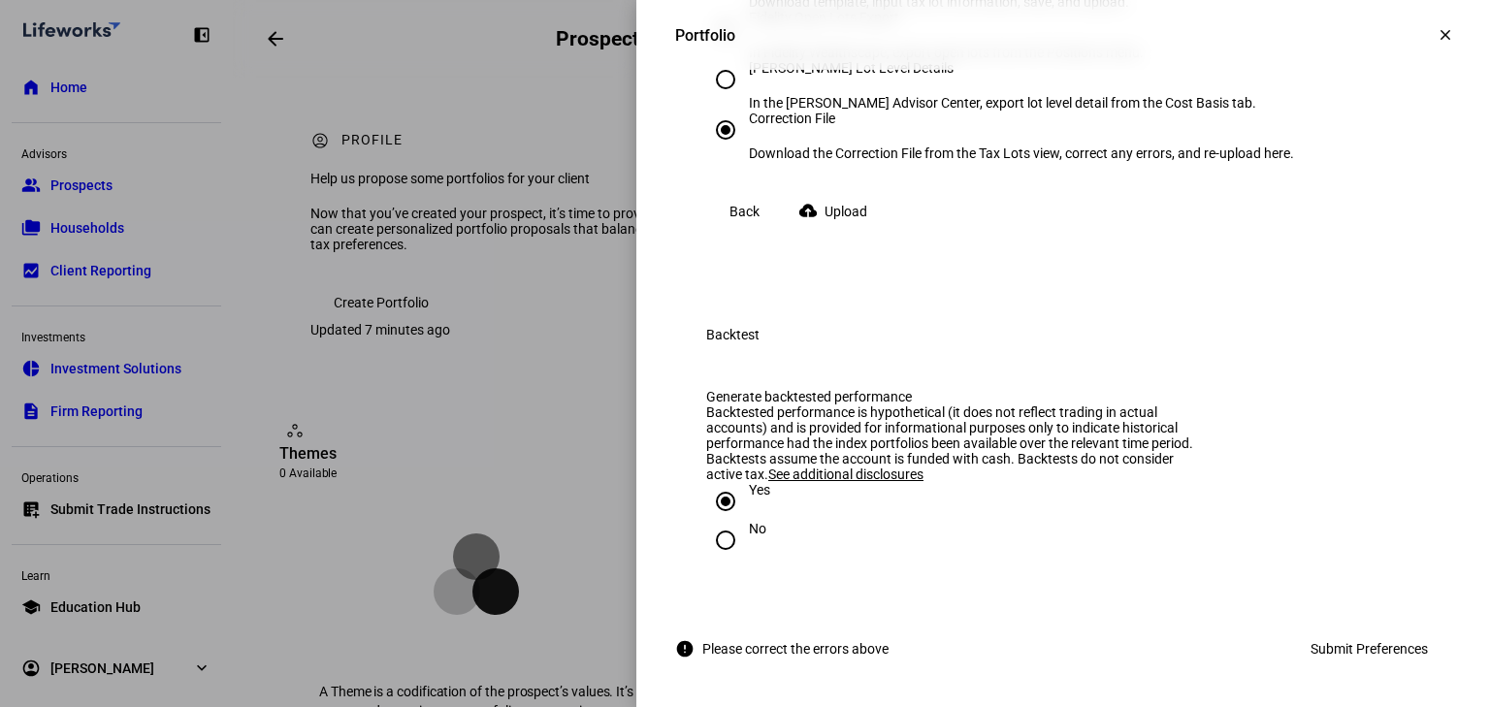
click at [867, 231] on span "Upload" at bounding box center [846, 211] width 43 height 39
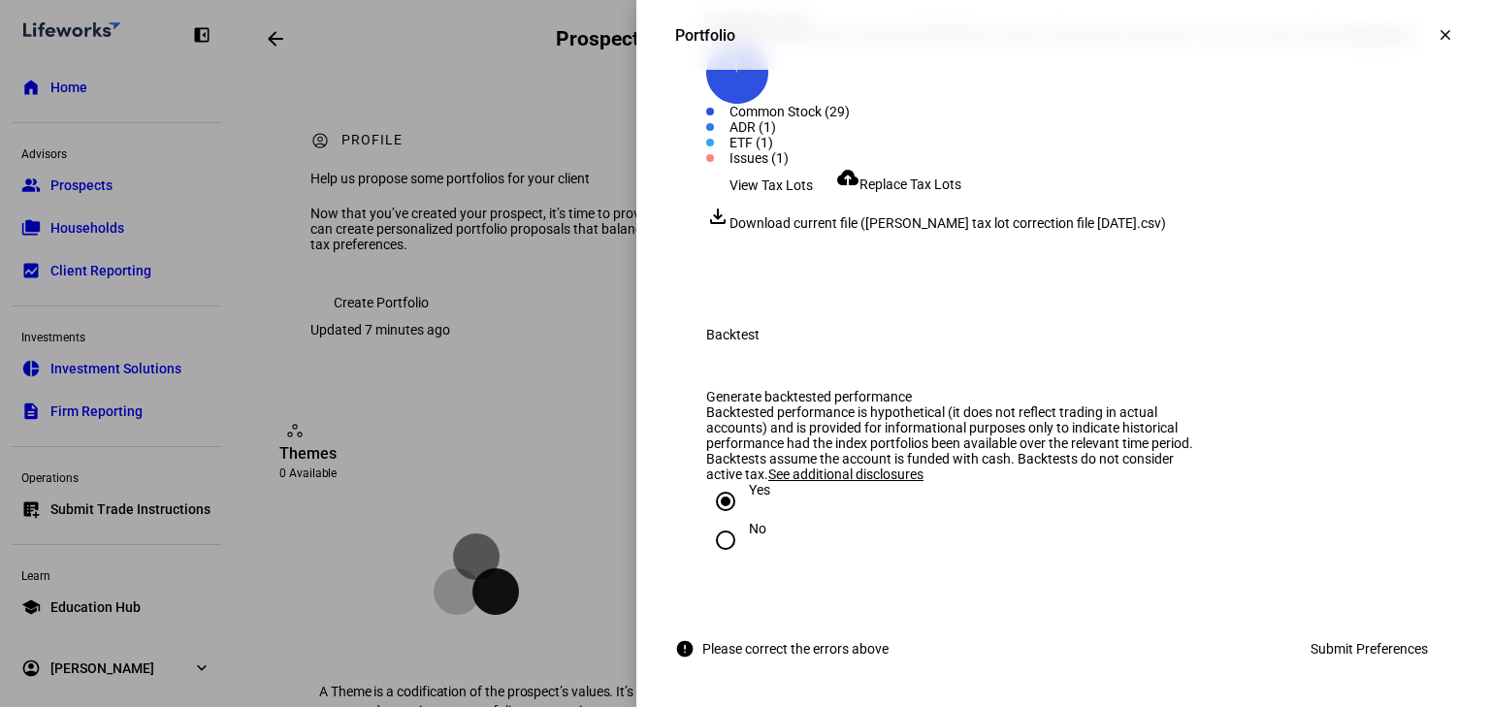
scroll to position [2813, 0]
click at [1314, 654] on span "Submit Preferences" at bounding box center [1369, 649] width 117 height 39
click at [1317, 652] on span "Submit Preferences" at bounding box center [1369, 649] width 117 height 39
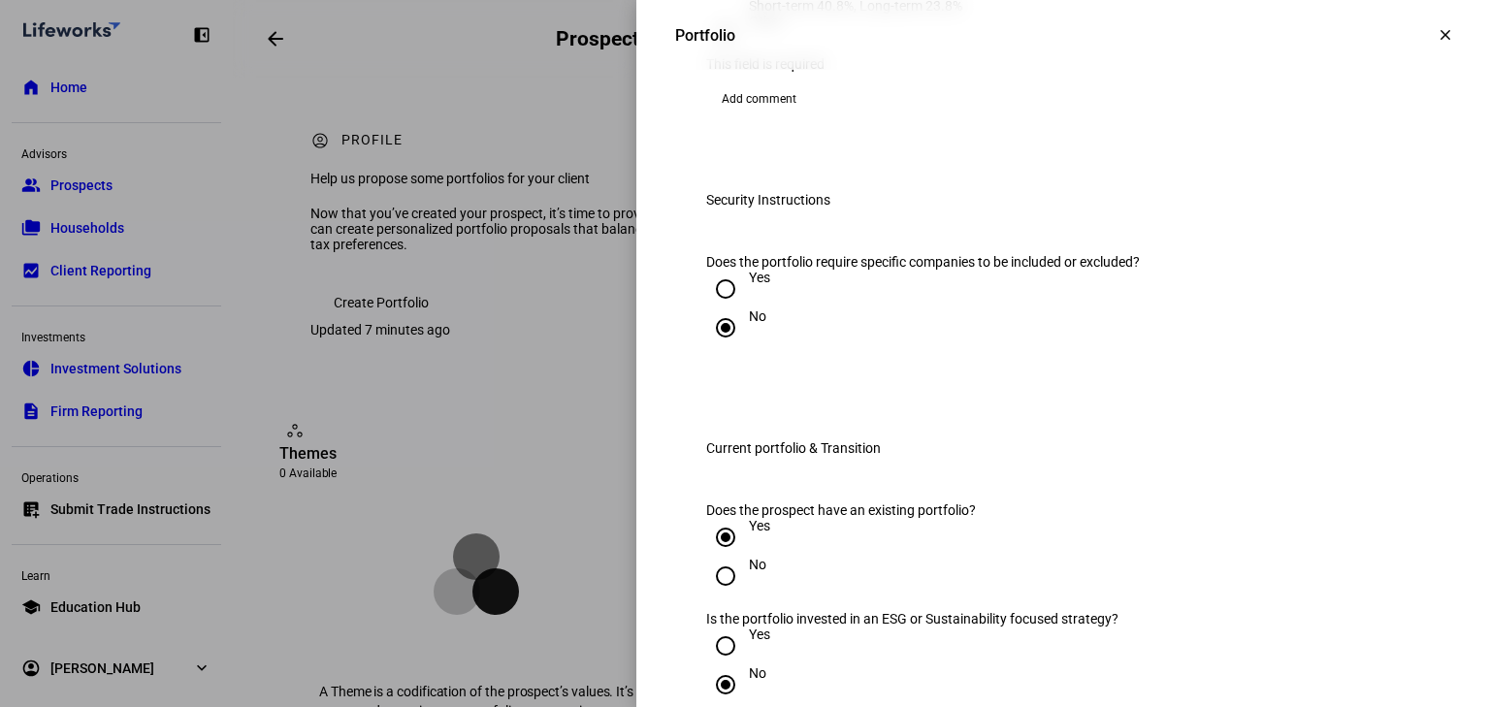
scroll to position [1183, 0]
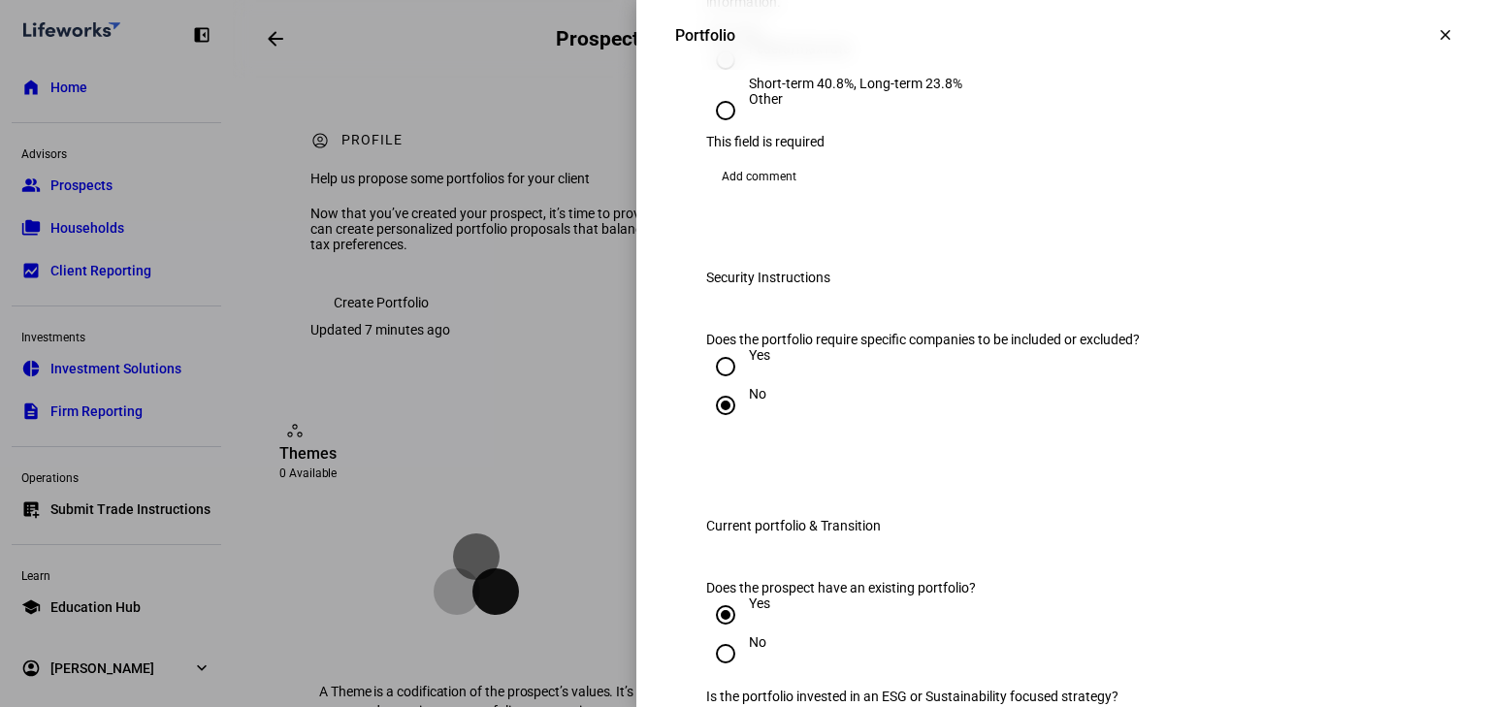
click at [718, 80] on input "Federal max rate Short-term 40.8%, Long-term 23.8%" at bounding box center [725, 60] width 39 height 39
radio input "true"
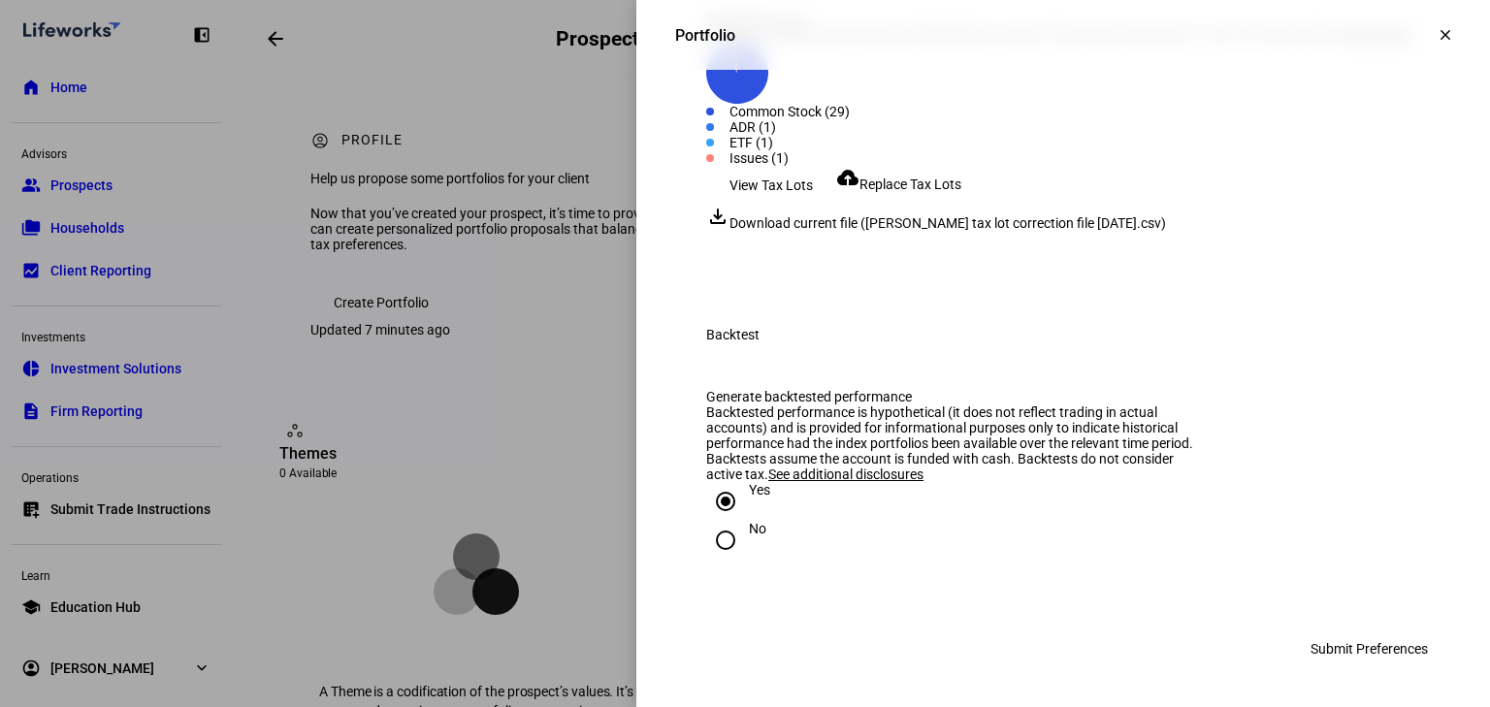
scroll to position [2813, 0]
click at [1382, 648] on span "Submit Preferences" at bounding box center [1369, 649] width 117 height 39
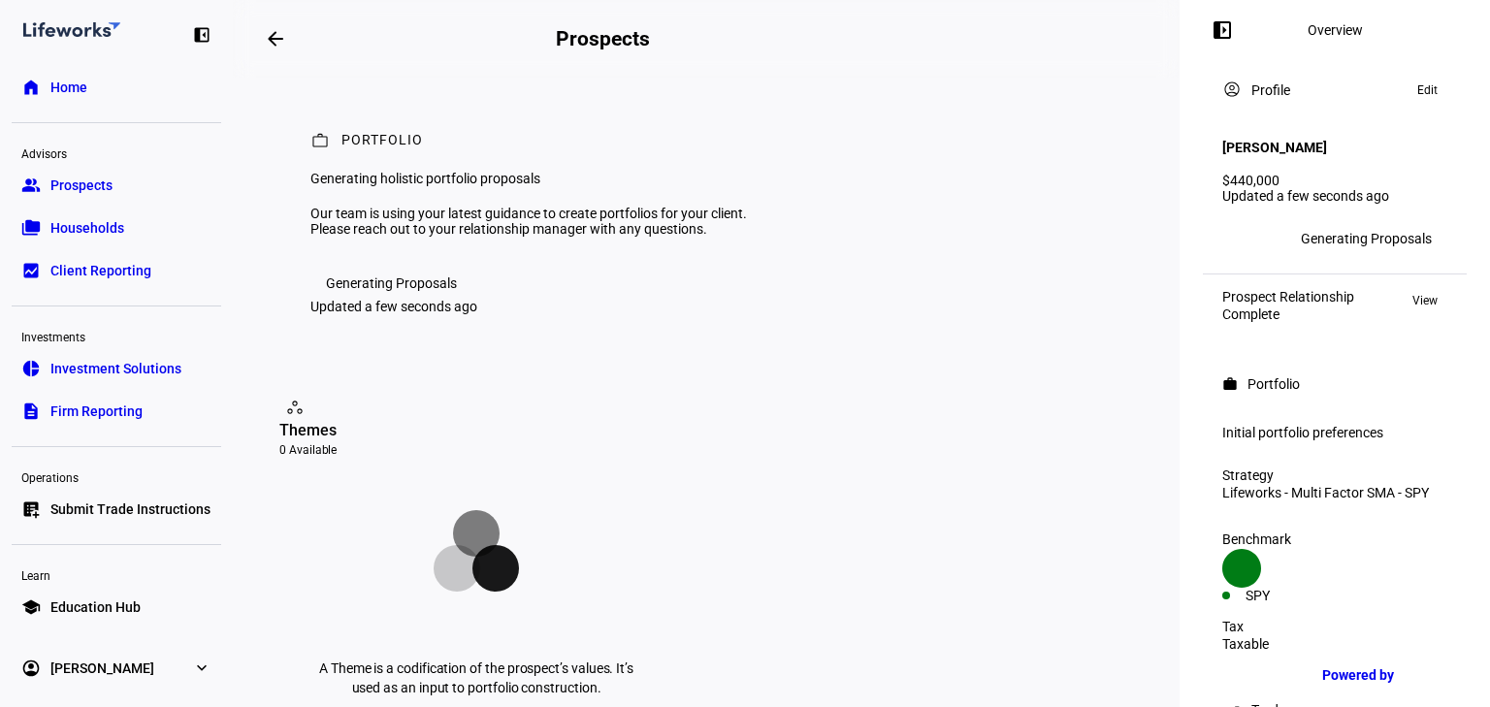
click at [1390, 231] on div "Generating Proposals" at bounding box center [1366, 239] width 131 height 16
click at [1408, 102] on span at bounding box center [1428, 90] width 40 height 23
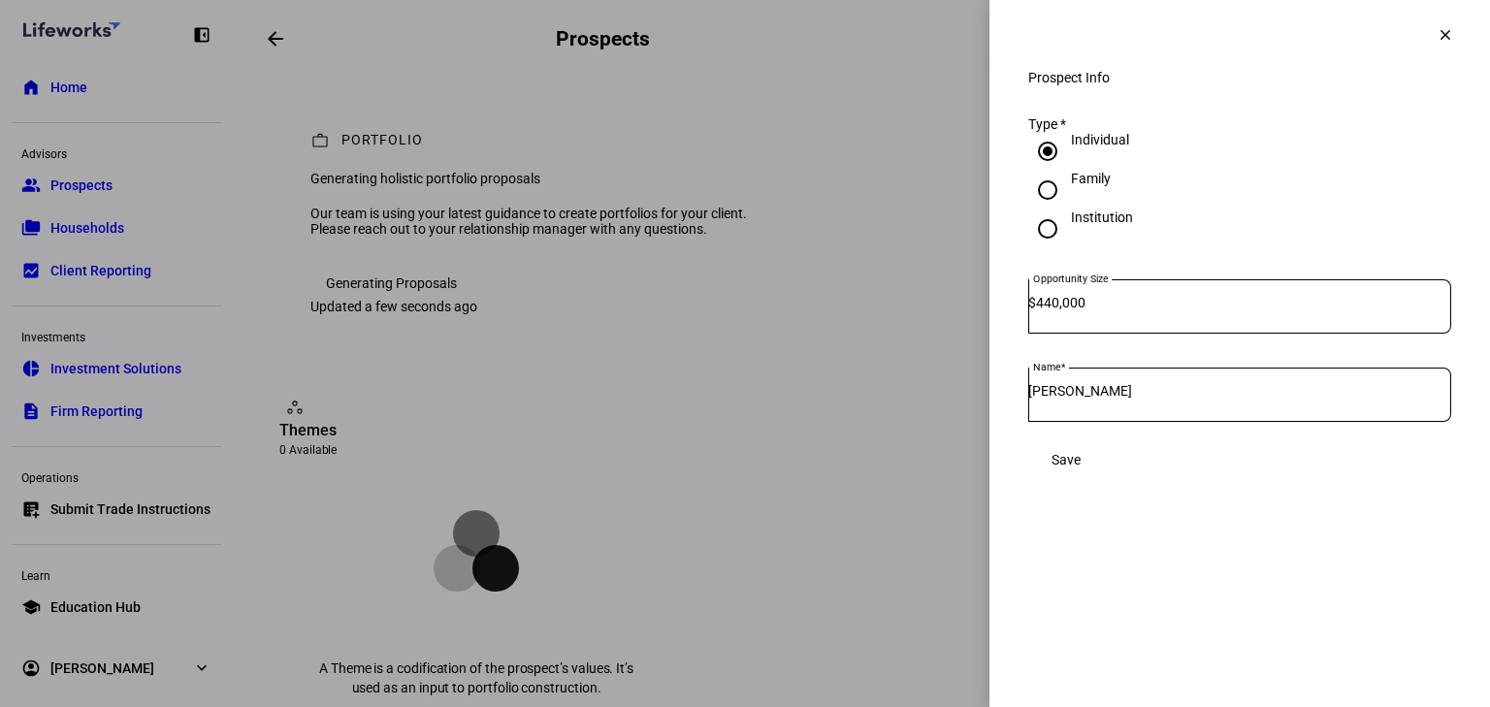
click at [1440, 36] on mat-icon "clear" at bounding box center [1445, 34] width 17 height 17
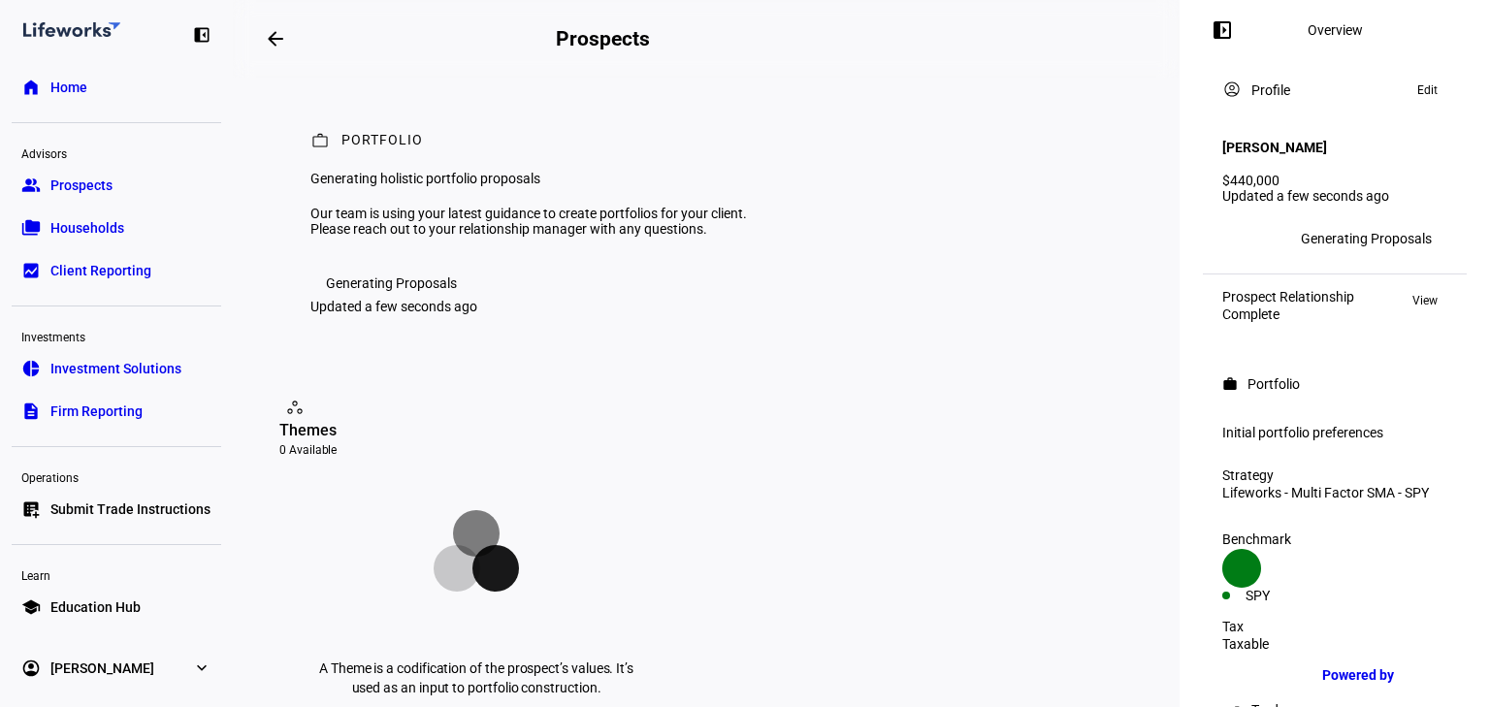
click at [1377, 231] on div "Generating Proposals" at bounding box center [1366, 239] width 131 height 16
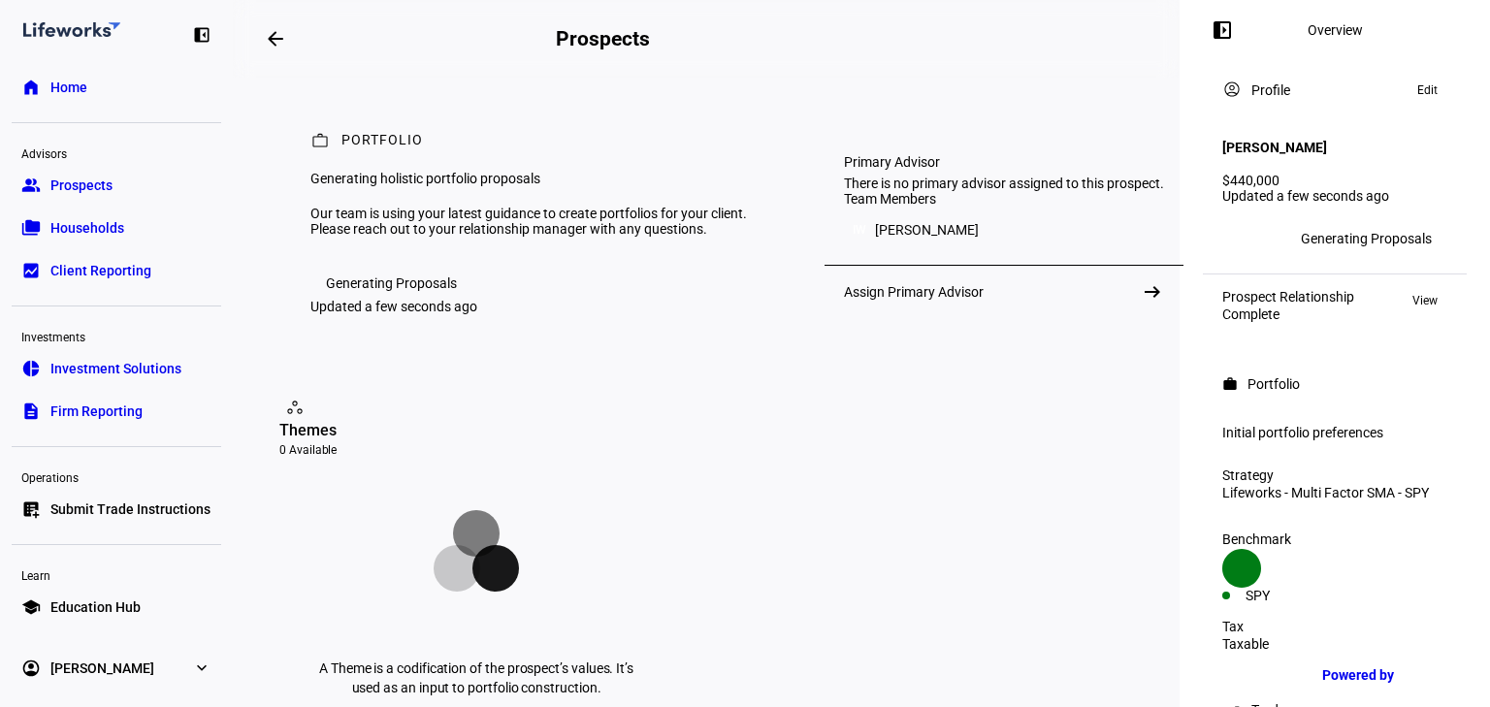
click at [1277, 237] on div "IW" at bounding box center [1267, 238] width 31 height 31
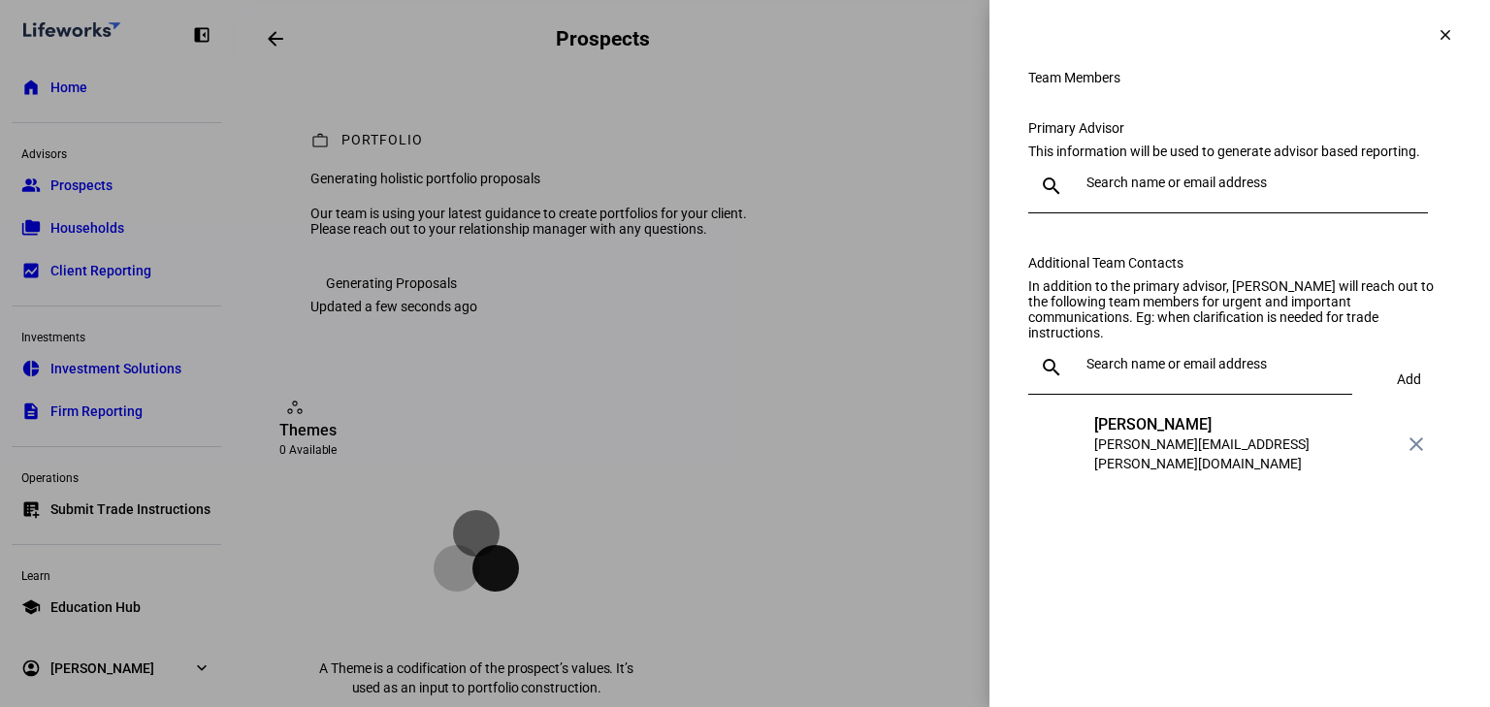
drag, startPoint x: 1440, startPoint y: 40, endPoint x: 1243, endPoint y: 70, distance: 199.2
click at [1439, 40] on mat-icon "clear" at bounding box center [1445, 34] width 17 height 17
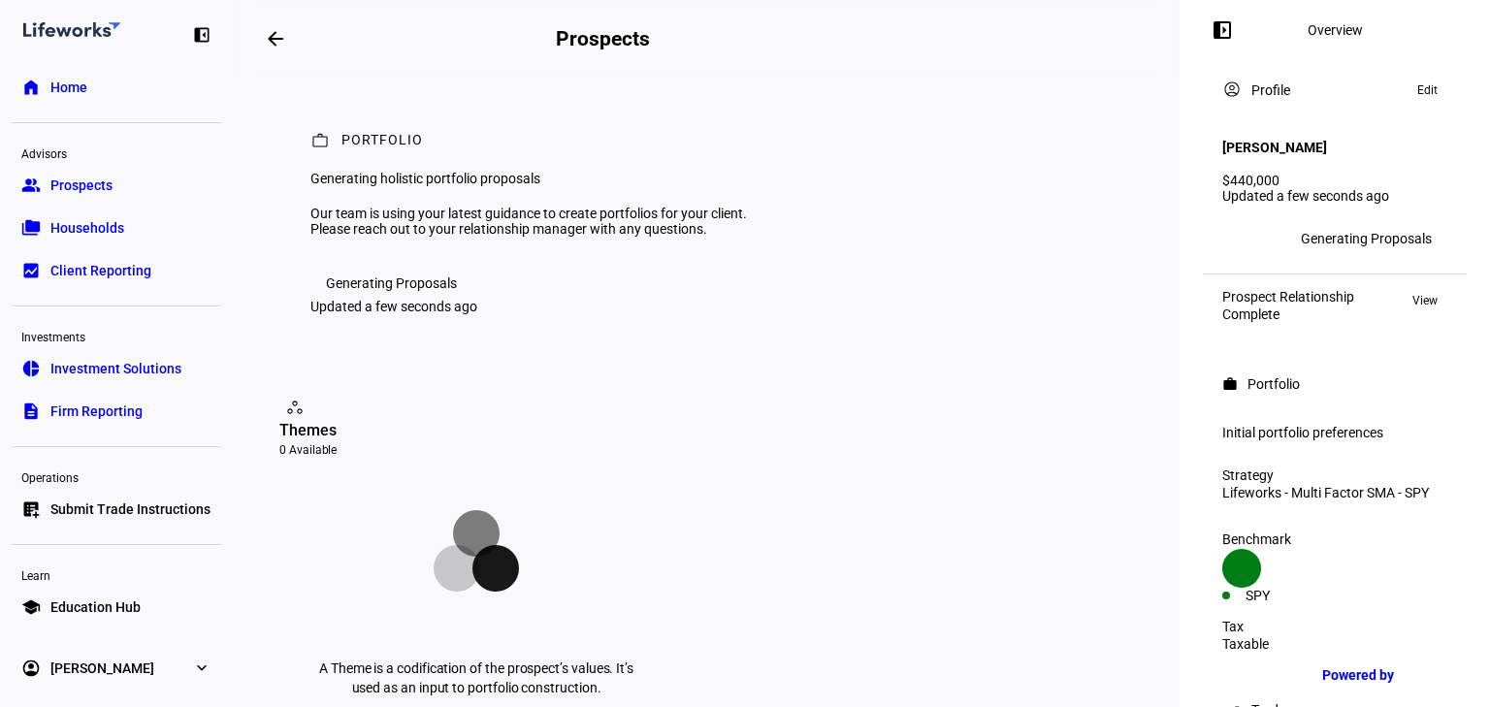
click at [1420, 315] on div "Prospect Relationship Complete View" at bounding box center [1335, 305] width 248 height 49
click at [1418, 93] on span "Edit" at bounding box center [1428, 90] width 20 height 23
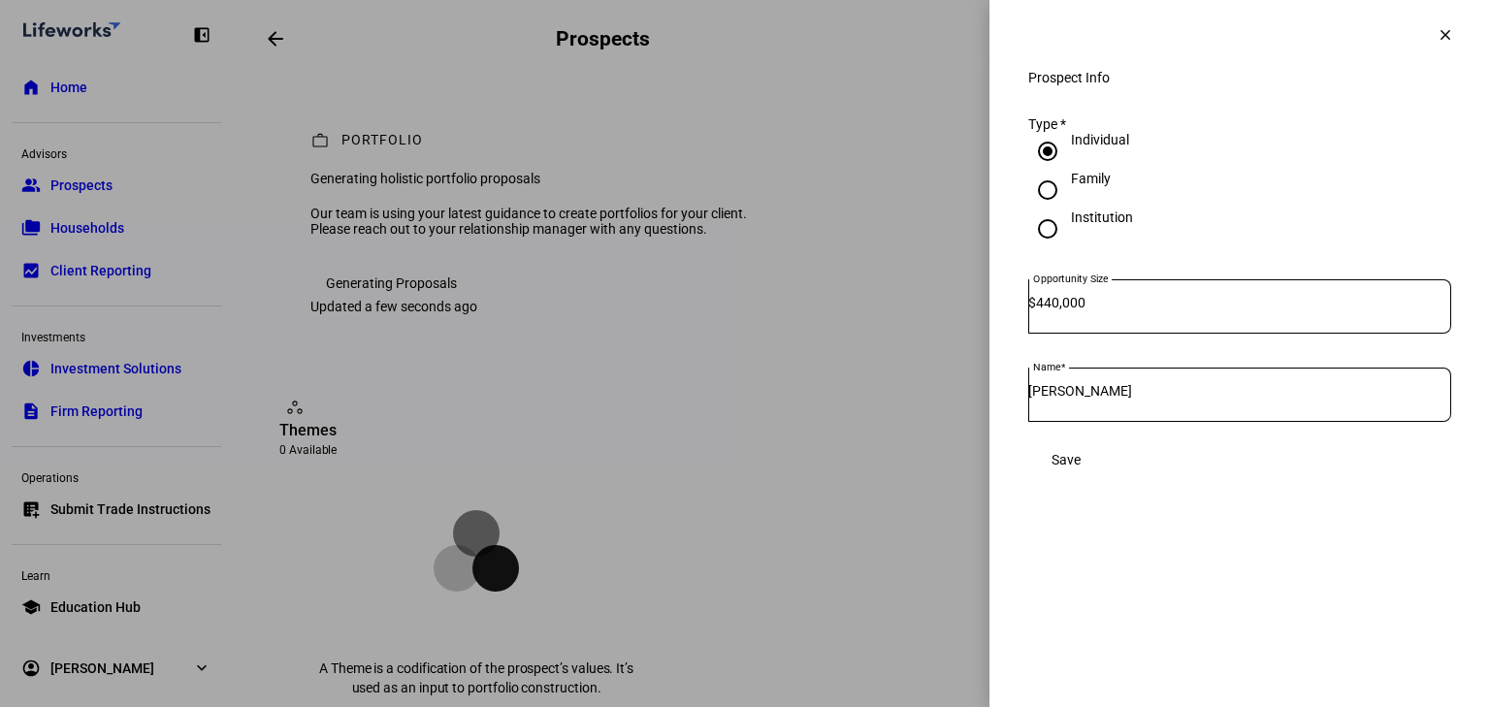
click at [1430, 43] on span at bounding box center [1445, 35] width 47 height 47
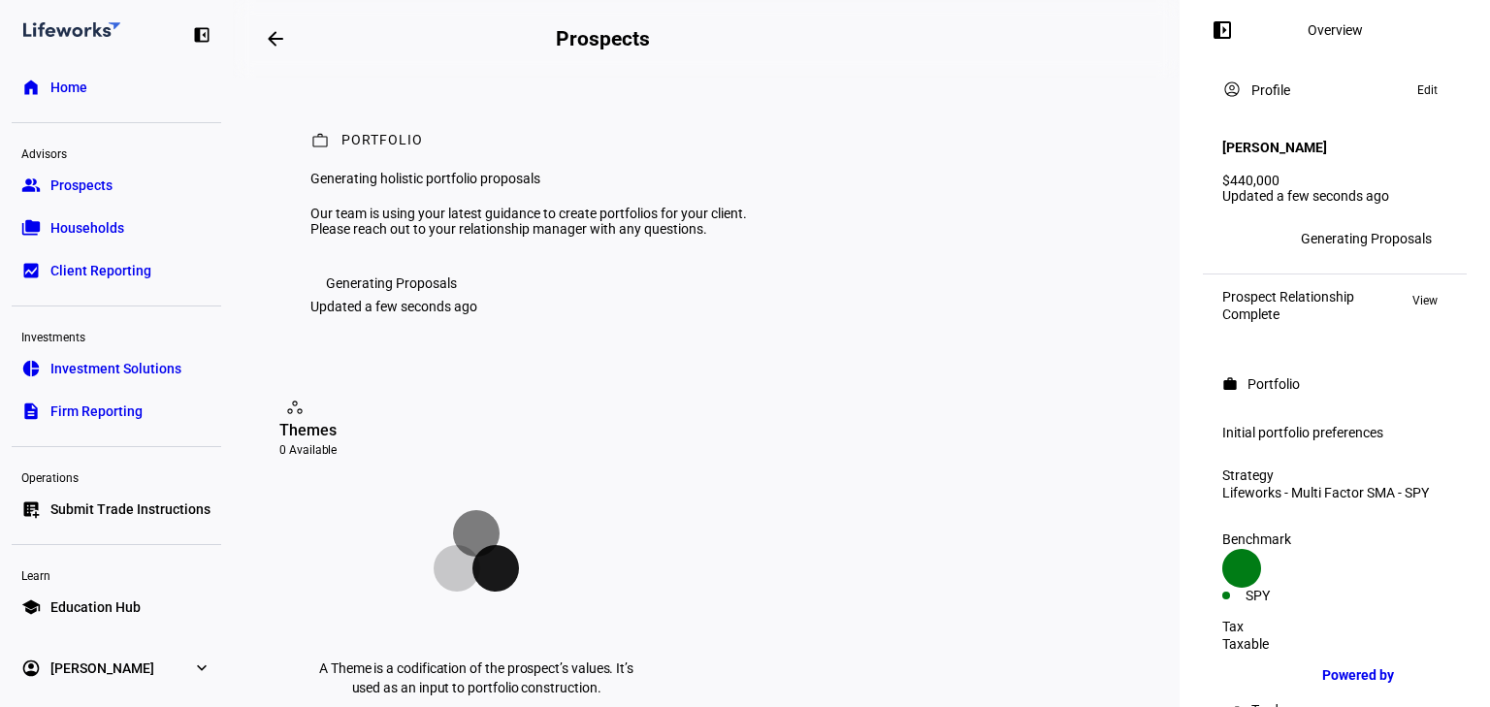
click at [1424, 289] on span "View" at bounding box center [1425, 300] width 25 height 23
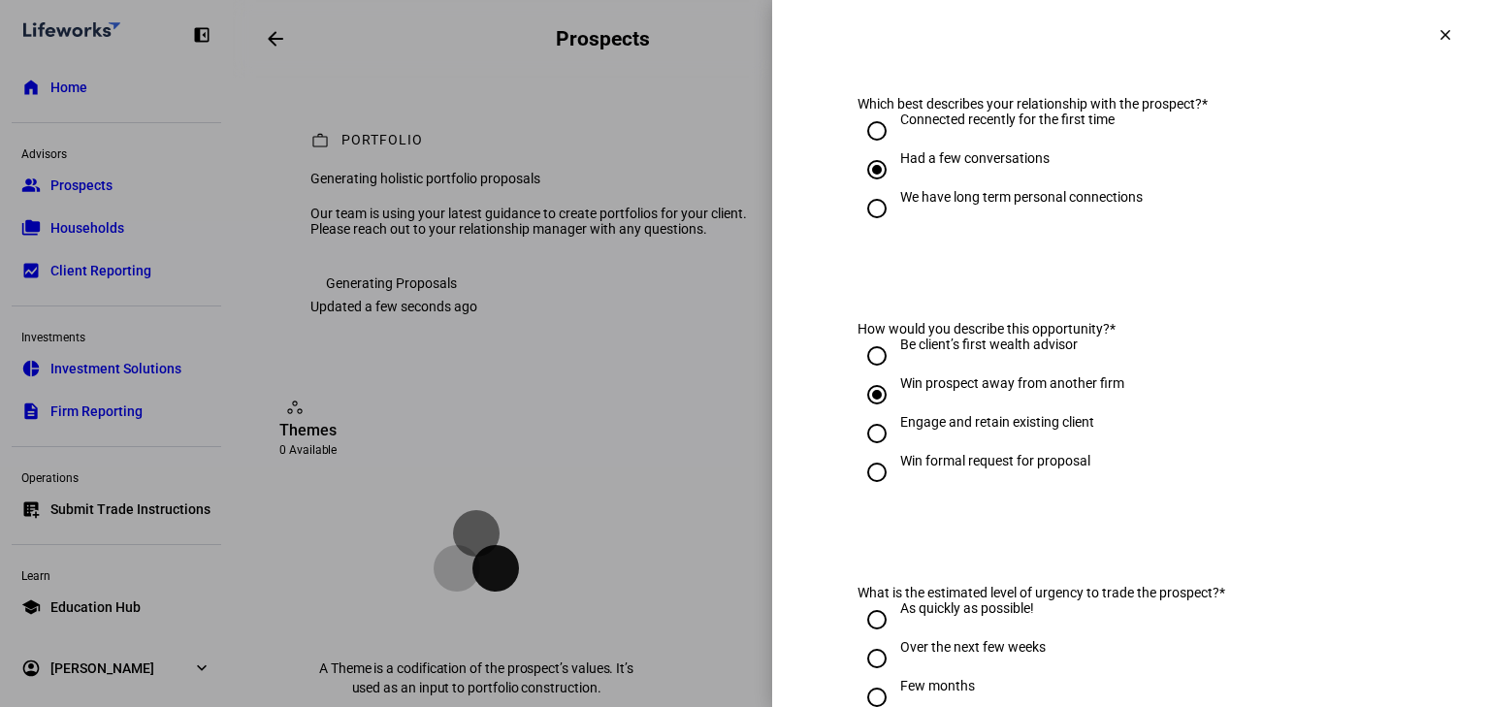
scroll to position [466, 0]
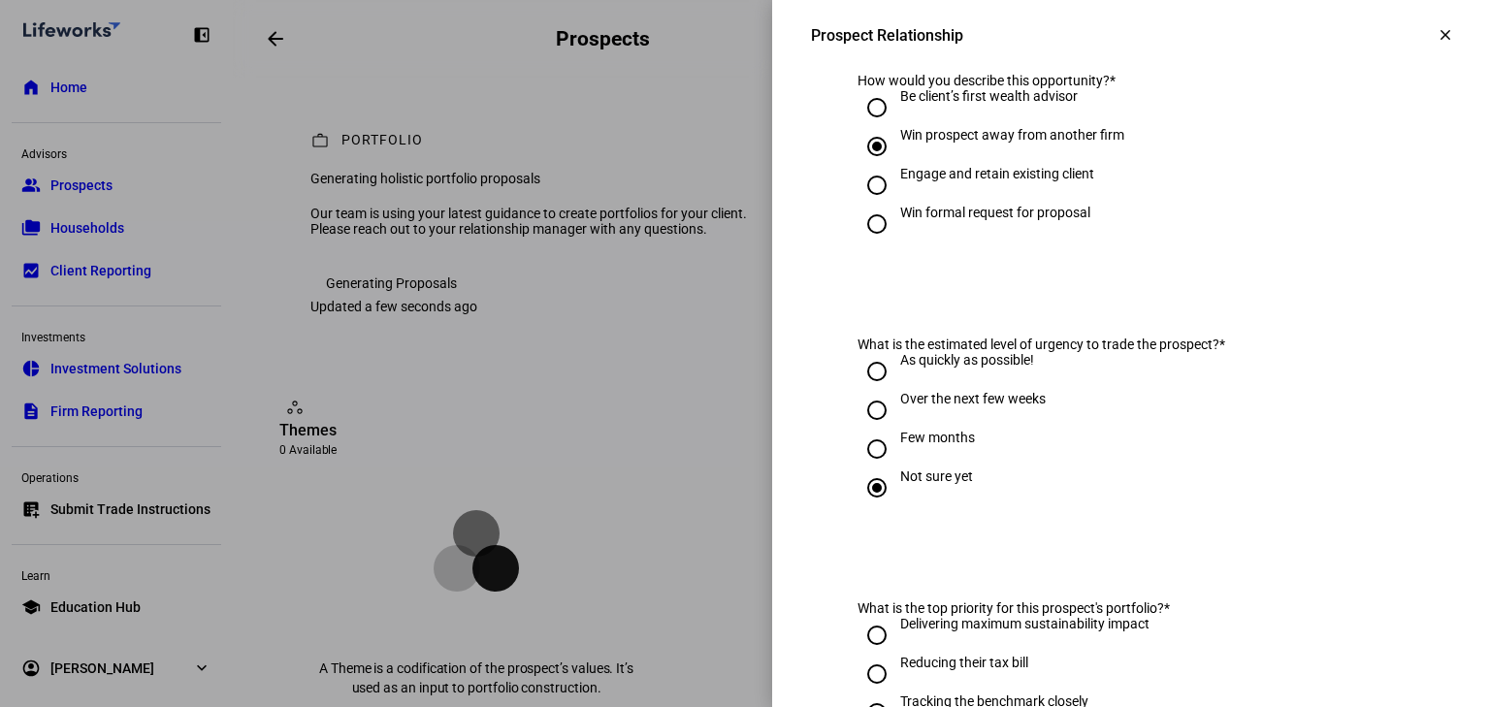
click at [1422, 32] on span at bounding box center [1445, 35] width 47 height 47
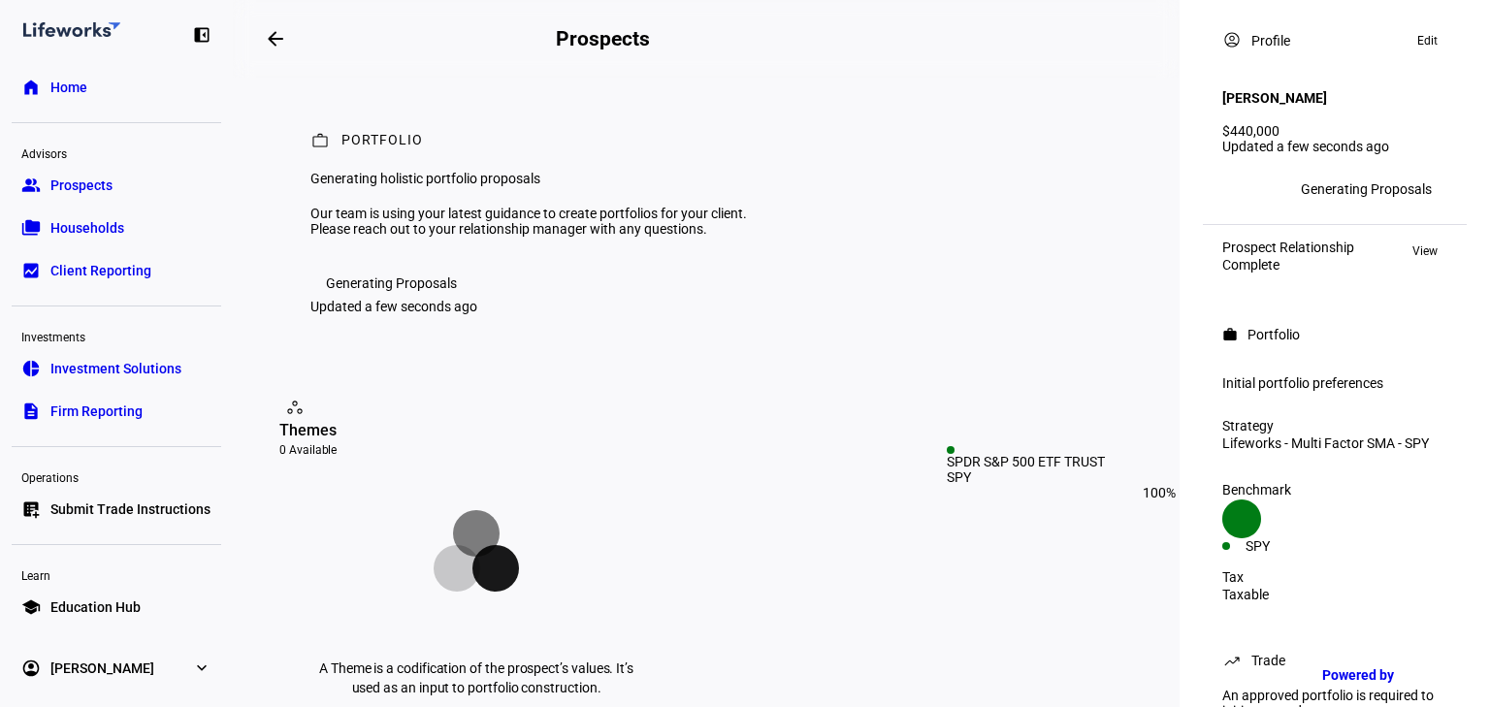
scroll to position [0, 0]
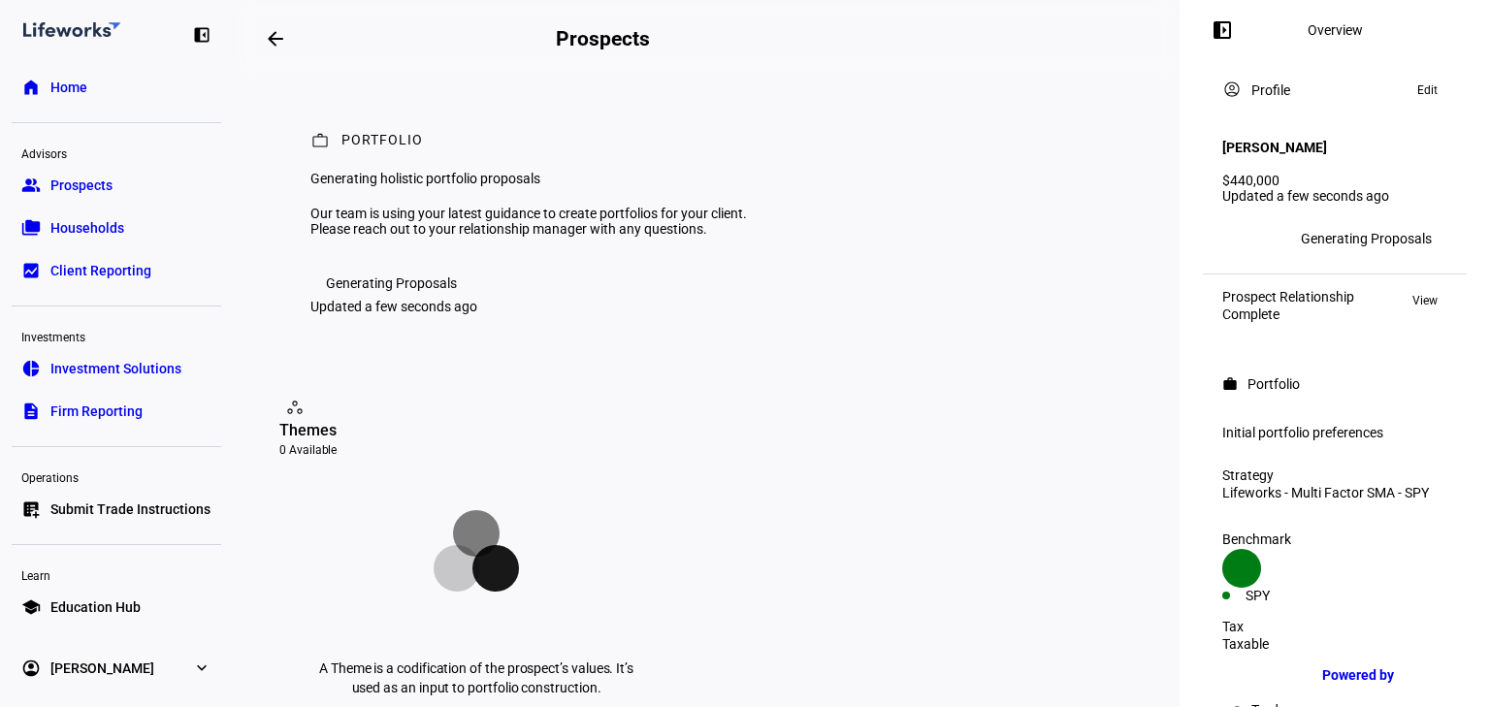
click at [1233, 34] on mat-icon "left_panel_open" at bounding box center [1222, 29] width 23 height 23
